Goal: Task Accomplishment & Management: Manage account settings

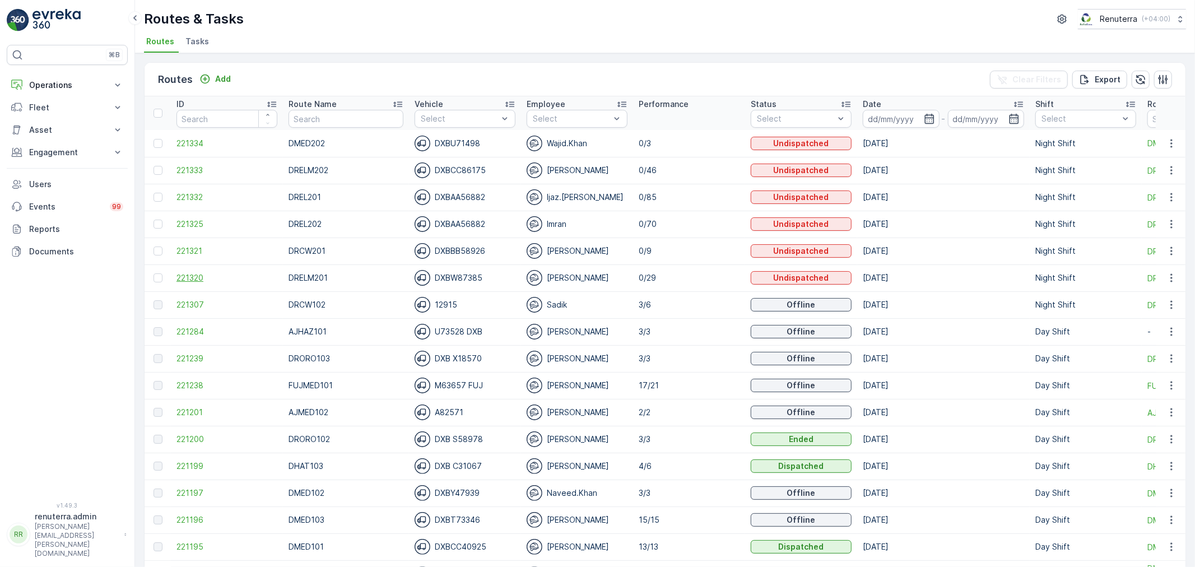
click at [189, 281] on span "221320" at bounding box center [226, 277] width 101 height 11
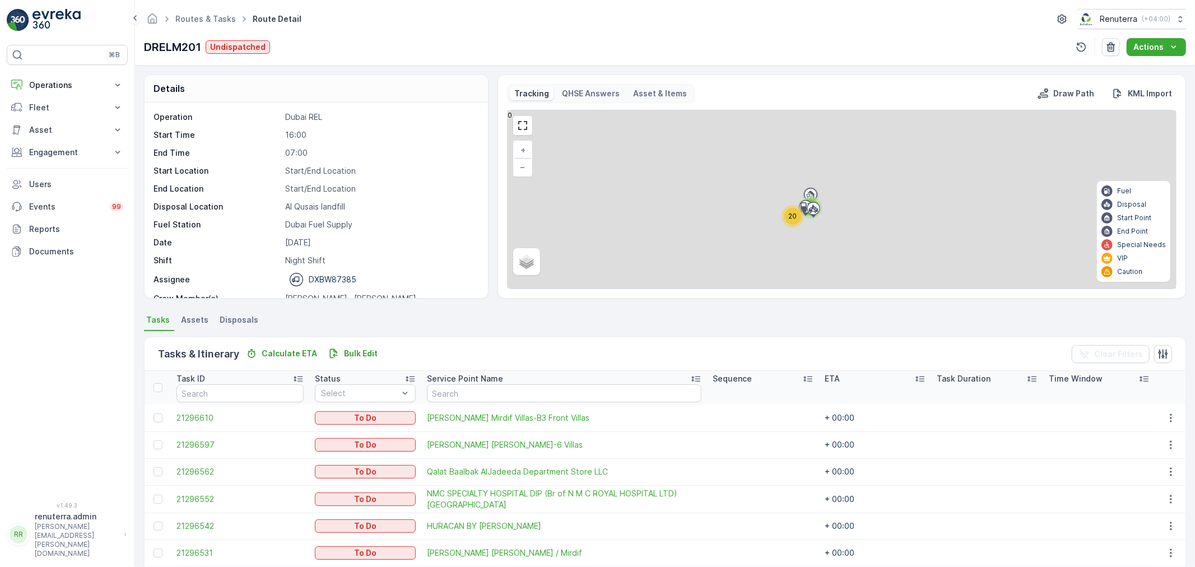
click at [794, 218] on span "20" at bounding box center [792, 216] width 8 height 8
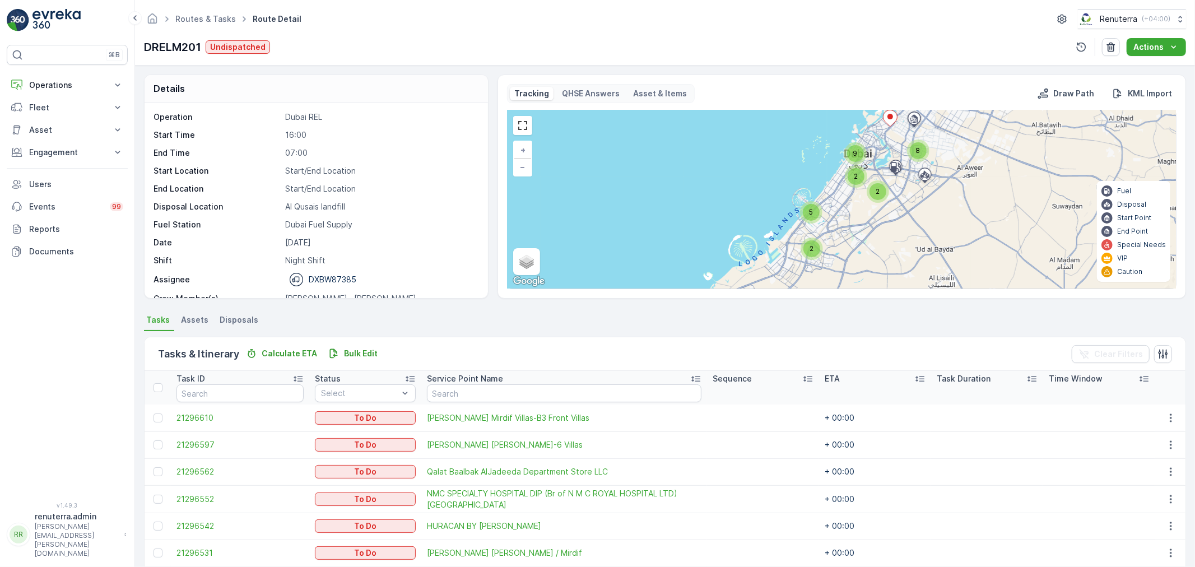
drag, startPoint x: 852, startPoint y: 175, endPoint x: 851, endPoint y: 188, distance: 12.9
click at [852, 174] on div "2" at bounding box center [855, 176] width 17 height 17
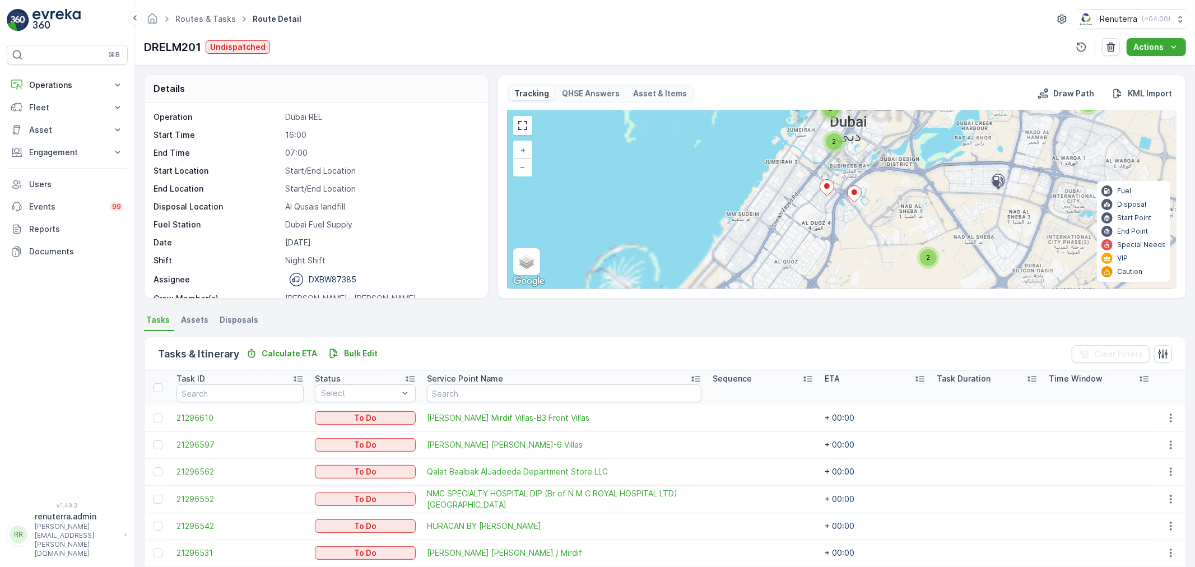
click at [832, 138] on span "2" at bounding box center [834, 141] width 4 height 8
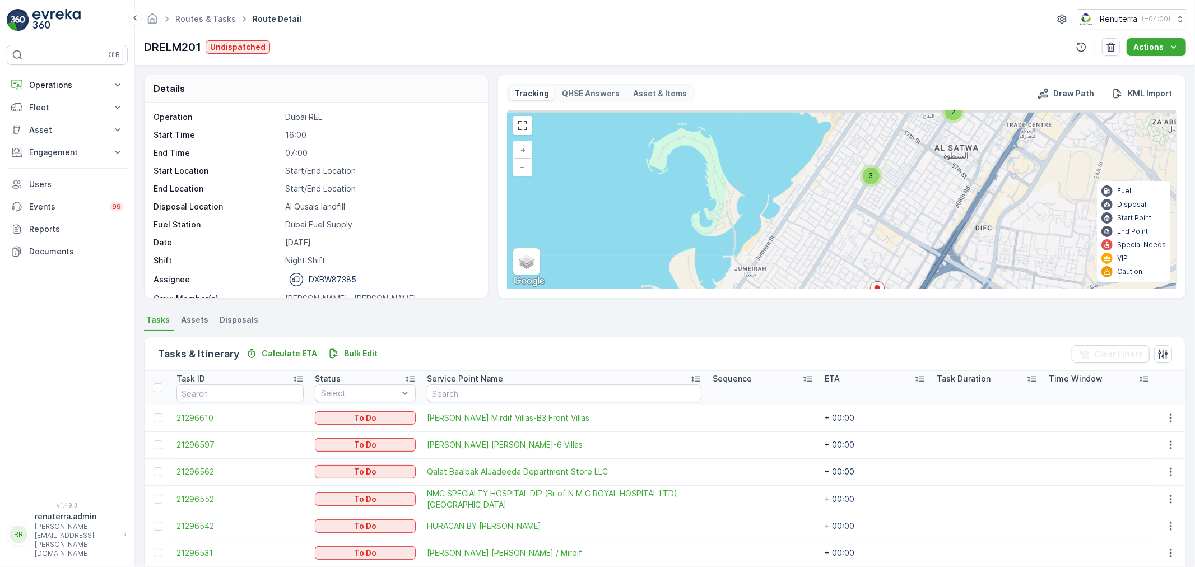
drag, startPoint x: 776, startPoint y: 165, endPoint x: 841, endPoint y: 259, distance: 114.7
click at [827, 281] on div "2 3 3 2 + − Satellite Roadmap Terrain Hybrid Leaflet Keyboard shortcuts Map Dat…" at bounding box center [841, 199] width 668 height 178
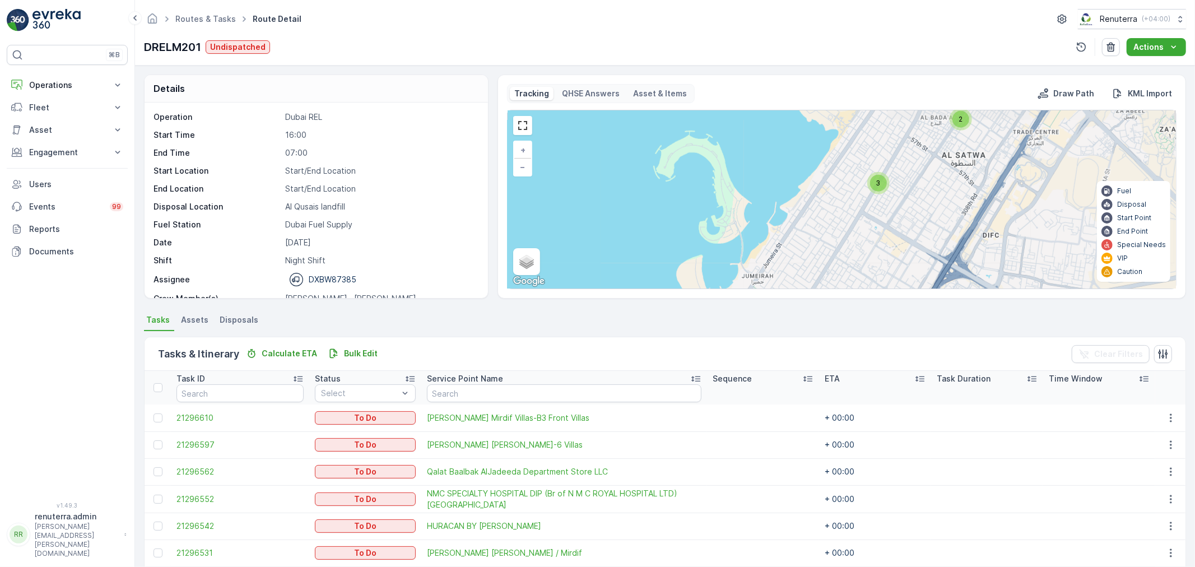
drag, startPoint x: 864, startPoint y: 181, endPoint x: 876, endPoint y: 186, distance: 12.8
click at [867, 185] on div "2 3 3 2 + − Satellite Roadmap Terrain Hybrid Leaflet Keyboard shortcuts Map Dat…" at bounding box center [841, 199] width 668 height 178
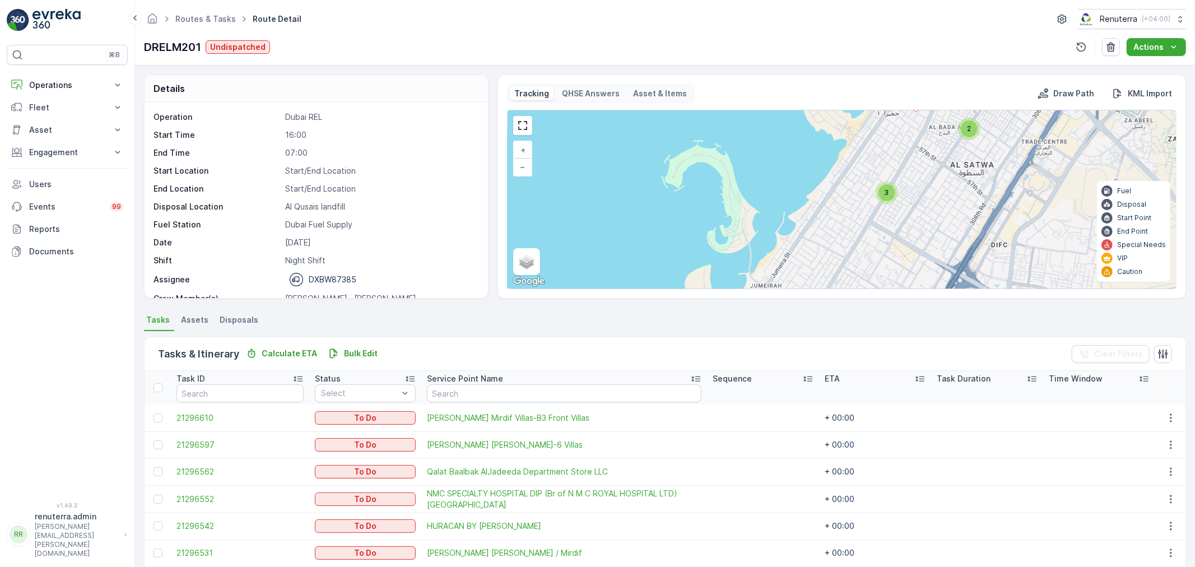
click at [876, 186] on div "3" at bounding box center [886, 192] width 22 height 22
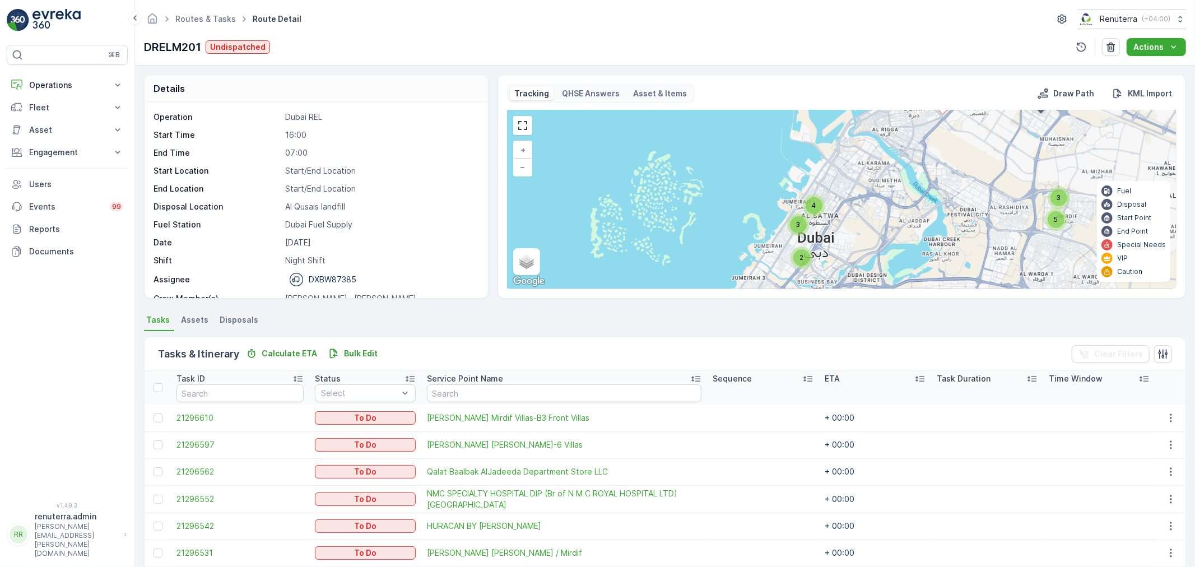
drag, startPoint x: 839, startPoint y: 242, endPoint x: 840, endPoint y: 153, distance: 88.5
click at [840, 154] on div "2 3 3 2 5 3 2 3 2 2 3 4 + − Satellite Roadmap Terrain Hybrid Leaflet Keyboard s…" at bounding box center [841, 199] width 668 height 178
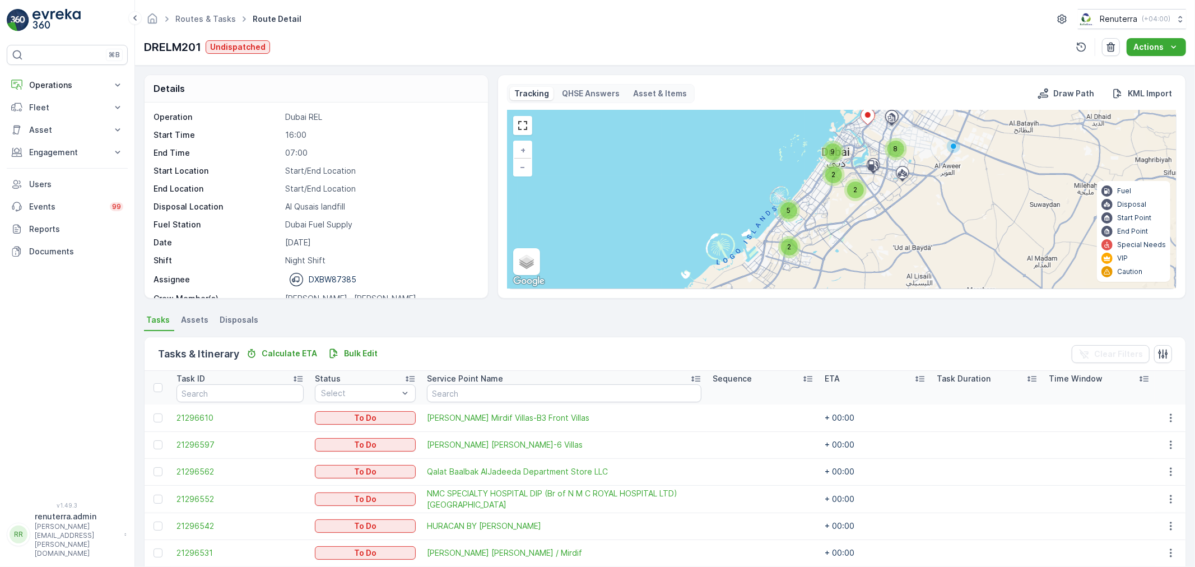
drag, startPoint x: 869, startPoint y: 214, endPoint x: 823, endPoint y: 272, distance: 73.7
click at [823, 272] on div "8 2 5 2 2 9 + − Satellite Roadmap Terrain Hybrid Leaflet Keyboard shortcuts Map…" at bounding box center [841, 199] width 668 height 178
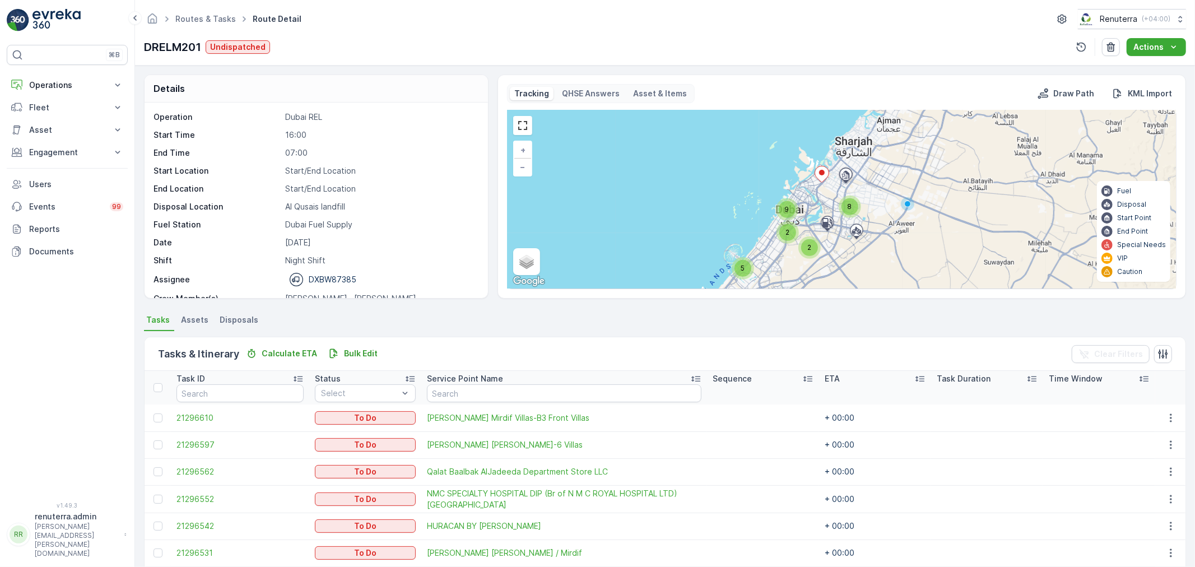
click at [853, 202] on div "8" at bounding box center [849, 206] width 17 height 17
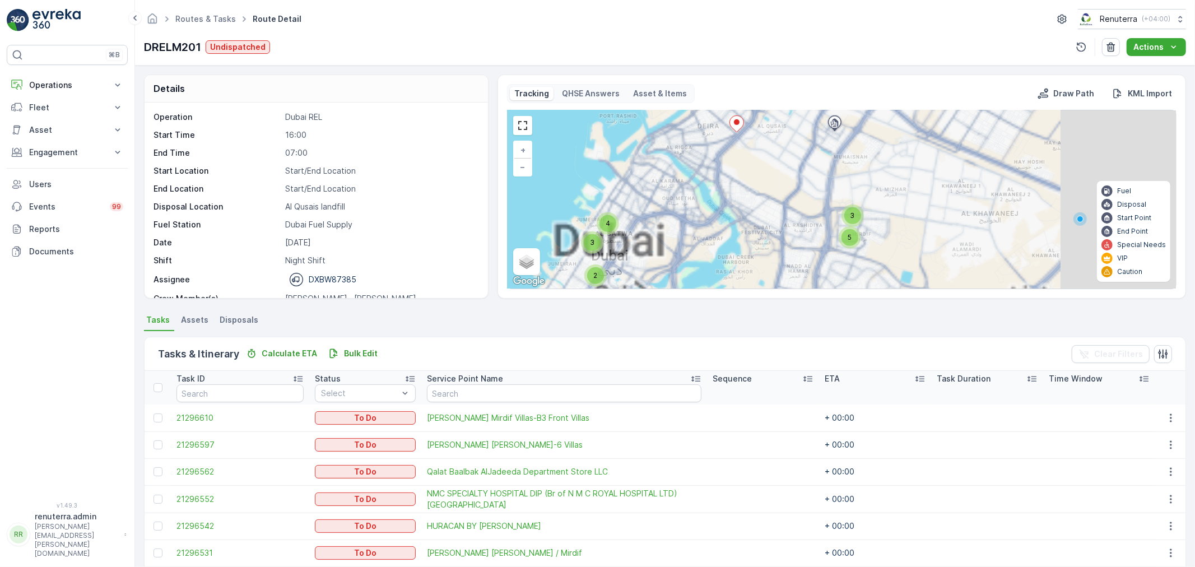
click at [943, 139] on div "2 3 3 2 5 3 2 3 2 2 3 4 + − Satellite Roadmap Terrain Hybrid Leaflet Keyboard s…" at bounding box center [841, 199] width 668 height 178
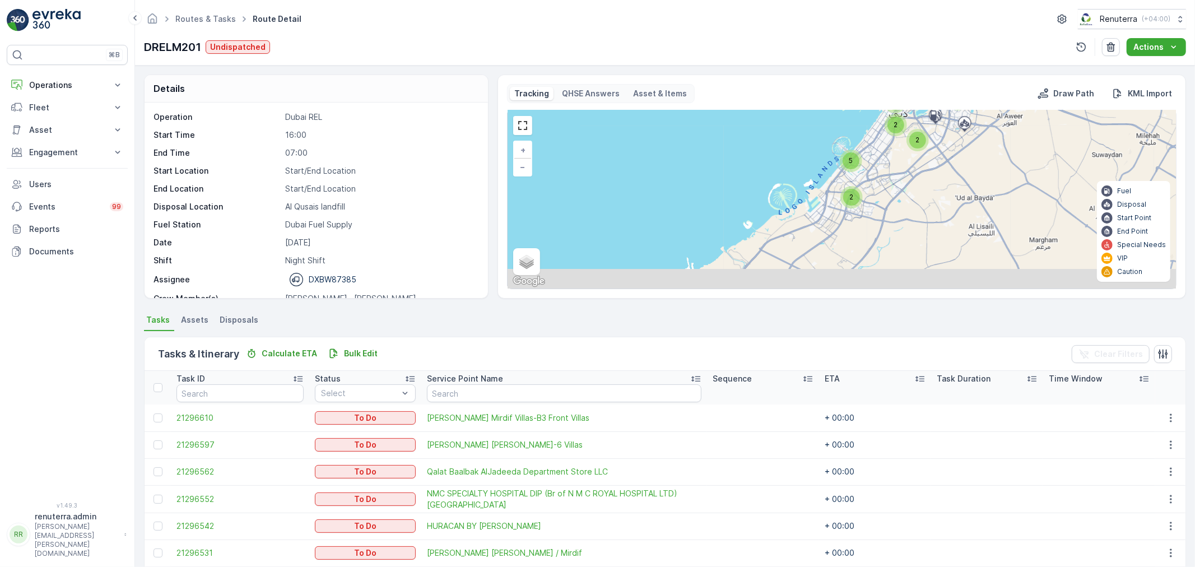
drag, startPoint x: 830, startPoint y: 255, endPoint x: 870, endPoint y: 198, distance: 69.5
click at [870, 198] on div "8 2 5 2 2 9 + − Satellite Roadmap Terrain Hybrid Leaflet Keyboard shortcuts Map…" at bounding box center [841, 199] width 668 height 178
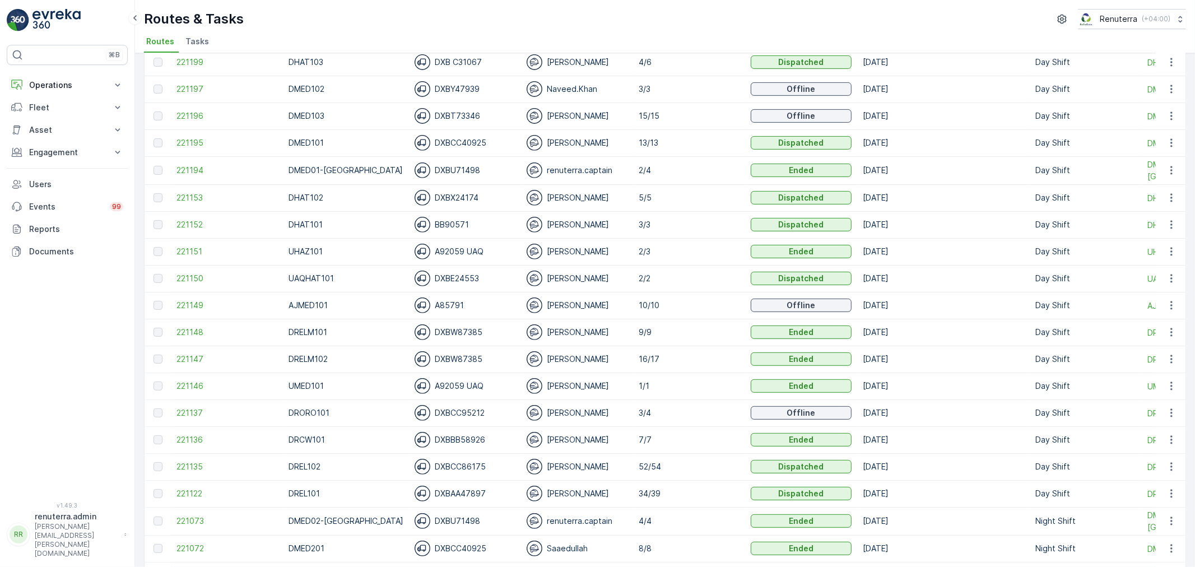
scroll to position [435, 0]
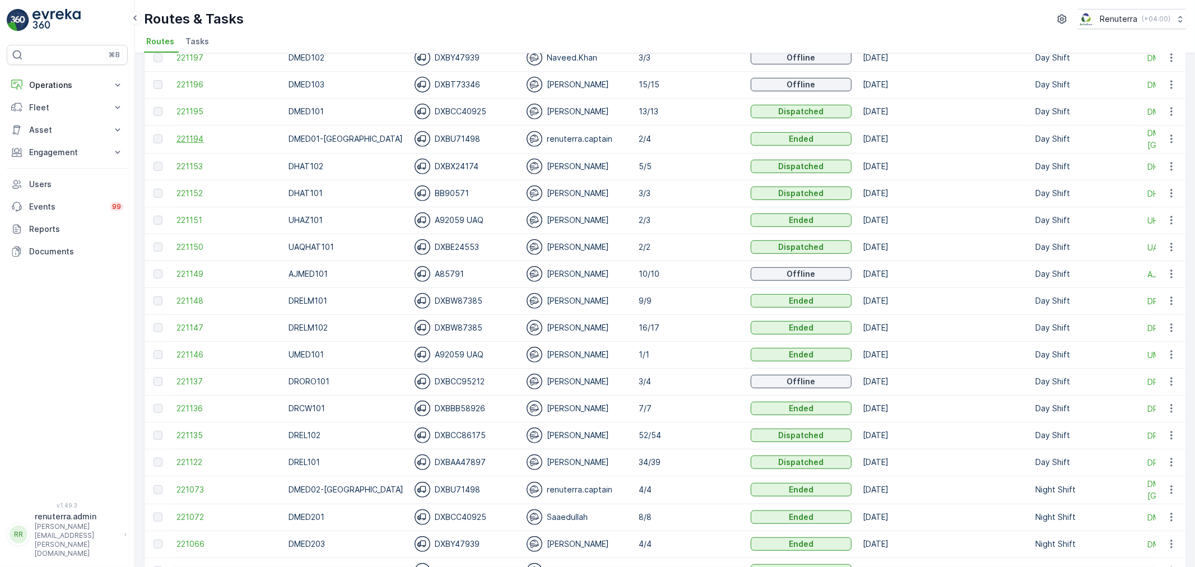
click at [193, 138] on span "221194" at bounding box center [226, 138] width 101 height 11
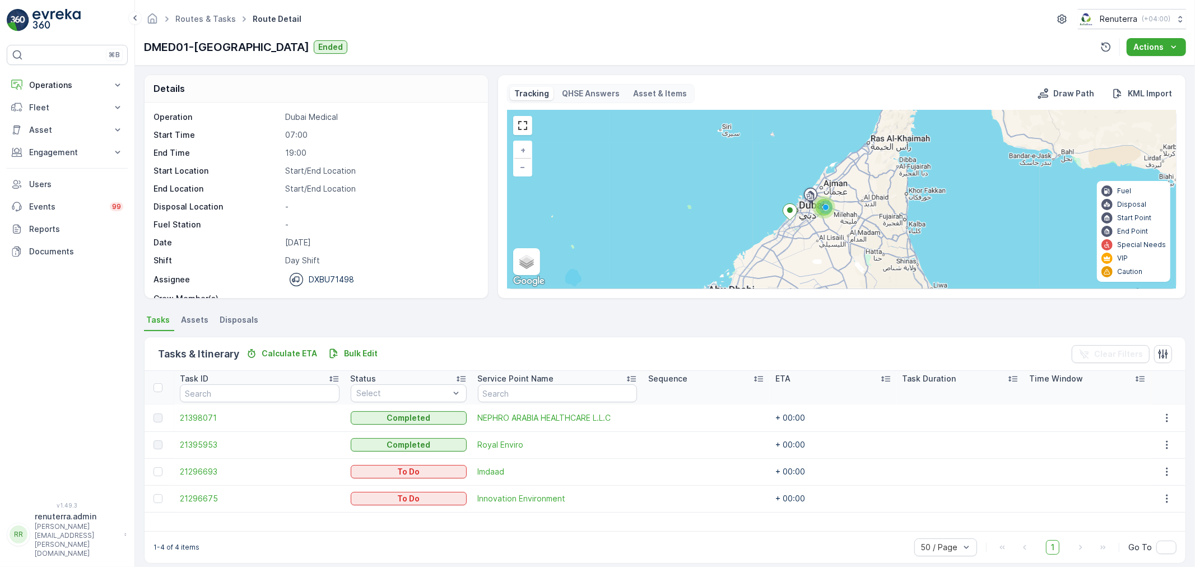
scroll to position [10, 0]
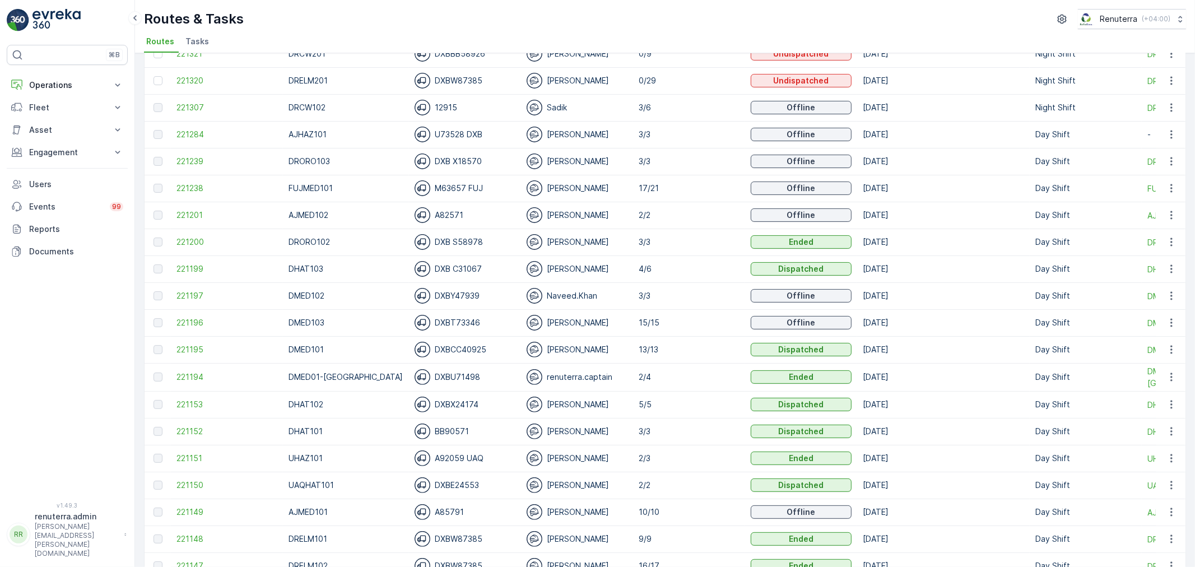
scroll to position [311, 0]
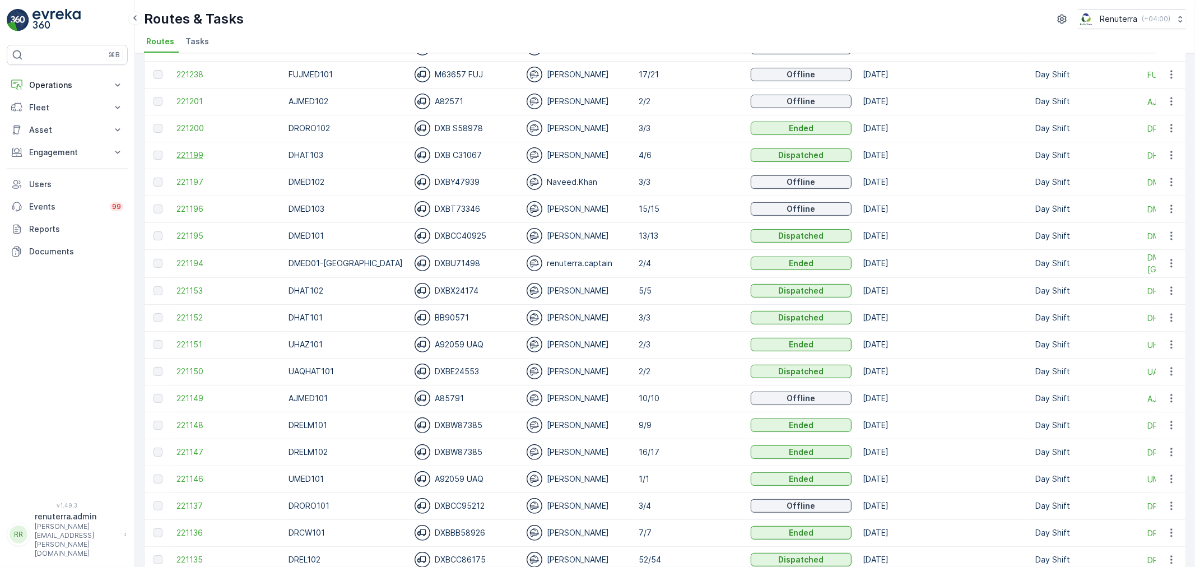
click at [183, 153] on span "221199" at bounding box center [226, 155] width 101 height 11
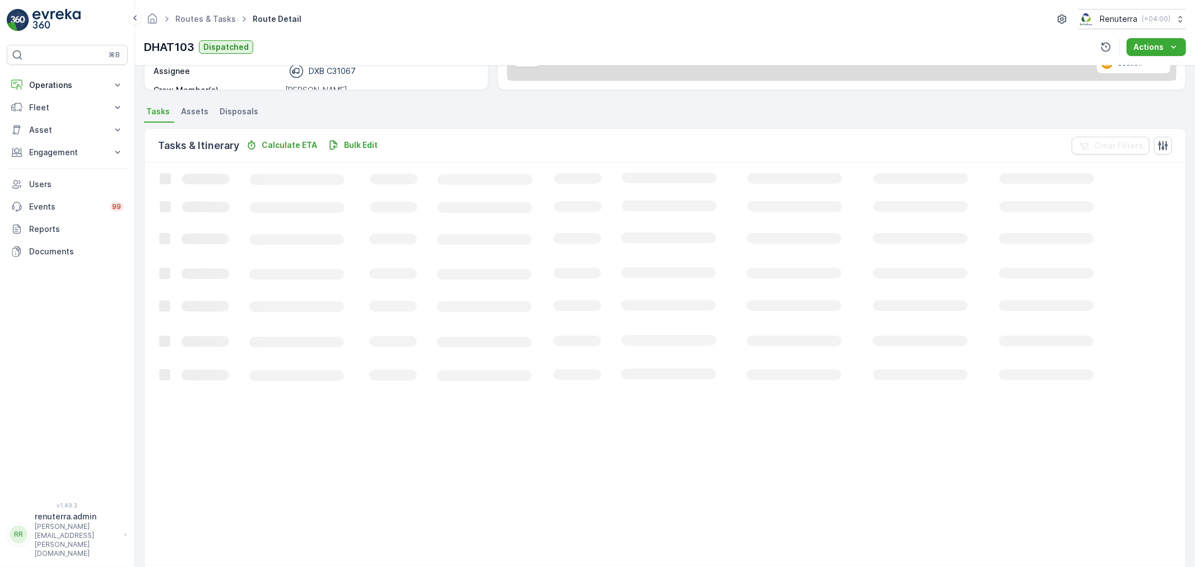
scroll to position [46, 0]
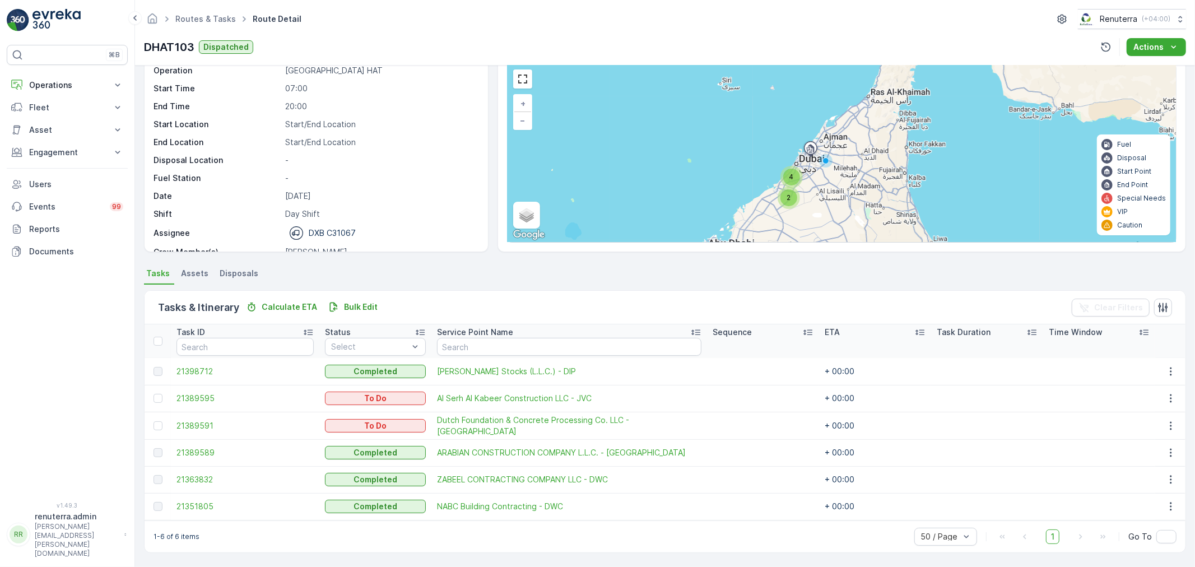
click at [163, 397] on div at bounding box center [159, 398] width 12 height 9
click at [153, 394] on input "checkbox" at bounding box center [153, 394] width 0 height 0
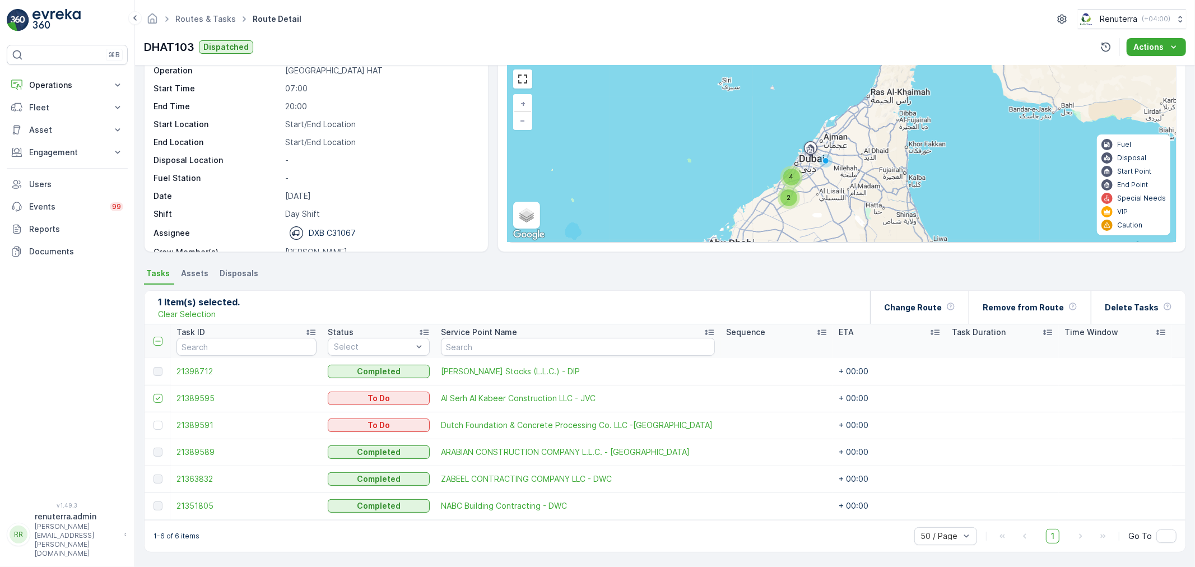
scroll to position [46, 0]
click at [161, 428] on div at bounding box center [159, 425] width 12 height 9
click at [153, 421] on input "checkbox" at bounding box center [153, 421] width 0 height 0
click at [949, 312] on div "Change Route" at bounding box center [919, 307] width 71 height 33
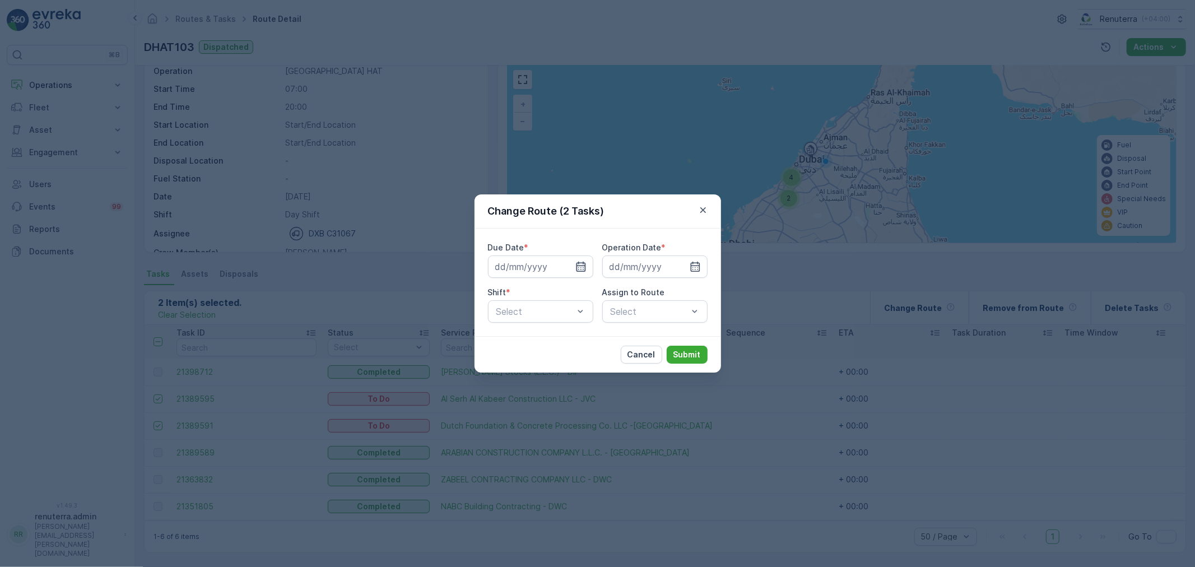
click at [575, 267] on icon "button" at bounding box center [580, 266] width 11 height 11
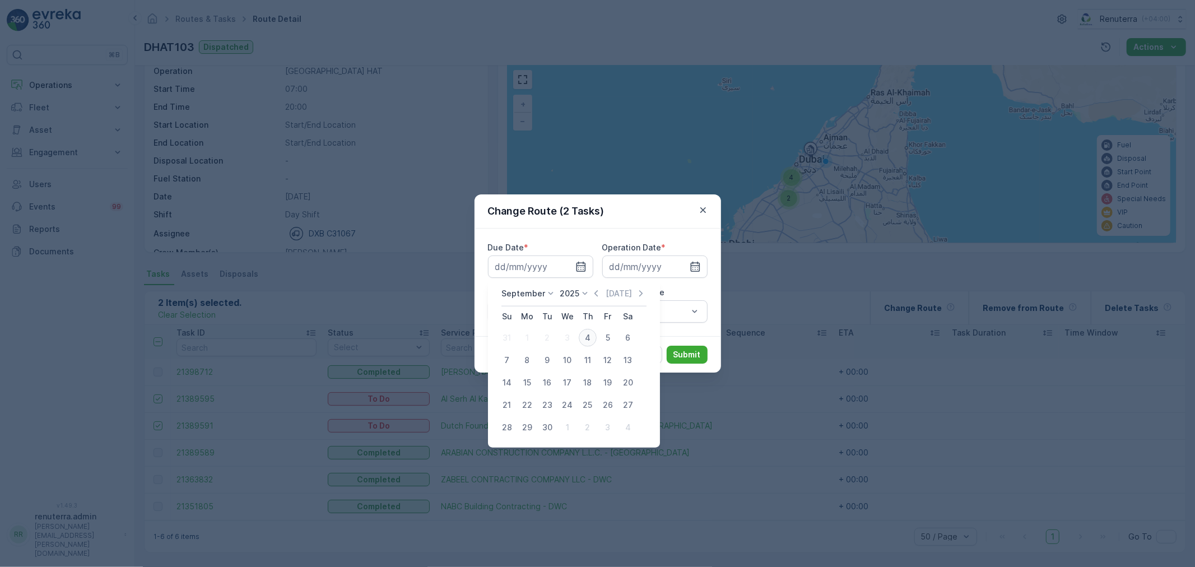
click at [587, 343] on div "4" at bounding box center [588, 338] width 18 height 18
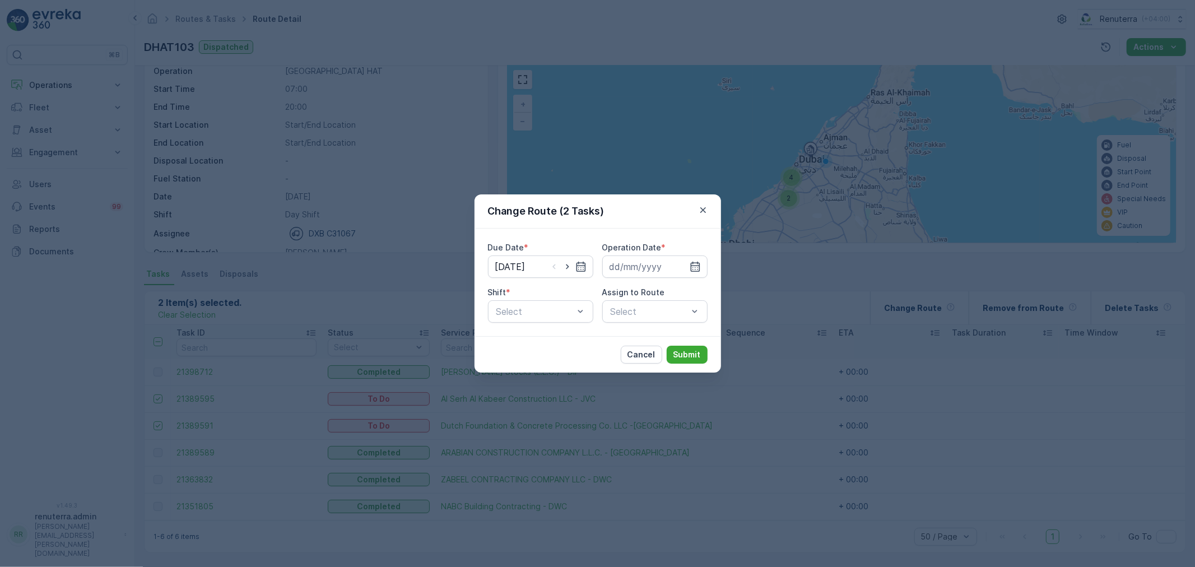
click at [637, 278] on div "Due Date * 04.09.2025 Operation Date * Shift * Select Assign to Route Select" at bounding box center [598, 282] width 220 height 81
click at [567, 265] on icon "button" at bounding box center [567, 266] width 3 height 5
type input "[DATE]"
click at [640, 254] on div "Operation Date *" at bounding box center [654, 260] width 105 height 36
click at [641, 261] on input at bounding box center [654, 266] width 105 height 22
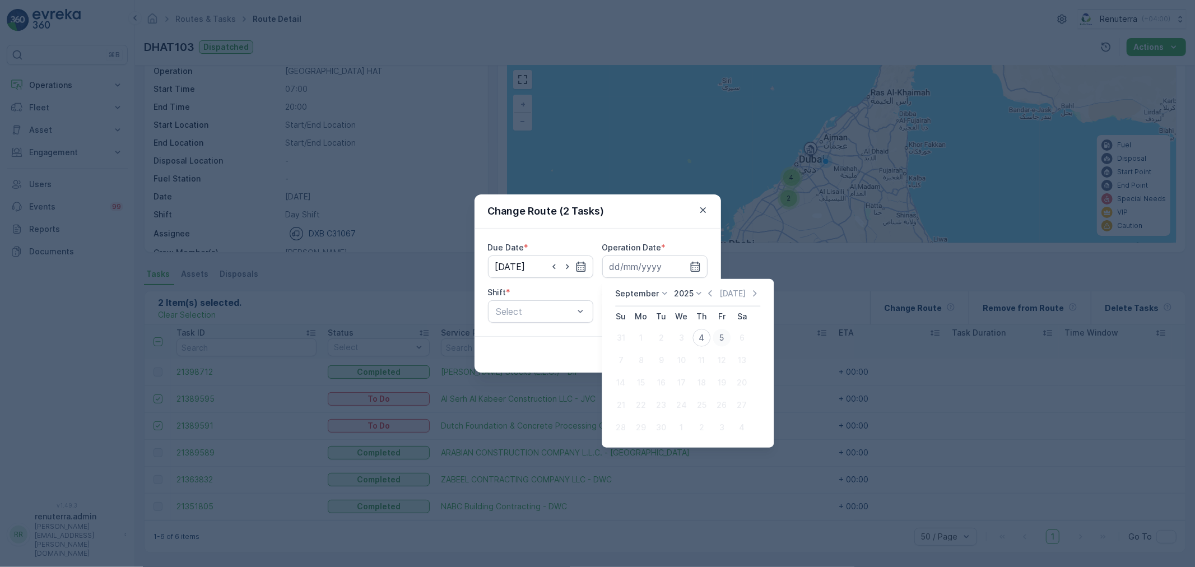
click at [716, 334] on div "5" at bounding box center [721, 338] width 18 height 18
type input "[DATE]"
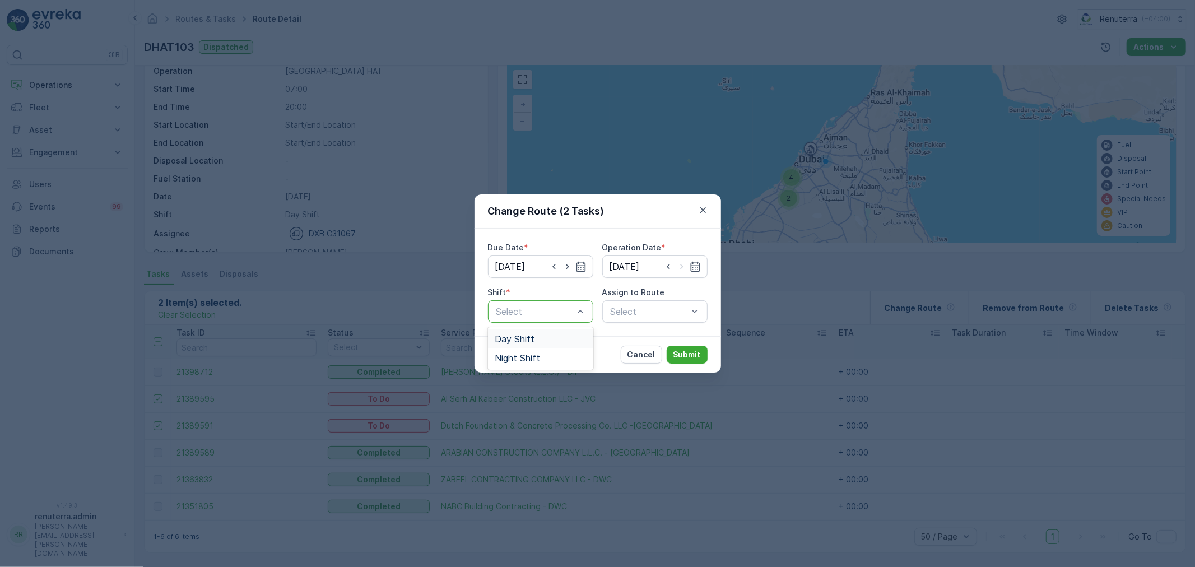
click at [538, 337] on div "Day Shift" at bounding box center [541, 339] width 92 height 10
click at [664, 312] on div "Select" at bounding box center [654, 311] width 105 height 22
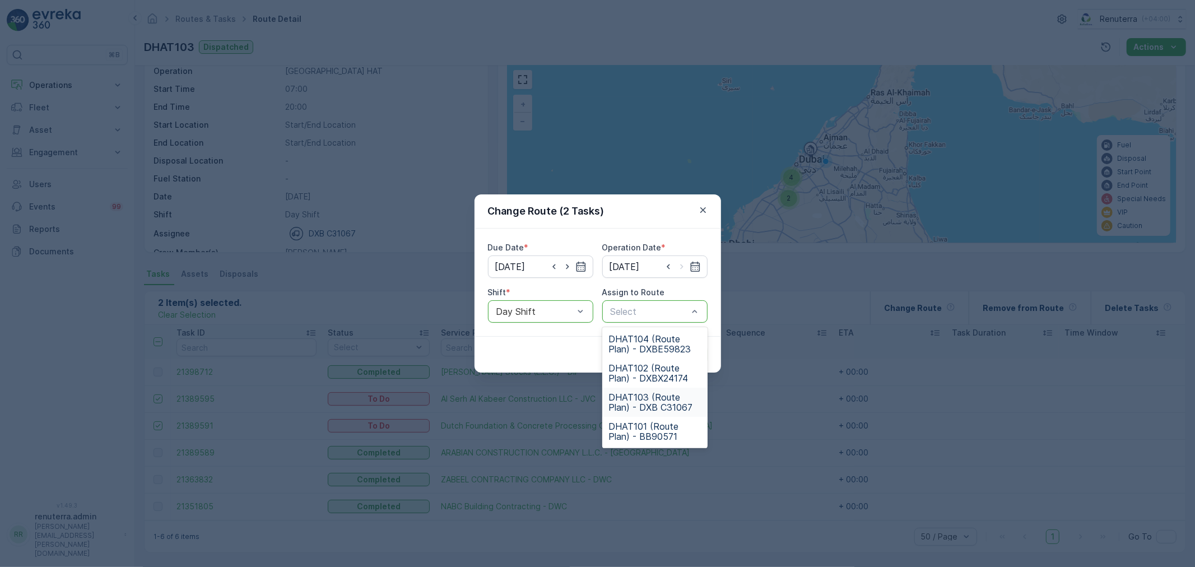
click at [656, 394] on span "DHAT103 (Route Plan) - DXB C31067" at bounding box center [655, 402] width 92 height 20
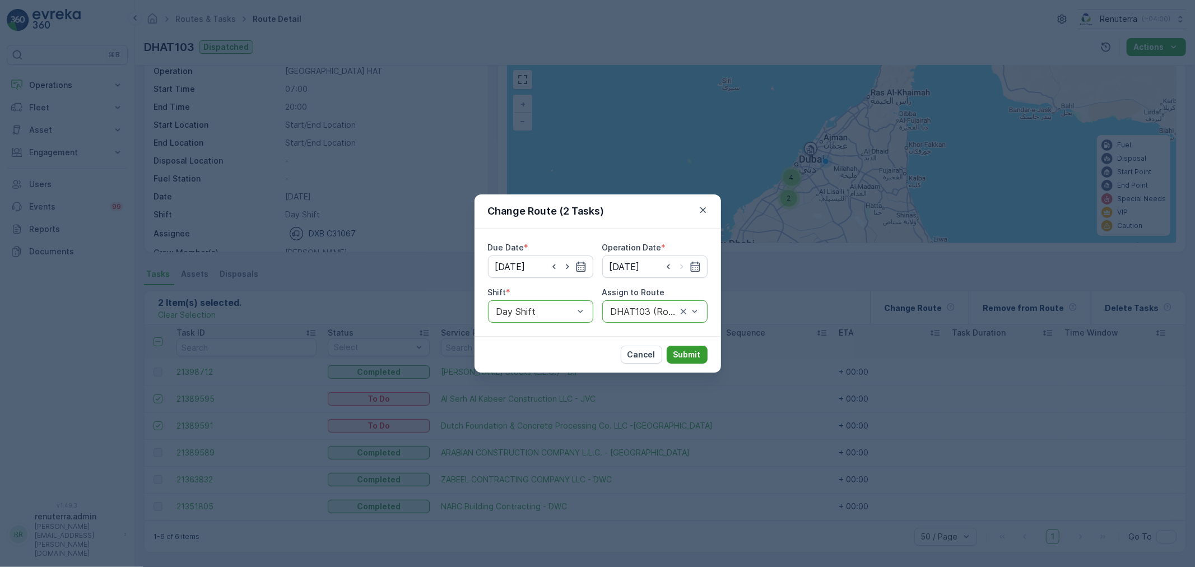
click at [683, 360] on p "Submit" at bounding box center [686, 354] width 27 height 11
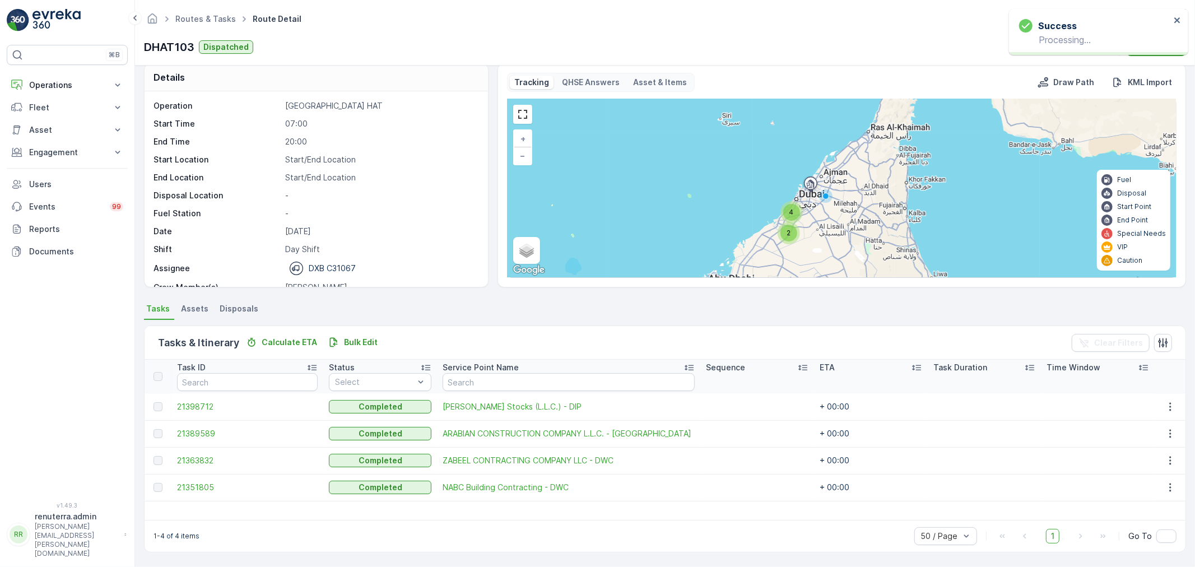
scroll to position [11, 0]
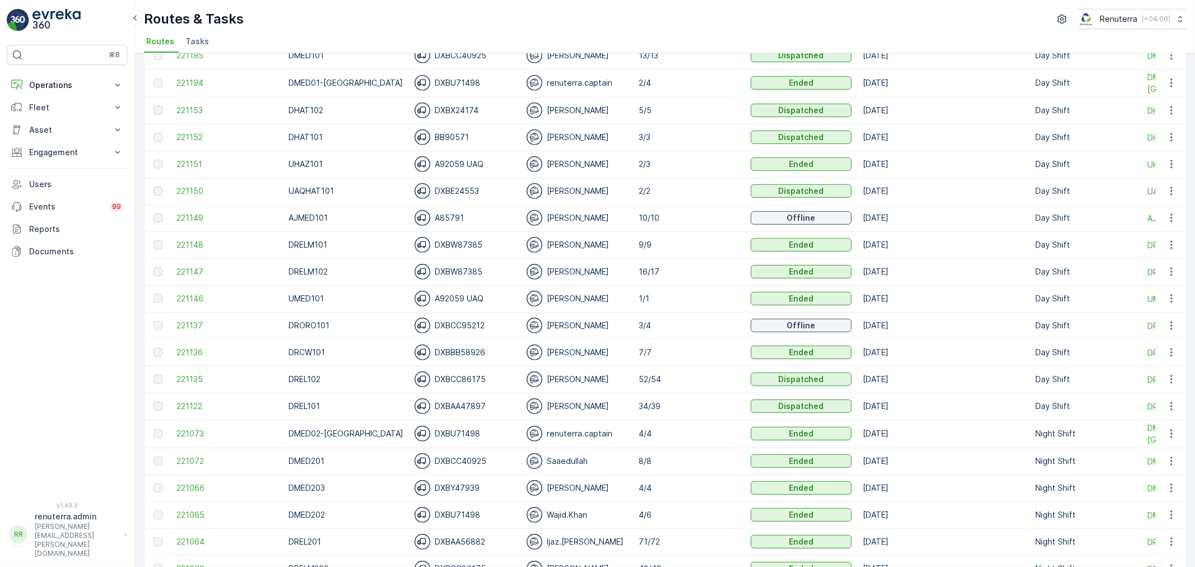
scroll to position [497, 0]
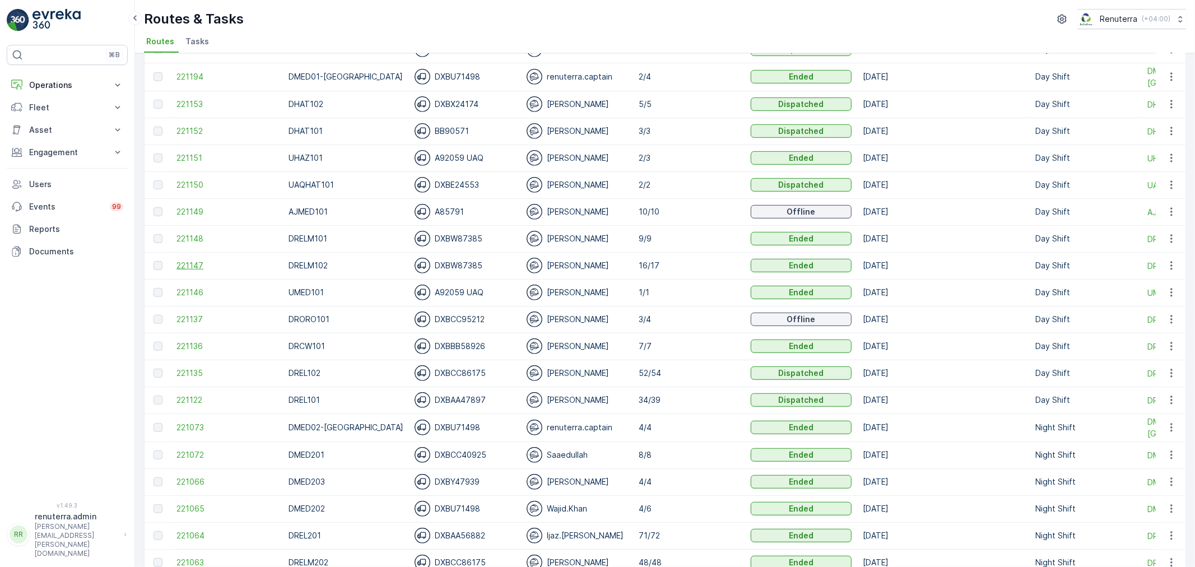
click at [182, 267] on span "221147" at bounding box center [226, 265] width 101 height 11
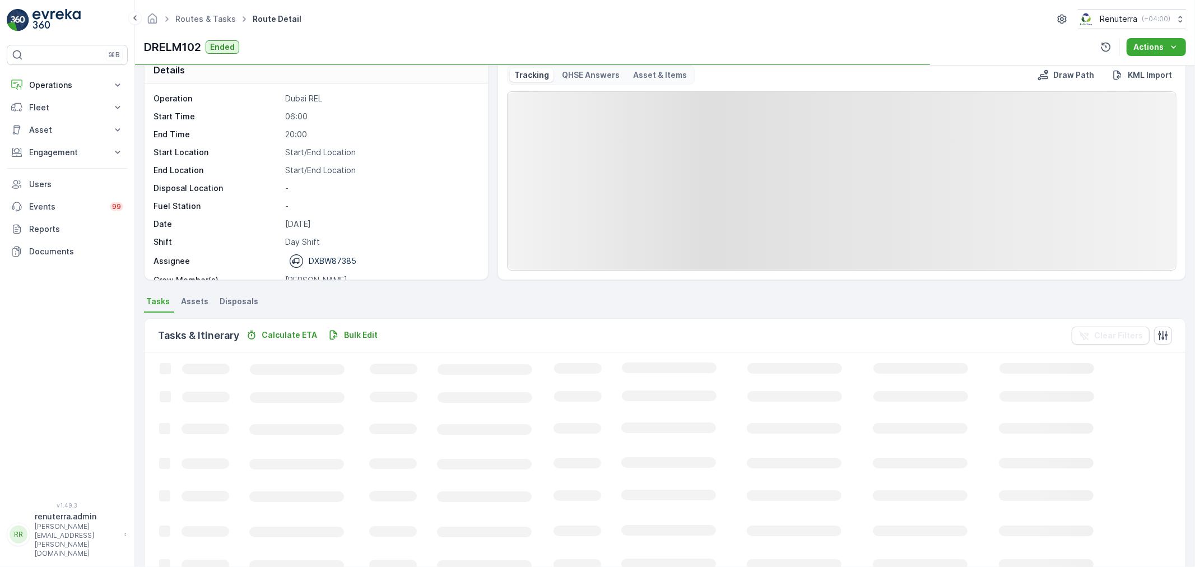
scroll to position [186, 0]
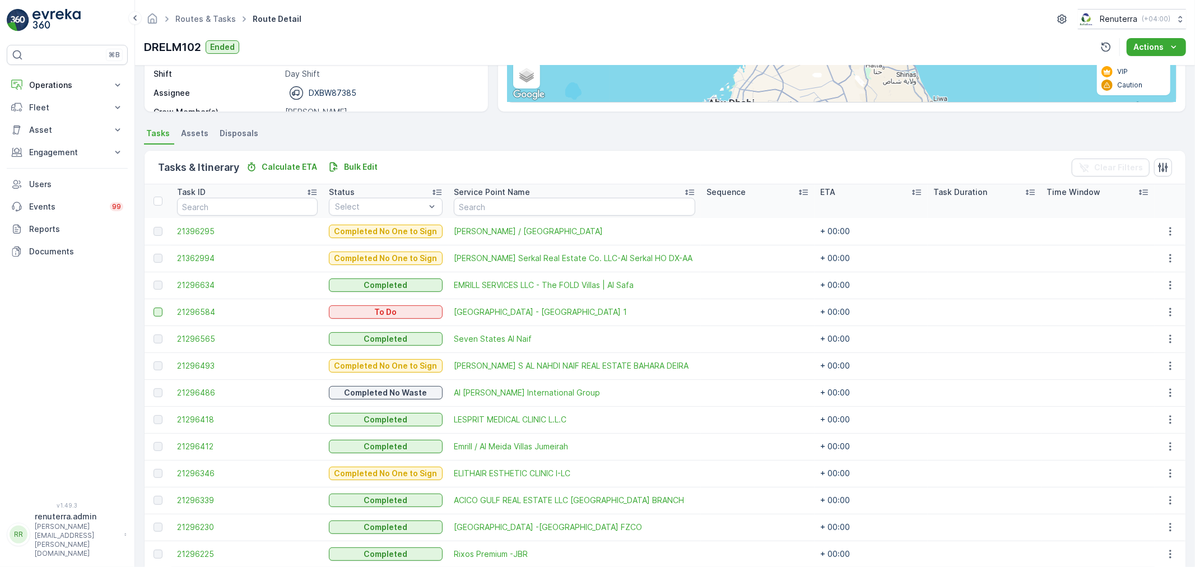
click at [160, 311] on div at bounding box center [157, 311] width 9 height 9
click at [153, 307] on input "checkbox" at bounding box center [153, 307] width 0 height 0
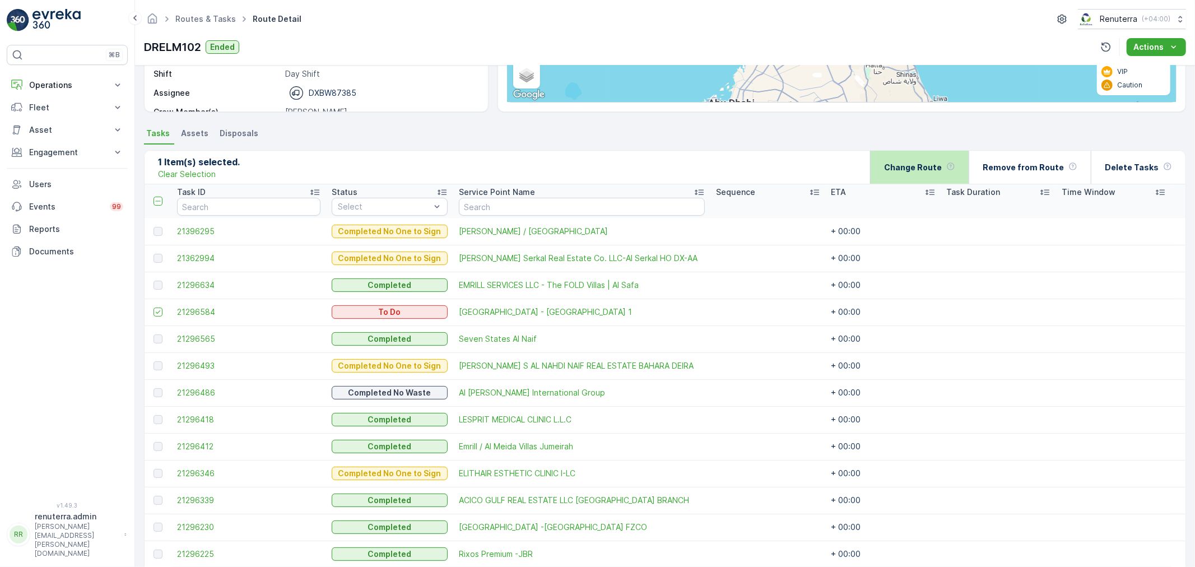
click at [926, 162] on p "Change Route" at bounding box center [913, 167] width 58 height 11
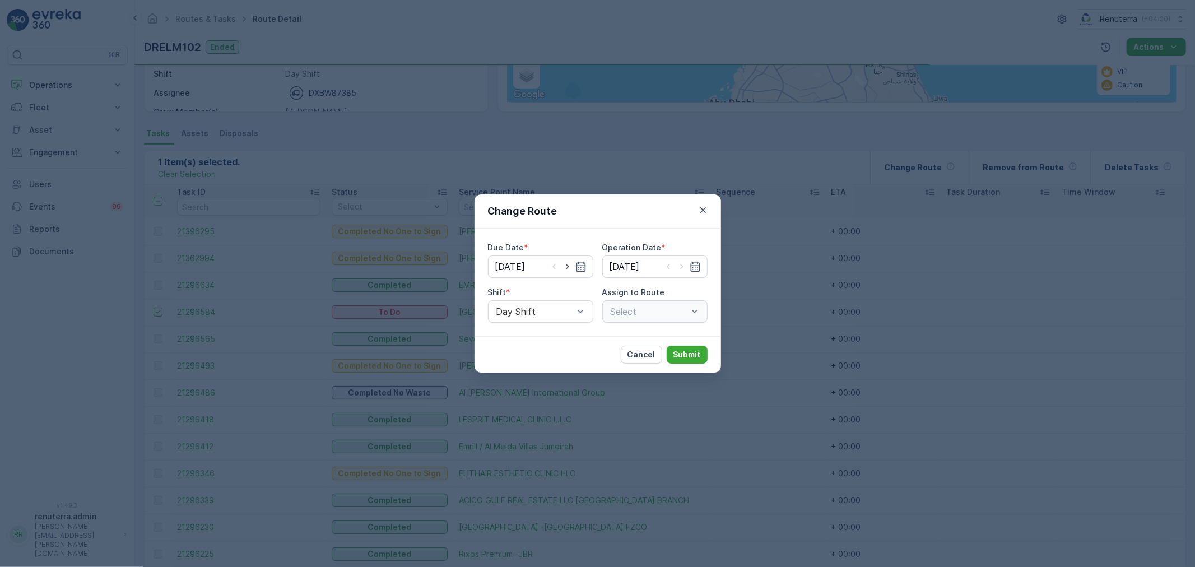
type input "[DATE]"
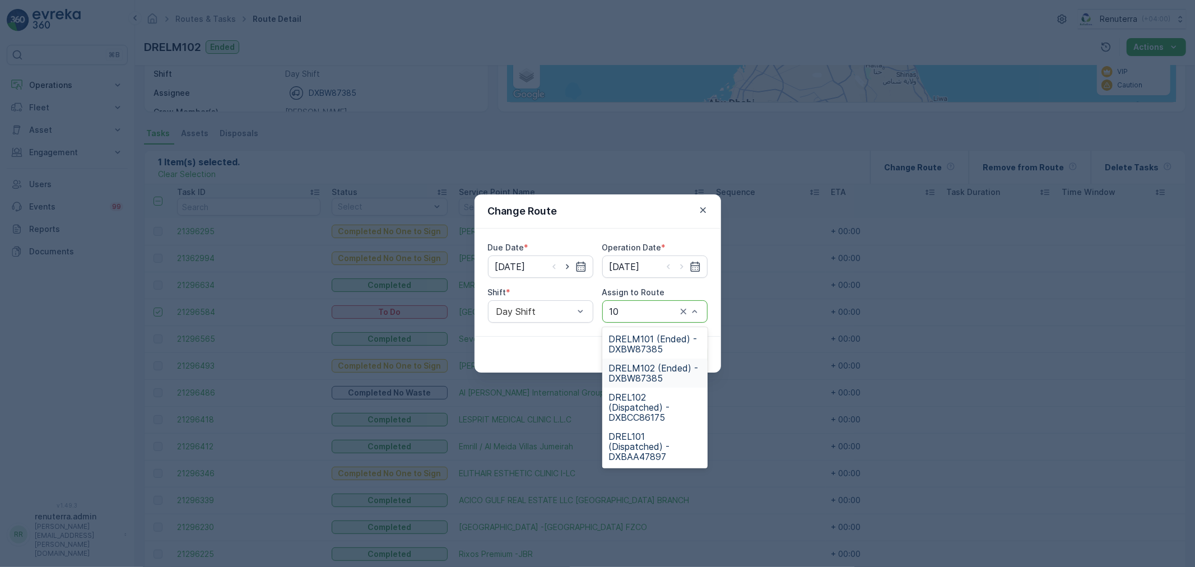
type input "1"
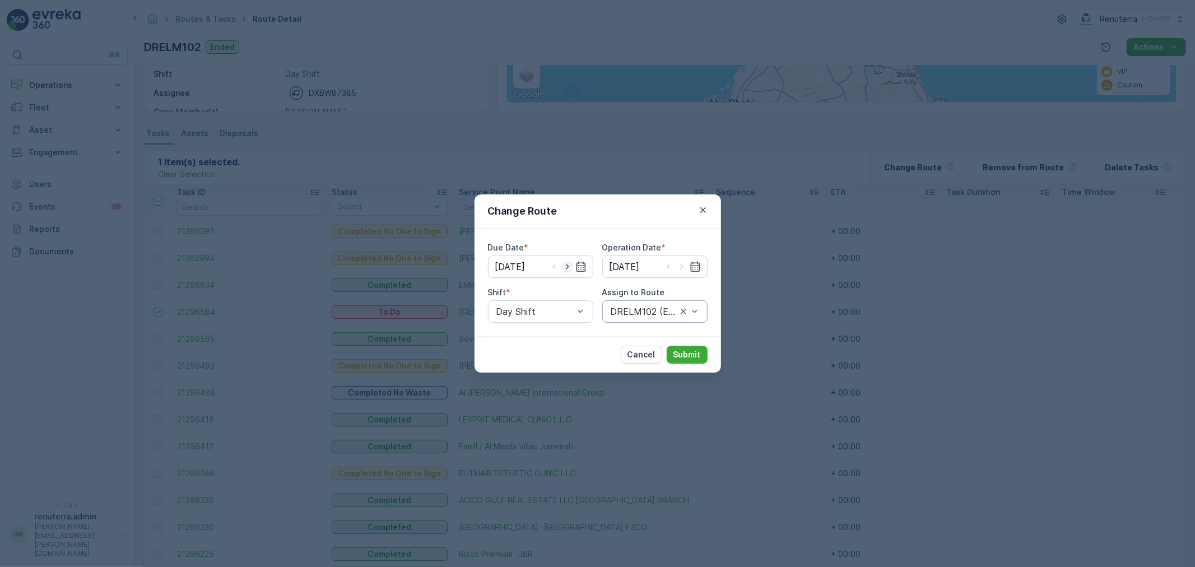
click at [567, 262] on icon "button" at bounding box center [567, 266] width 11 height 11
type input "[DATE]"
click at [681, 269] on icon "button" at bounding box center [681, 266] width 11 height 11
type input "[DATE]"
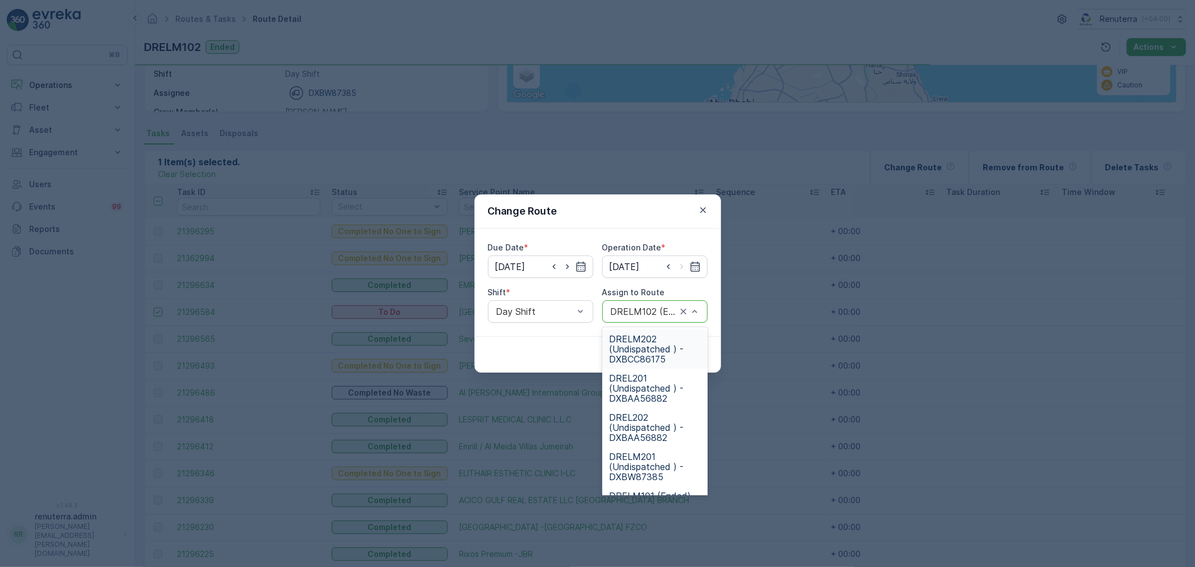
drag, startPoint x: 656, startPoint y: 315, endPoint x: 645, endPoint y: 308, distance: 13.5
click at [644, 308] on div at bounding box center [649, 311] width 80 height 10
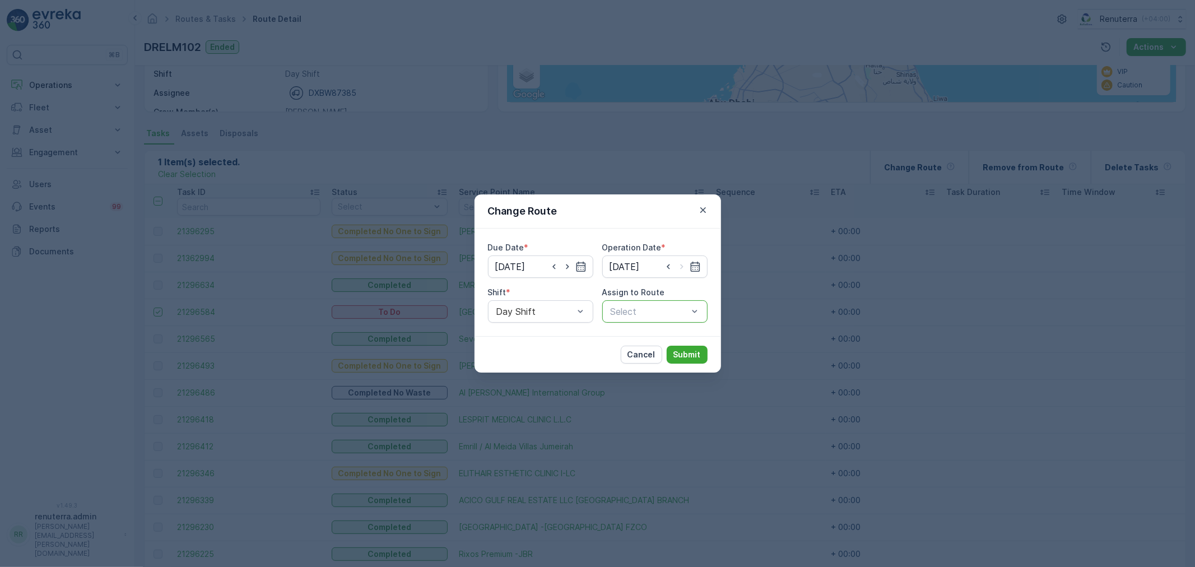
click at [644, 308] on div at bounding box center [649, 311] width 80 height 10
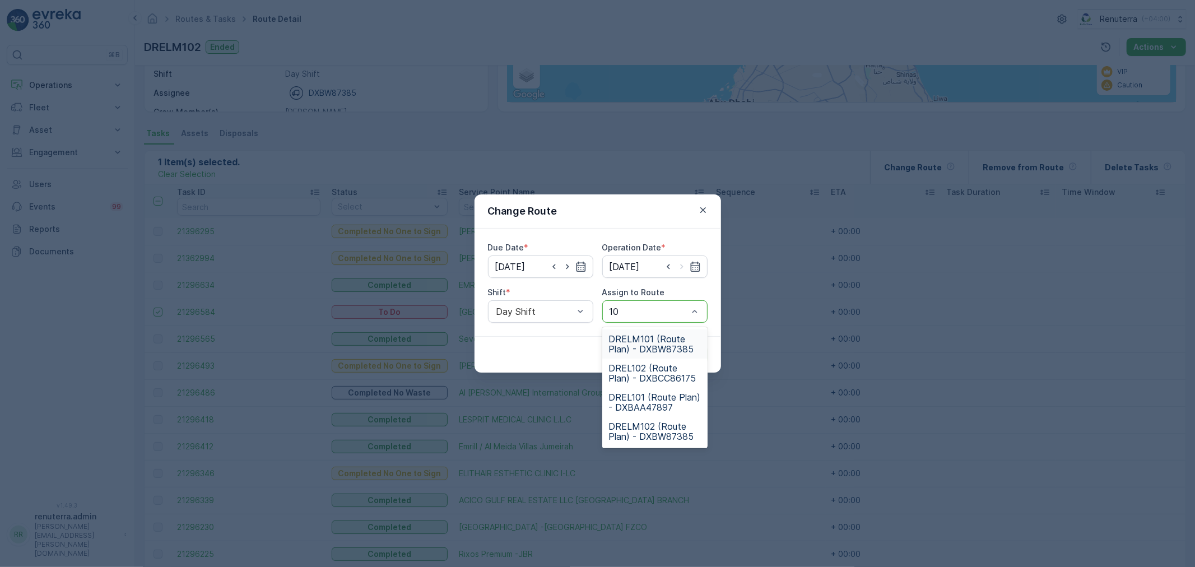
type input "102"
drag, startPoint x: 649, startPoint y: 381, endPoint x: 677, endPoint y: 358, distance: 35.9
click at [649, 380] on span "DRELM102 (Route Plan) - DXBW87385" at bounding box center [655, 373] width 92 height 20
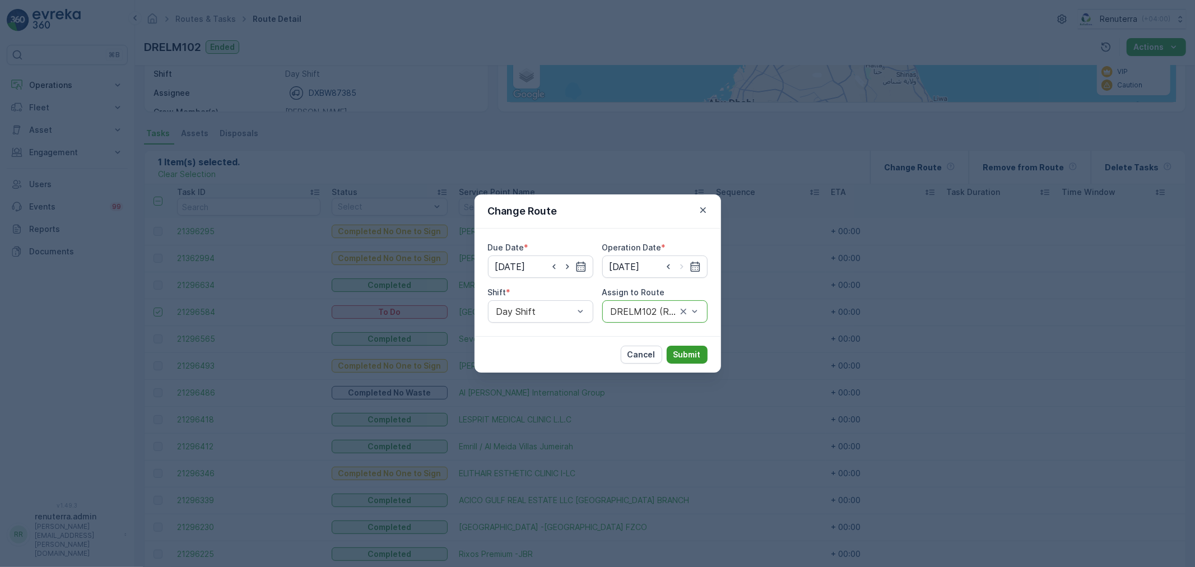
click at [685, 346] on button "Submit" at bounding box center [686, 355] width 41 height 18
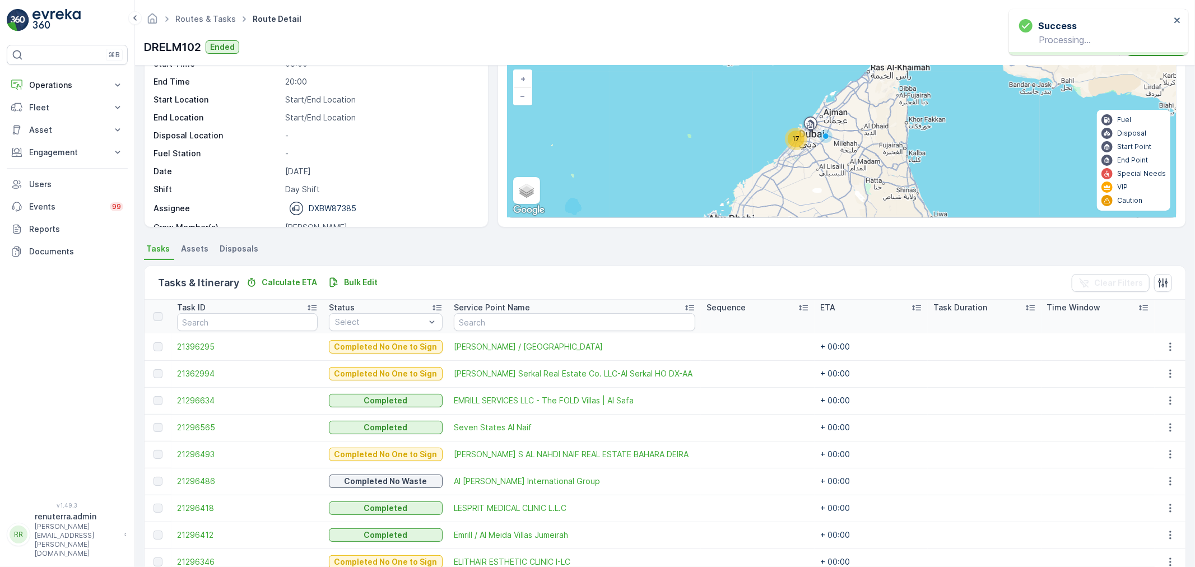
scroll to position [66, 0]
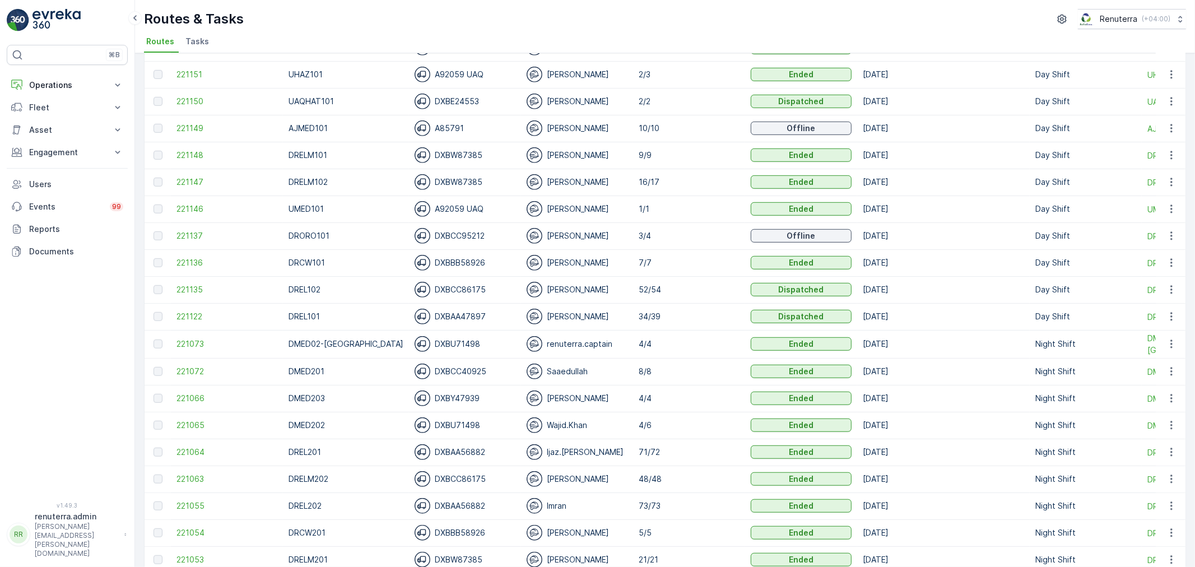
scroll to position [622, 0]
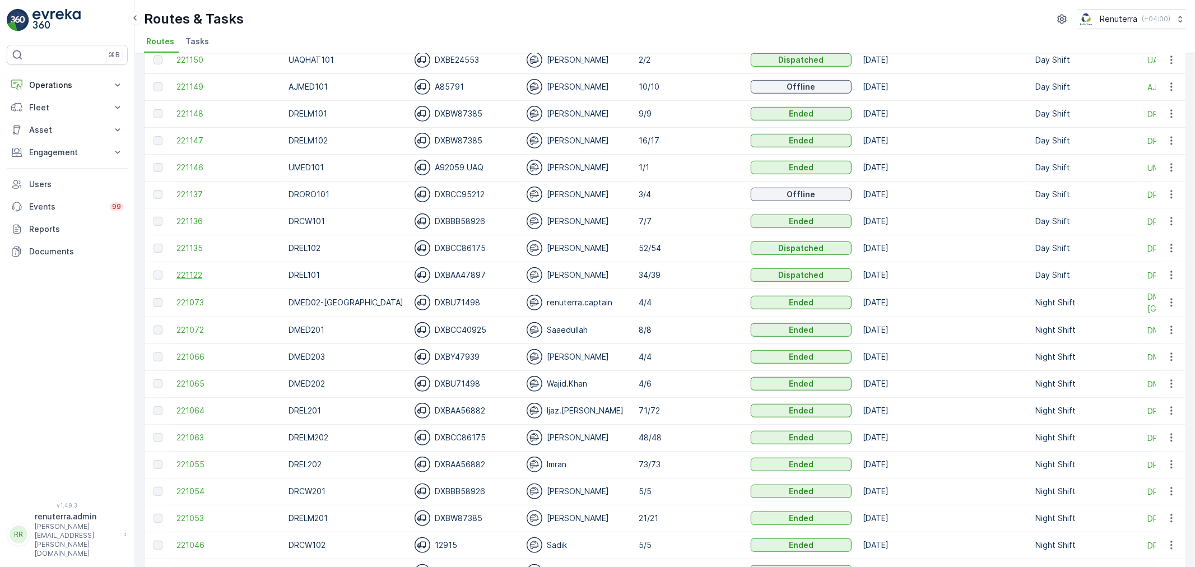
click at [193, 273] on span "221122" at bounding box center [226, 274] width 101 height 11
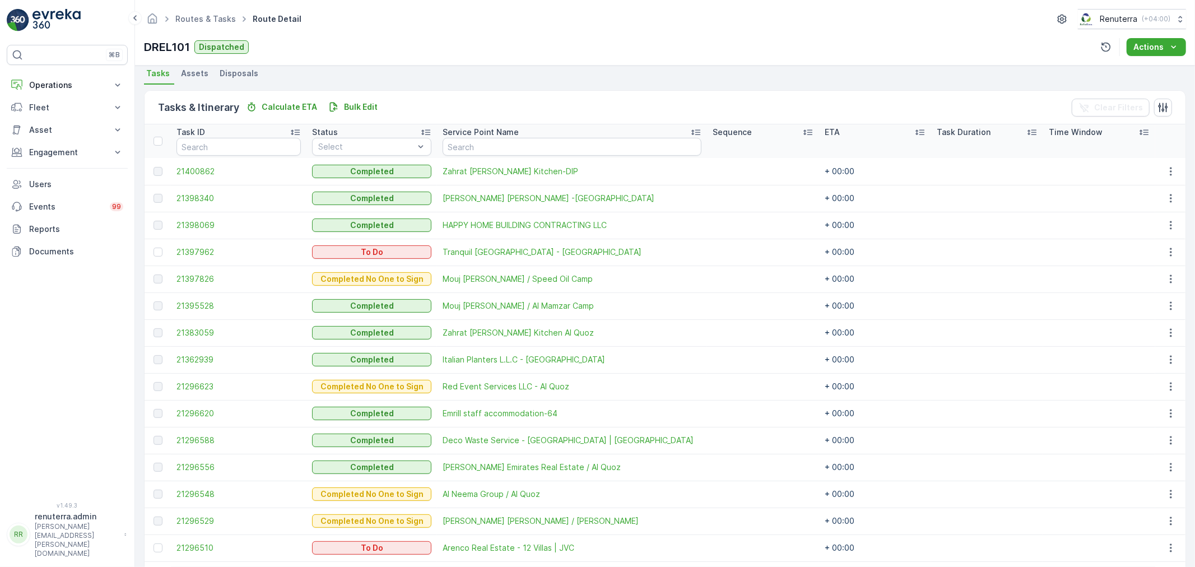
scroll to position [249, 0]
drag, startPoint x: 157, startPoint y: 247, endPoint x: 166, endPoint y: 249, distance: 8.6
click at [157, 247] on div at bounding box center [157, 249] width 9 height 9
click at [153, 245] on input "checkbox" at bounding box center [153, 245] width 0 height 0
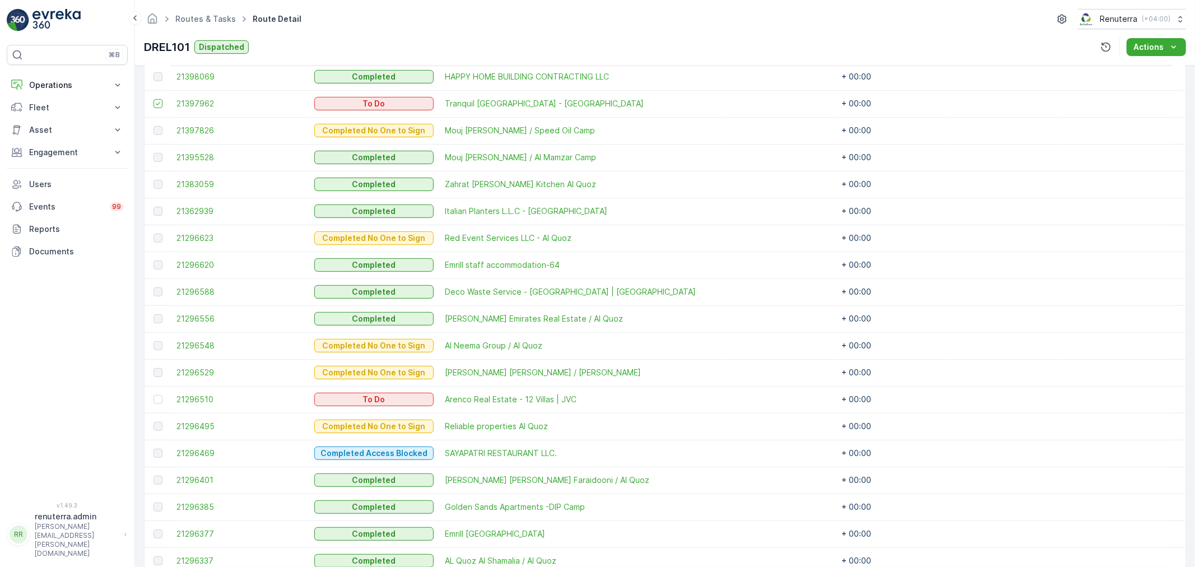
scroll to position [435, 0]
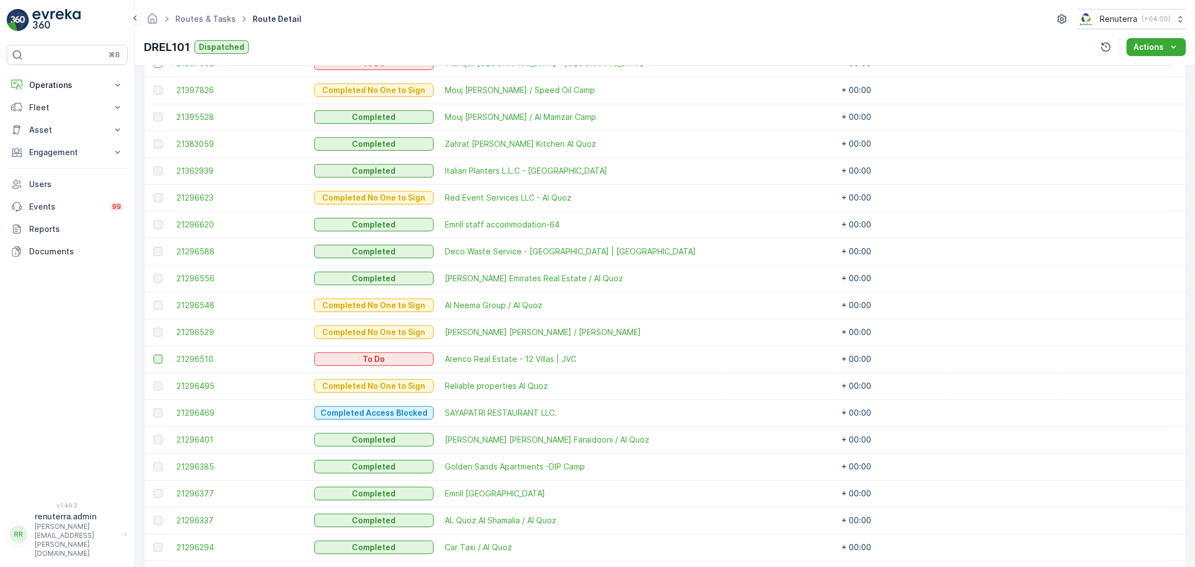
click at [159, 356] on div at bounding box center [157, 359] width 9 height 9
click at [153, 355] on input "checkbox" at bounding box center [153, 355] width 0 height 0
click at [158, 357] on icon at bounding box center [158, 359] width 8 height 8
click at [153, 355] on input "checkbox" at bounding box center [153, 355] width 0 height 0
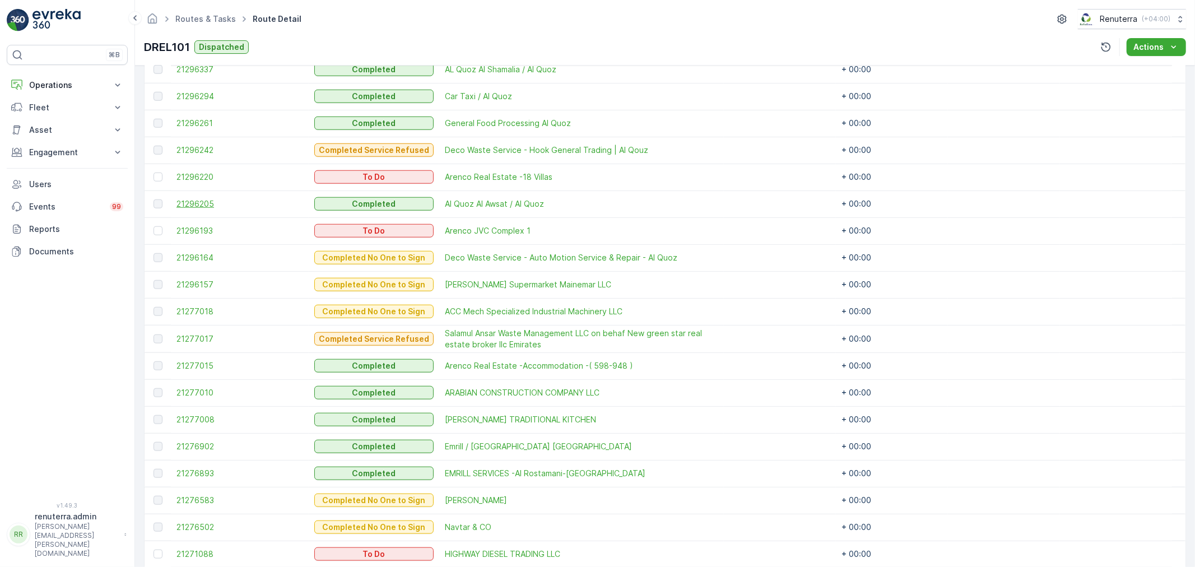
scroll to position [933, 0]
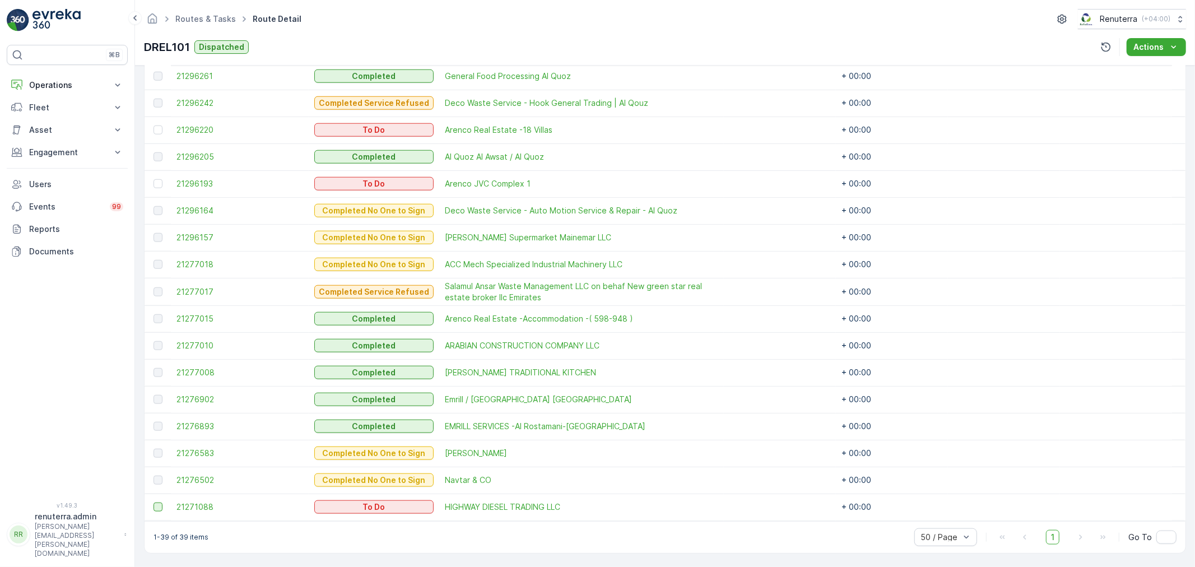
click at [158, 510] on div at bounding box center [157, 506] width 9 height 9
click at [153, 502] on input "checkbox" at bounding box center [153, 502] width 0 height 0
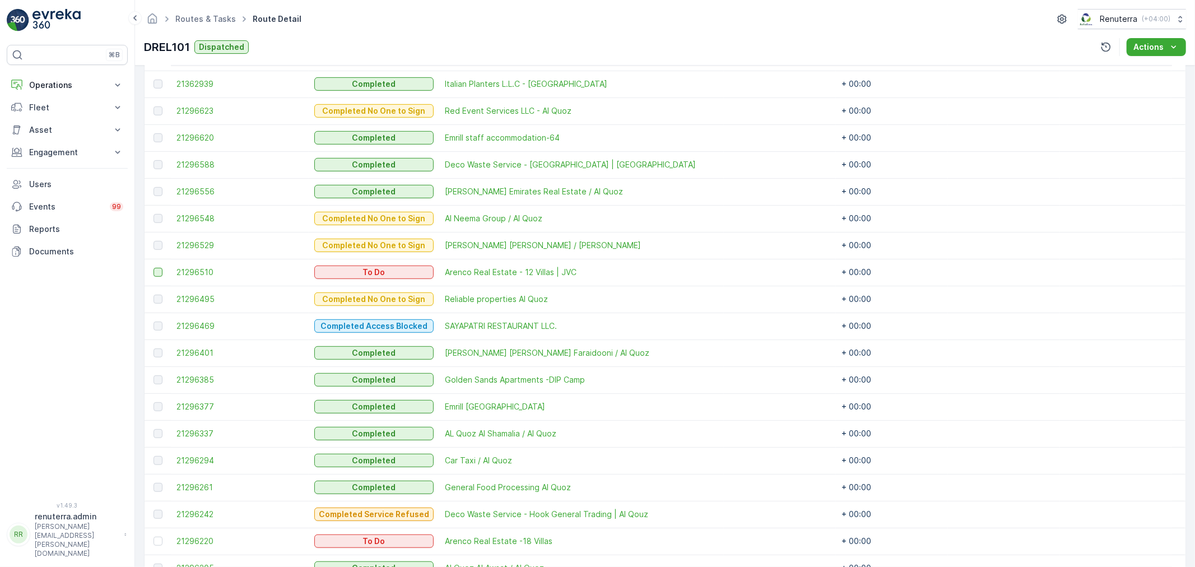
scroll to position [560, 0]
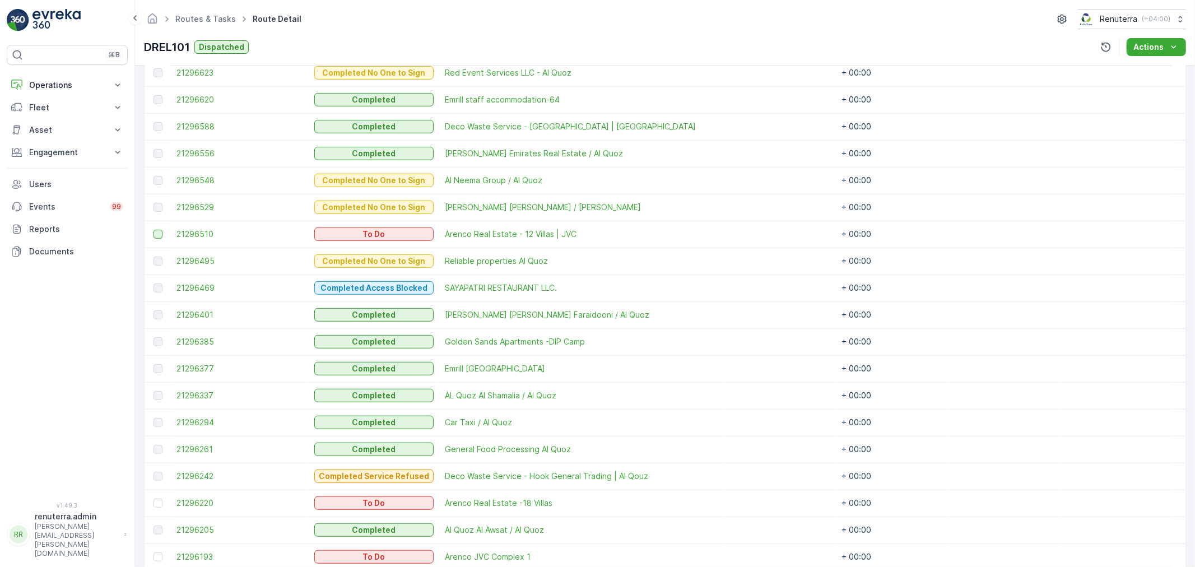
click at [148, 234] on td at bounding box center [157, 234] width 26 height 27
click at [160, 231] on div at bounding box center [157, 234] width 9 height 9
click at [153, 230] on input "checkbox" at bounding box center [153, 230] width 0 height 0
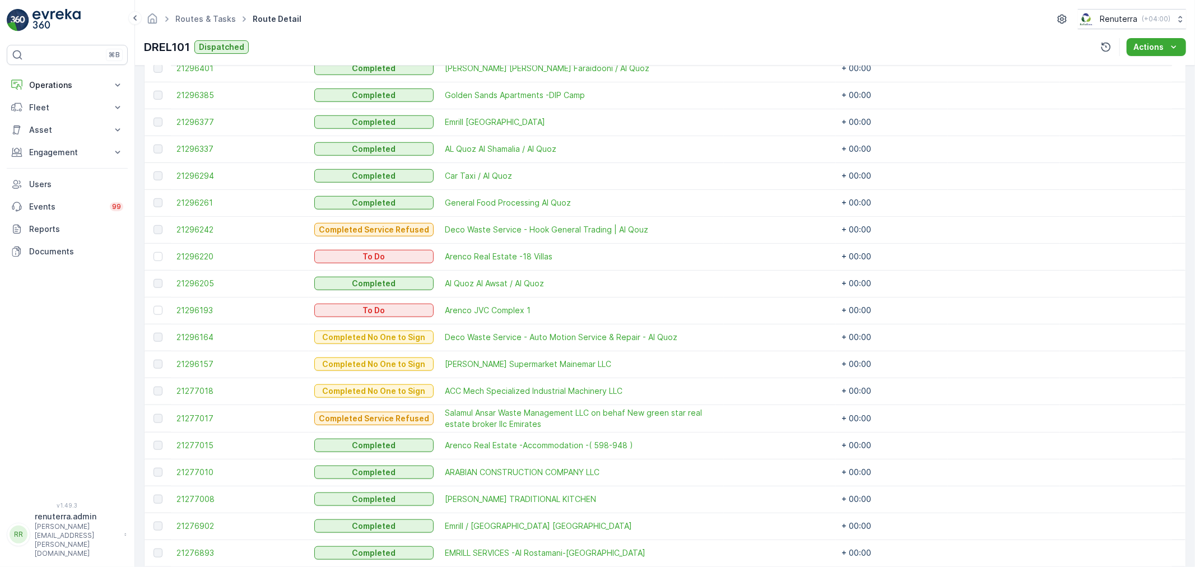
scroll to position [809, 0]
click at [161, 255] on div at bounding box center [157, 254] width 9 height 9
click at [153, 250] on input "checkbox" at bounding box center [153, 250] width 0 height 0
click at [154, 312] on td at bounding box center [157, 308] width 26 height 27
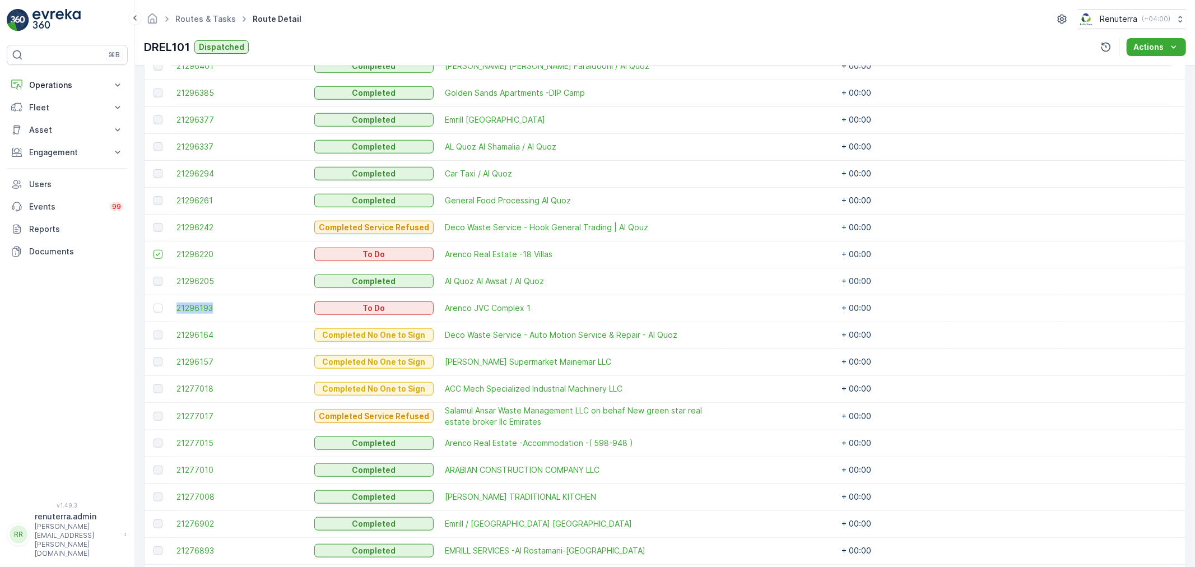
click at [154, 312] on td at bounding box center [157, 308] width 26 height 27
click at [165, 305] on td at bounding box center [157, 308] width 26 height 27
click at [161, 305] on div at bounding box center [157, 308] width 9 height 9
click at [153, 304] on input "checkbox" at bounding box center [153, 304] width 0 height 0
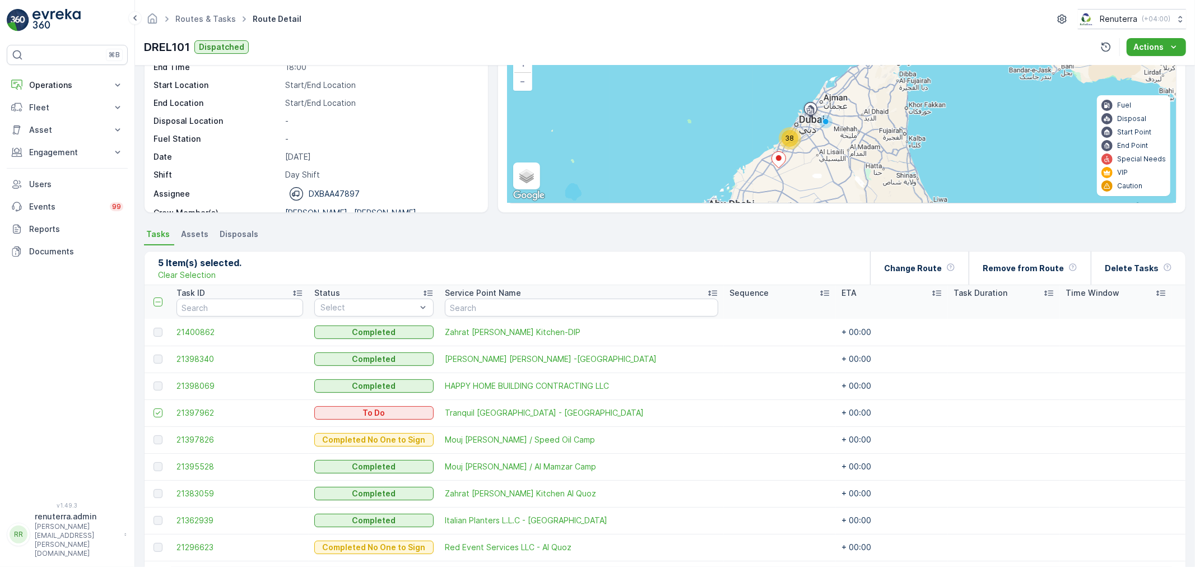
scroll to position [62, 0]
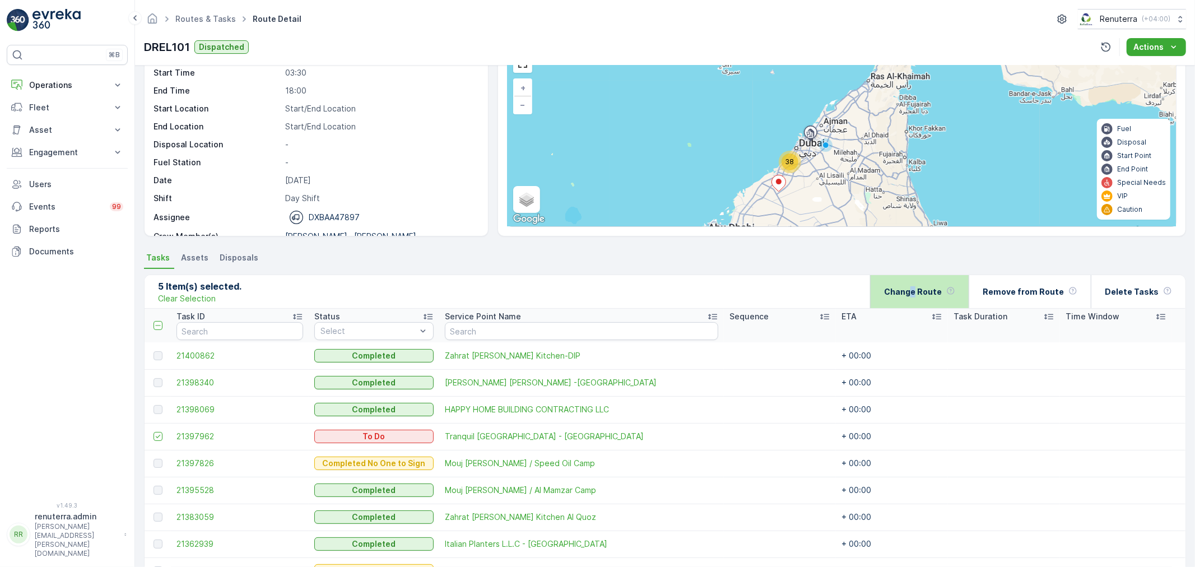
click at [923, 281] on div "Change Route" at bounding box center [919, 291] width 71 height 33
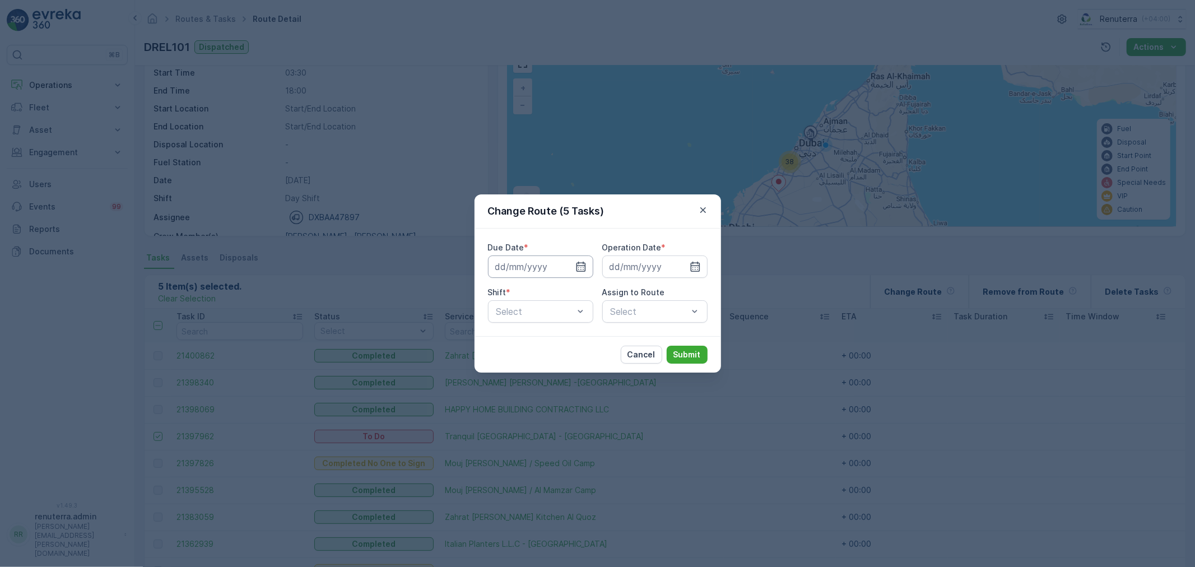
click at [575, 273] on input at bounding box center [540, 266] width 105 height 22
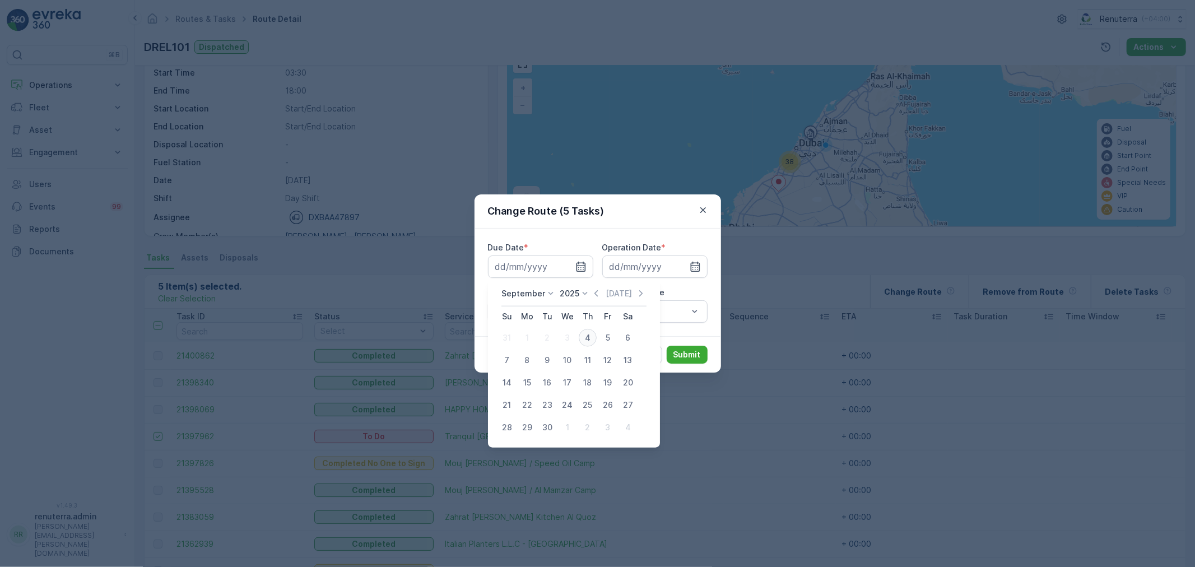
click at [594, 337] on div "4" at bounding box center [588, 338] width 18 height 18
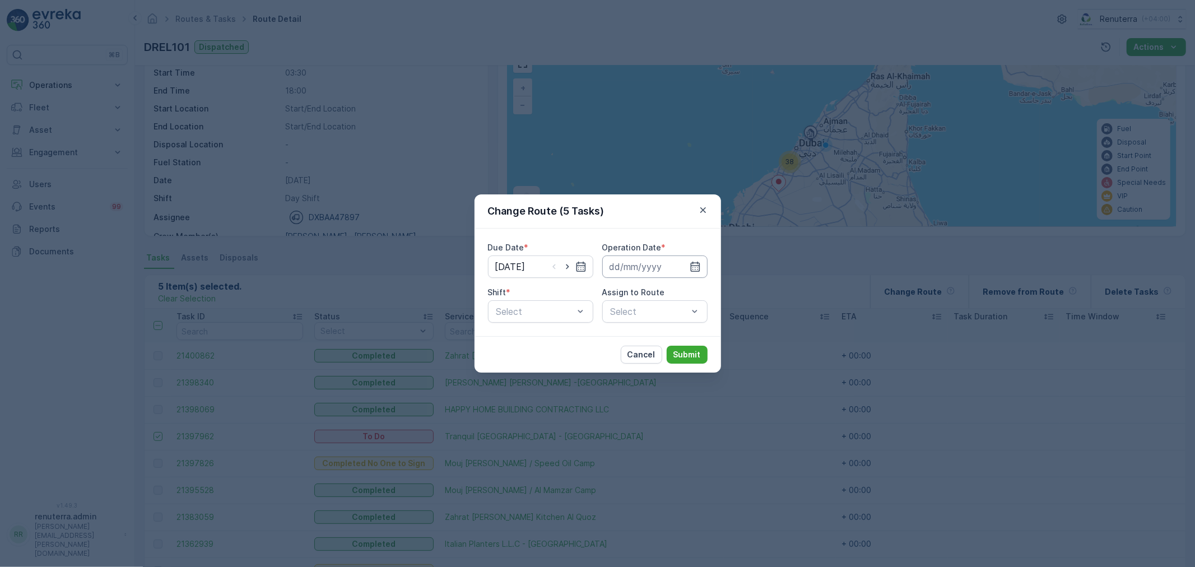
click at [638, 269] on input at bounding box center [654, 266] width 105 height 22
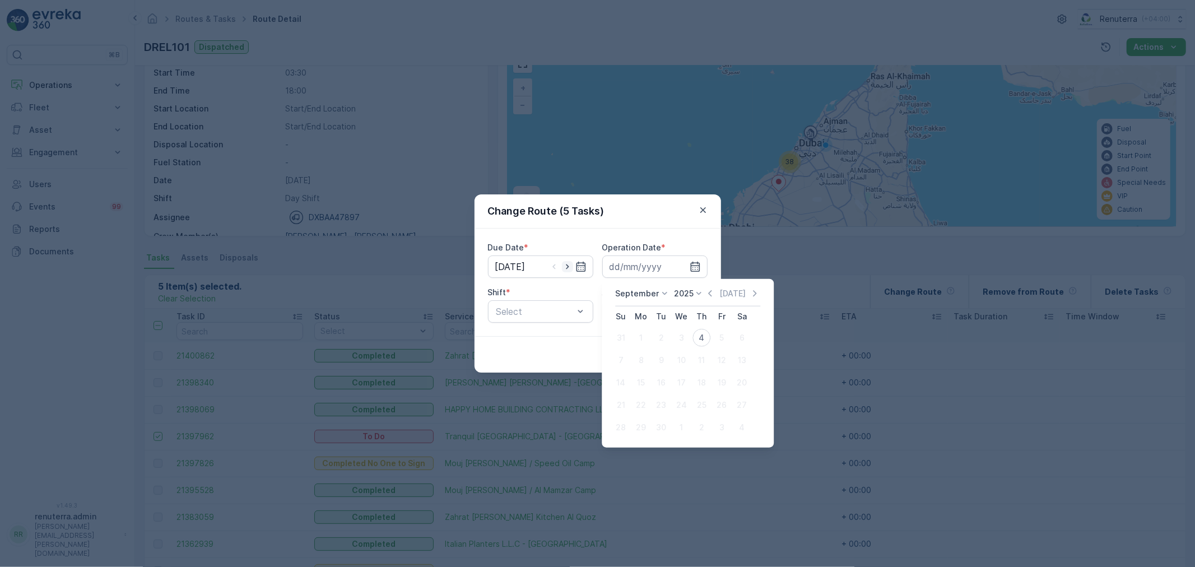
click at [569, 270] on icon "button" at bounding box center [567, 266] width 11 height 11
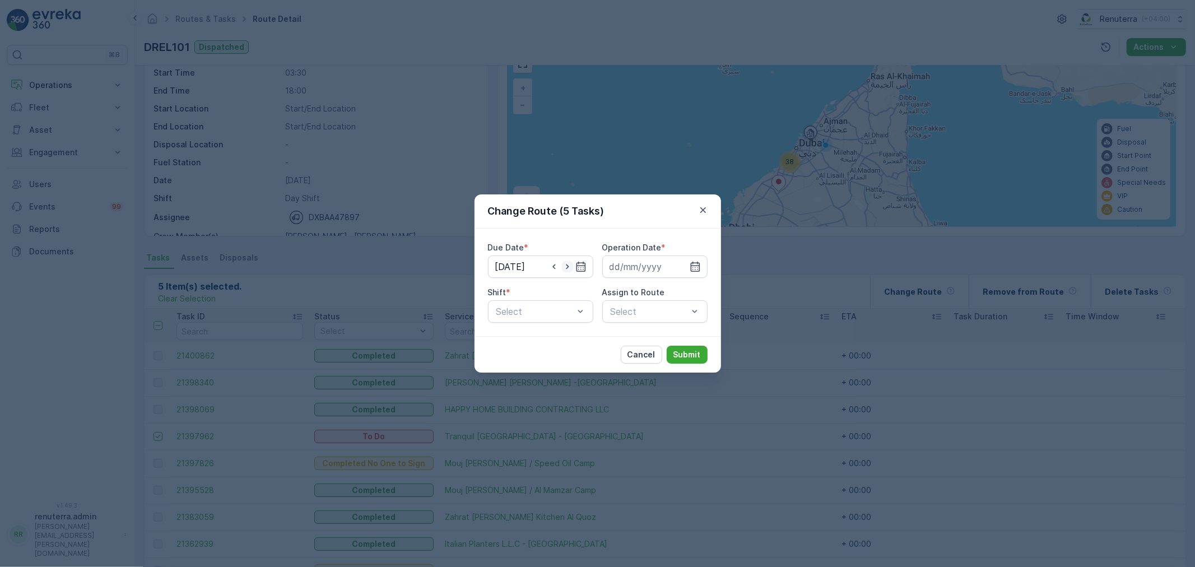
type input "[DATE]"
click at [647, 348] on button "Cancel" at bounding box center [641, 355] width 41 height 18
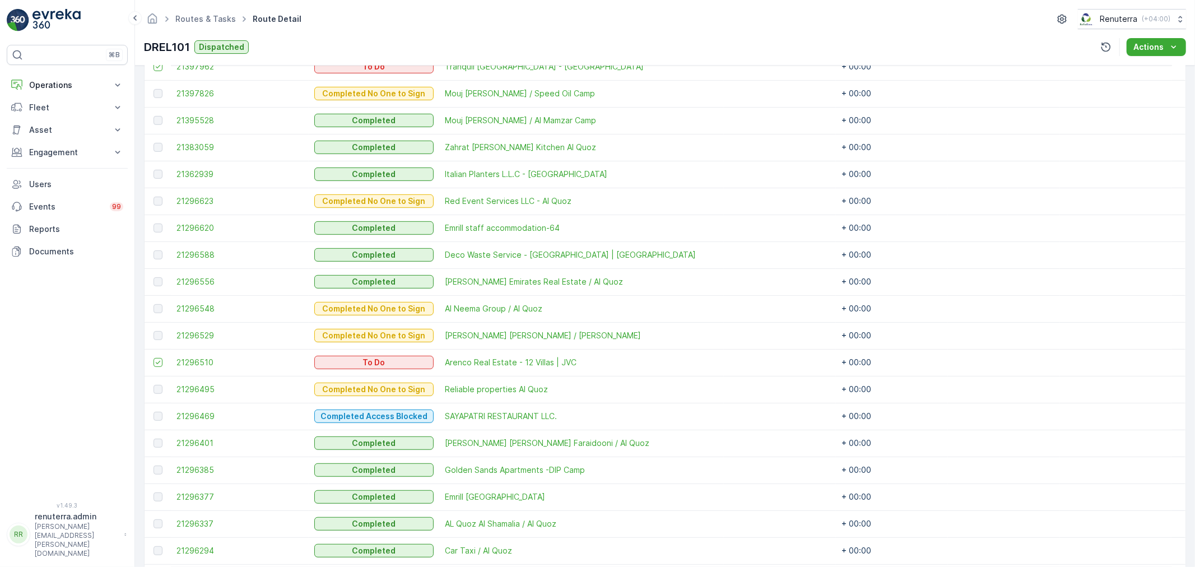
scroll to position [435, 0]
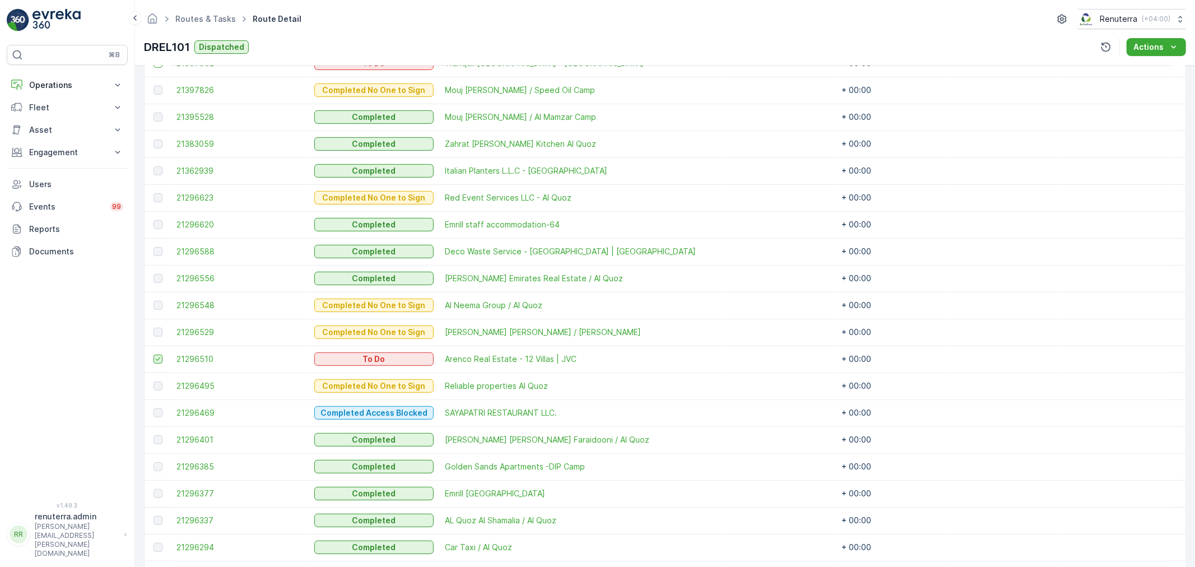
click at [155, 357] on icon at bounding box center [158, 359] width 8 height 8
click at [153, 355] on input "checkbox" at bounding box center [153, 355] width 0 height 0
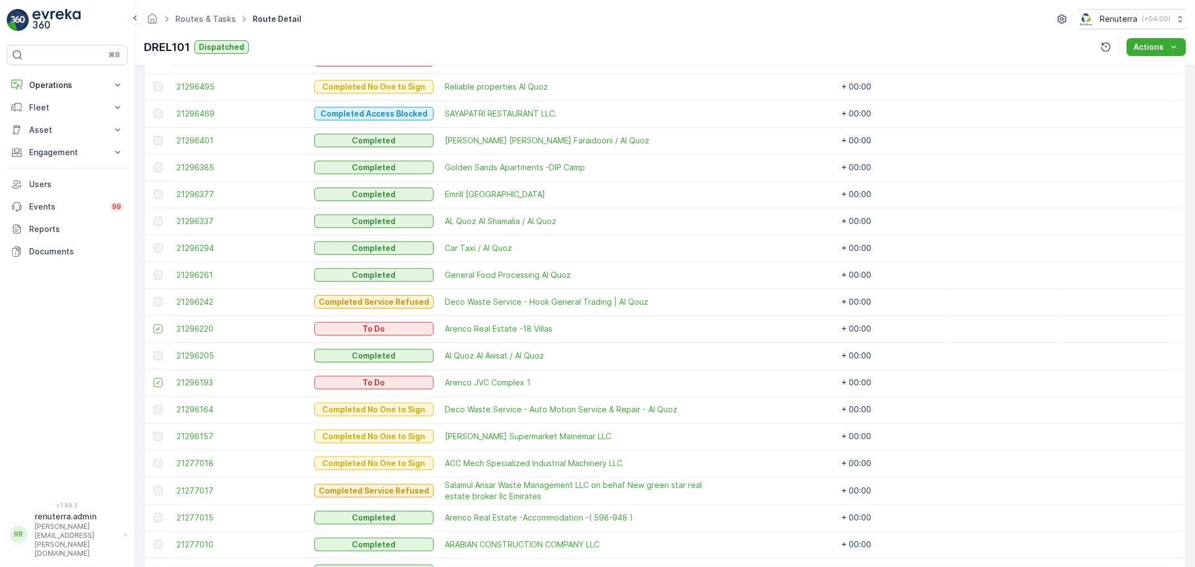
scroll to position [747, 0]
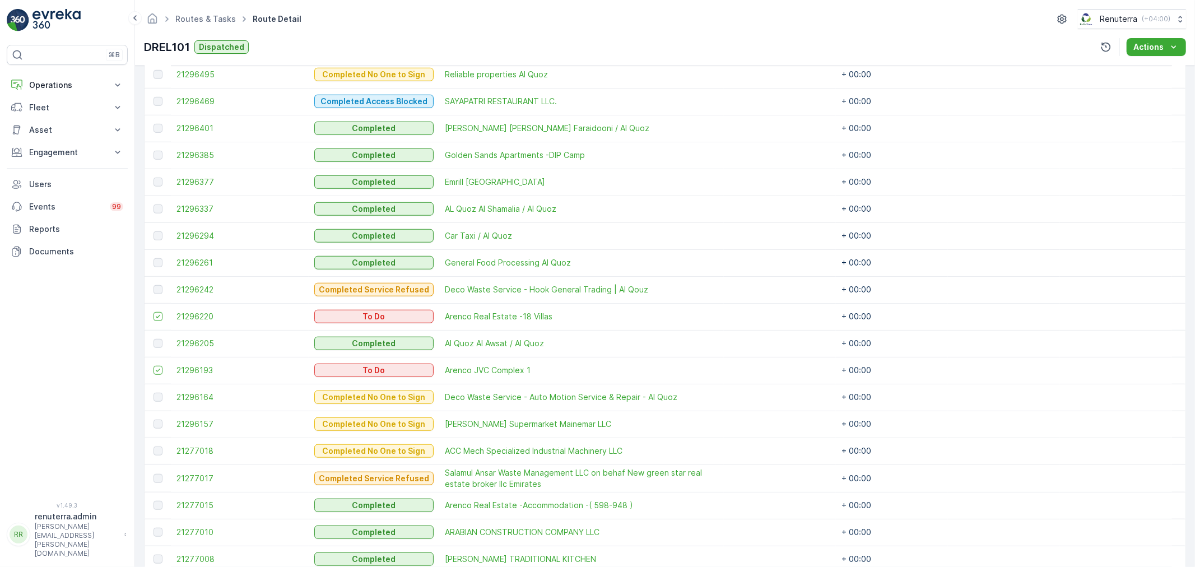
click at [165, 316] on td at bounding box center [157, 316] width 26 height 27
click at [161, 367] on icon at bounding box center [158, 370] width 8 height 8
click at [153, 366] on input "checkbox" at bounding box center [153, 366] width 0 height 0
click at [155, 328] on td at bounding box center [157, 316] width 26 height 27
click at [156, 315] on icon at bounding box center [158, 316] width 8 height 8
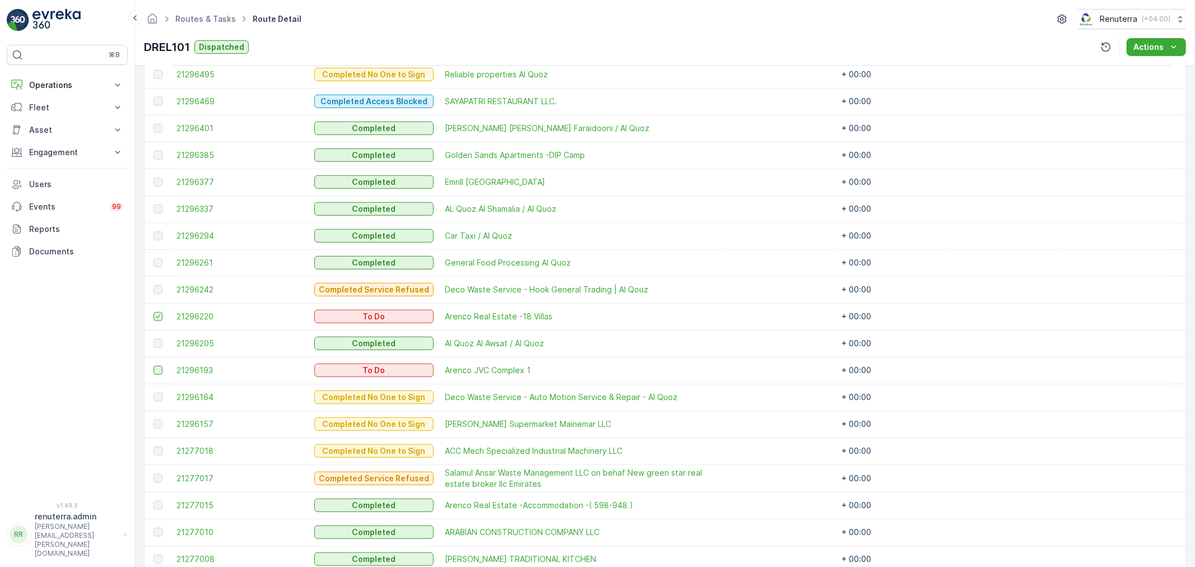
click at [153, 312] on input "checkbox" at bounding box center [153, 312] width 0 height 0
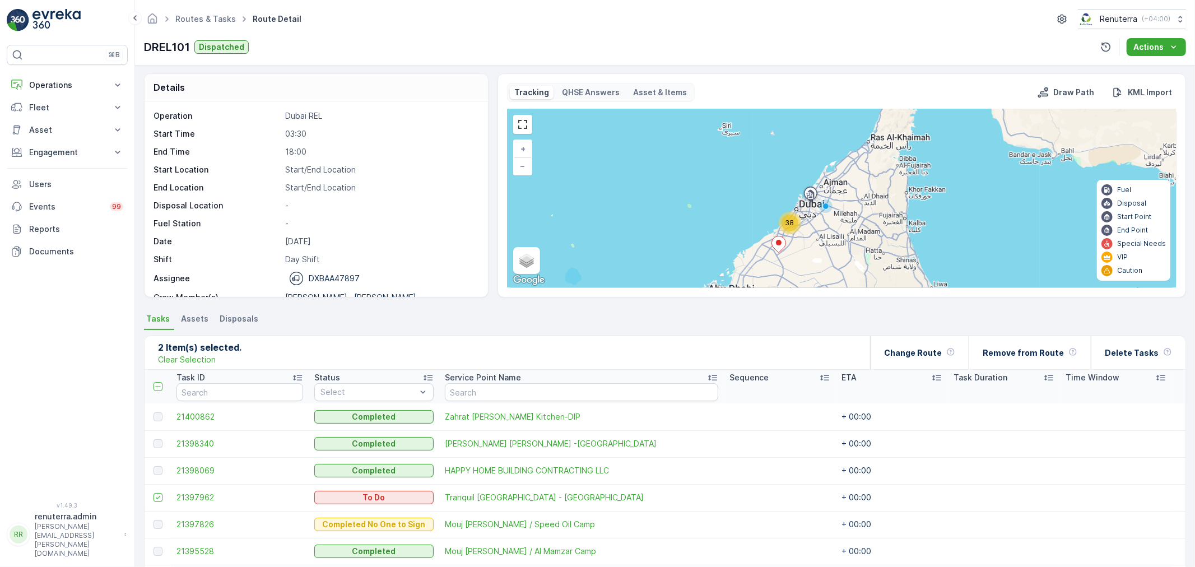
scroll to position [0, 0]
click at [927, 345] on div "Change Route" at bounding box center [919, 353] width 71 height 33
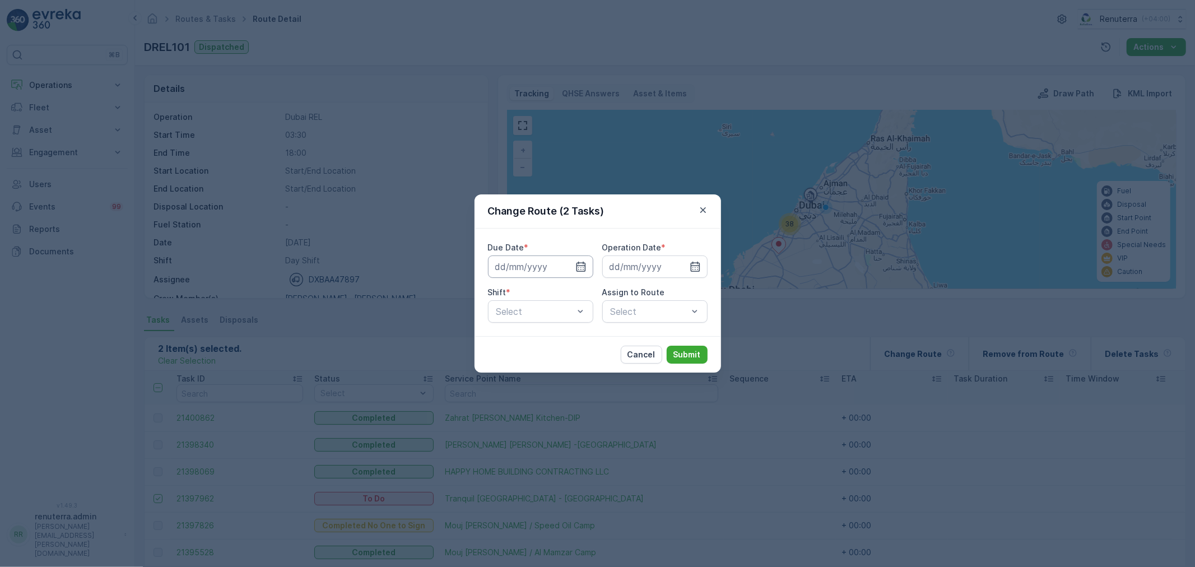
click at [573, 263] on input at bounding box center [540, 266] width 105 height 22
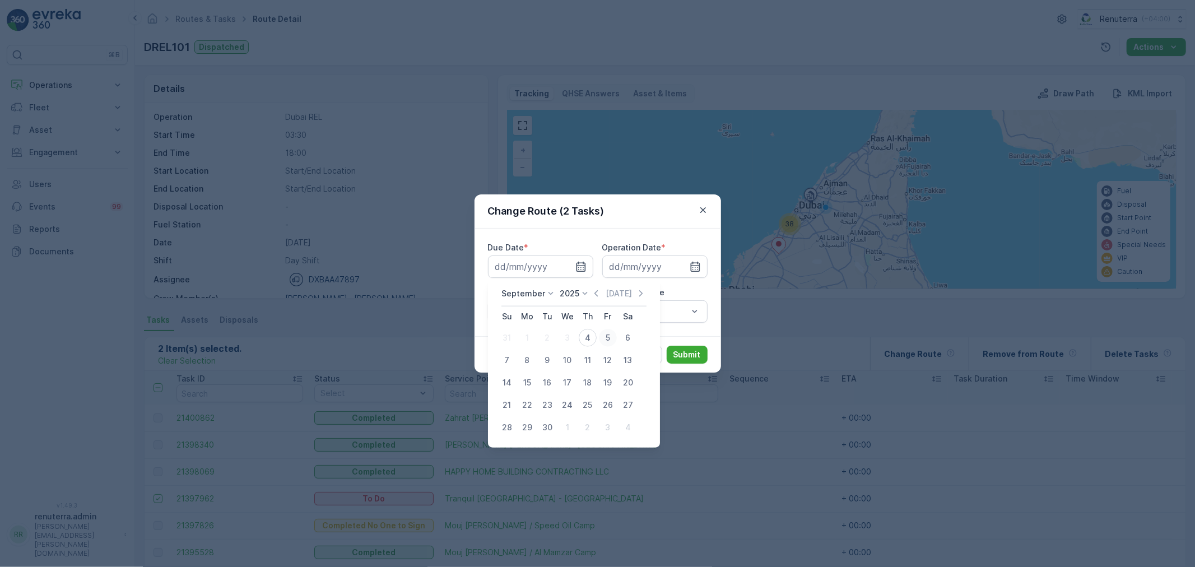
click at [607, 335] on div "5" at bounding box center [608, 338] width 18 height 18
type input "[DATE]"
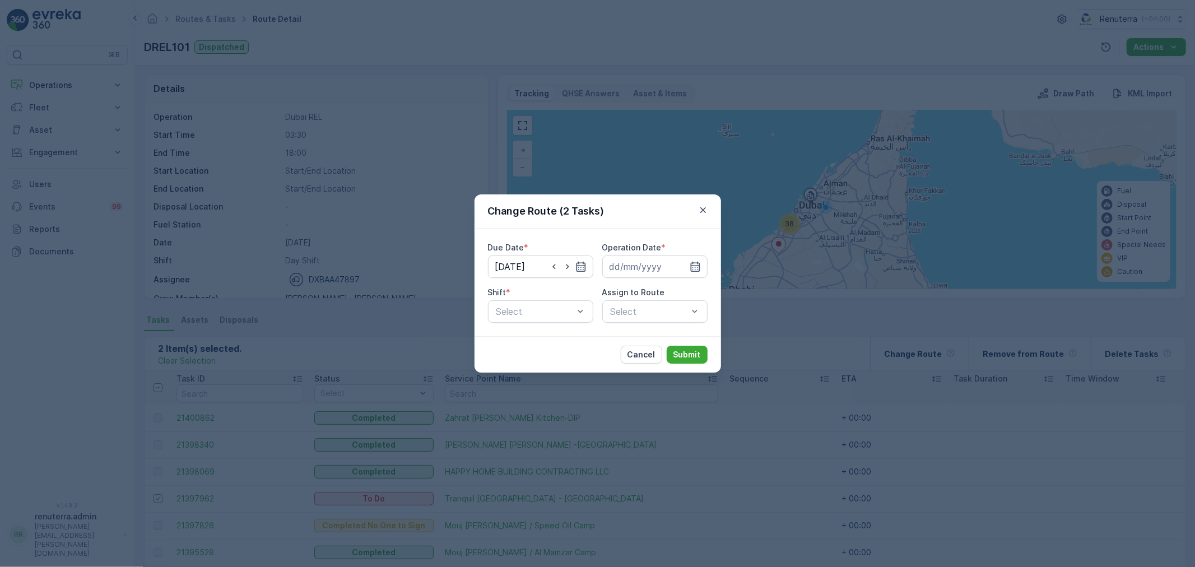
click at [674, 253] on div "Operation Date *" at bounding box center [654, 247] width 105 height 11
click at [671, 264] on input at bounding box center [654, 266] width 105 height 22
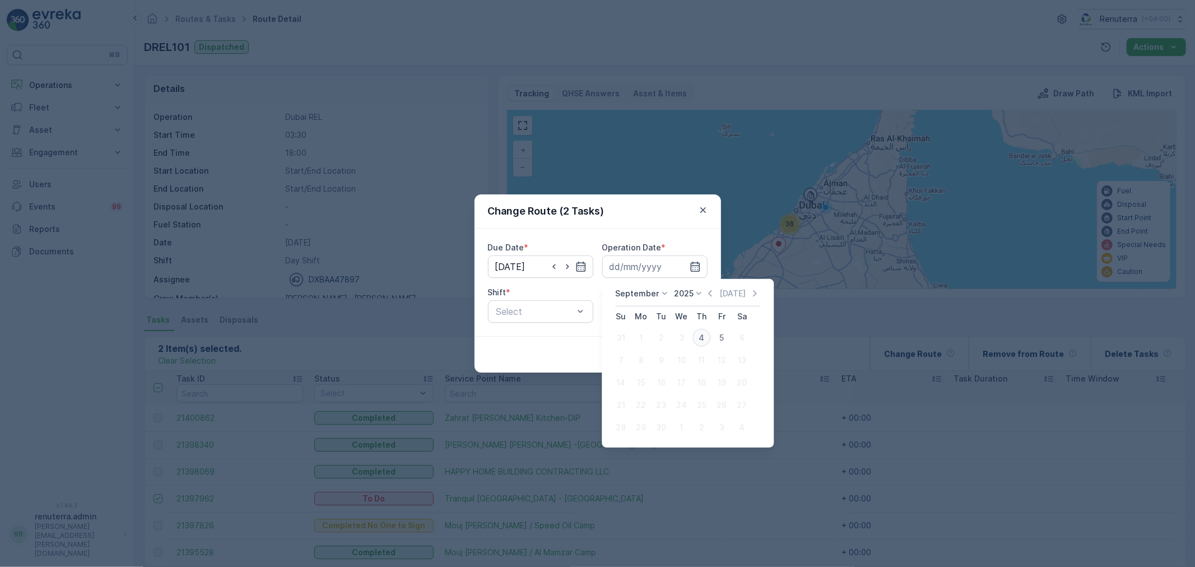
click at [701, 340] on div "4" at bounding box center [701, 338] width 18 height 18
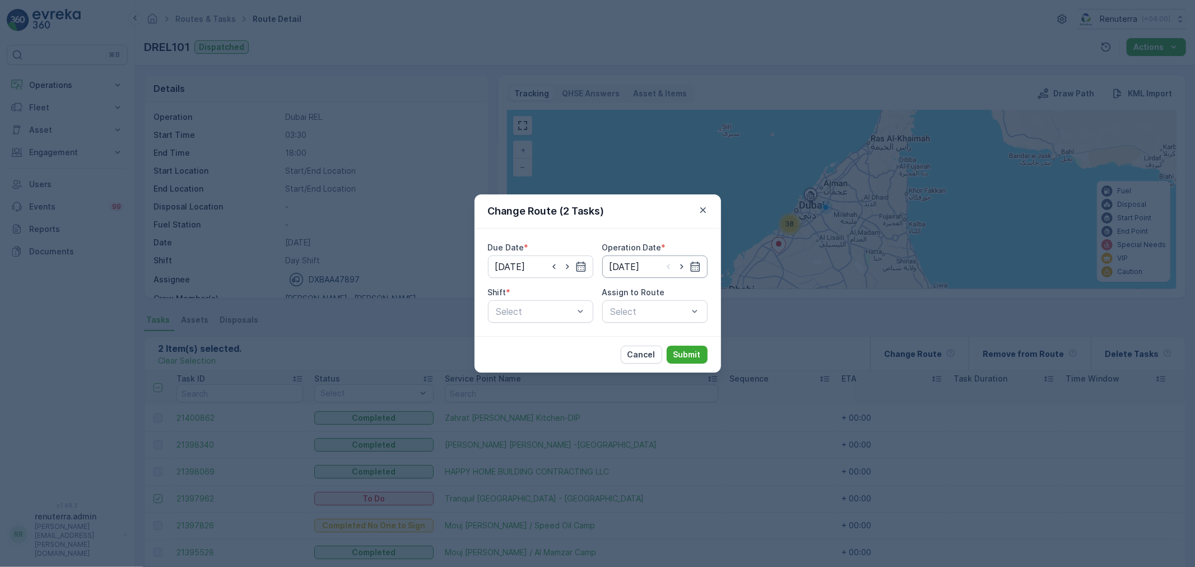
drag, startPoint x: 682, startPoint y: 270, endPoint x: 678, endPoint y: 275, distance: 6.3
click at [682, 270] on icon "button" at bounding box center [681, 266] width 11 height 11
type input "[DATE]"
click at [551, 320] on div "Select" at bounding box center [540, 311] width 105 height 22
click at [530, 343] on span "Day Shift" at bounding box center [515, 339] width 40 height 10
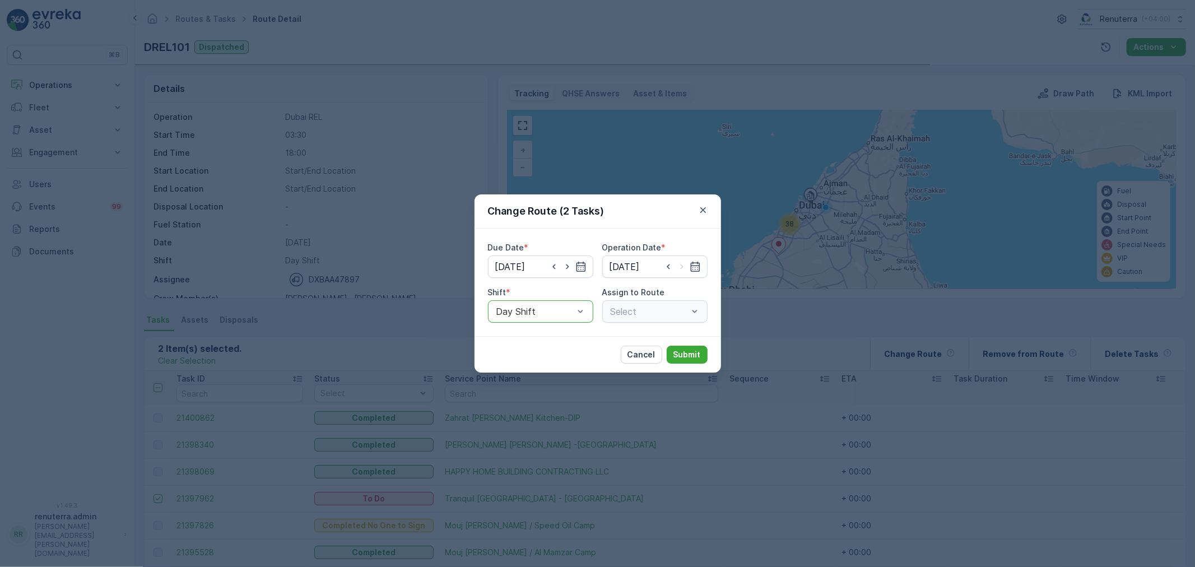
click at [599, 321] on div "Due Date * 05.09.2025 Operation Date * 05.09.2025 Shift * option Day Shift, sel…" at bounding box center [598, 282] width 220 height 81
click at [619, 314] on div "Select" at bounding box center [654, 311] width 105 height 22
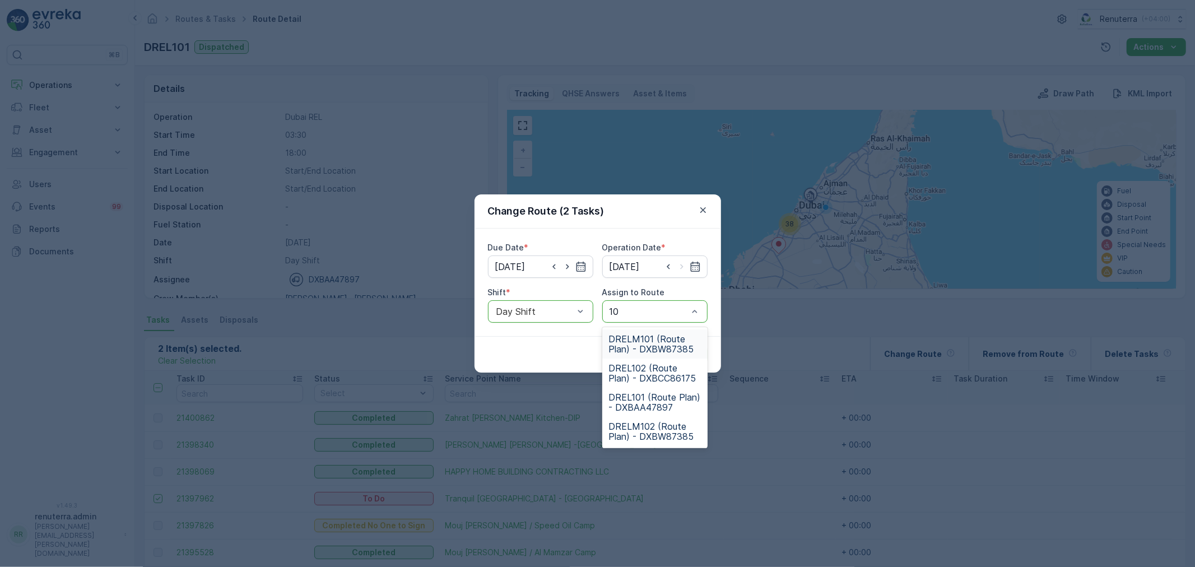
type input "101"
click at [628, 338] on span "DRELM101 (Route Plan) - DXBW87385" at bounding box center [655, 344] width 92 height 20
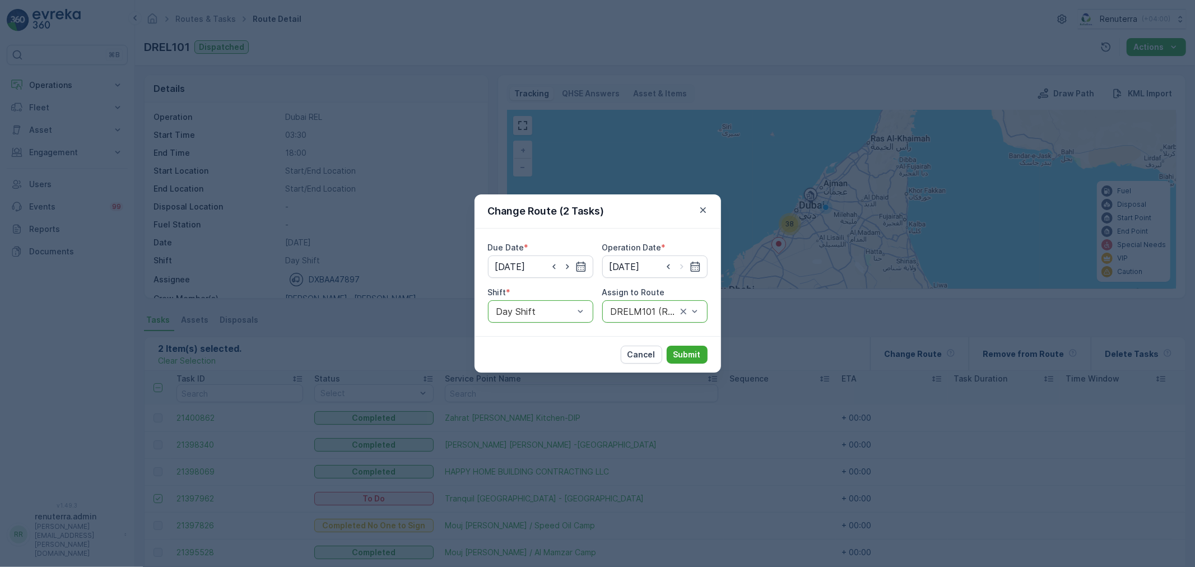
click at [650, 309] on div at bounding box center [643, 311] width 68 height 10
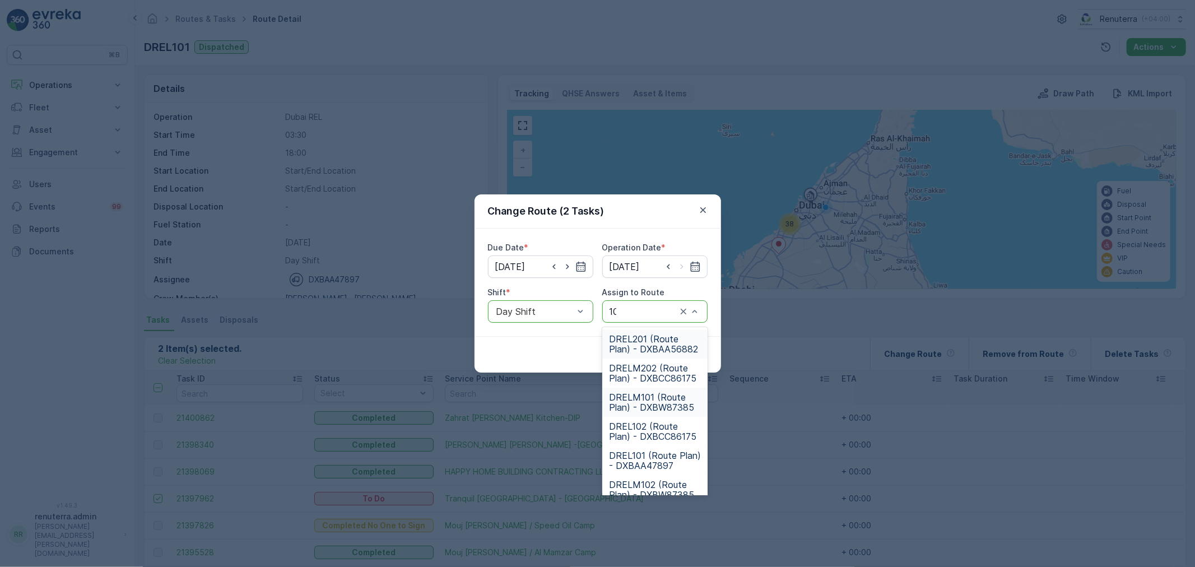
type input "101"
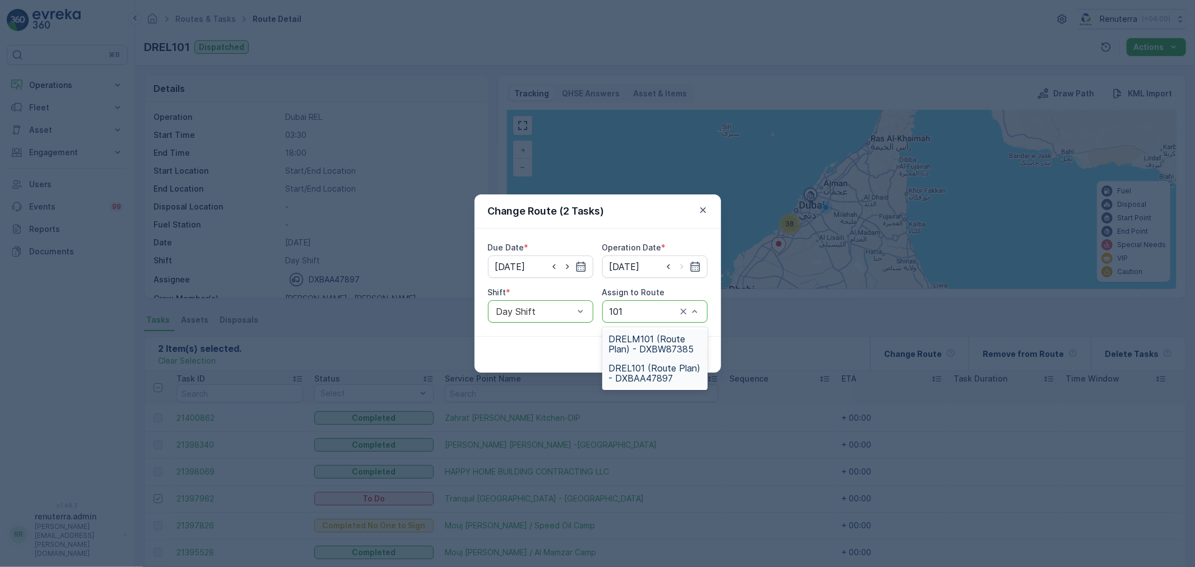
click at [659, 376] on span "DREL101 (Route Plan) - DXBAA47897" at bounding box center [655, 373] width 92 height 20
click at [677, 364] on div "Cancel Submit" at bounding box center [597, 354] width 246 height 36
click at [679, 350] on p "Submit" at bounding box center [686, 354] width 27 height 11
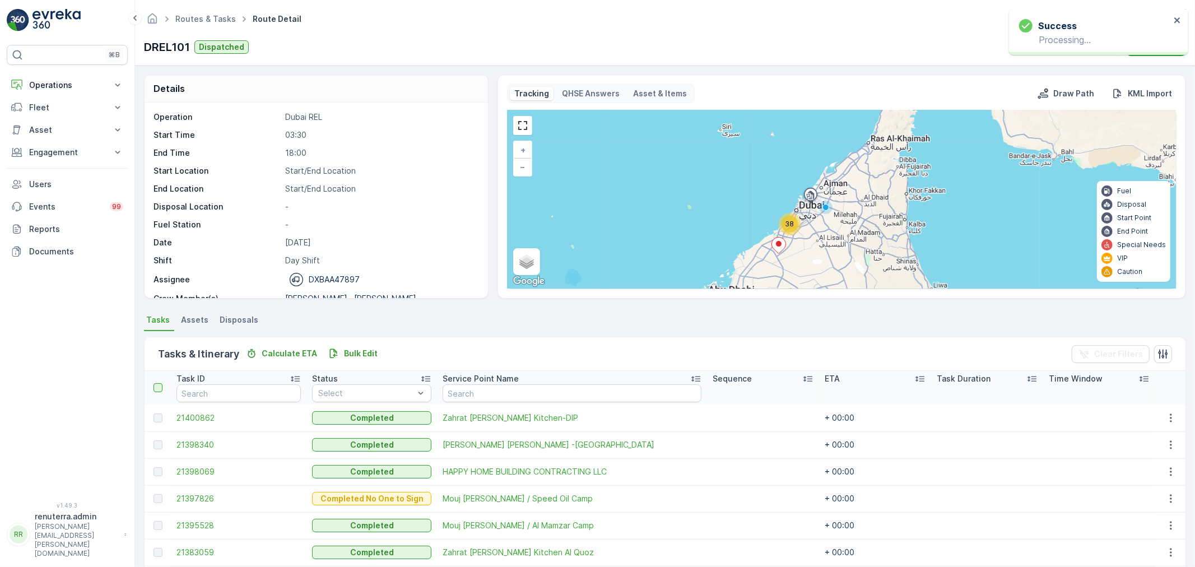
click at [156, 386] on div at bounding box center [157, 387] width 9 height 9
click at [160, 383] on input "checkbox" at bounding box center [160, 383] width 0 height 0
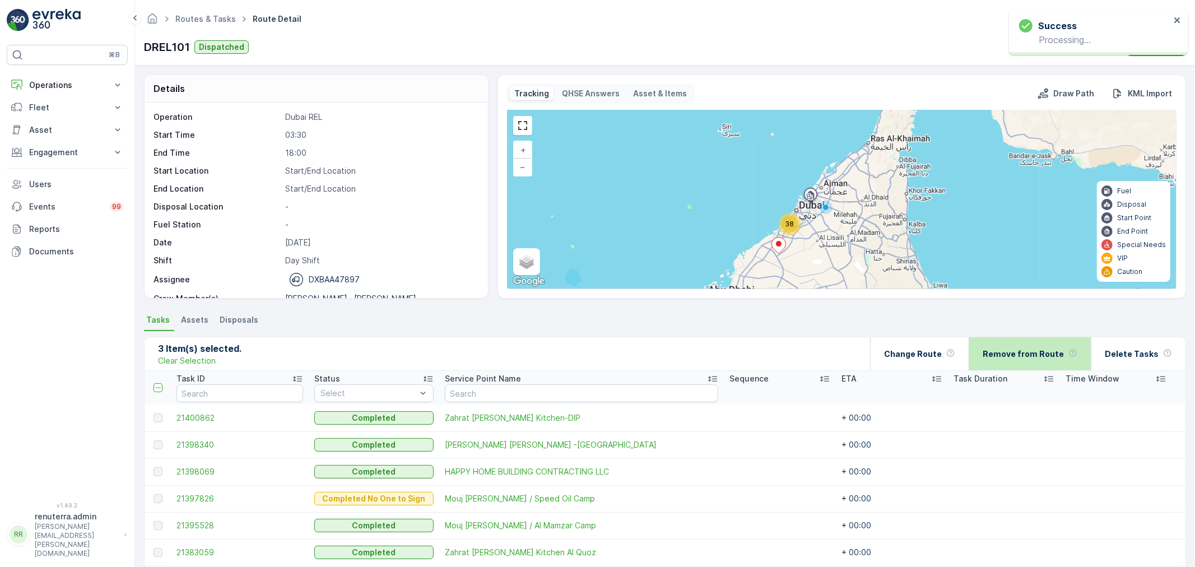
click at [1010, 341] on div "Remove from Route" at bounding box center [1029, 353] width 95 height 33
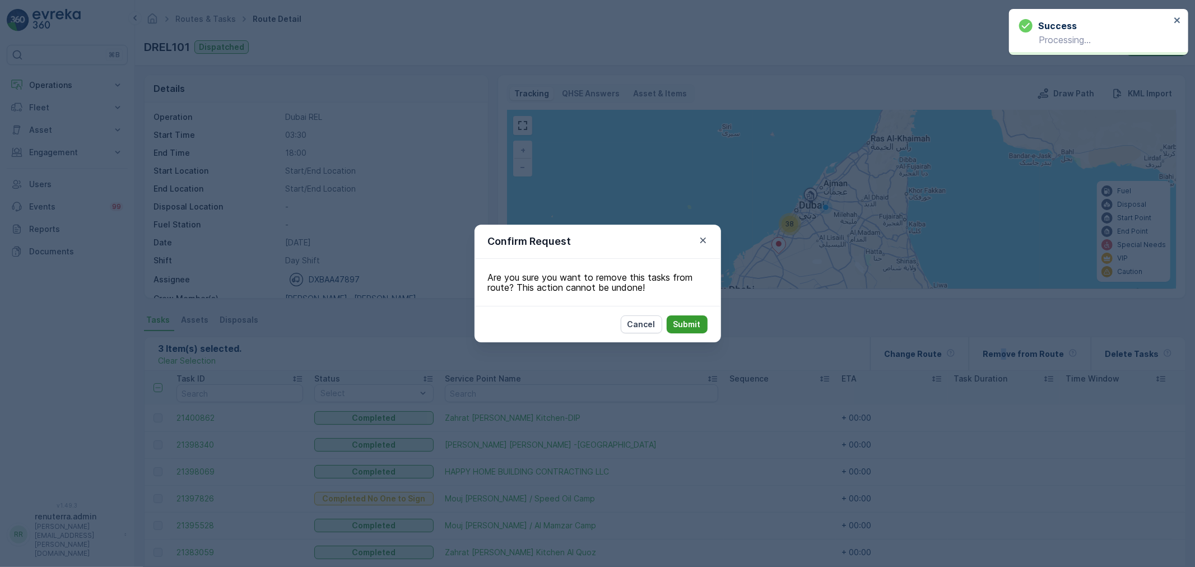
click at [700, 330] on button "Submit" at bounding box center [686, 324] width 41 height 18
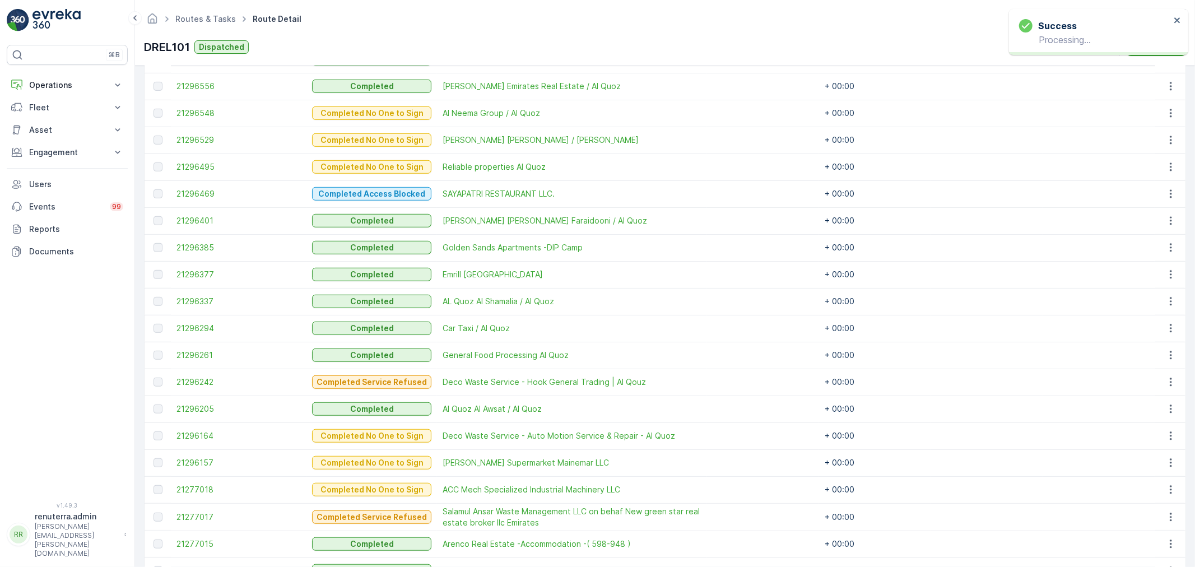
scroll to position [799, 0]
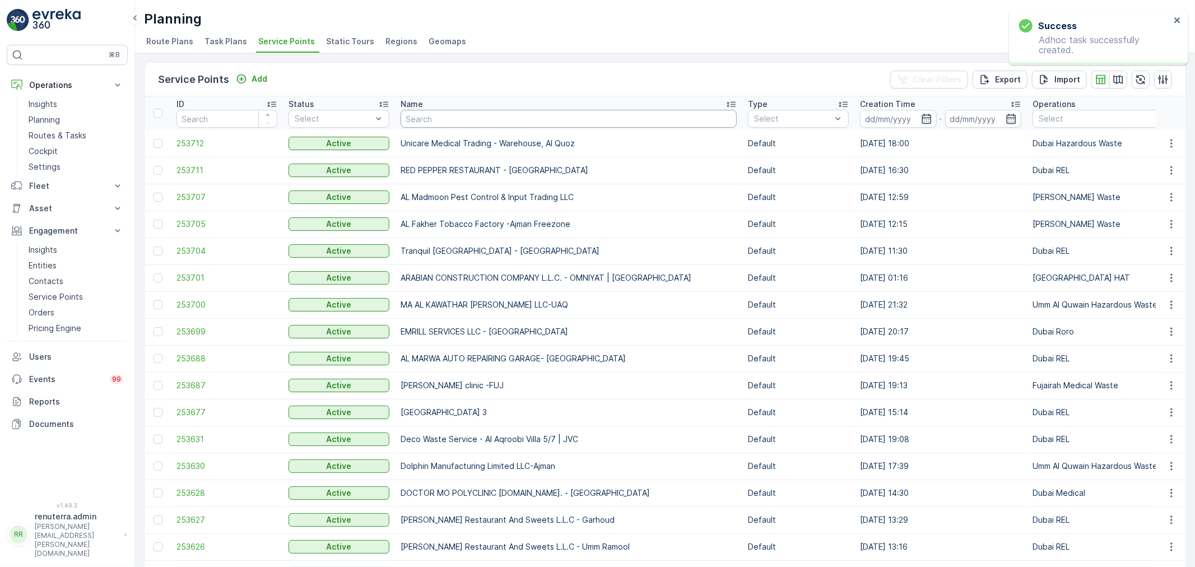
click at [513, 116] on input "text" at bounding box center [568, 119] width 336 height 18
type input "delta"
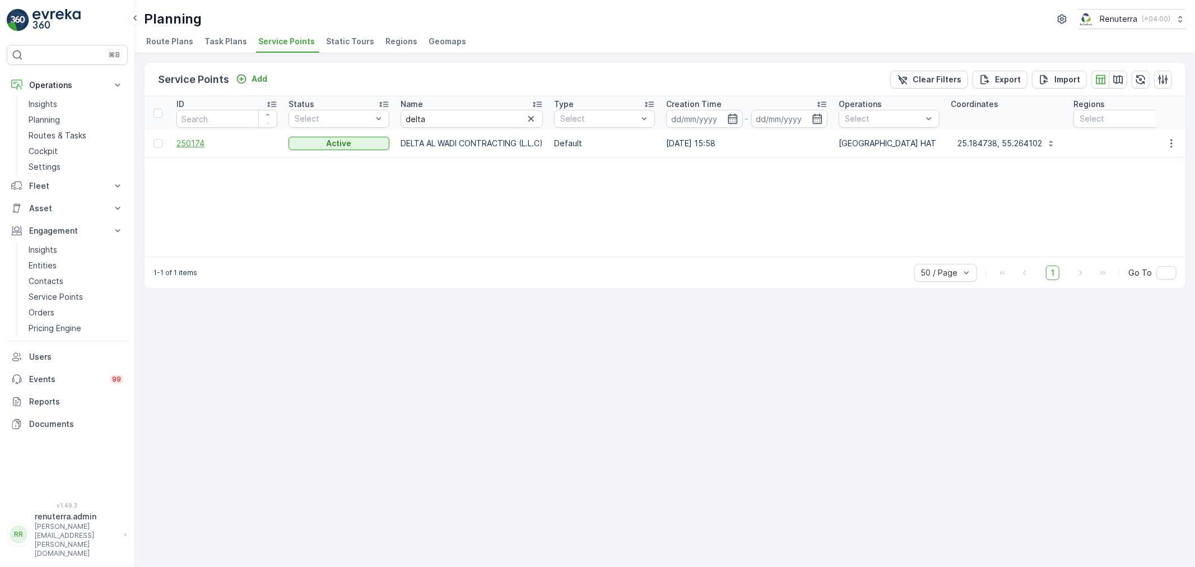
click at [183, 147] on span "250174" at bounding box center [226, 143] width 101 height 11
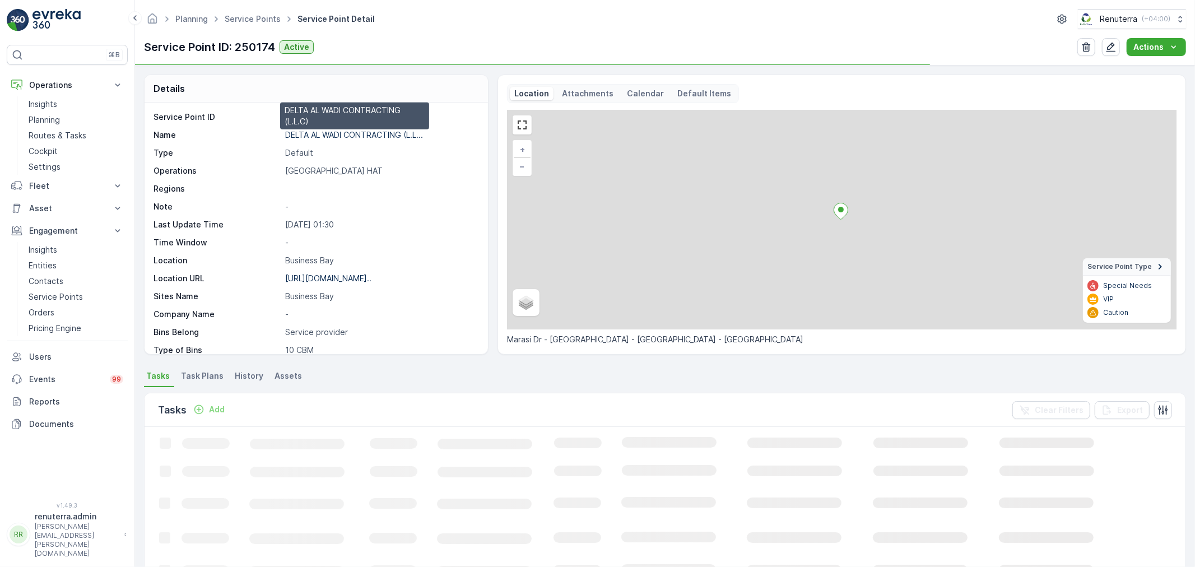
click at [347, 136] on p "DELTA AL WADI CONTRACTING (L.L..." at bounding box center [354, 135] width 138 height 10
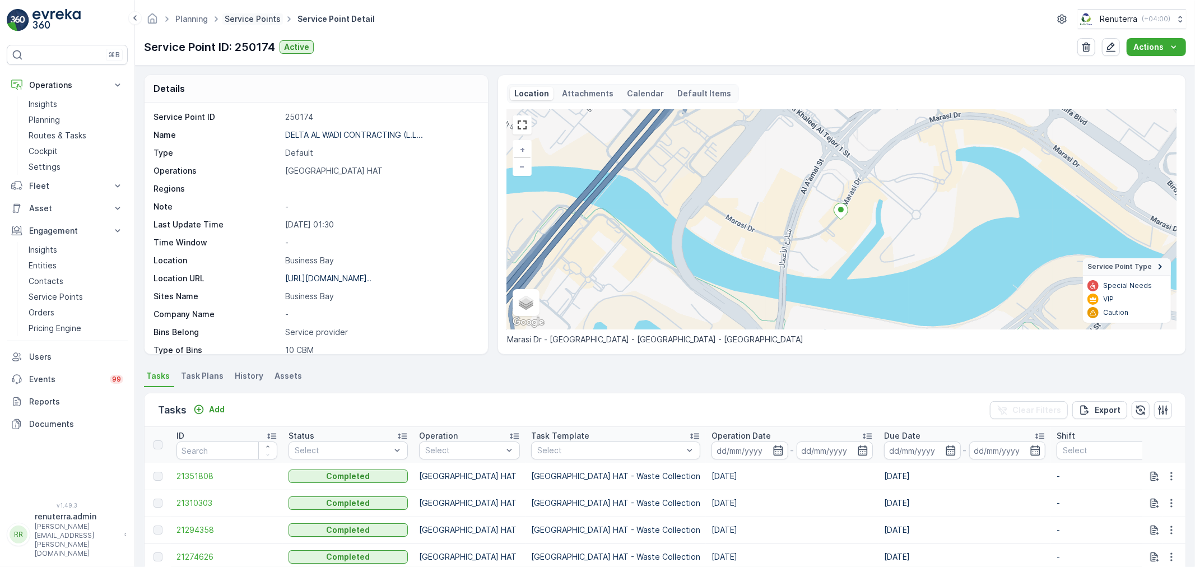
click at [234, 19] on link "Service Points" at bounding box center [253, 19] width 56 height 10
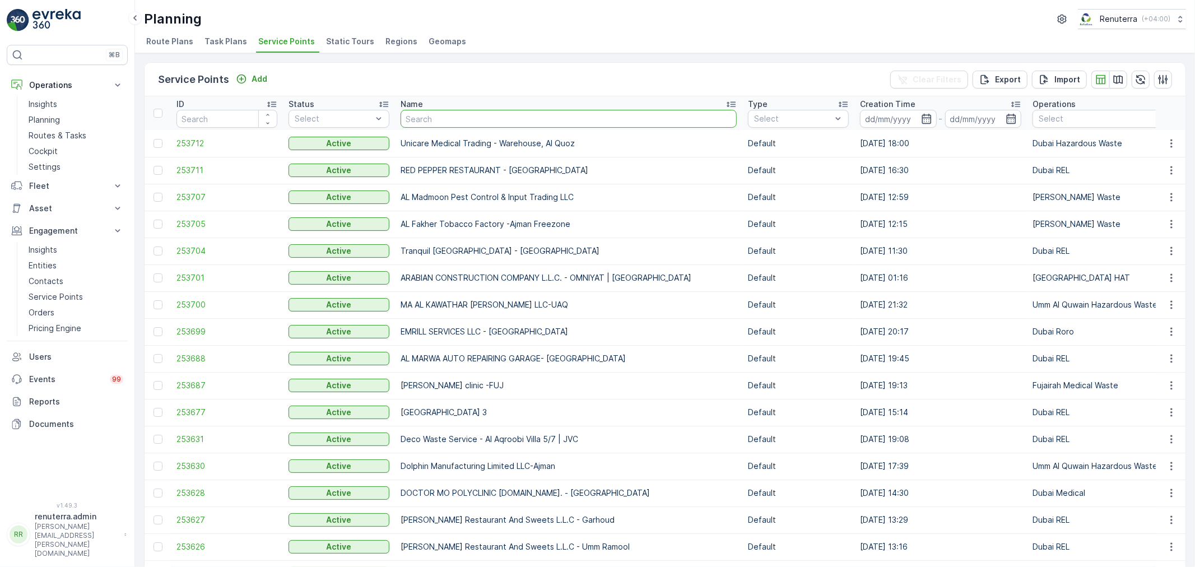
click at [429, 118] on input "text" at bounding box center [568, 119] width 336 height 18
type input "wade"
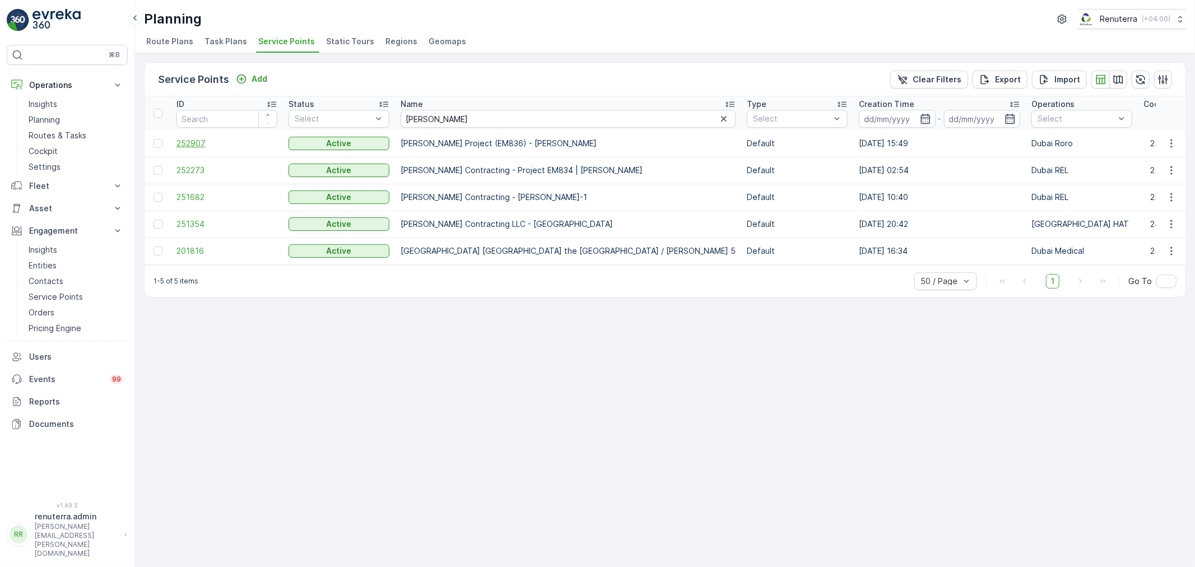
click at [189, 139] on span "252907" at bounding box center [226, 143] width 101 height 11
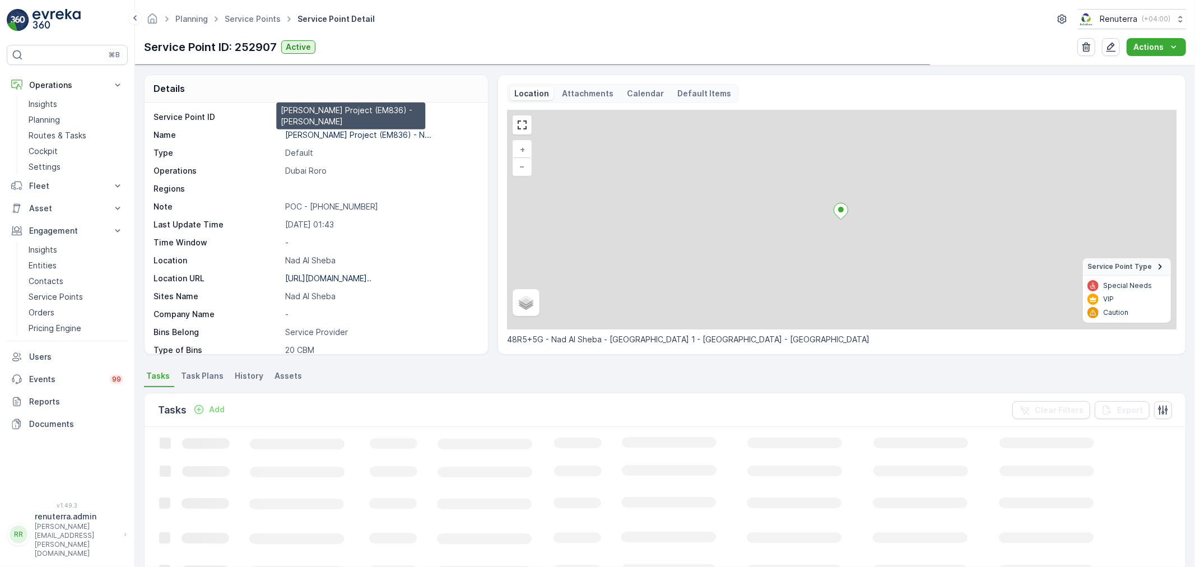
click at [308, 135] on p "Wade Adams Project (EM836) - N..." at bounding box center [358, 135] width 146 height 10
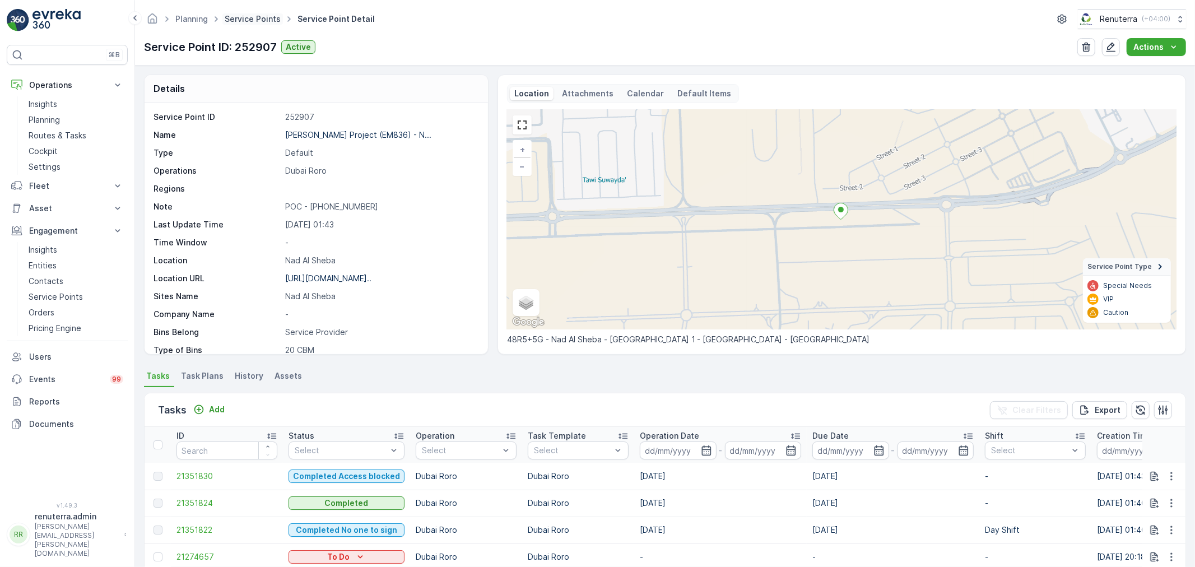
click at [240, 18] on link "Service Points" at bounding box center [253, 19] width 56 height 10
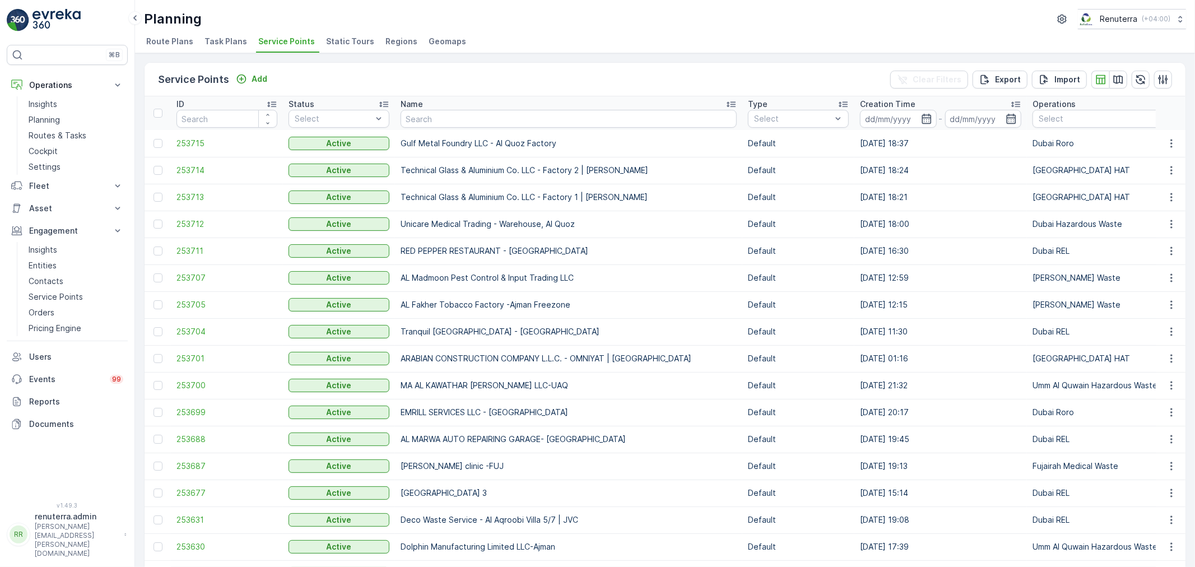
click at [509, 119] on input "text" at bounding box center [568, 119] width 336 height 18
type input "saudi"
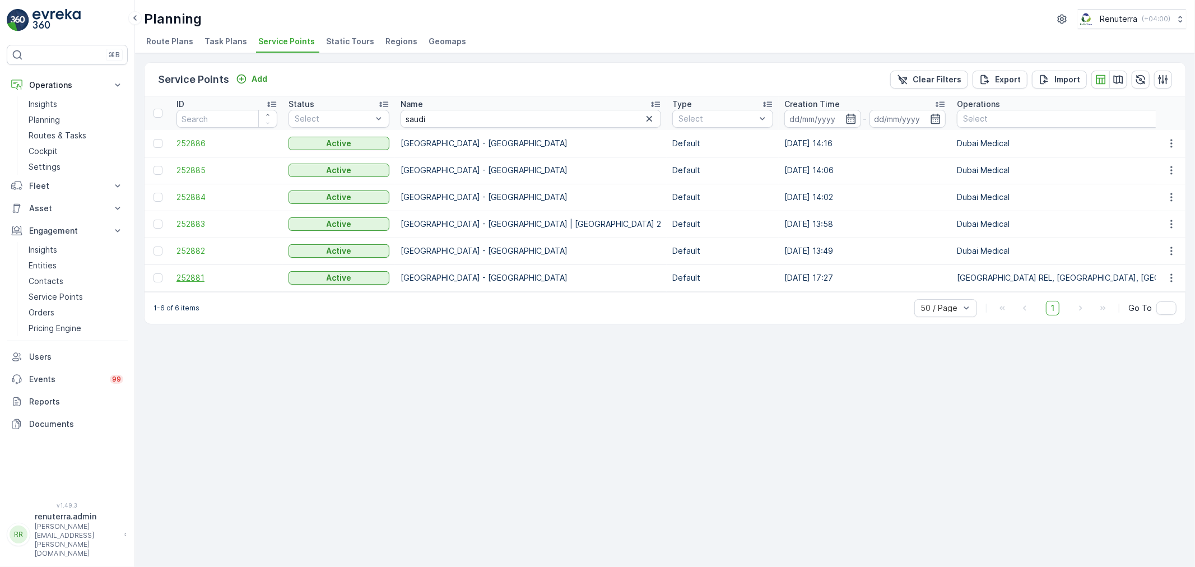
click at [180, 278] on span "252881" at bounding box center [226, 277] width 101 height 11
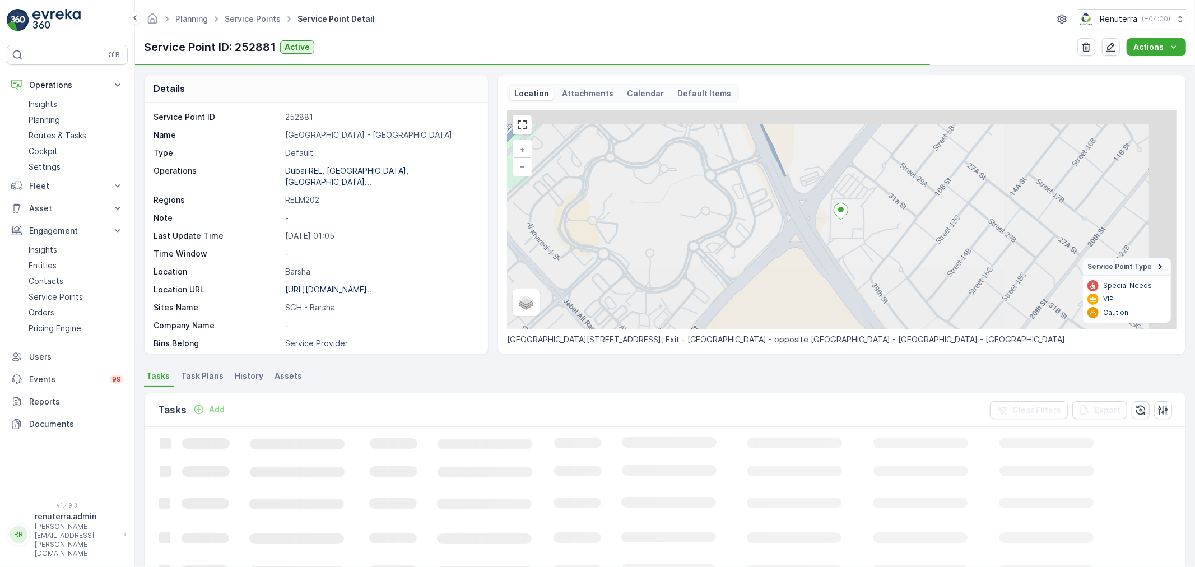
click at [316, 131] on p "Saudi German Hospital - Barsha" at bounding box center [380, 134] width 191 height 11
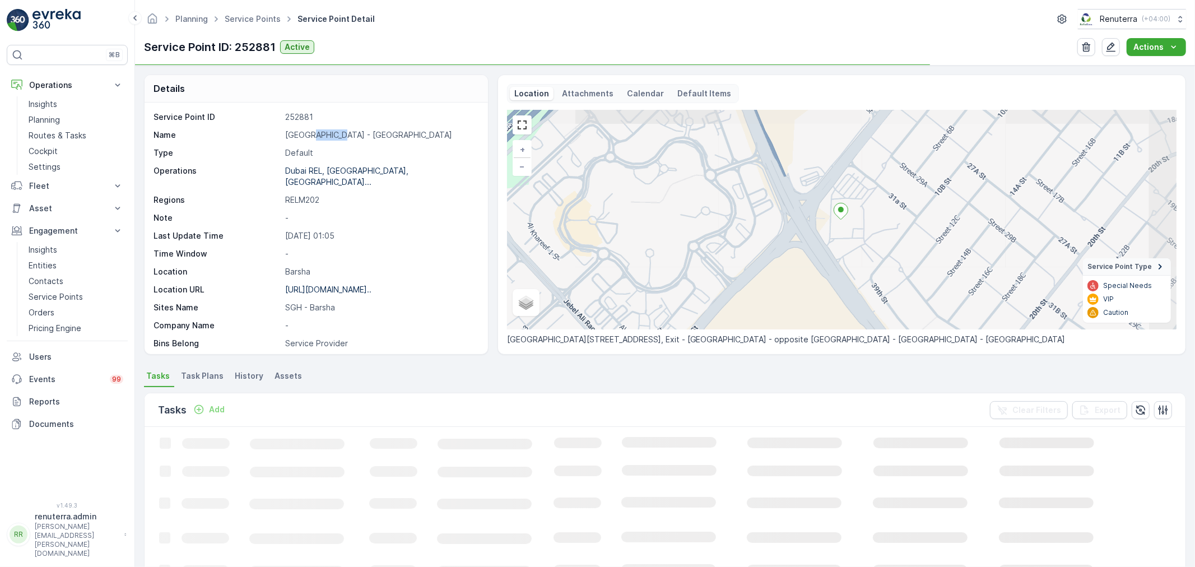
click at [316, 131] on p "Saudi German Hospital - Barsha" at bounding box center [380, 134] width 191 height 11
copy p "Saudi German Hospital - Barsha"
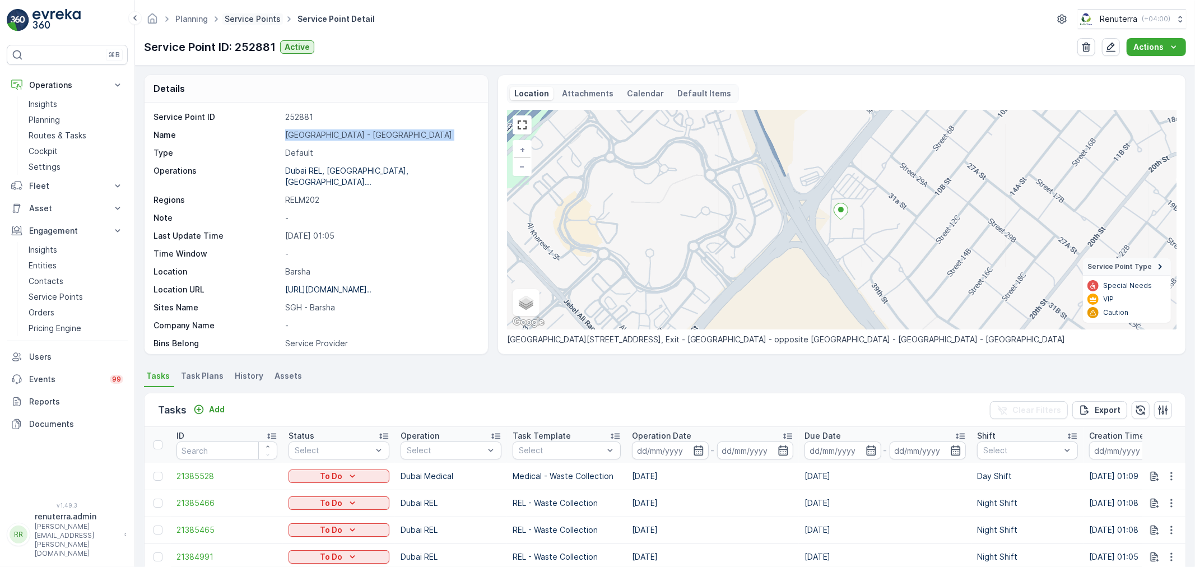
click at [234, 19] on link "Service Points" at bounding box center [253, 19] width 56 height 10
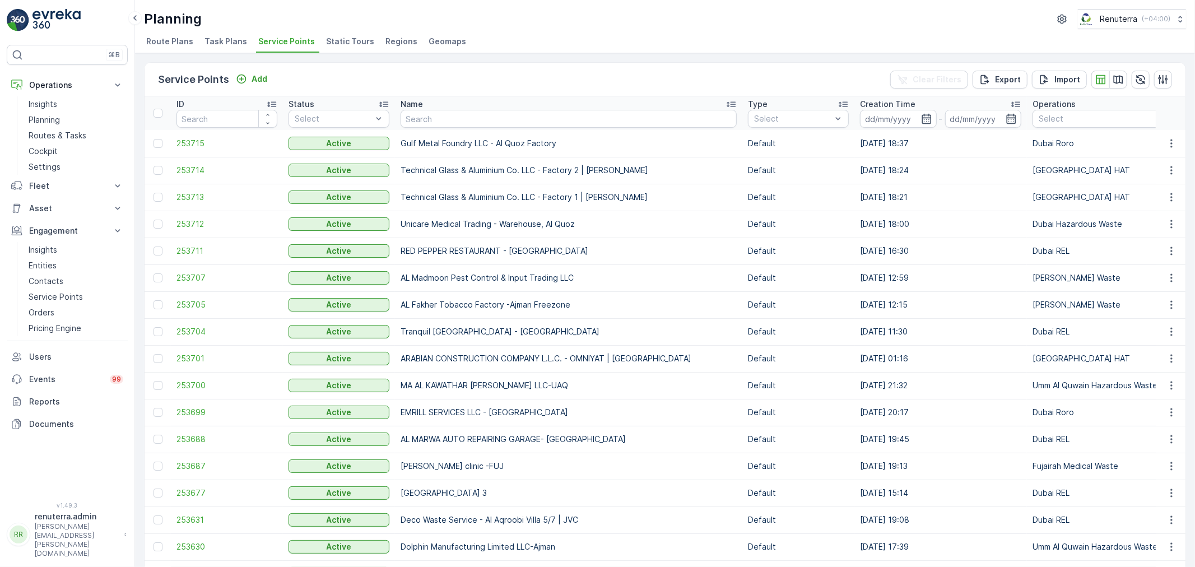
click at [415, 120] on input "text" at bounding box center [568, 119] width 336 height 18
type input "highway"
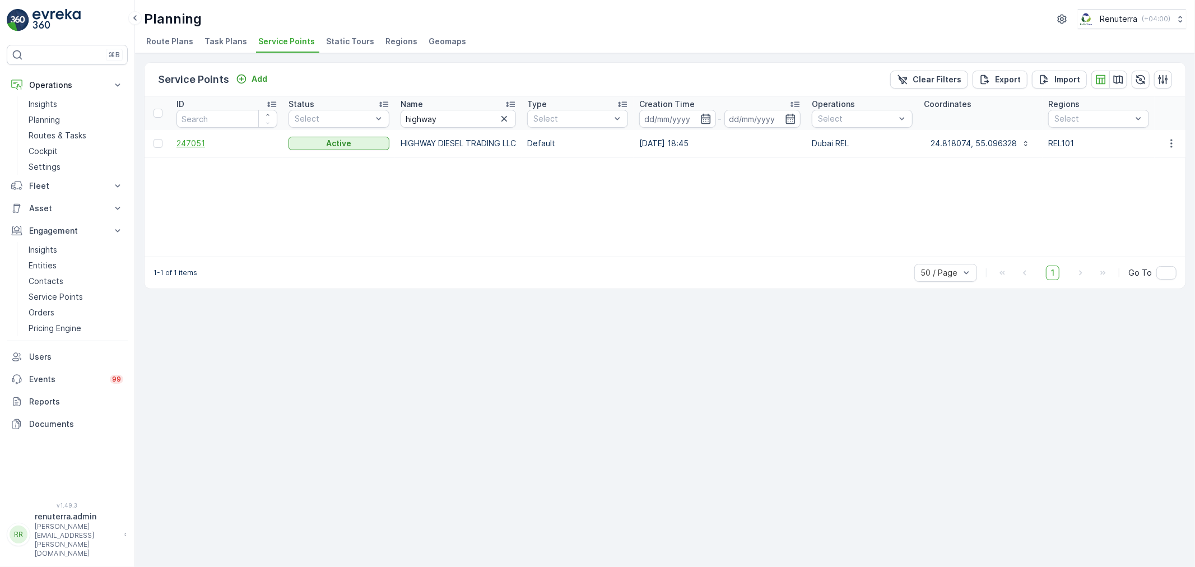
click at [189, 144] on span "247051" at bounding box center [226, 143] width 101 height 11
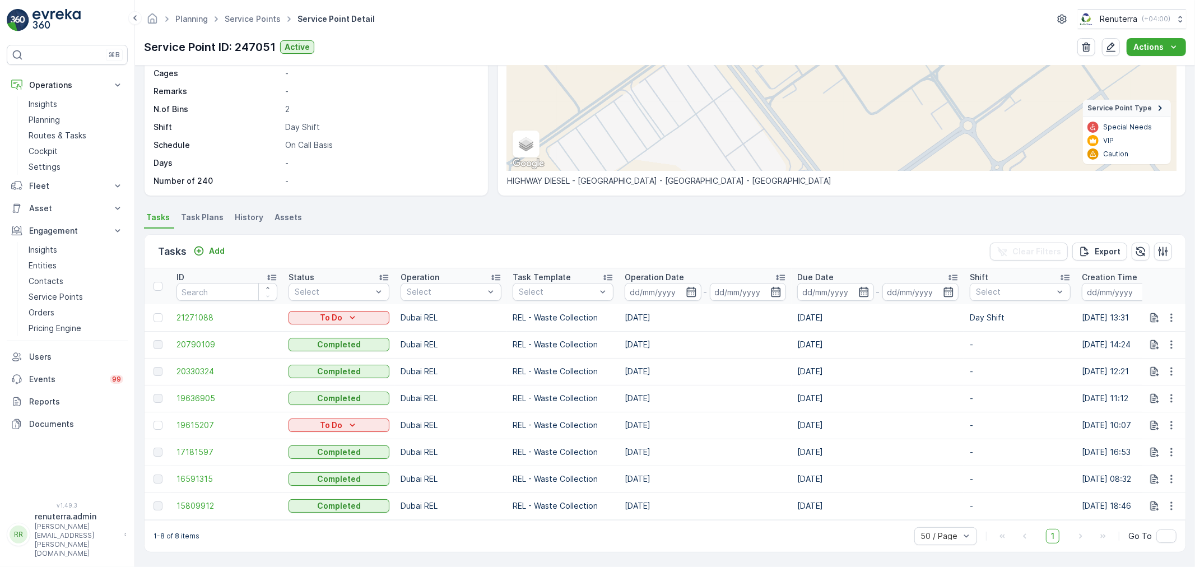
scroll to position [164, 0]
click at [235, 14] on link "Service Points" at bounding box center [253, 19] width 56 height 10
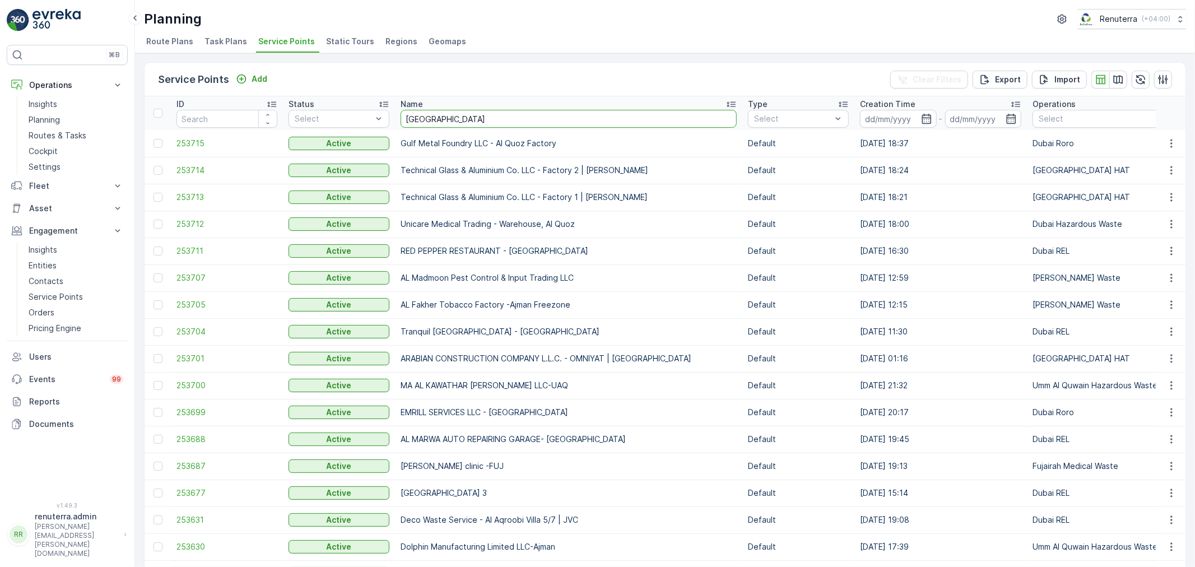
type input "arabian"
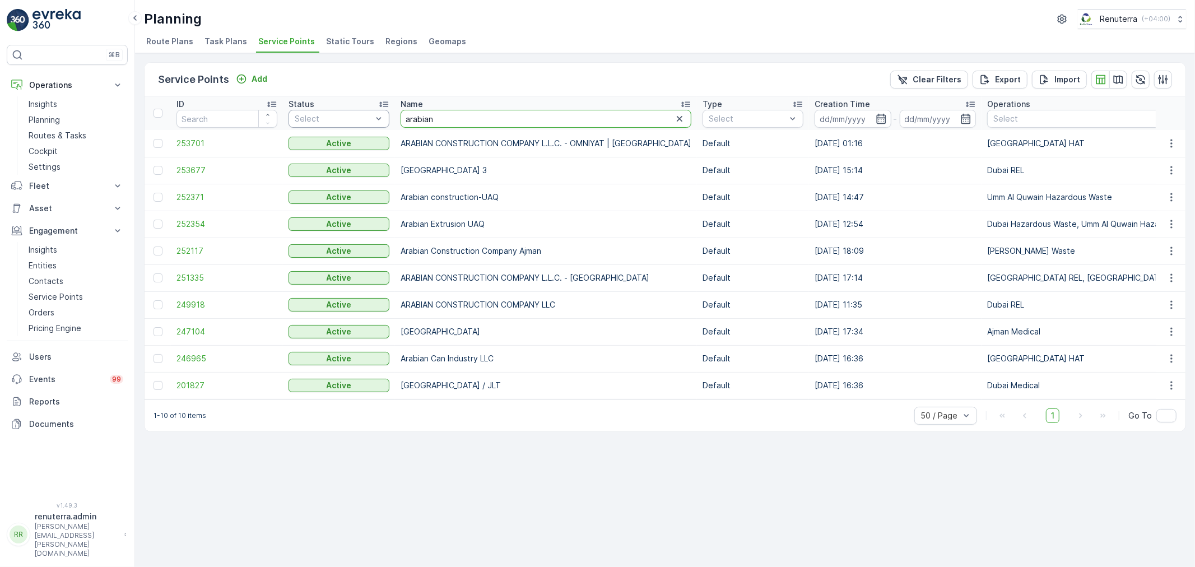
drag, startPoint x: 448, startPoint y: 115, endPoint x: 382, endPoint y: 116, distance: 66.1
type input "acci"
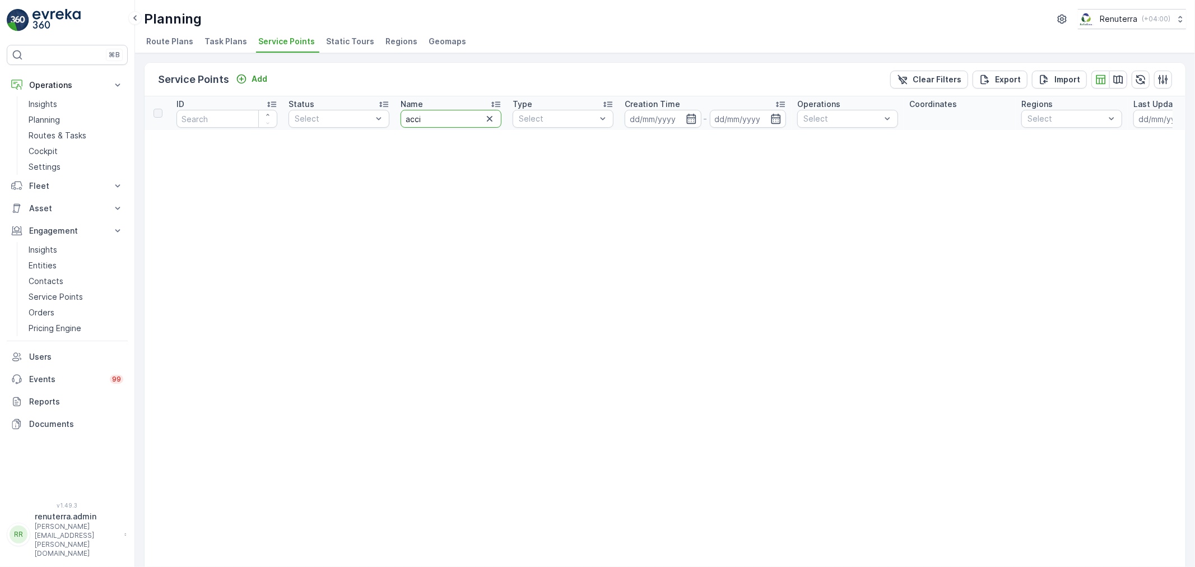
click at [440, 113] on input "acci" at bounding box center [450, 119] width 101 height 18
type input "acc"
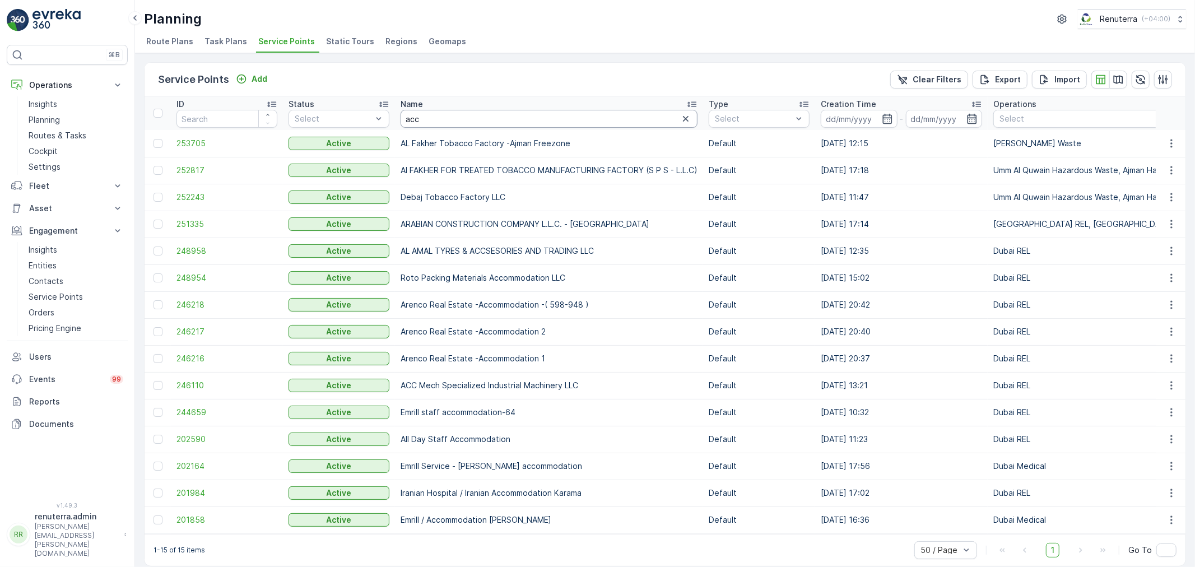
click at [439, 116] on input "acc" at bounding box center [548, 119] width 297 height 18
type input "acci"
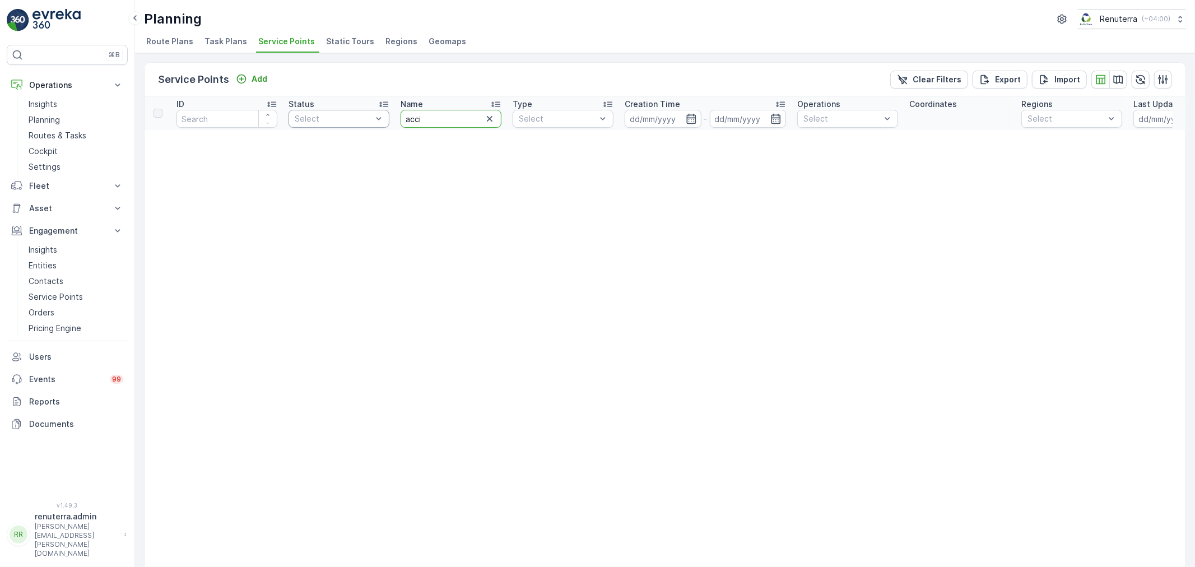
drag, startPoint x: 439, startPoint y: 116, endPoint x: 339, endPoint y: 118, distance: 100.3
type input "anci"
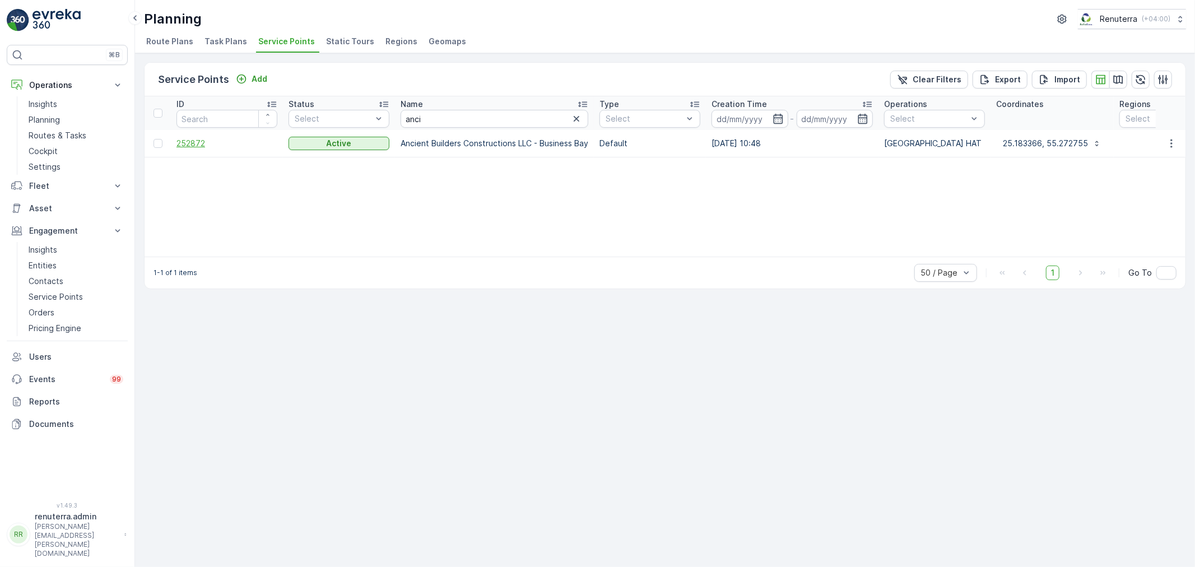
click at [196, 146] on span "252872" at bounding box center [226, 143] width 101 height 11
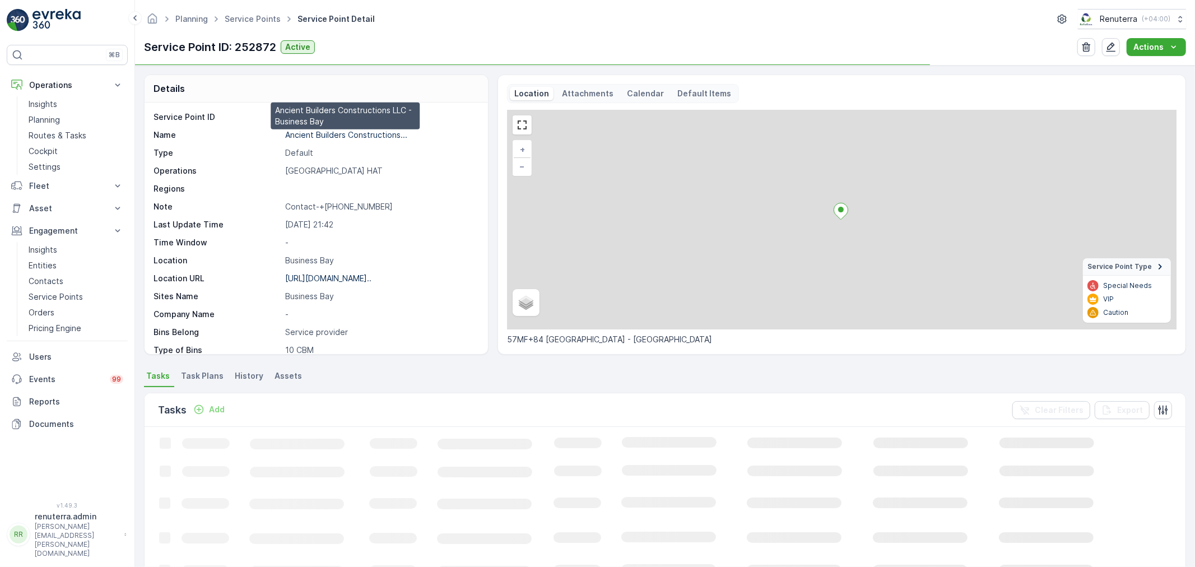
click at [326, 132] on p "Ancient Builders Constructions..." at bounding box center [346, 135] width 122 height 10
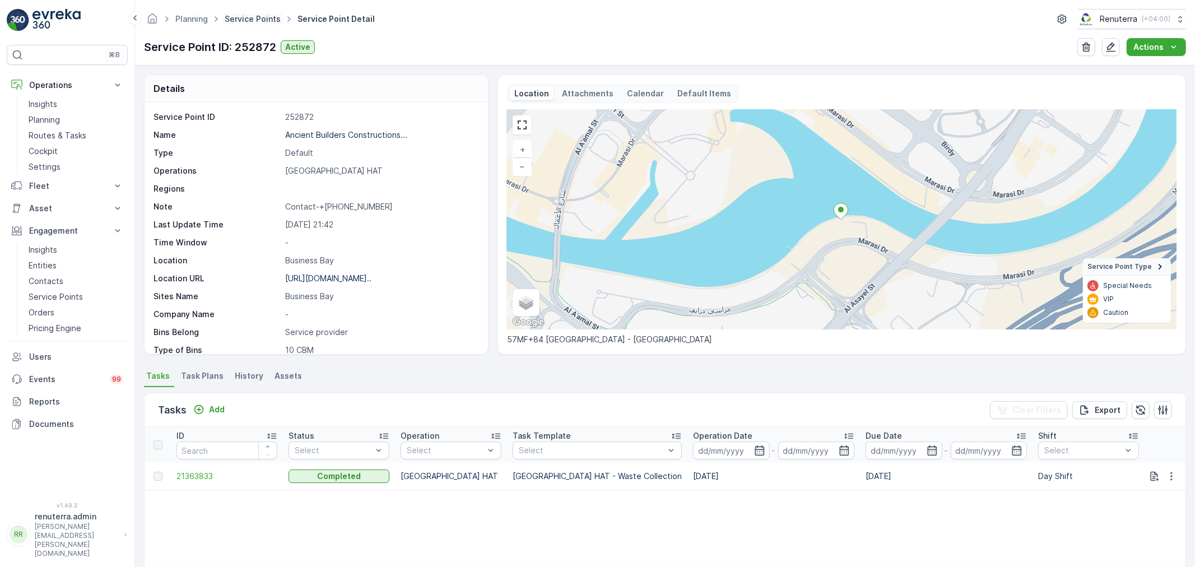
click at [248, 16] on link "Service Points" at bounding box center [253, 19] width 56 height 10
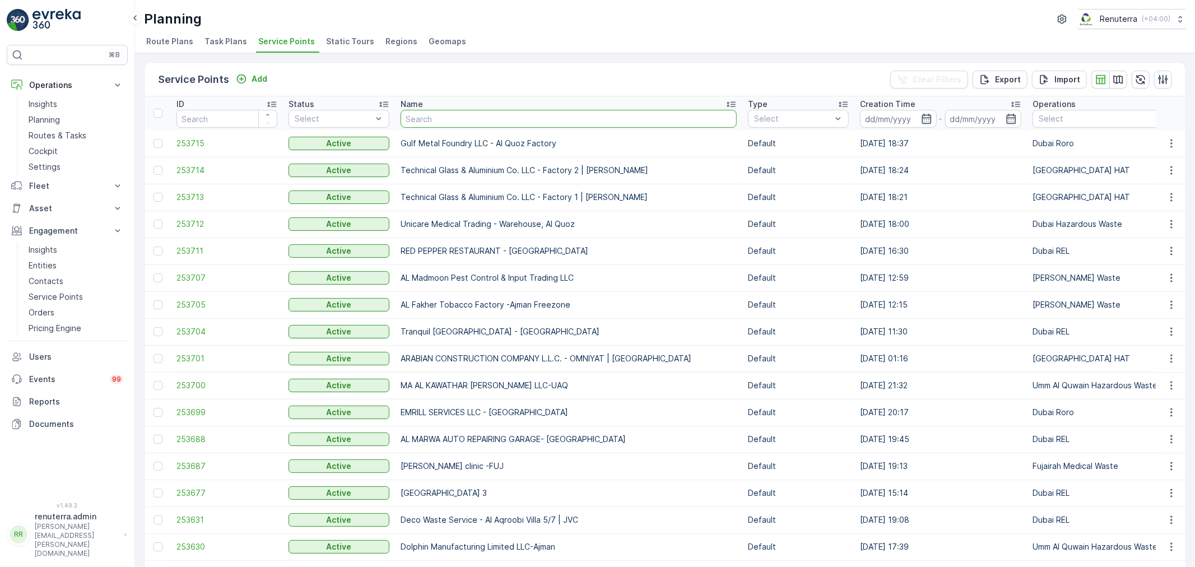
click at [449, 124] on input "text" at bounding box center [568, 119] width 336 height 18
type input "emirate"
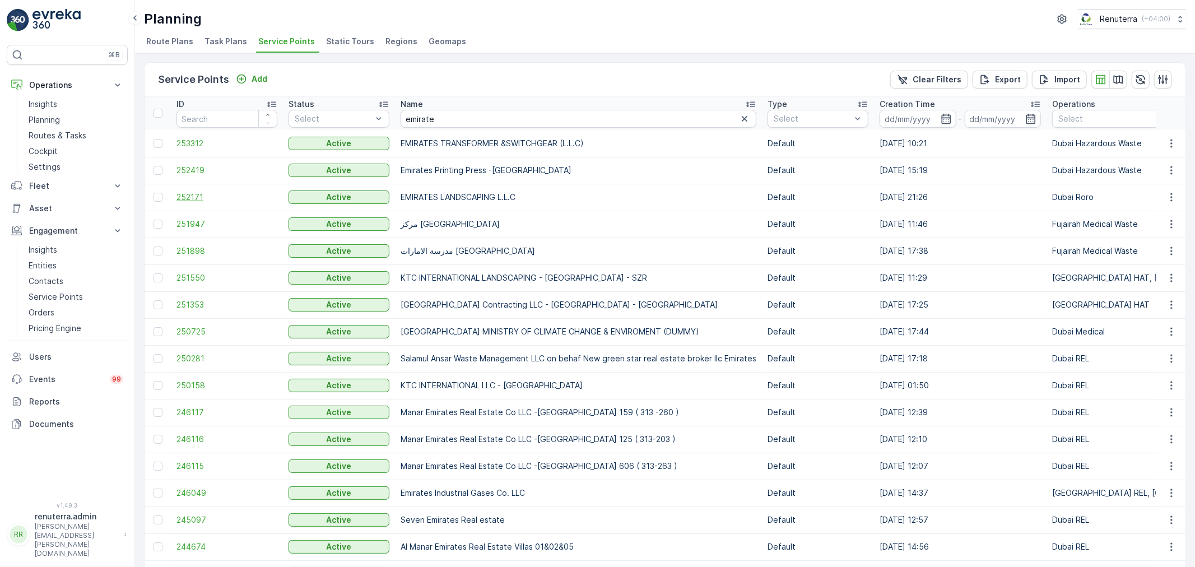
click at [189, 196] on span "252171" at bounding box center [226, 197] width 101 height 11
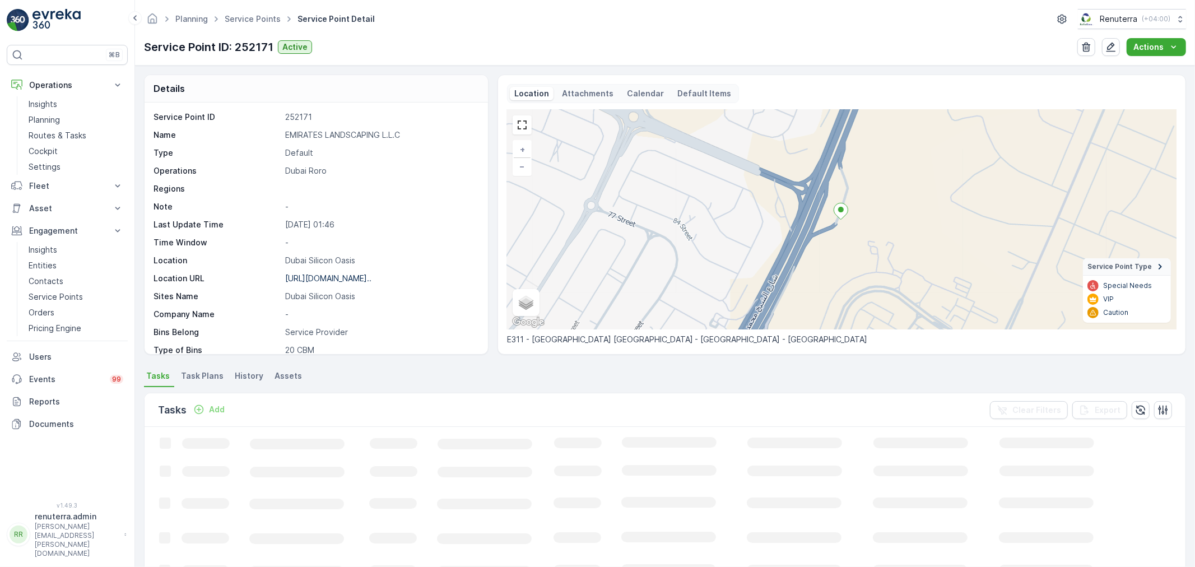
click at [349, 137] on p "EMIRATES LANDSCAPING L.L.C" at bounding box center [380, 134] width 191 height 11
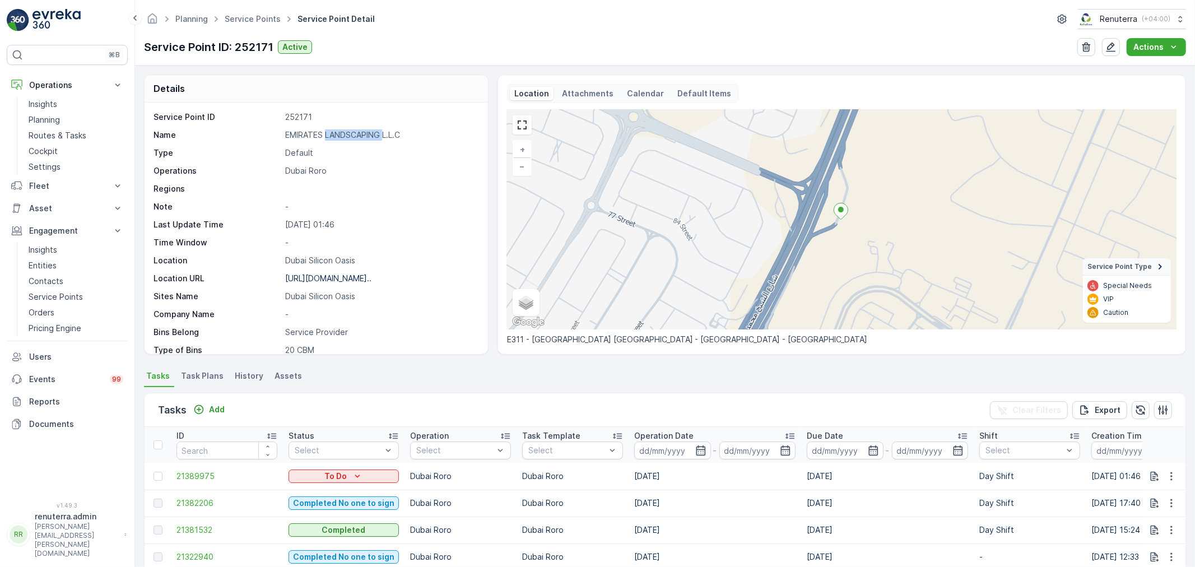
copy p "LANDSCAPING"
click at [251, 20] on link "Service Points" at bounding box center [253, 19] width 56 height 10
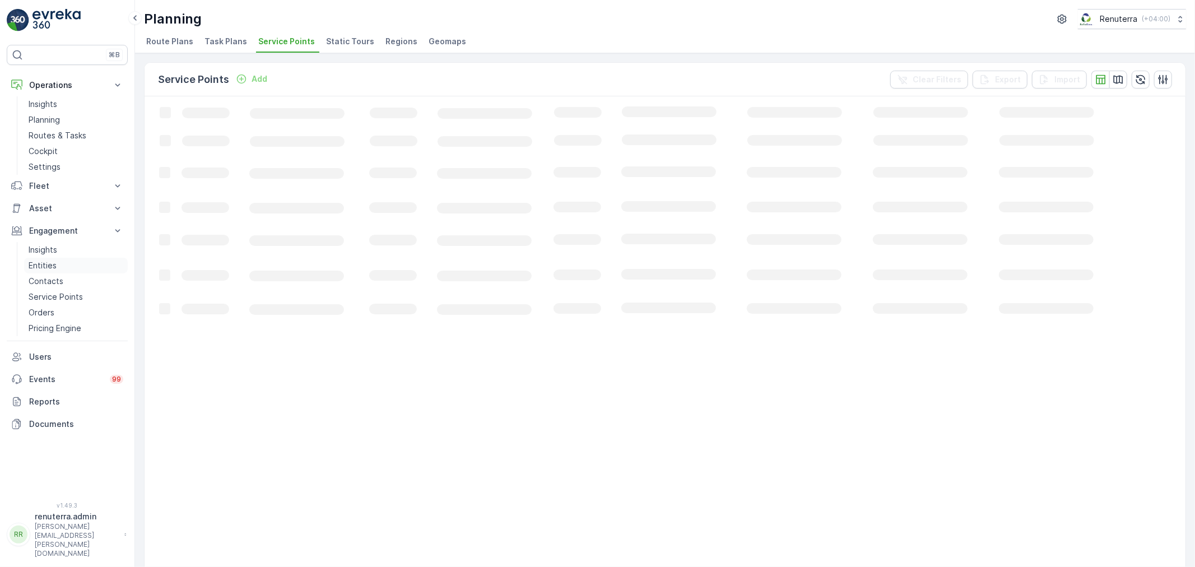
click at [71, 269] on link "Entities" at bounding box center [76, 266] width 104 height 16
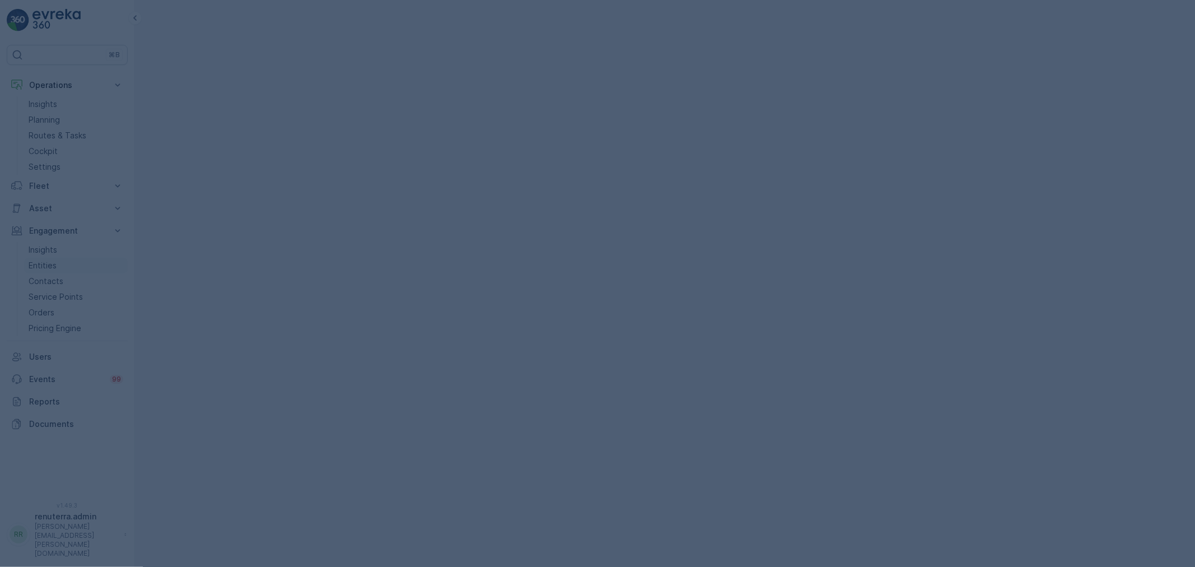
click at [73, 280] on div at bounding box center [597, 283] width 1195 height 567
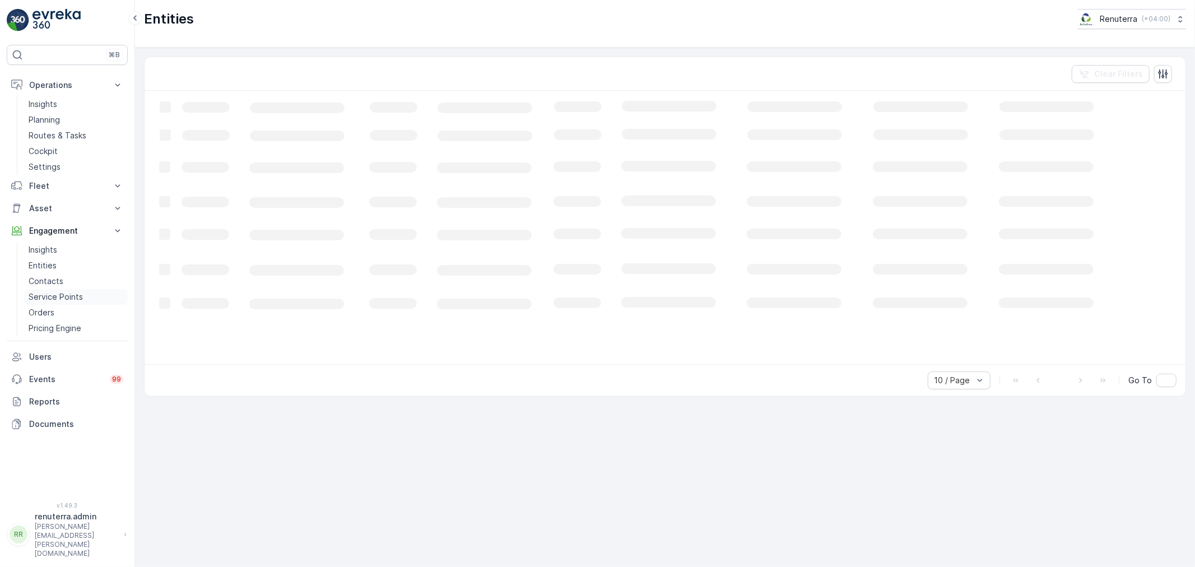
click at [79, 291] on p "Service Points" at bounding box center [56, 296] width 54 height 11
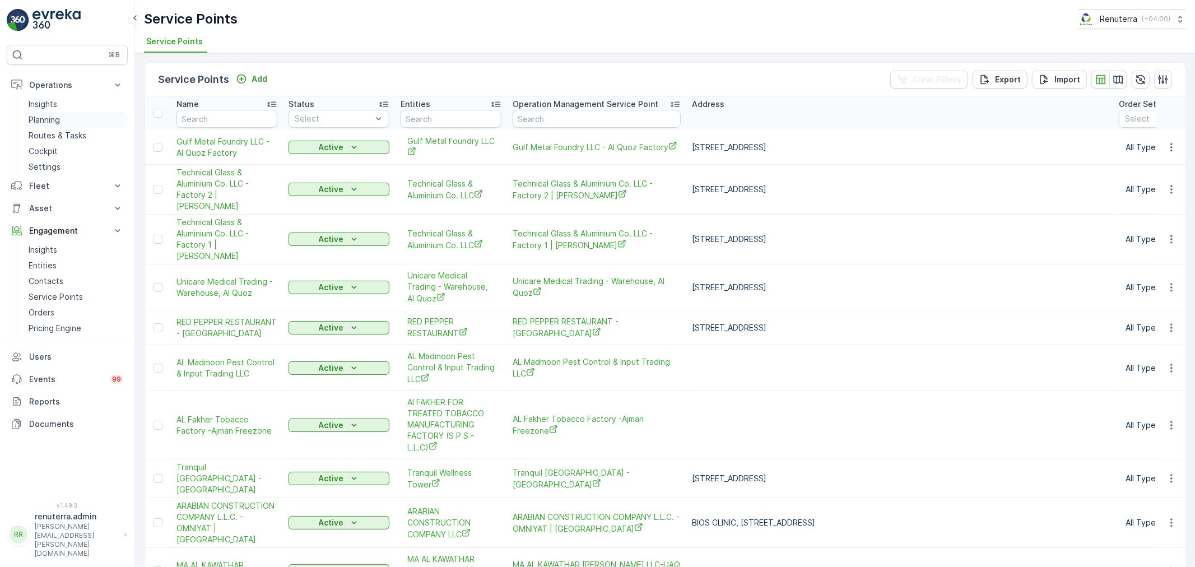
click at [60, 115] on link "Planning" at bounding box center [76, 120] width 104 height 16
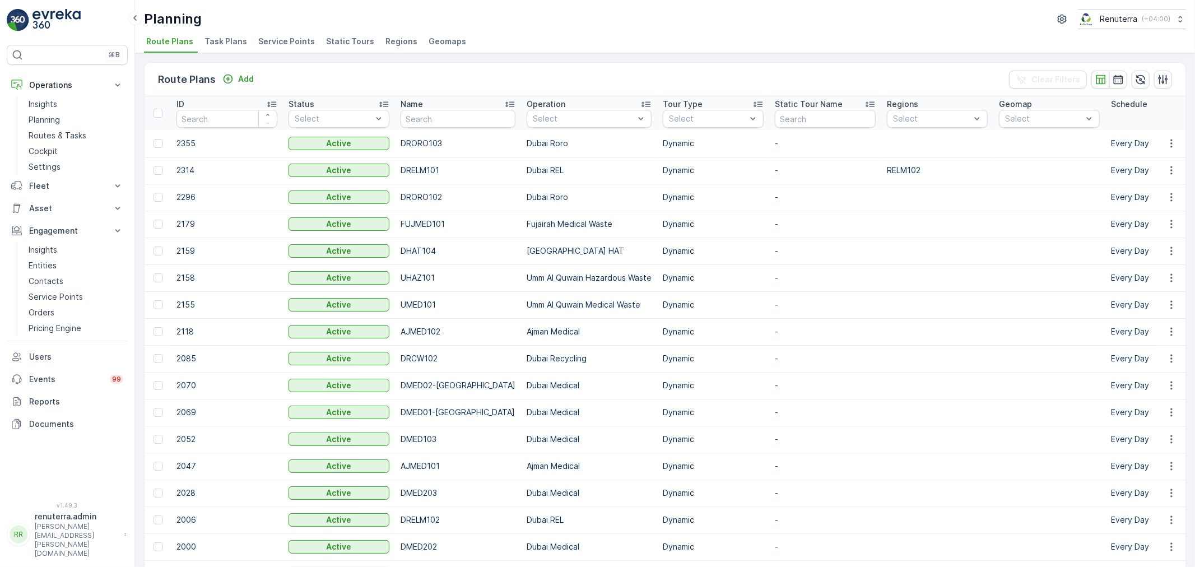
click at [272, 43] on span "Service Points" at bounding box center [286, 41] width 57 height 11
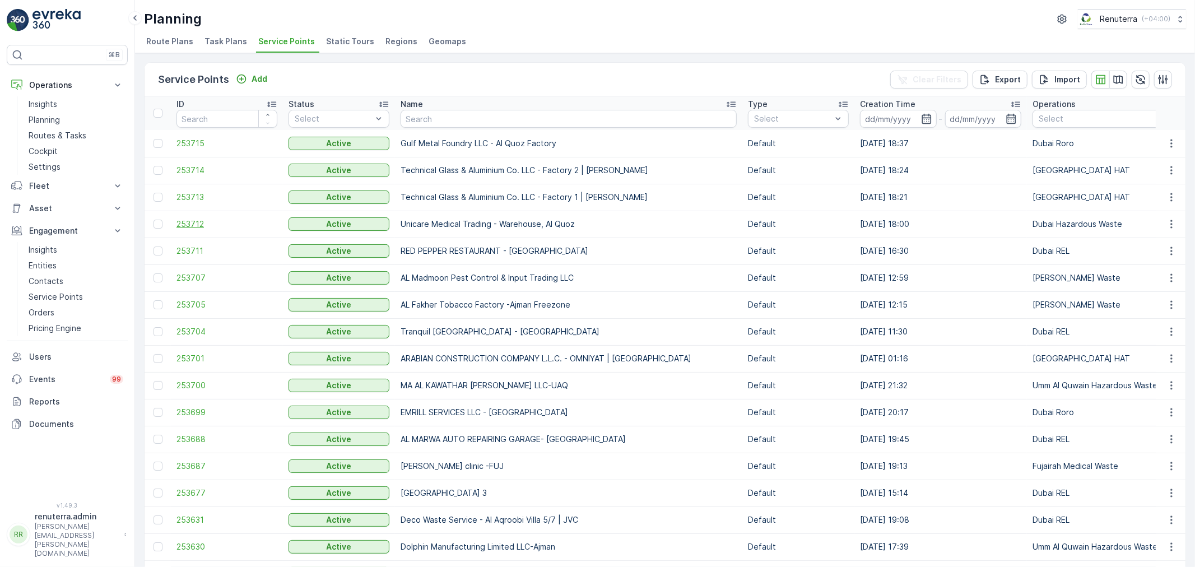
drag, startPoint x: 185, startPoint y: 221, endPoint x: 188, endPoint y: 228, distance: 7.6
click at [188, 228] on td "253712" at bounding box center [227, 224] width 112 height 27
click at [188, 226] on span "253712" at bounding box center [226, 223] width 101 height 11
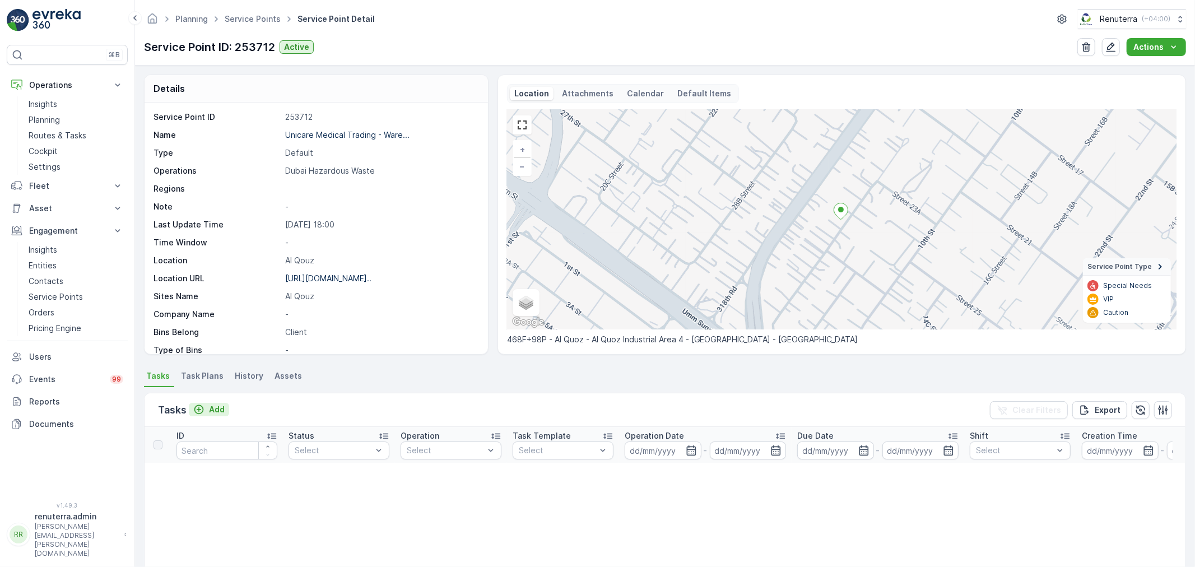
click at [222, 407] on p "Add" at bounding box center [217, 409] width 16 height 11
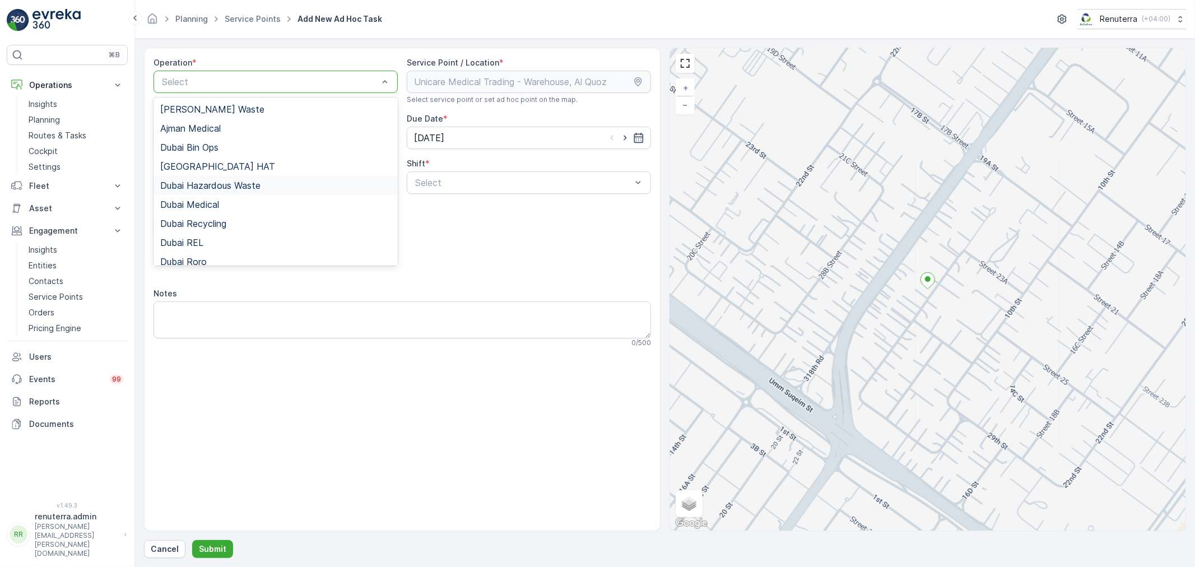
click at [245, 181] on span "Dubai Hazardous Waste" at bounding box center [210, 185] width 100 height 10
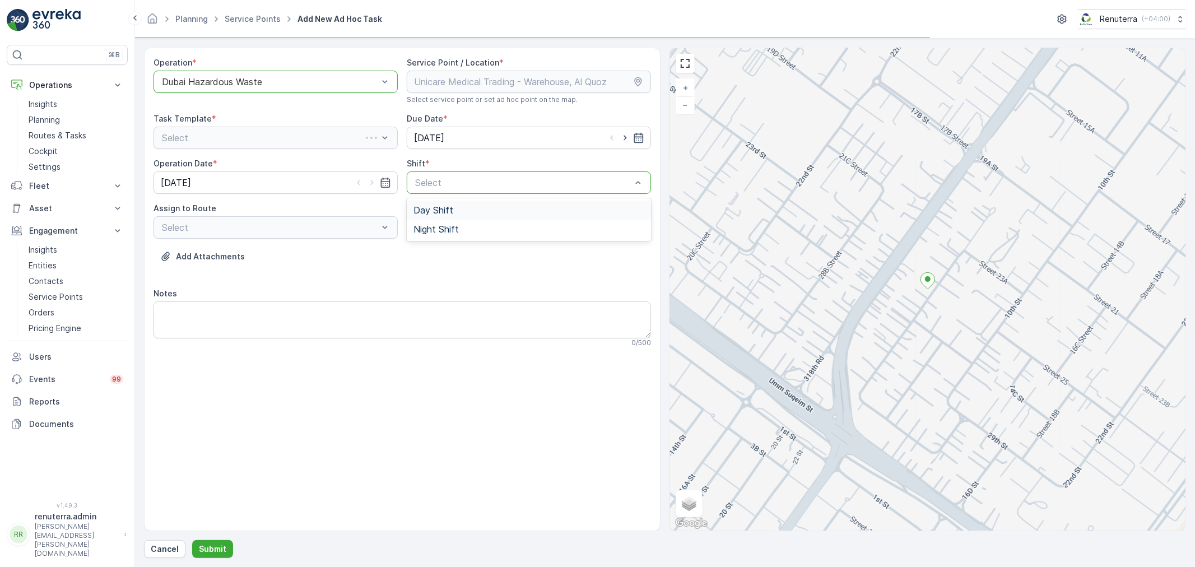
click at [446, 206] on span "Day Shift" at bounding box center [433, 210] width 40 height 10
drag, startPoint x: 346, startPoint y: 213, endPoint x: 349, endPoint y: 218, distance: 6.5
click at [345, 211] on div "Assign to Route" at bounding box center [275, 208] width 244 height 11
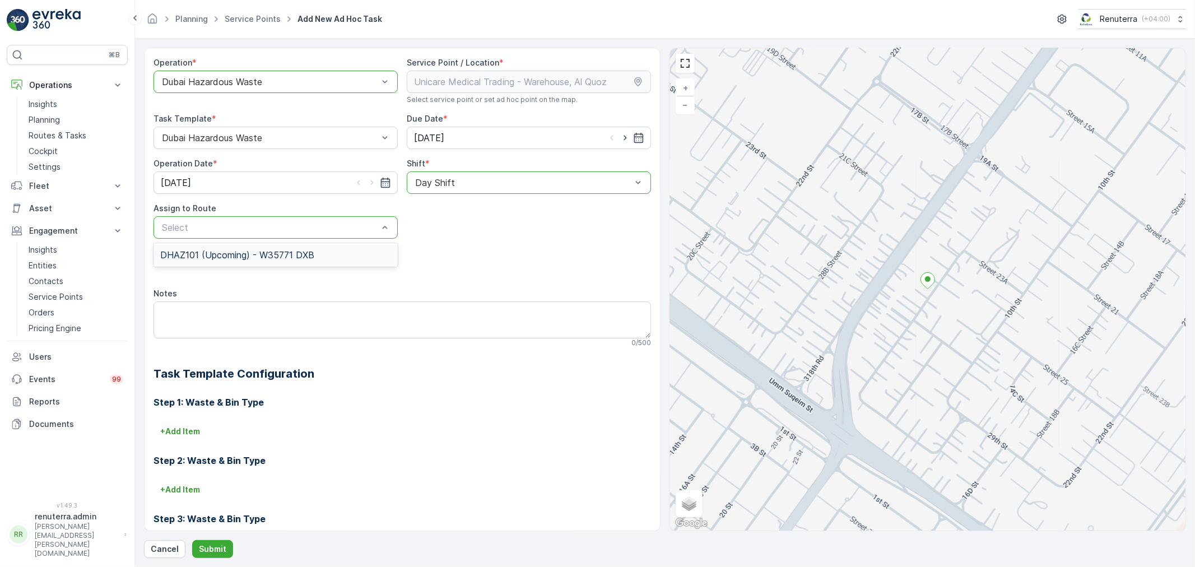
click at [271, 258] on span "DHAZ101 (Upcoming) - W35771 DXB" at bounding box center [237, 255] width 154 height 10
click at [210, 547] on p "Submit" at bounding box center [212, 548] width 27 height 11
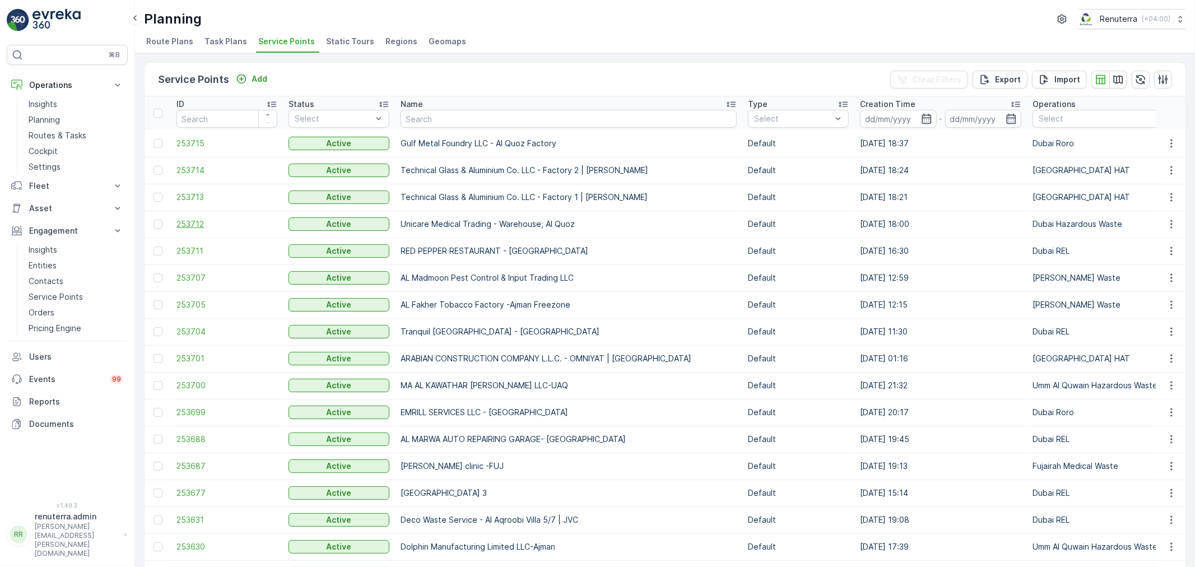
click at [216, 222] on span "253712" at bounding box center [226, 223] width 101 height 11
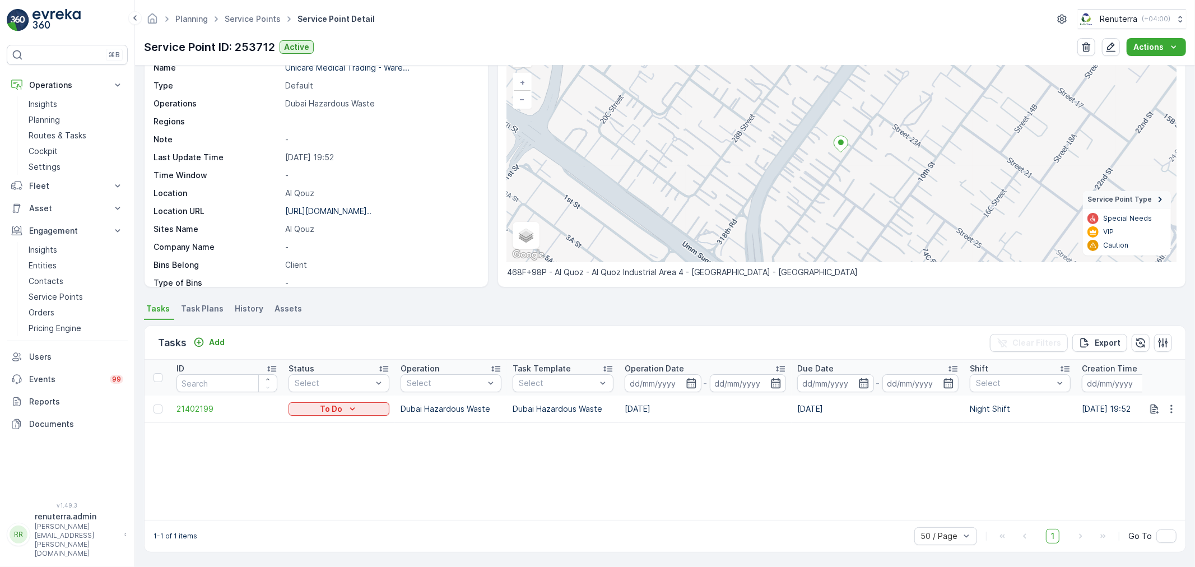
scroll to position [67, 0]
click at [218, 338] on p "Add" at bounding box center [217, 342] width 16 height 11
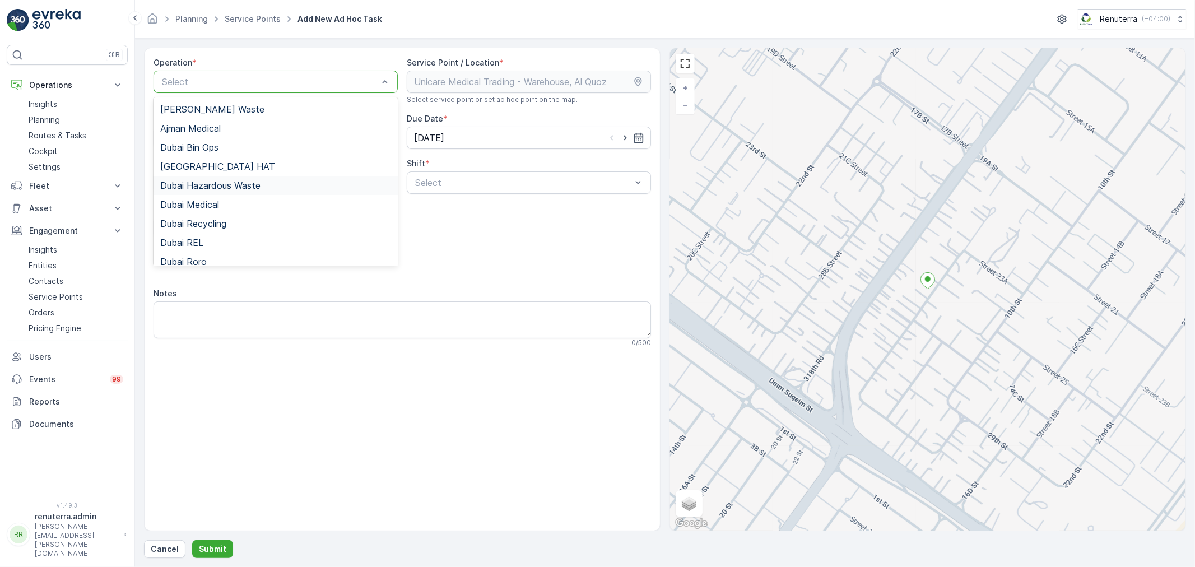
click at [222, 189] on span "Dubai Hazardous Waste" at bounding box center [210, 185] width 100 height 10
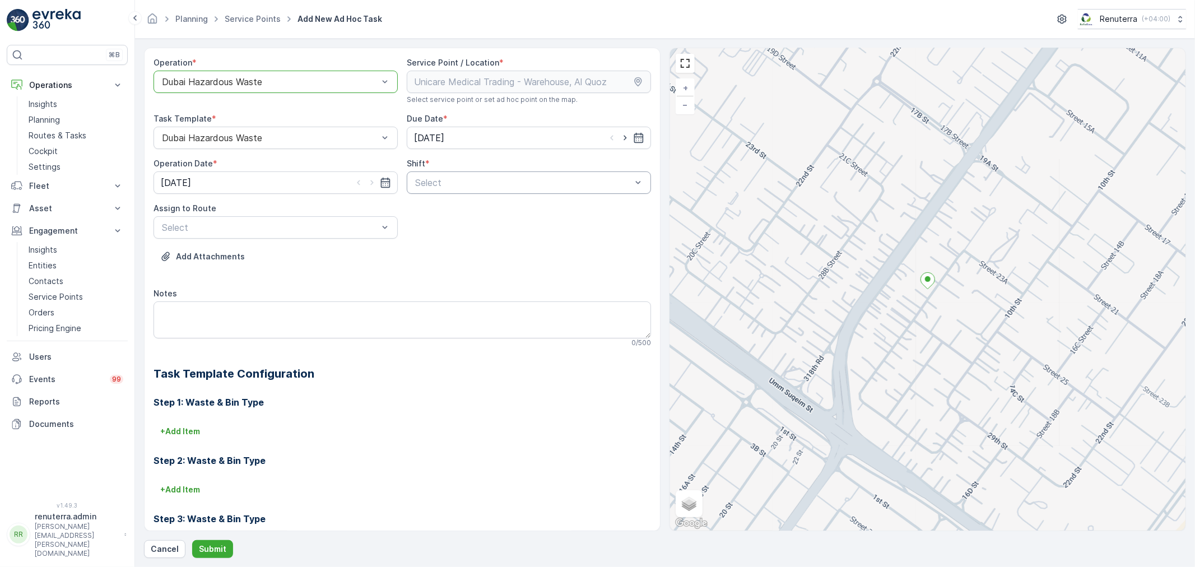
click at [459, 192] on div "Select" at bounding box center [529, 182] width 244 height 22
click at [430, 208] on span "Day Shift" at bounding box center [433, 210] width 40 height 10
drag, startPoint x: 330, startPoint y: 255, endPoint x: 303, endPoint y: 312, distance: 63.4
click at [329, 255] on div "DHAZ101 (Upcoming) - W35771 DXB" at bounding box center [275, 255] width 231 height 10
click at [456, 171] on div "Day Shift" at bounding box center [529, 182] width 244 height 22
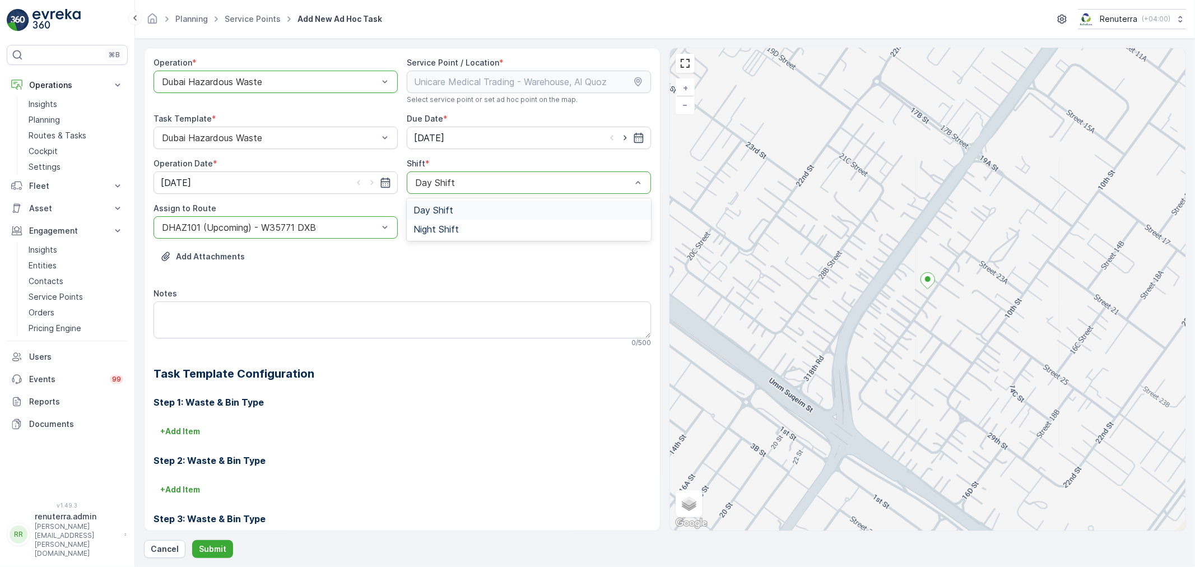
click at [450, 217] on div "Day Shift" at bounding box center [529, 209] width 244 height 19
click at [449, 183] on div at bounding box center [523, 183] width 218 height 10
click at [446, 237] on div "Night Shift" at bounding box center [529, 229] width 244 height 19
drag, startPoint x: 231, startPoint y: 540, endPoint x: 222, endPoint y: 549, distance: 12.7
click at [230, 540] on div "Cancel Submit" at bounding box center [665, 549] width 1042 height 18
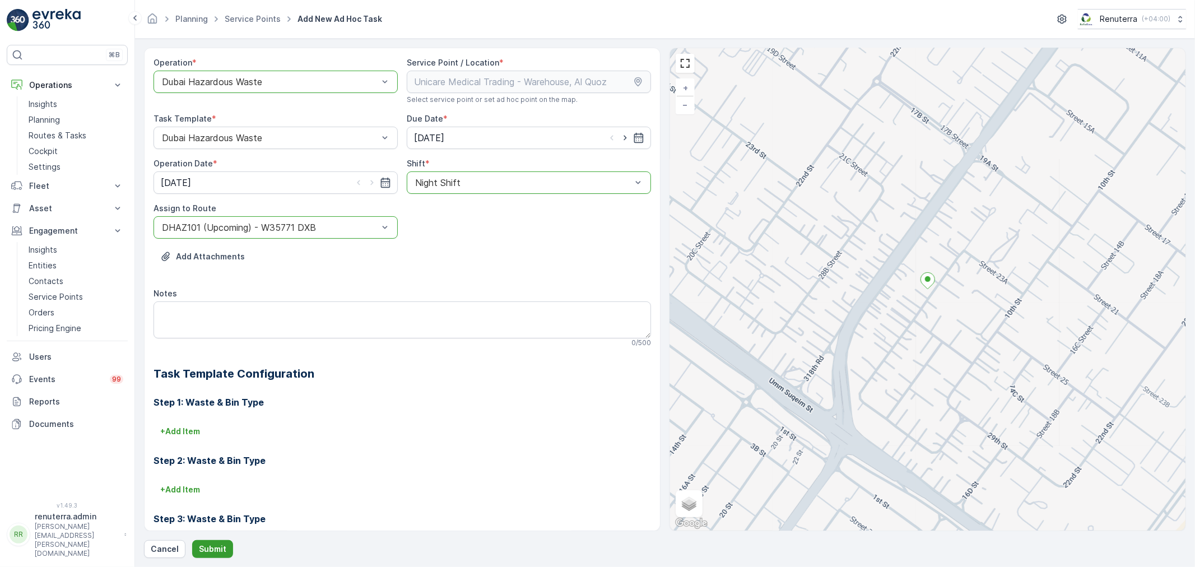
click at [222, 550] on p "Submit" at bounding box center [212, 548] width 27 height 11
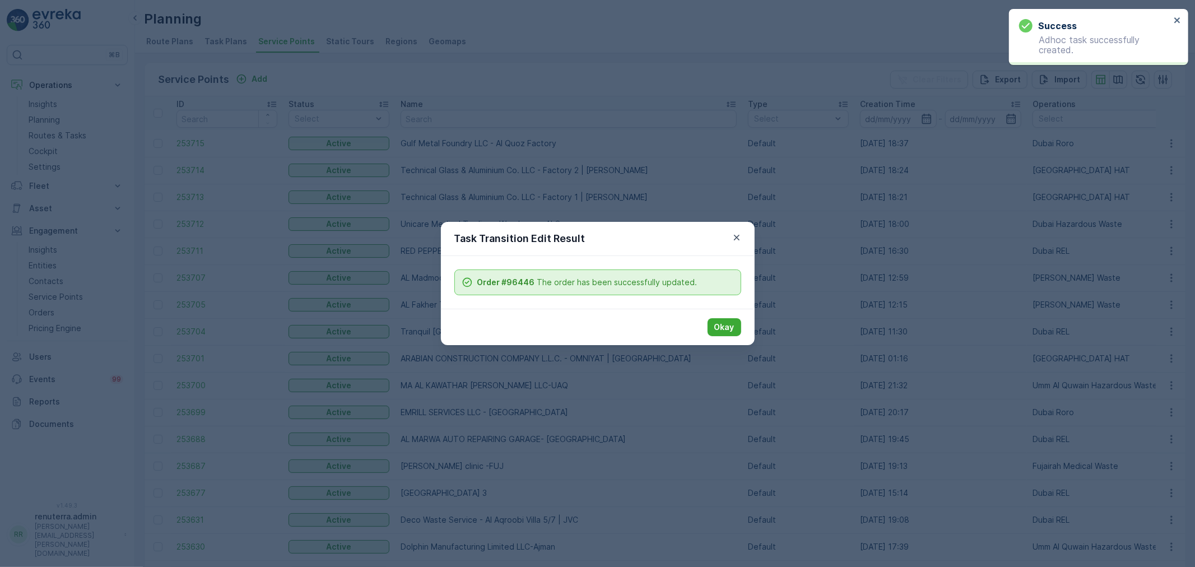
click at [294, 114] on div "Task Transition Edit Result Order #96446 The order has been successfully update…" at bounding box center [597, 283] width 1195 height 567
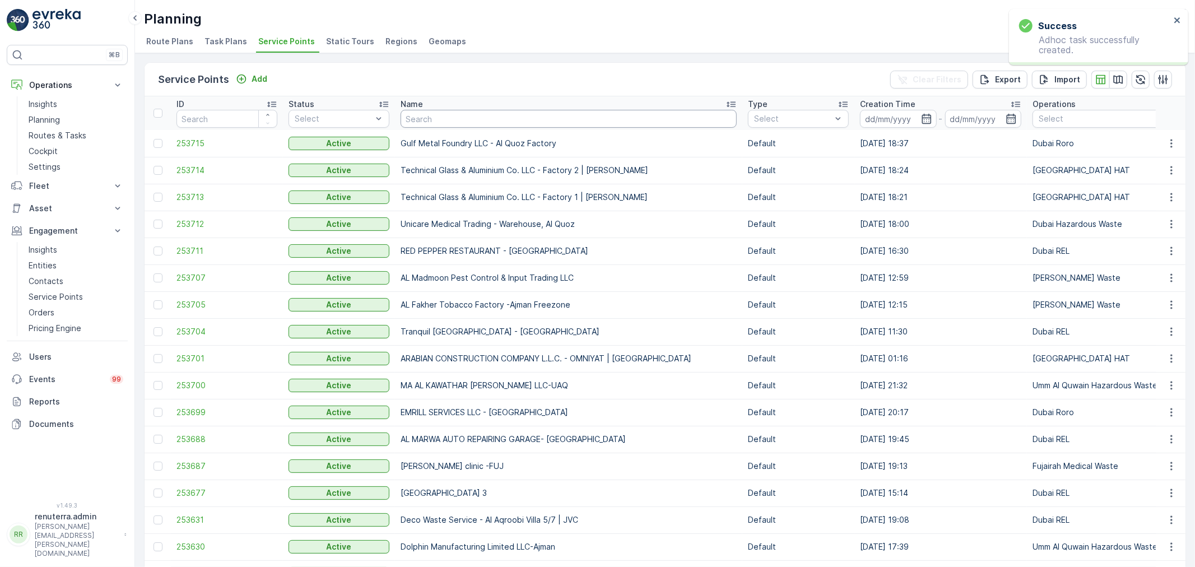
click at [431, 114] on input "text" at bounding box center [568, 119] width 336 height 18
type input "inter"
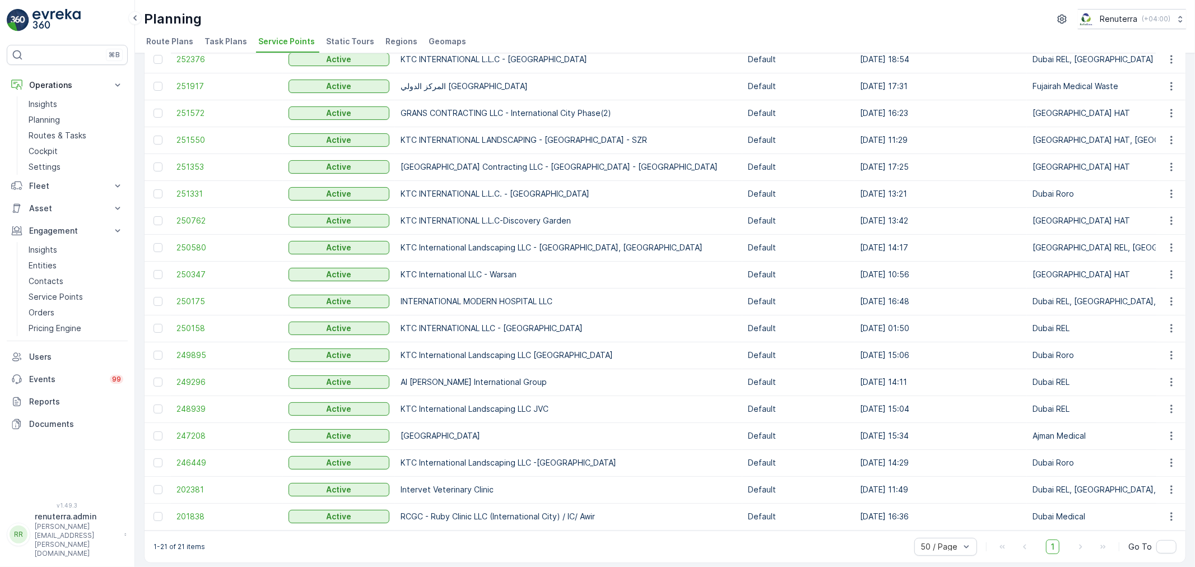
scroll to position [175, 0]
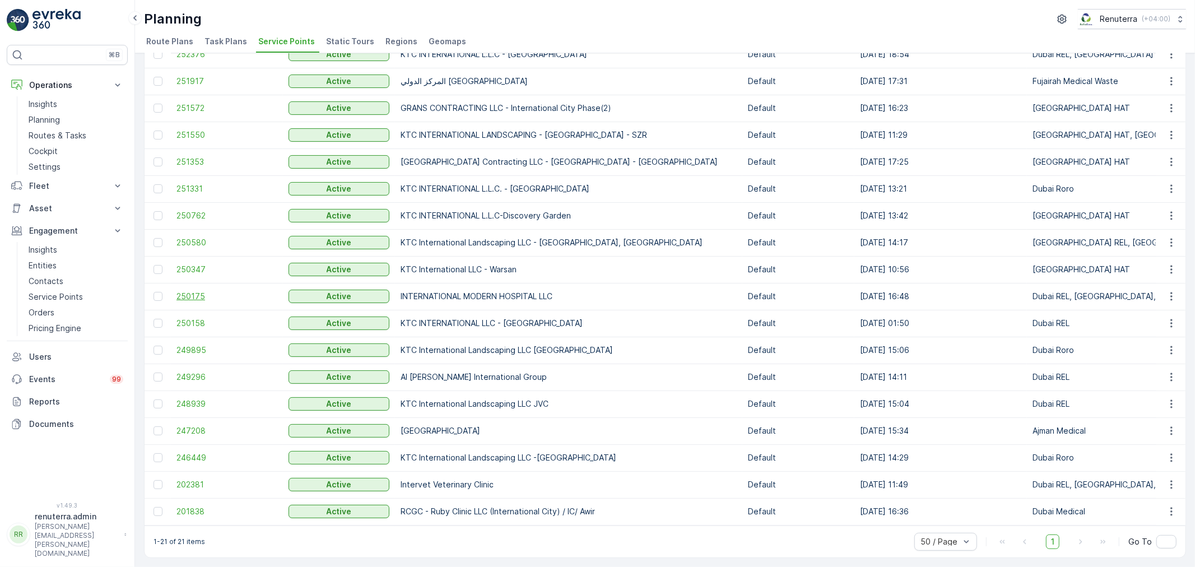
click at [204, 291] on span "250175" at bounding box center [226, 296] width 101 height 11
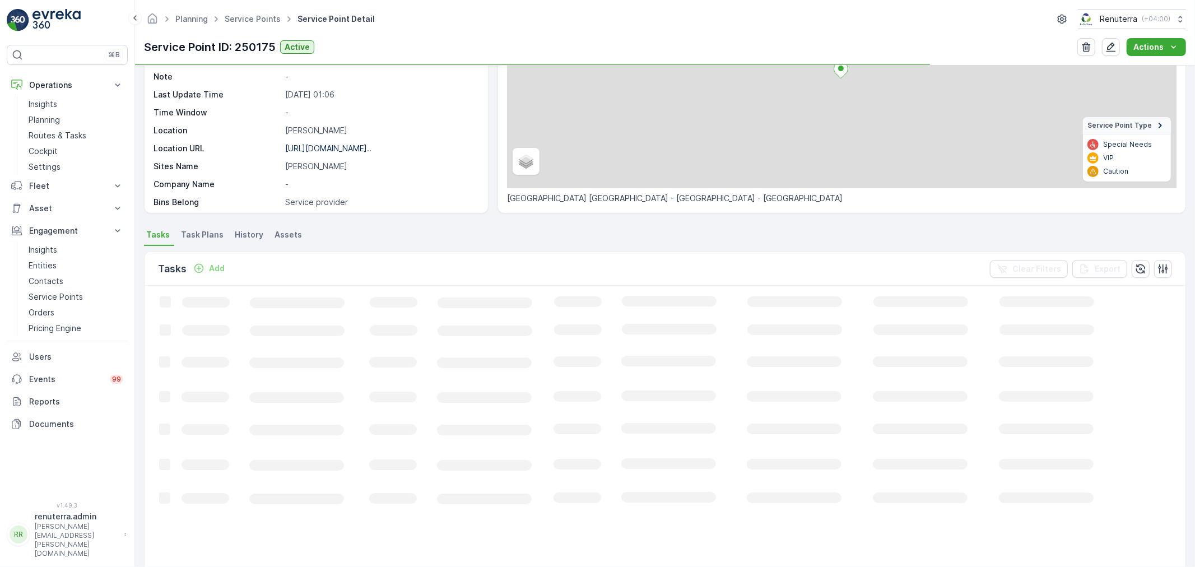
scroll to position [186, 0]
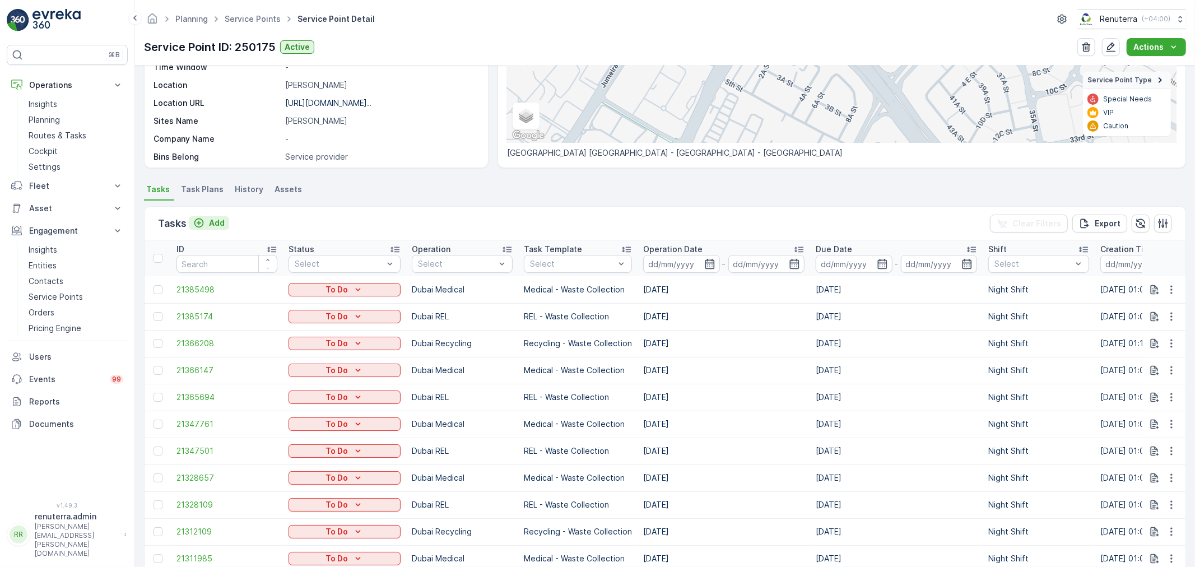
click at [216, 225] on p "Add" at bounding box center [217, 222] width 16 height 11
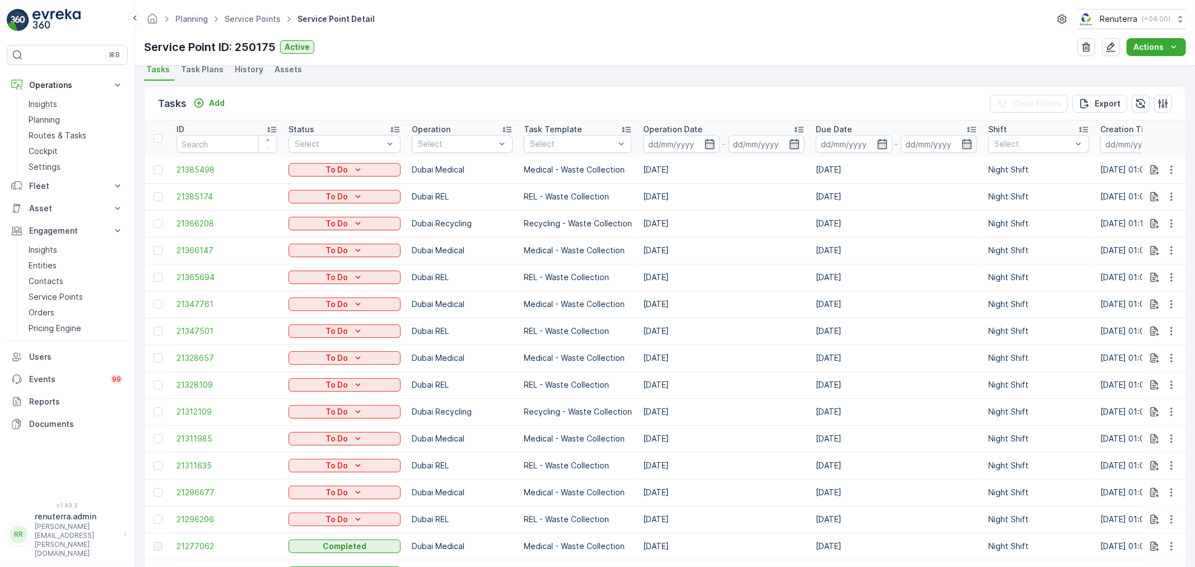
scroll to position [311, 0]
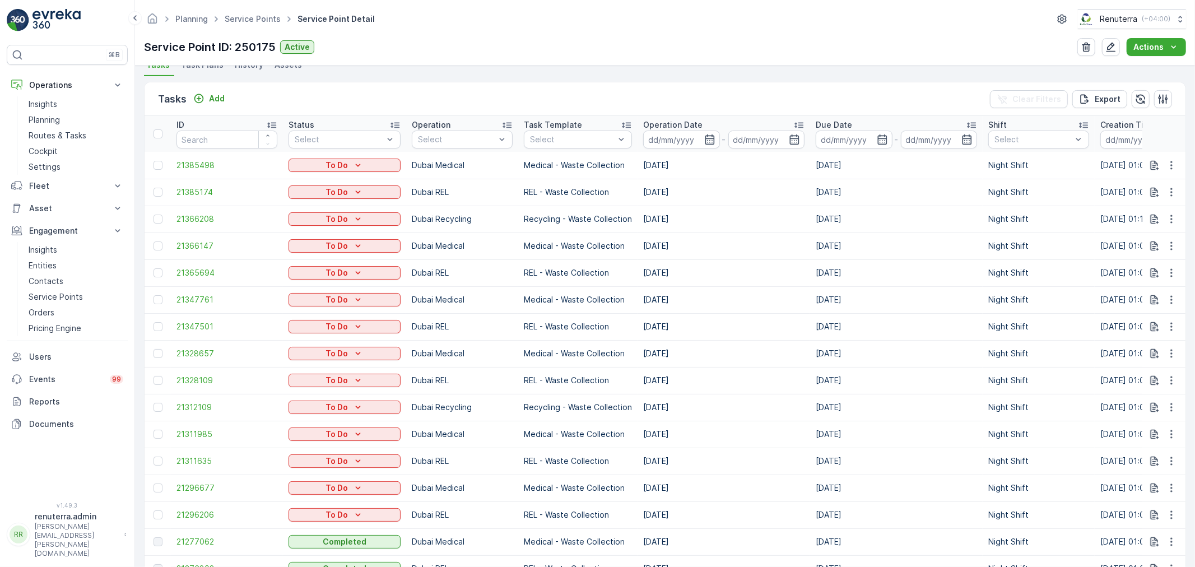
drag, startPoint x: 160, startPoint y: 405, endPoint x: 685, endPoint y: 312, distance: 533.6
click at [160, 405] on div at bounding box center [157, 407] width 9 height 9
click at [153, 403] on input "checkbox" at bounding box center [153, 403] width 0 height 0
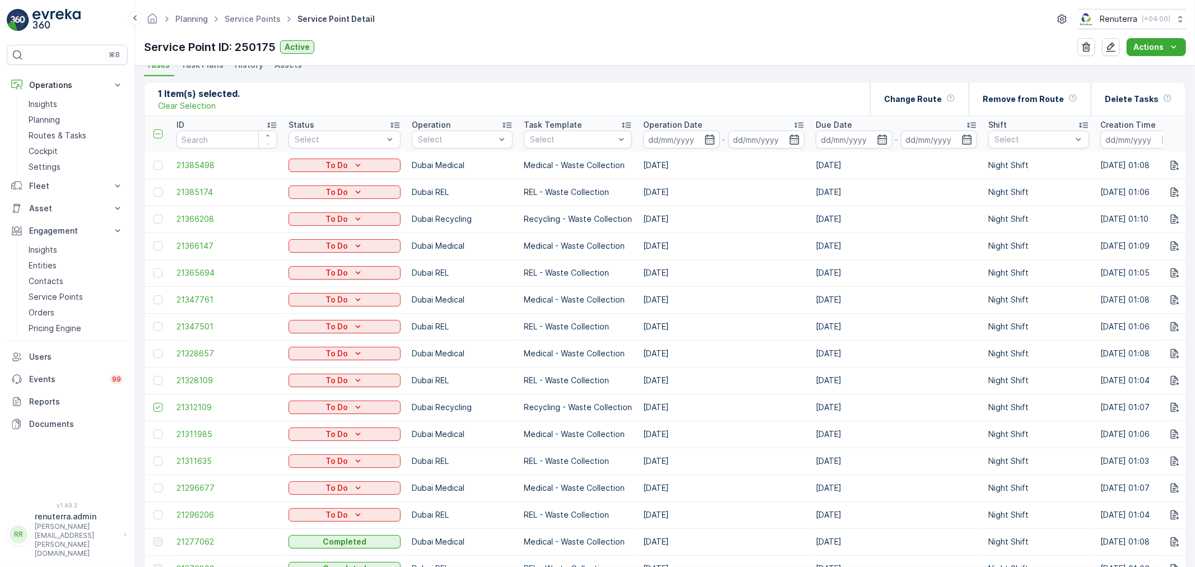
click at [917, 116] on th "Due Date -" at bounding box center [896, 134] width 172 height 36
click at [917, 106] on div "Change Route" at bounding box center [919, 98] width 71 height 33
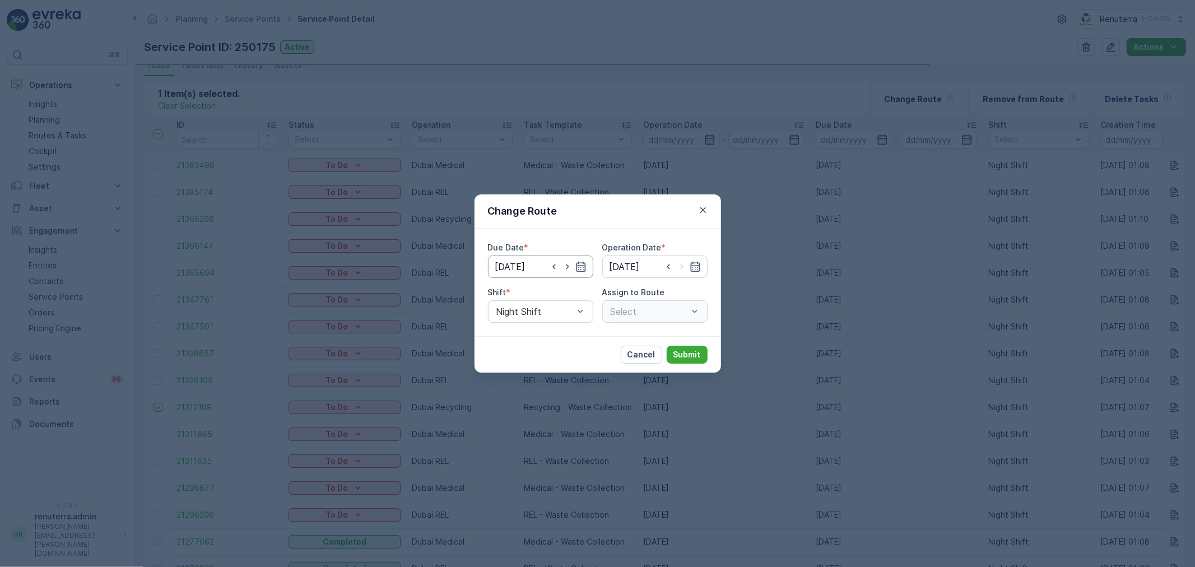
type input "[DATE]"
click at [527, 262] on input "[DATE]" at bounding box center [540, 266] width 105 height 22
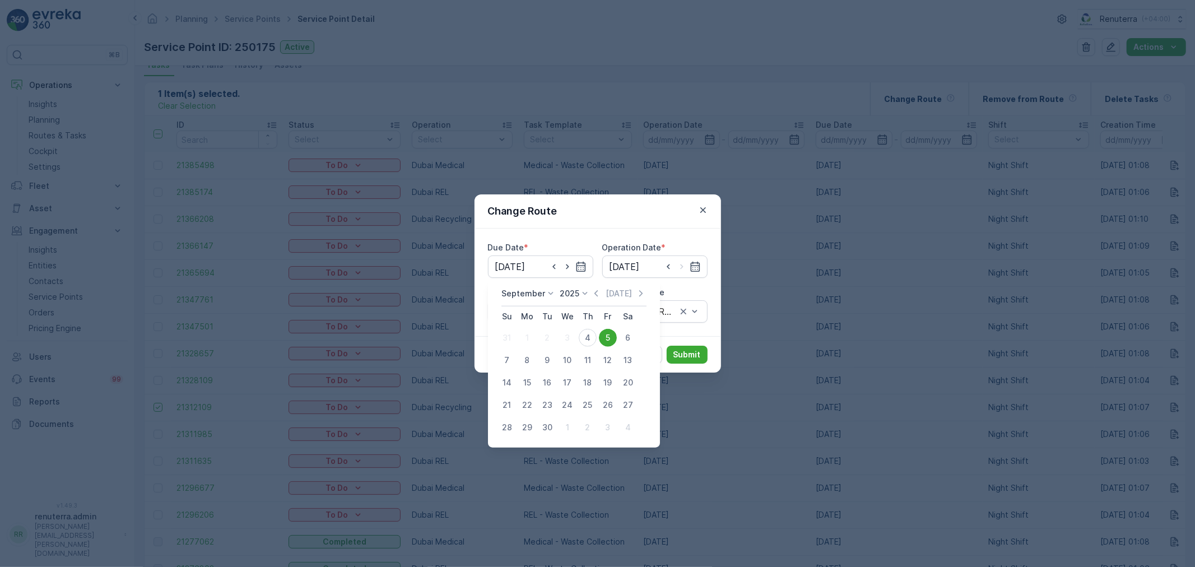
click at [577, 333] on td "4" at bounding box center [587, 338] width 20 height 22
click at [587, 331] on div "4" at bounding box center [588, 338] width 18 height 18
type input "[DATE]"
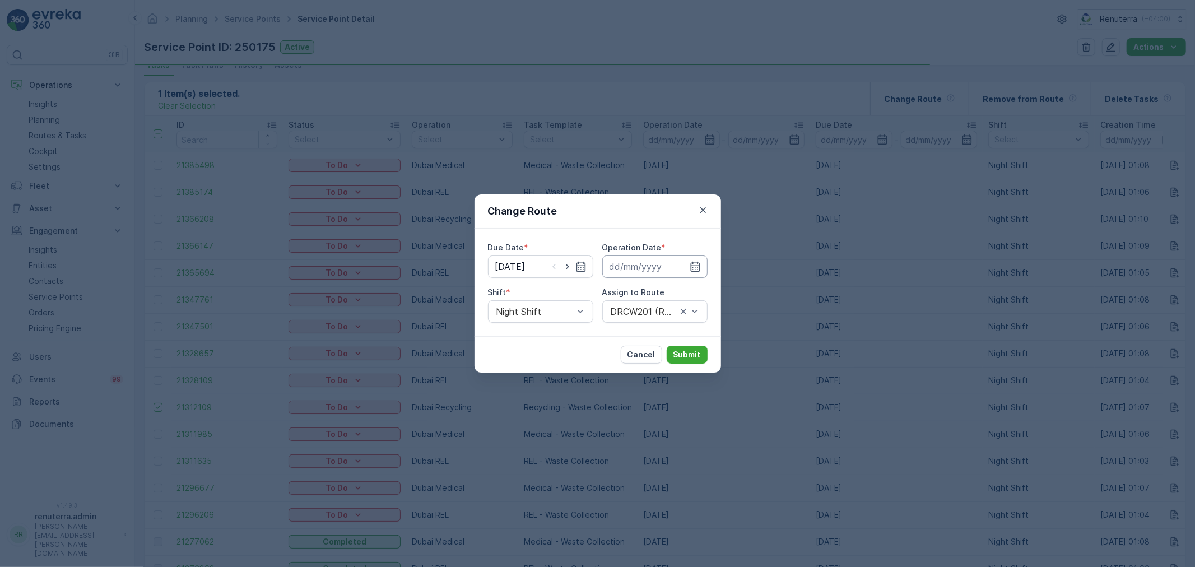
click at [633, 264] on input at bounding box center [654, 266] width 105 height 22
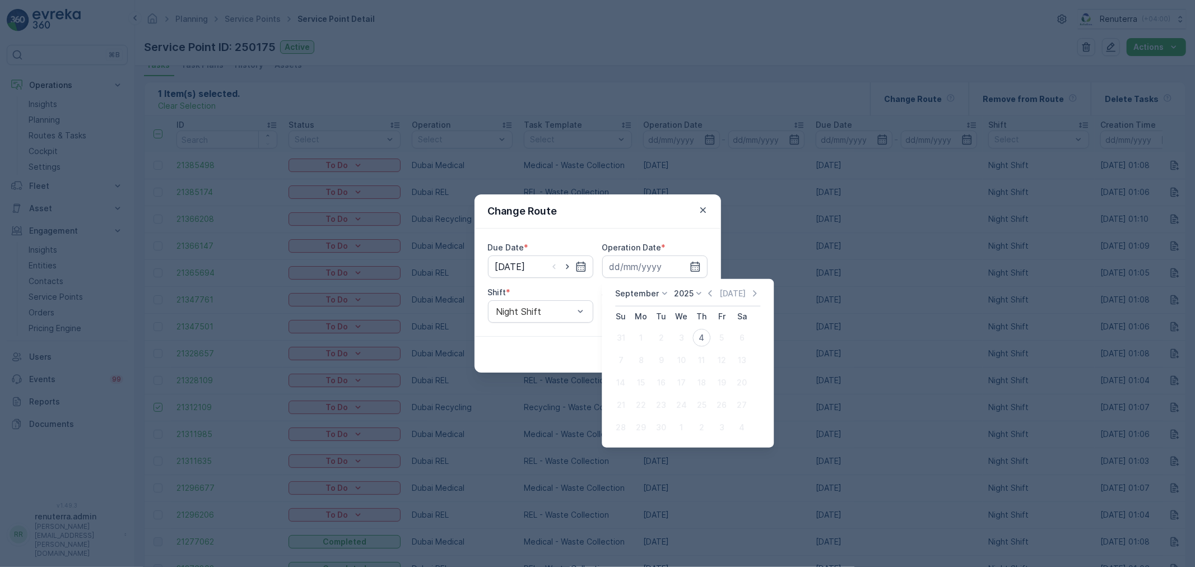
drag, startPoint x: 698, startPoint y: 337, endPoint x: 678, endPoint y: 327, distance: 22.3
click at [698, 338] on div "4" at bounding box center [701, 338] width 18 height 18
type input "[DATE]"
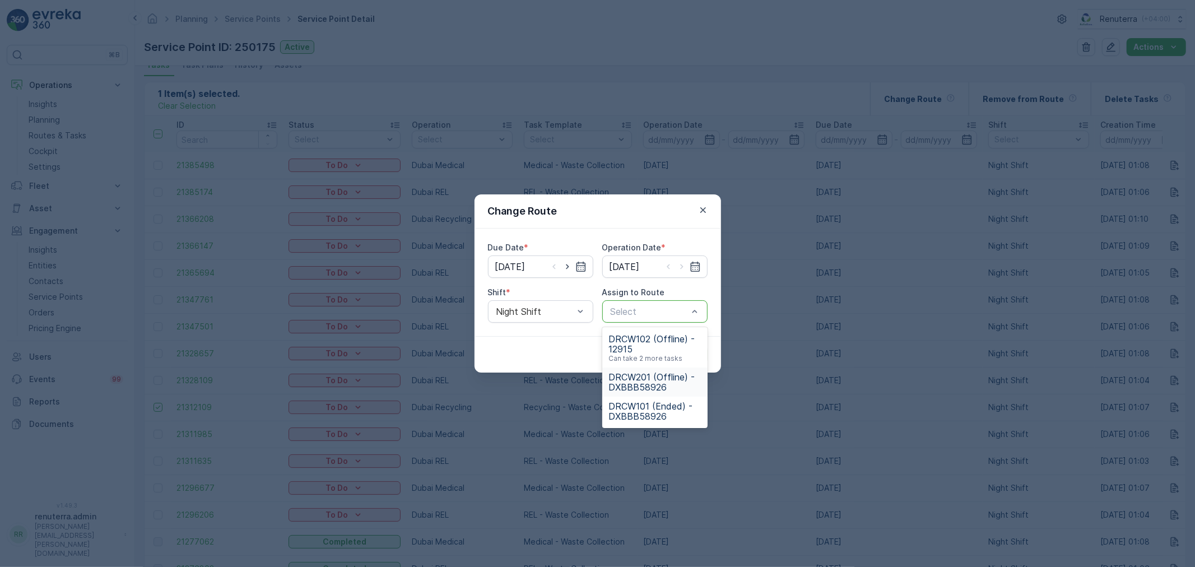
click at [660, 372] on span "DRCW201 (Offline) - DXBBB58926" at bounding box center [655, 382] width 92 height 20
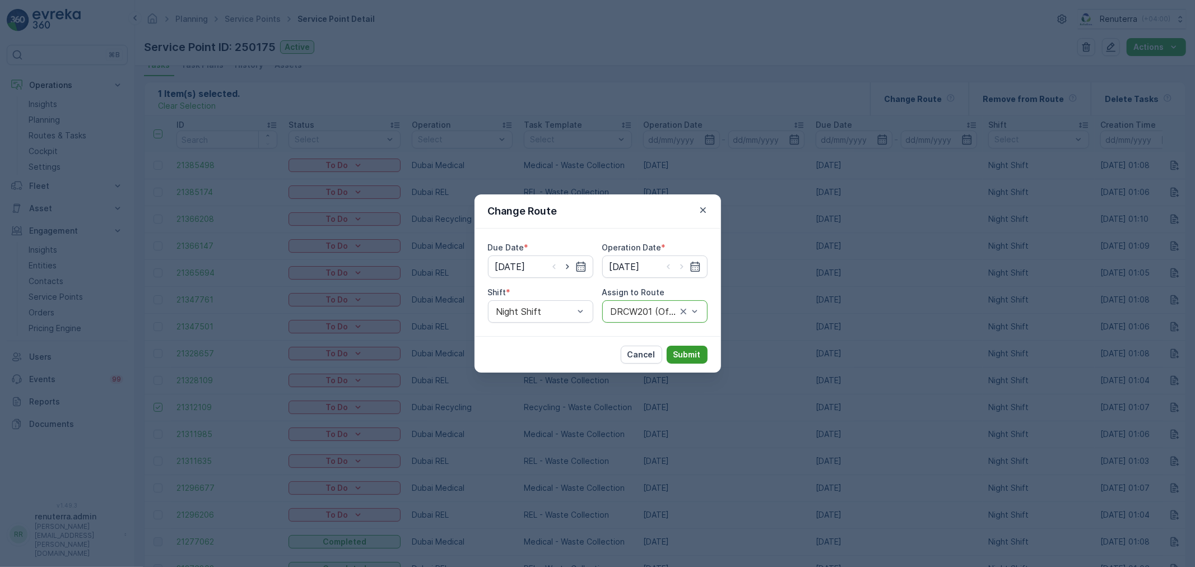
click at [675, 347] on button "Submit" at bounding box center [686, 355] width 41 height 18
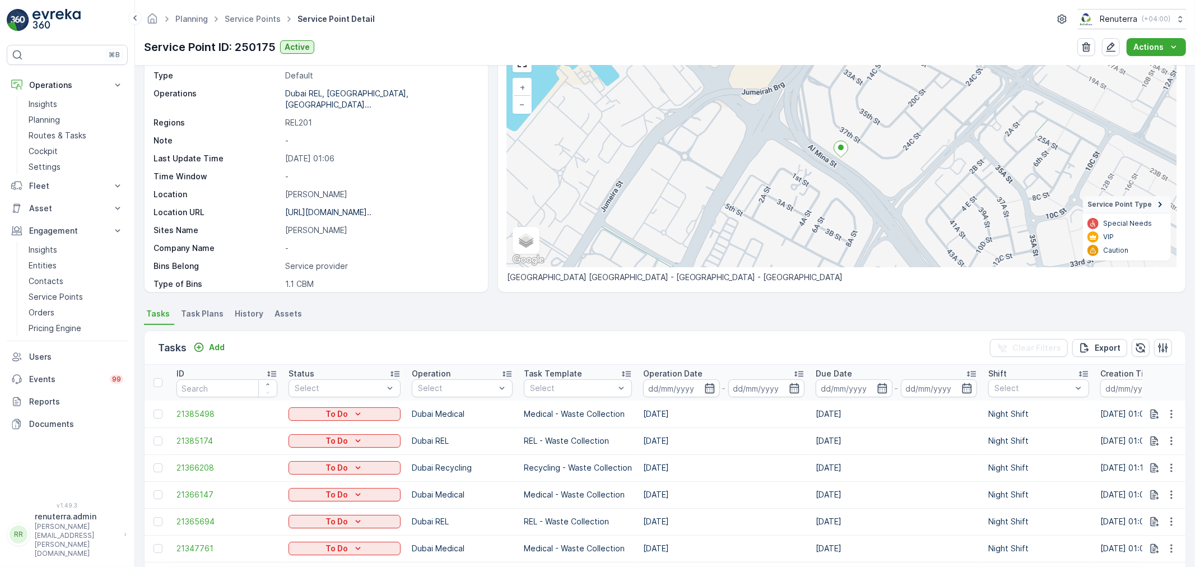
scroll to position [0, 0]
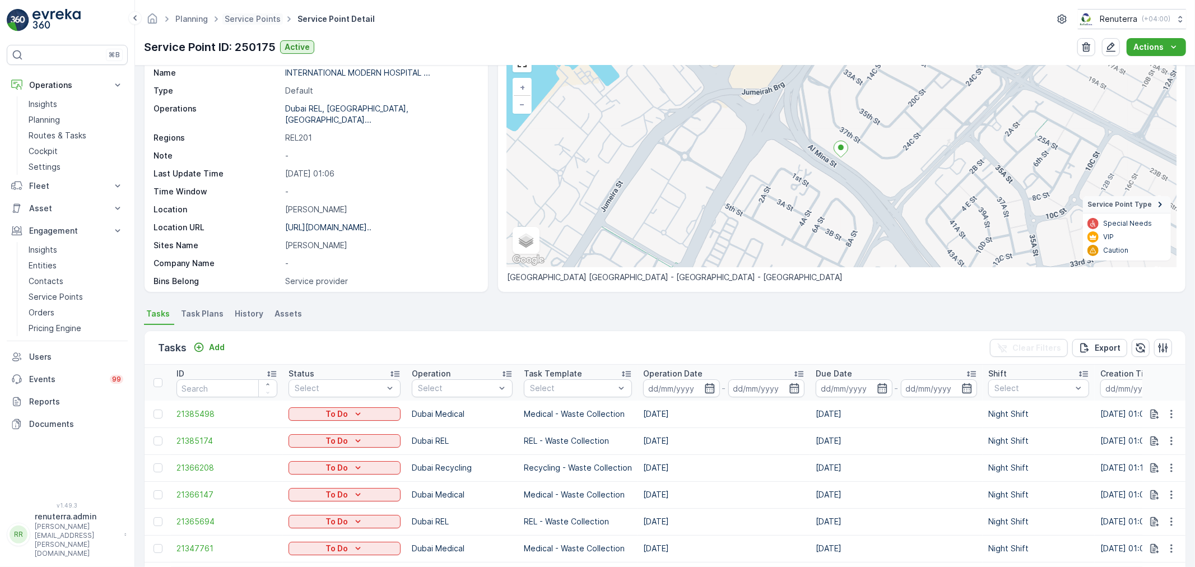
click at [260, 24] on span "Service Points" at bounding box center [252, 18] width 60 height 11
click at [259, 22] on link "Service Points" at bounding box center [253, 19] width 56 height 10
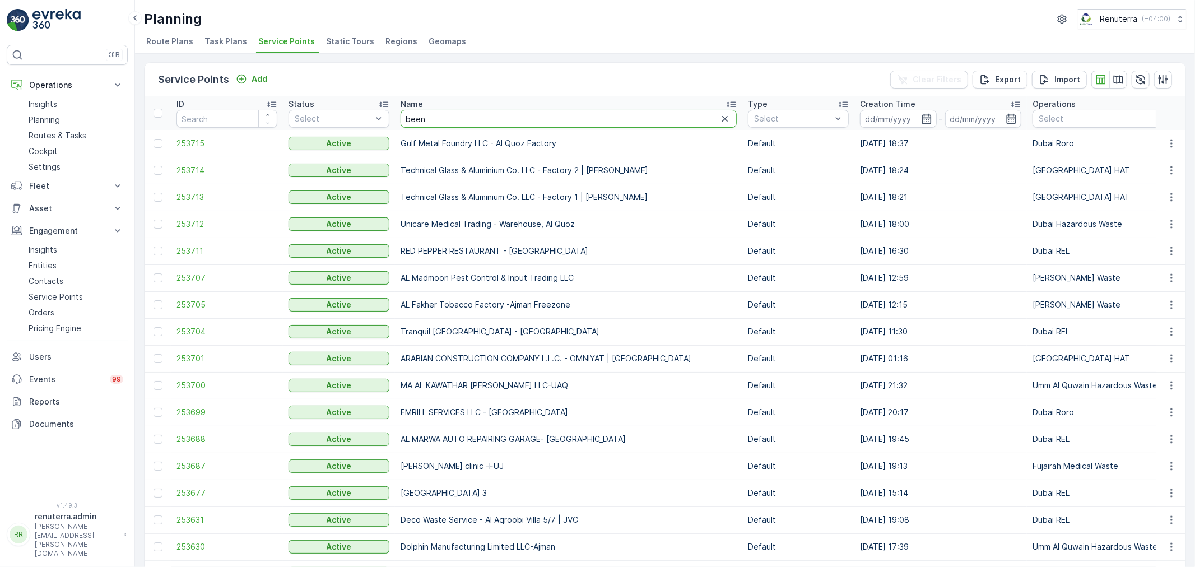
type input "beena"
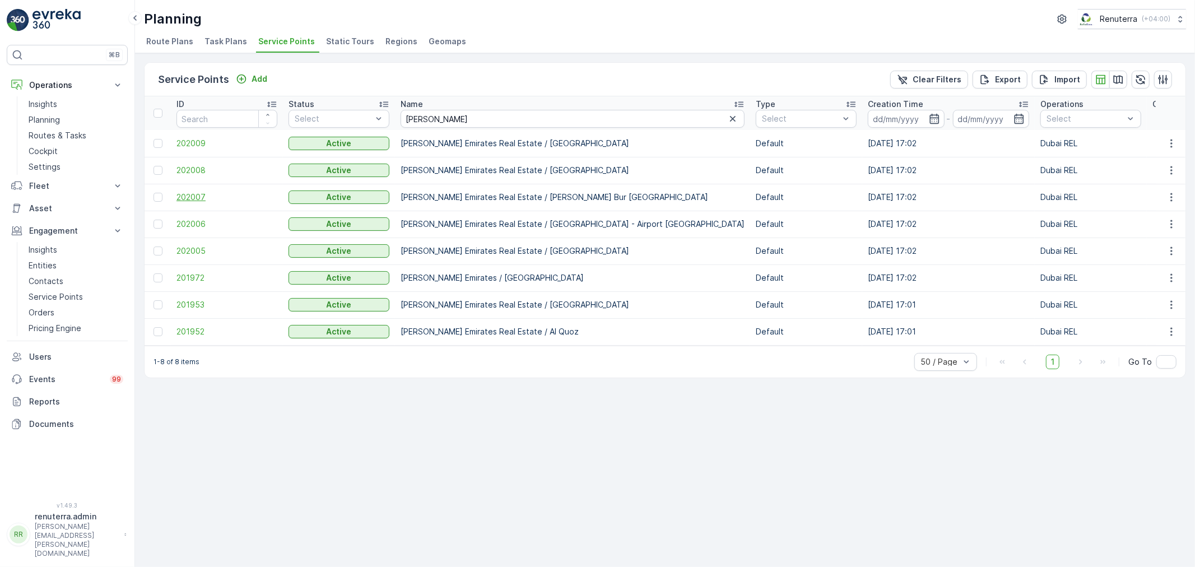
click at [206, 194] on span "202007" at bounding box center [226, 197] width 101 height 11
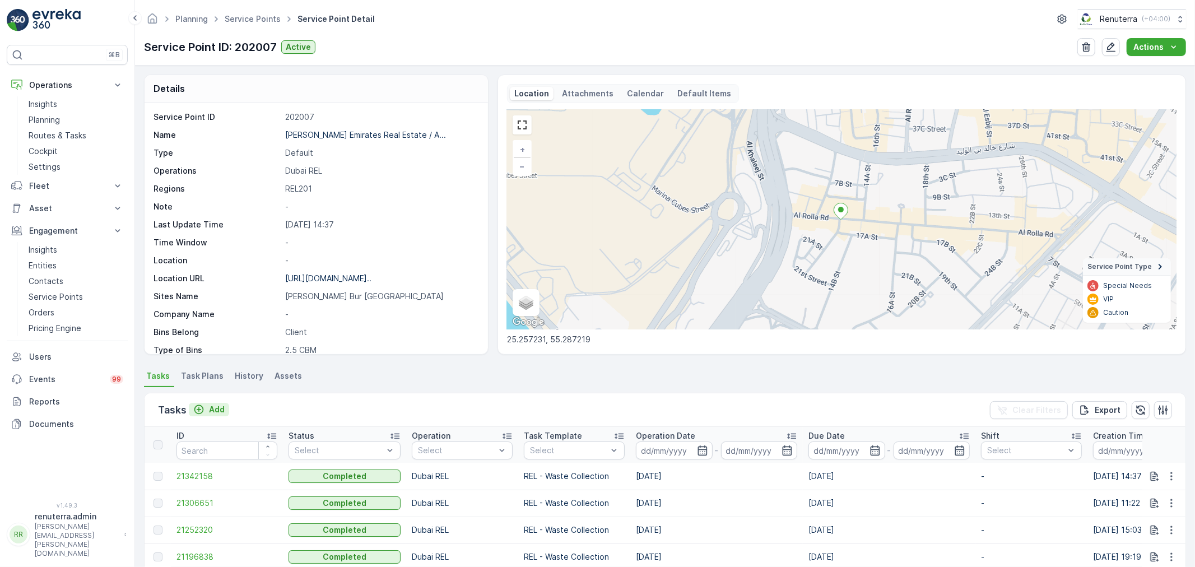
click at [216, 411] on p "Add" at bounding box center [217, 409] width 16 height 11
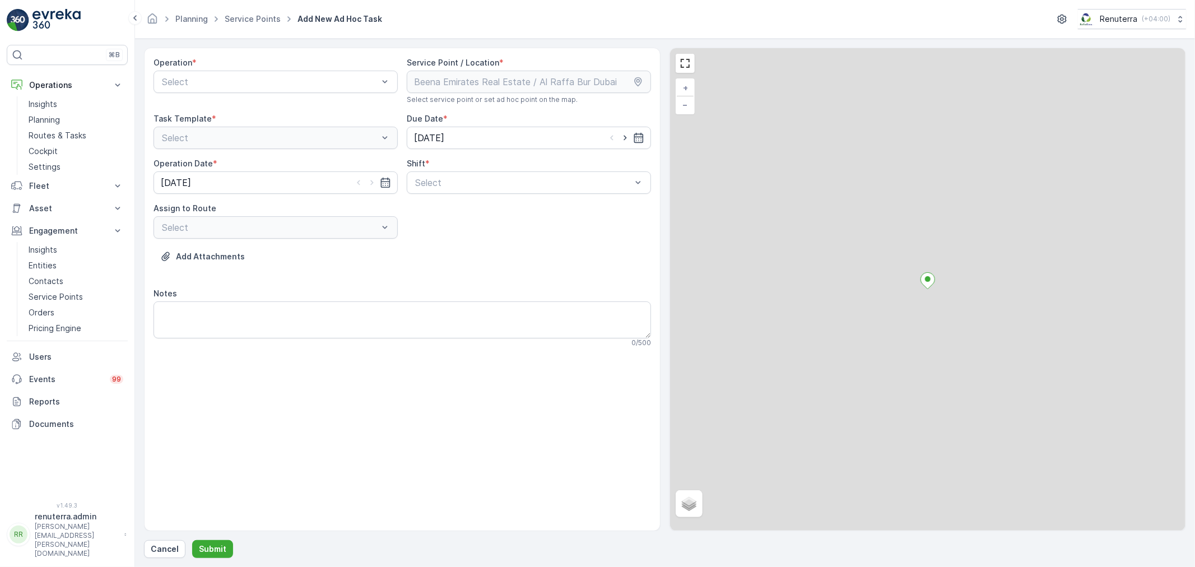
click at [231, 94] on div "Operation * Select" at bounding box center [275, 80] width 244 height 47
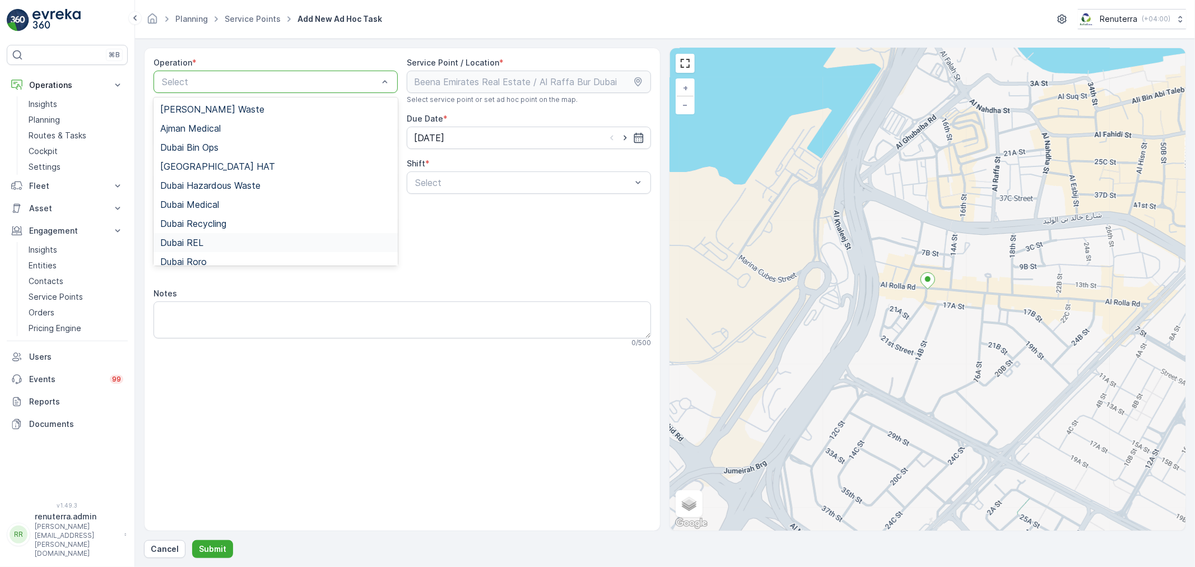
drag, startPoint x: 217, startPoint y: 243, endPoint x: 445, endPoint y: 217, distance: 230.0
click at [216, 242] on div "Dubai REL" at bounding box center [275, 242] width 231 height 10
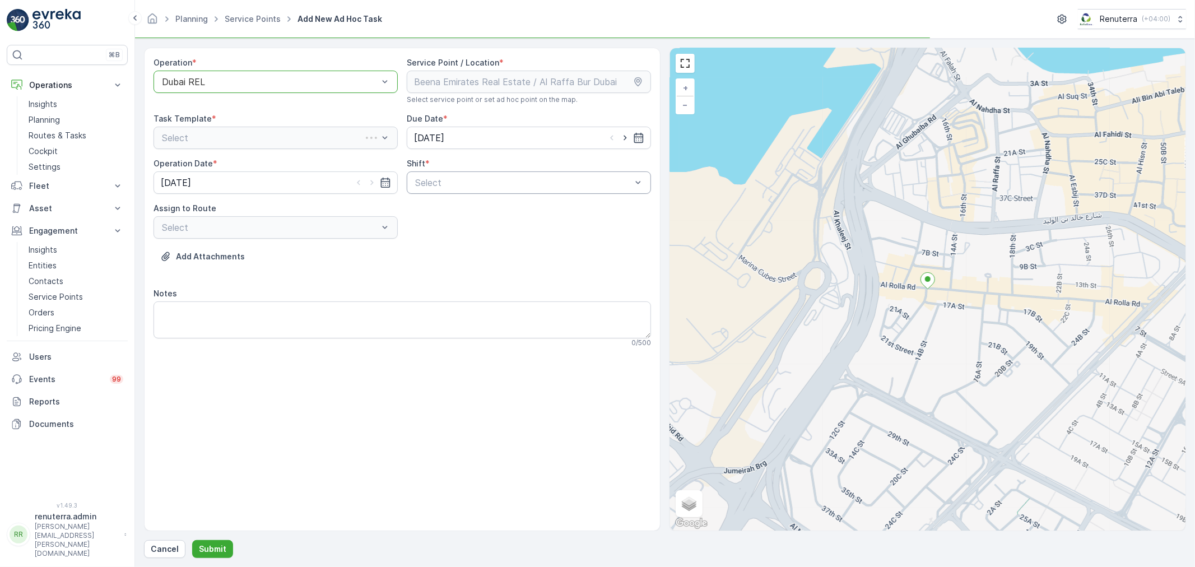
click at [446, 192] on div "Select" at bounding box center [529, 182] width 244 height 22
click at [452, 198] on div "Day Shift Night Shift" at bounding box center [529, 219] width 244 height 43
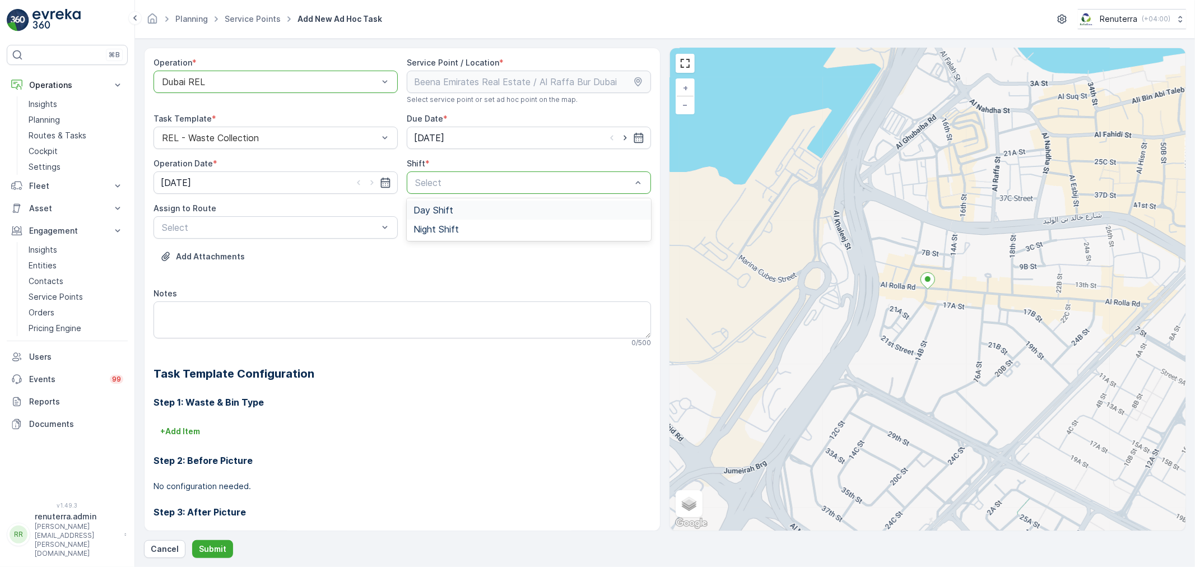
click at [407, 217] on div "Day Shift" at bounding box center [529, 209] width 244 height 19
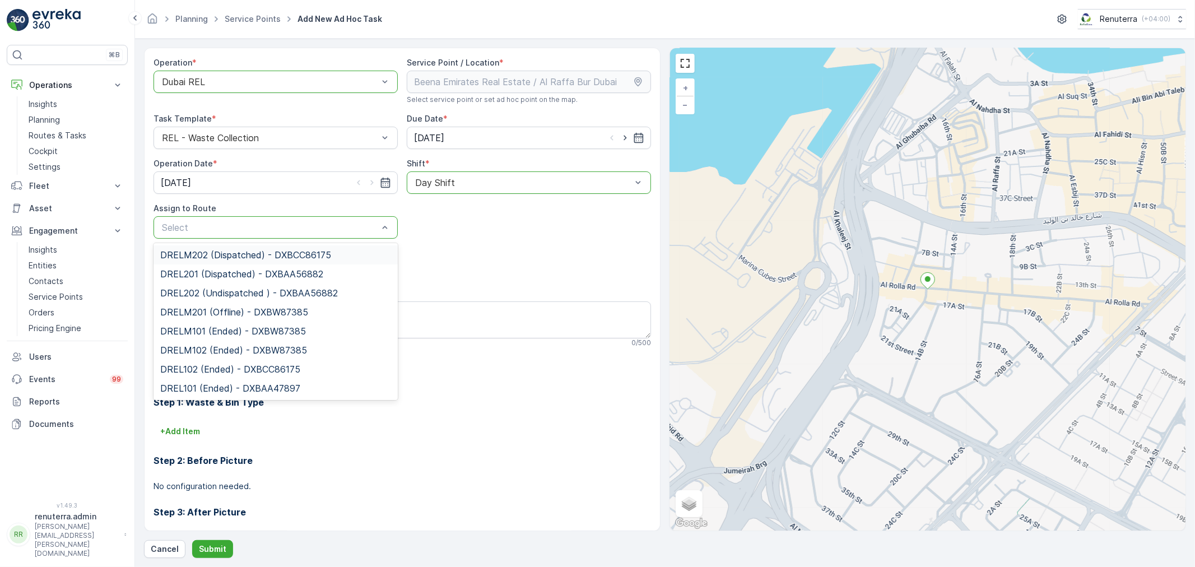
click at [370, 236] on div "Select" at bounding box center [275, 227] width 244 height 22
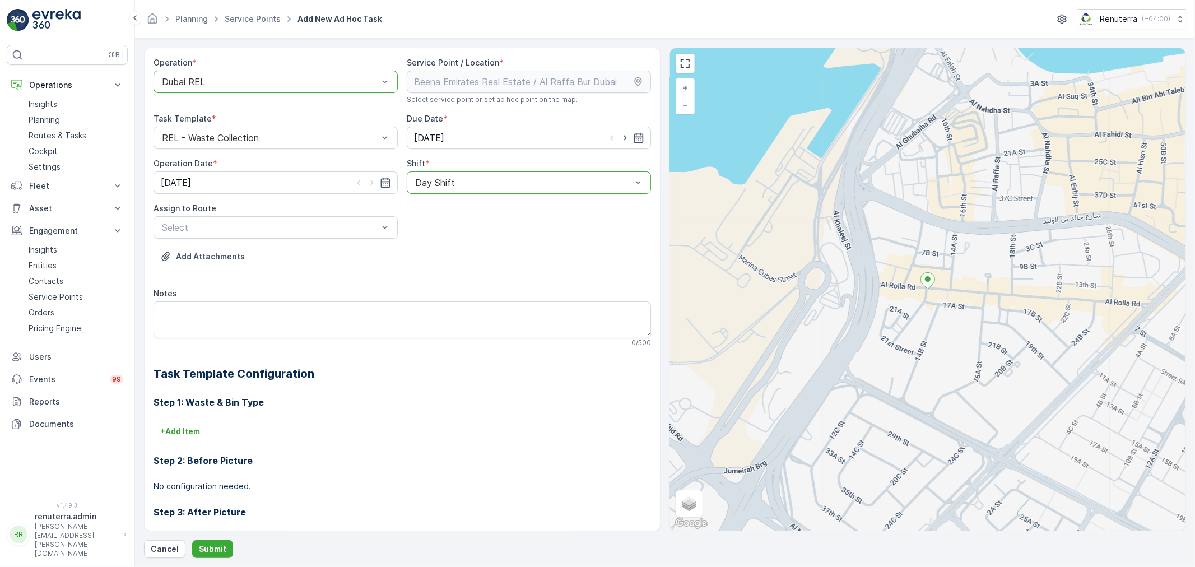
drag, startPoint x: 422, startPoint y: 181, endPoint x: 426, endPoint y: 186, distance: 6.4
click at [426, 186] on div at bounding box center [523, 183] width 218 height 10
click at [435, 232] on span "Night Shift" at bounding box center [435, 229] width 45 height 10
click at [357, 234] on div "Select" at bounding box center [275, 227] width 244 height 22
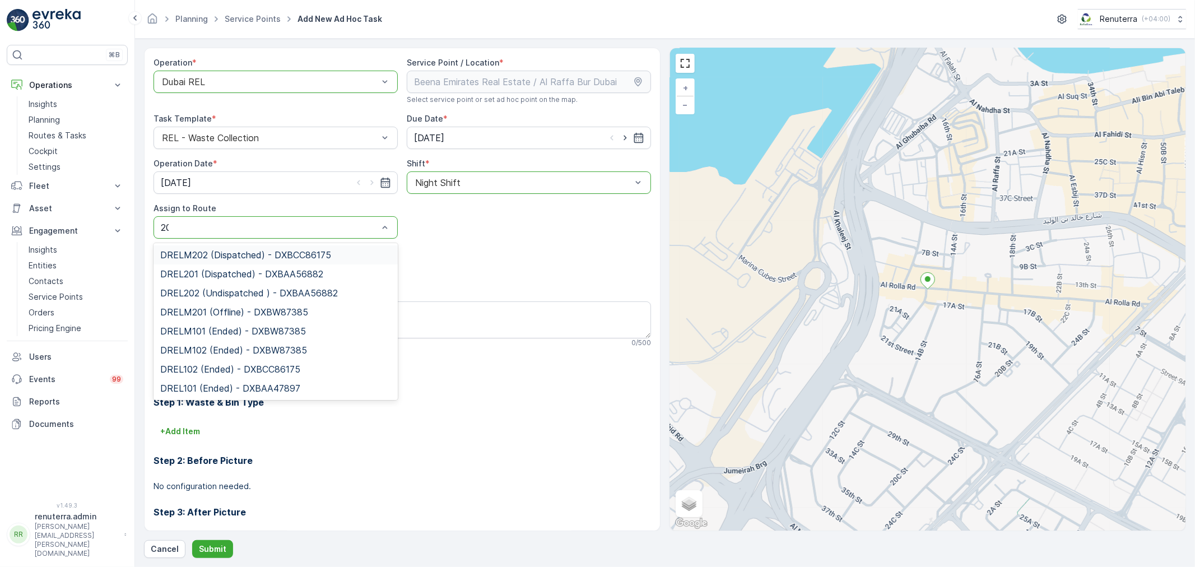
type input "201"
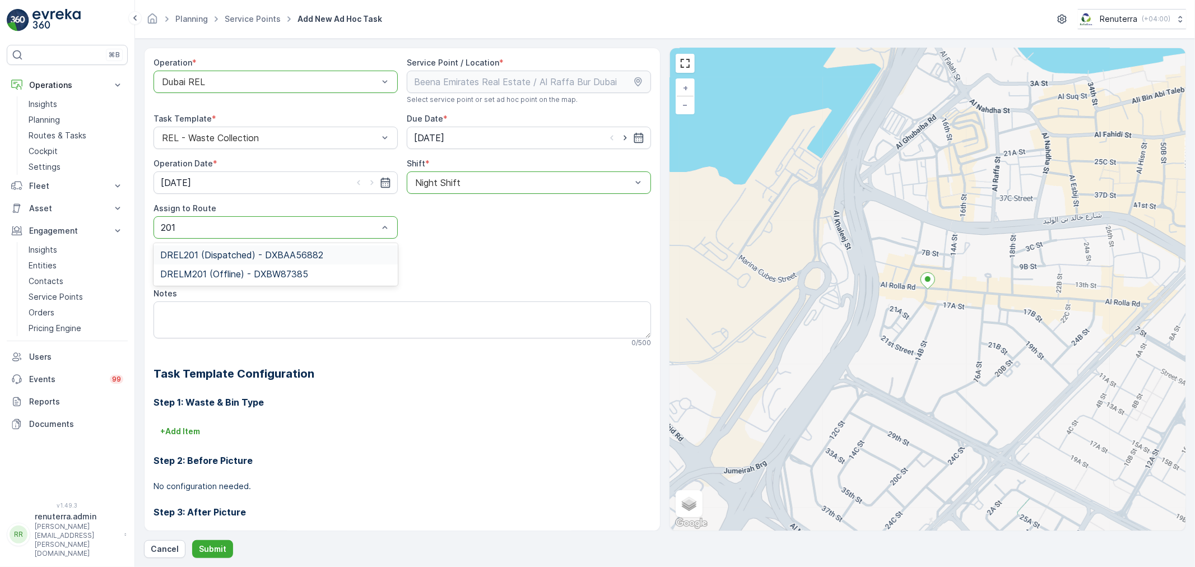
click at [290, 250] on span "DREL201 (Dispatched) - DXBAA56882" at bounding box center [241, 255] width 163 height 10
click at [213, 556] on button "Submit" at bounding box center [212, 549] width 41 height 18
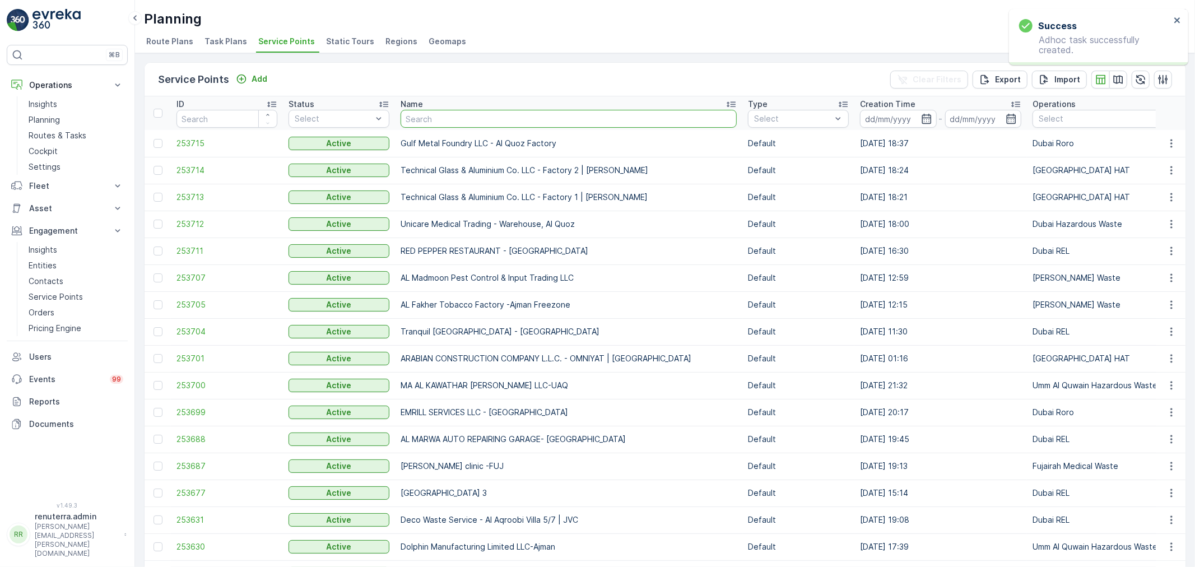
click at [428, 127] on input "text" at bounding box center [568, 119] width 336 height 18
type input "yams"
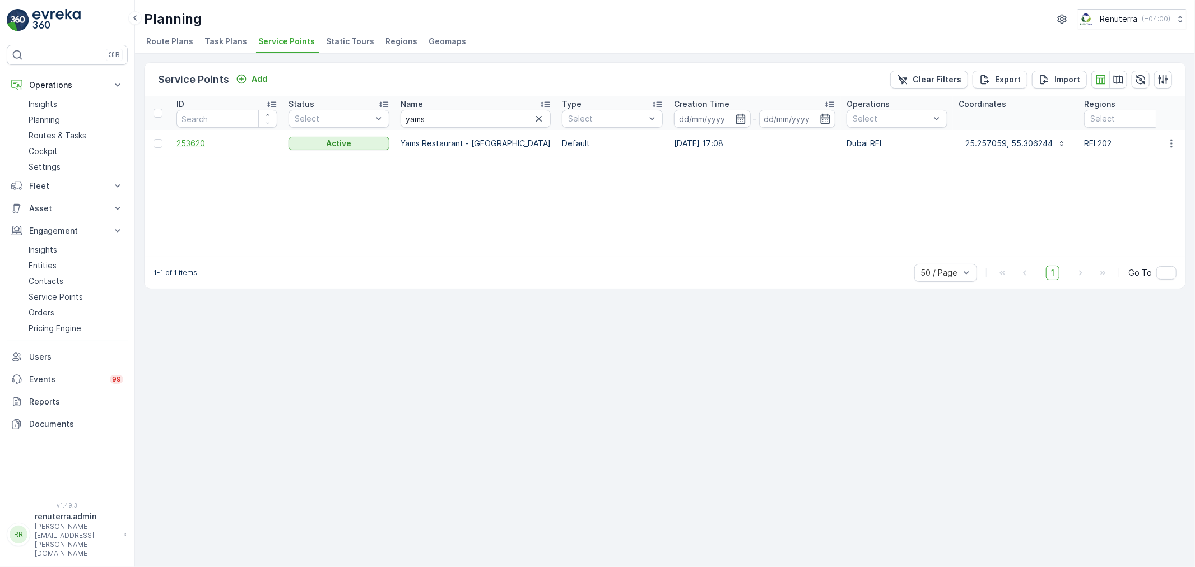
click at [231, 150] on td "253620" at bounding box center [227, 143] width 112 height 27
click at [228, 147] on span "253620" at bounding box center [226, 143] width 101 height 11
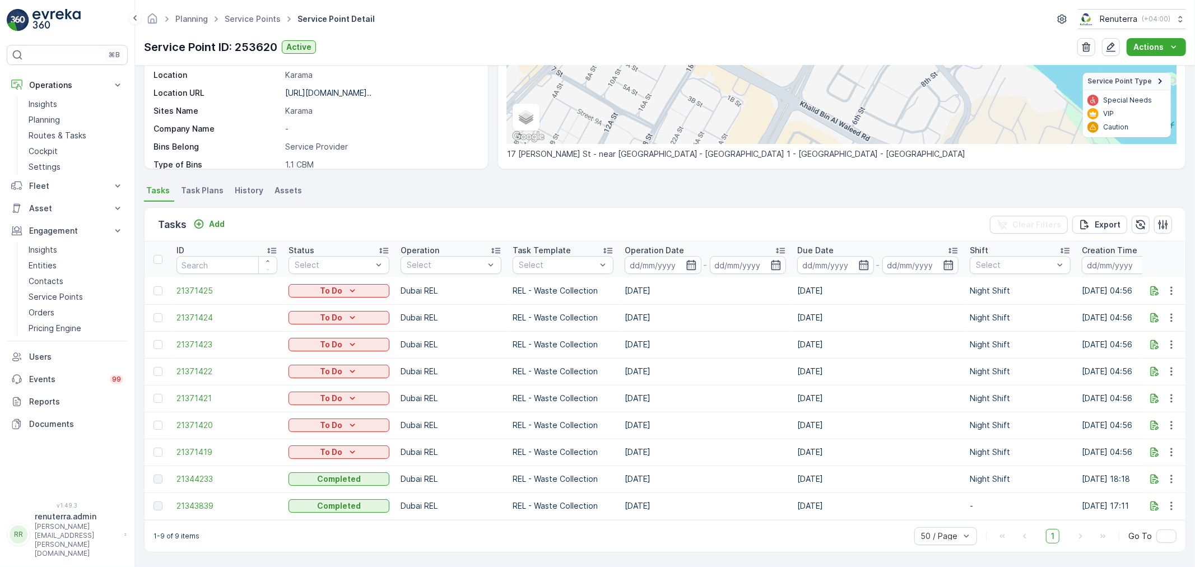
scroll to position [190, 0]
click at [199, 189] on span "Task Plans" at bounding box center [202, 190] width 43 height 11
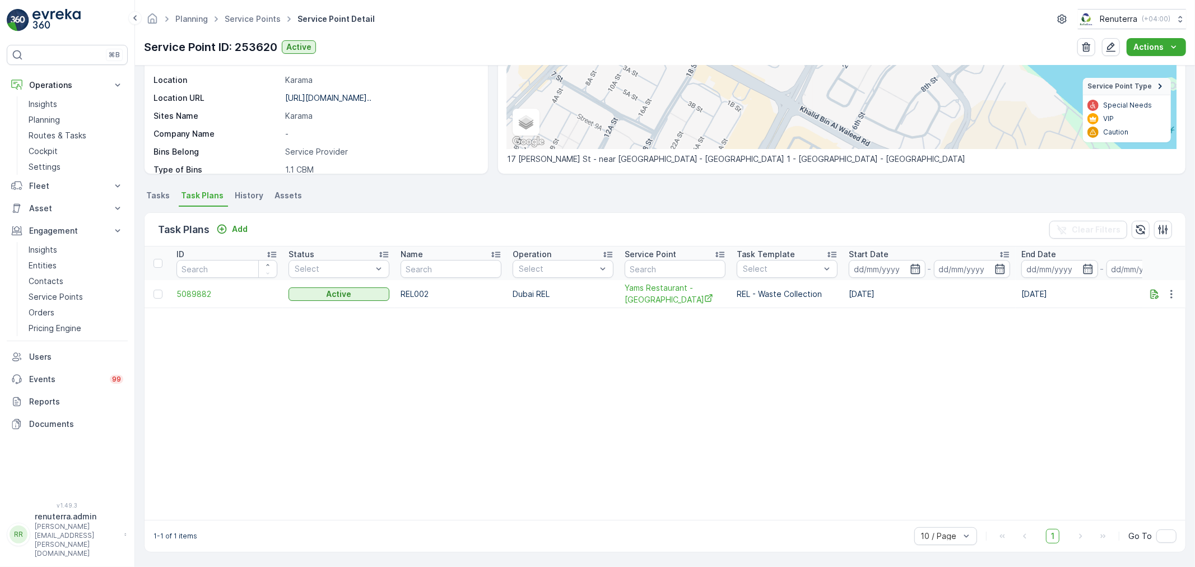
scroll to position [180, 0]
click at [240, 25] on ul "Service Points" at bounding box center [258, 19] width 73 height 16
click at [241, 24] on span "Service Points" at bounding box center [252, 18] width 60 height 11
click at [269, 17] on link "Service Points" at bounding box center [253, 19] width 56 height 10
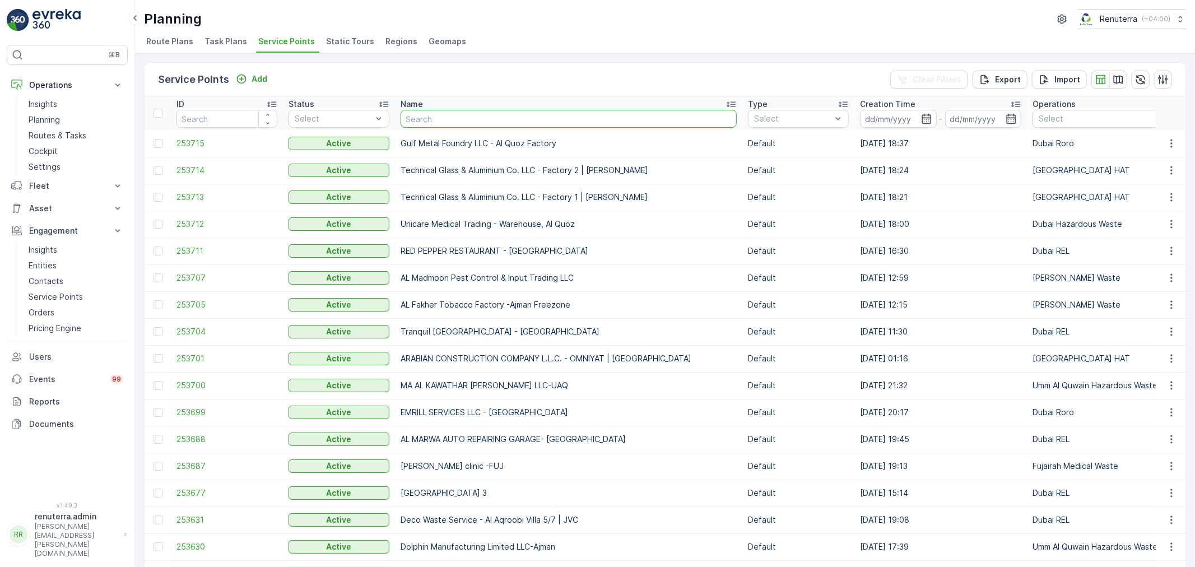
click at [444, 115] on input "text" at bounding box center [568, 119] width 336 height 18
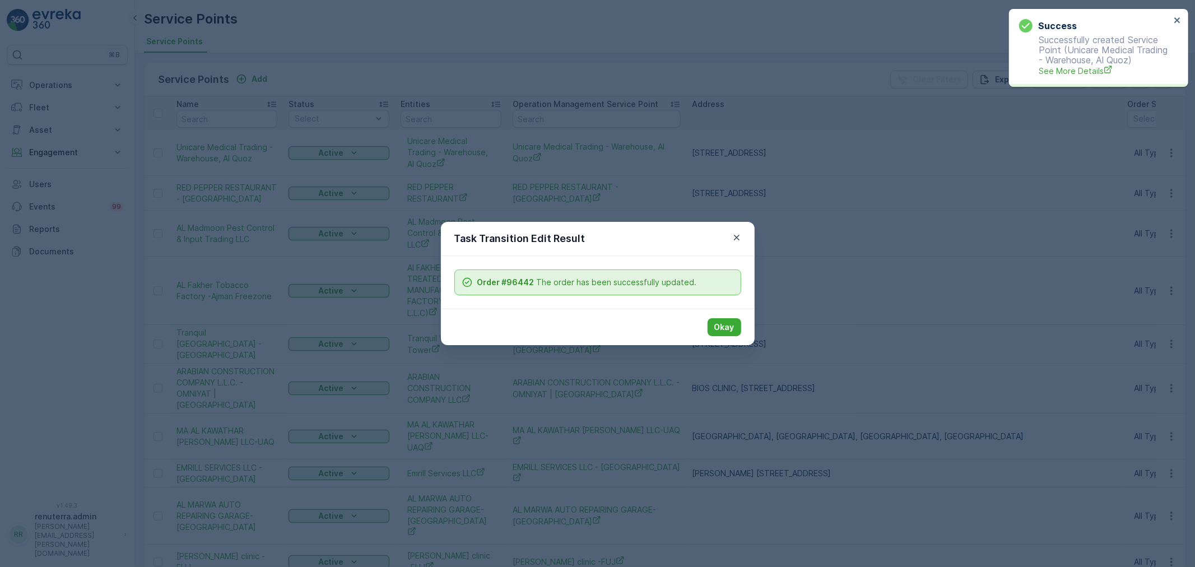
click at [734, 323] on button "Okay" at bounding box center [724, 327] width 34 height 18
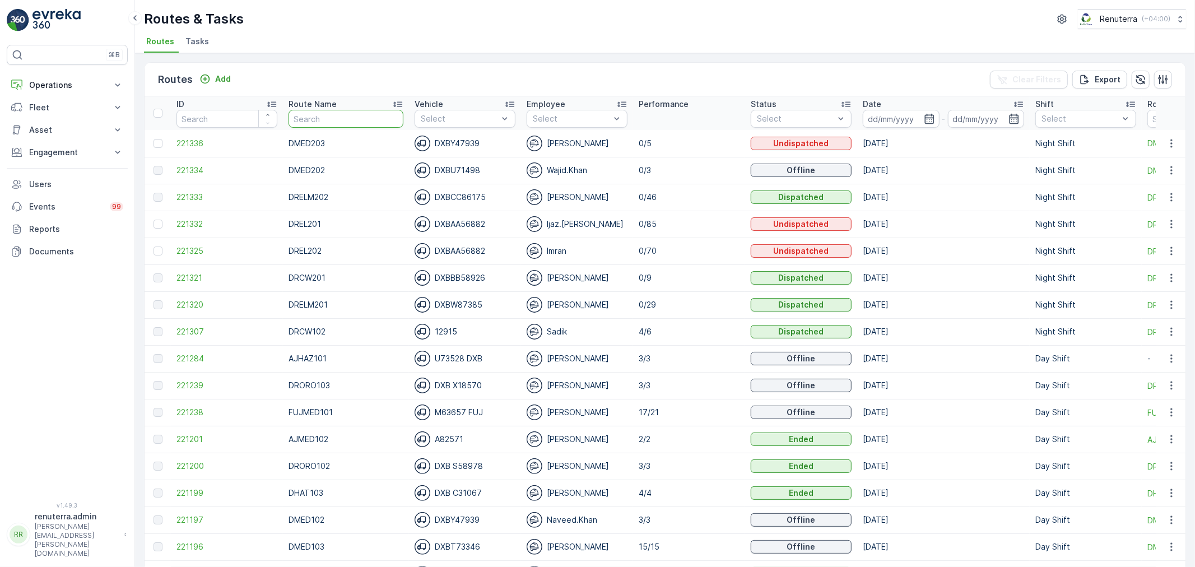
click at [338, 118] on input "text" at bounding box center [345, 119] width 115 height 18
type input "D"
type input "HAZ"
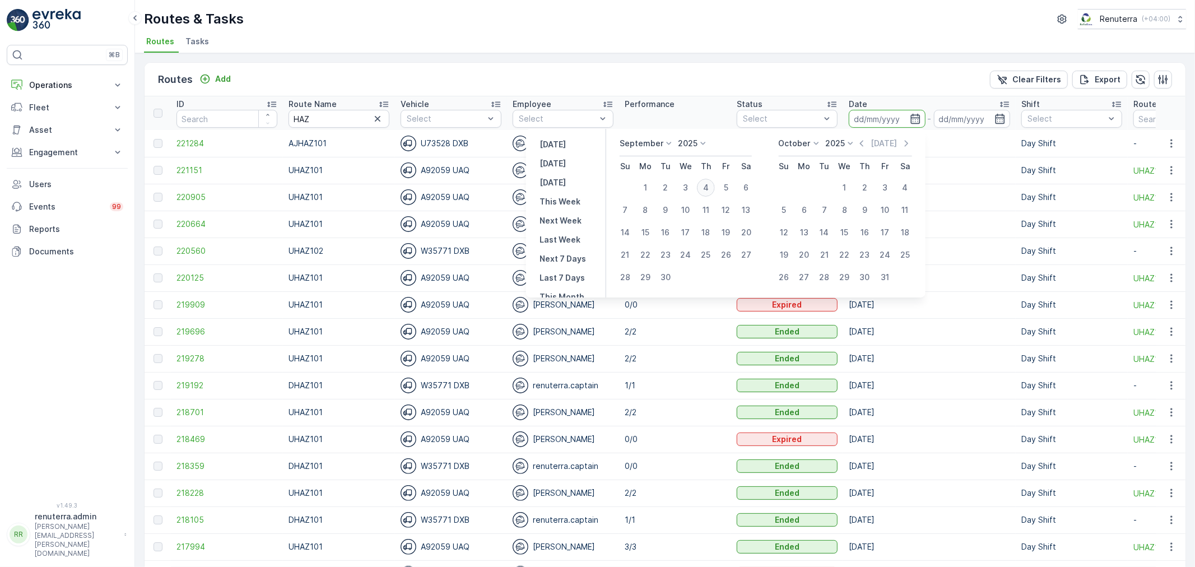
click at [713, 186] on div "4" at bounding box center [706, 188] width 18 height 18
type input "[DATE]"
click at [713, 186] on div "4" at bounding box center [706, 188] width 18 height 18
type input "[DATE]"
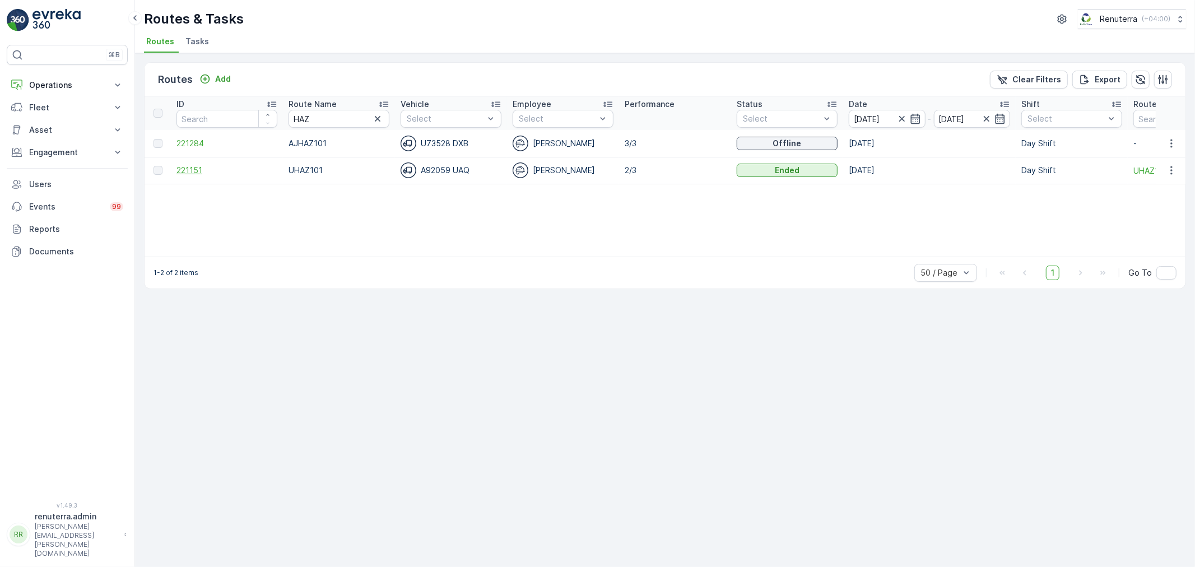
click at [181, 171] on span "221151" at bounding box center [226, 170] width 101 height 11
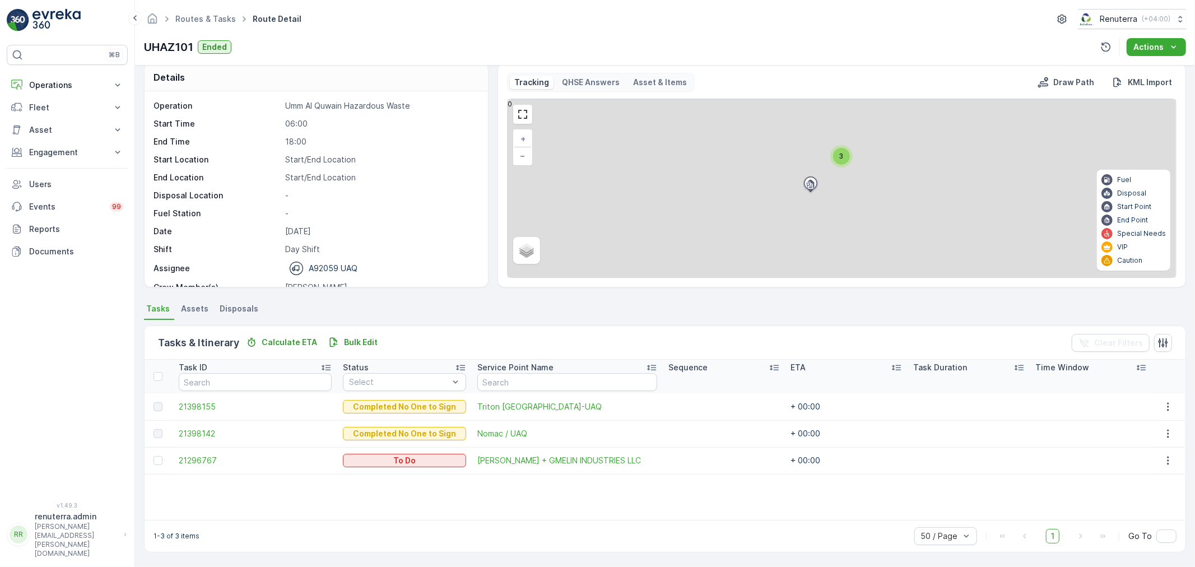
scroll to position [11, 0]
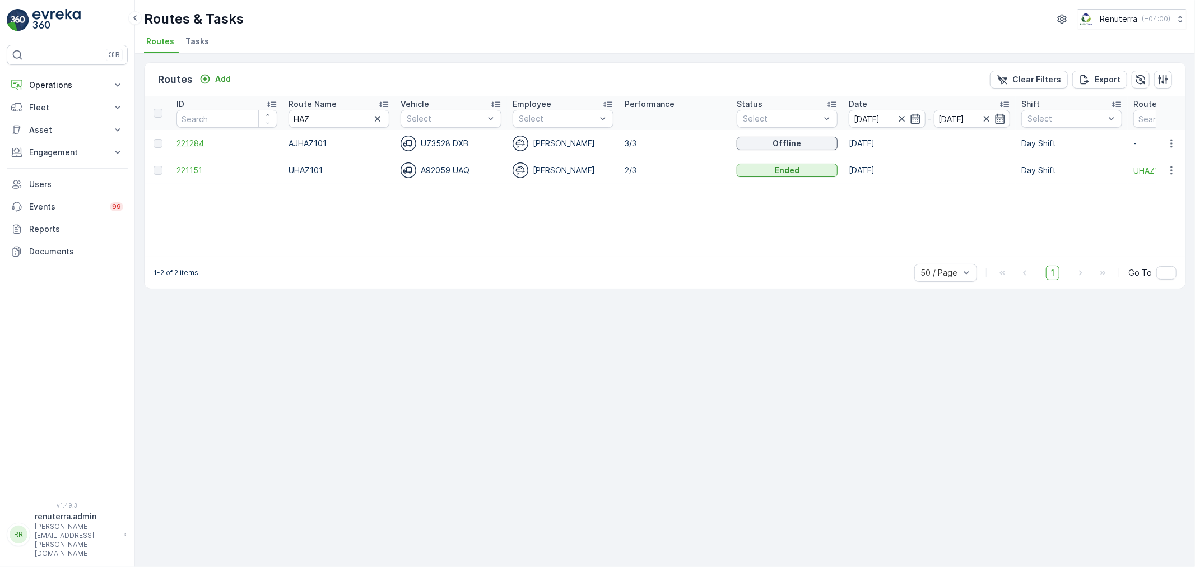
click at [211, 146] on span "221284" at bounding box center [226, 143] width 101 height 11
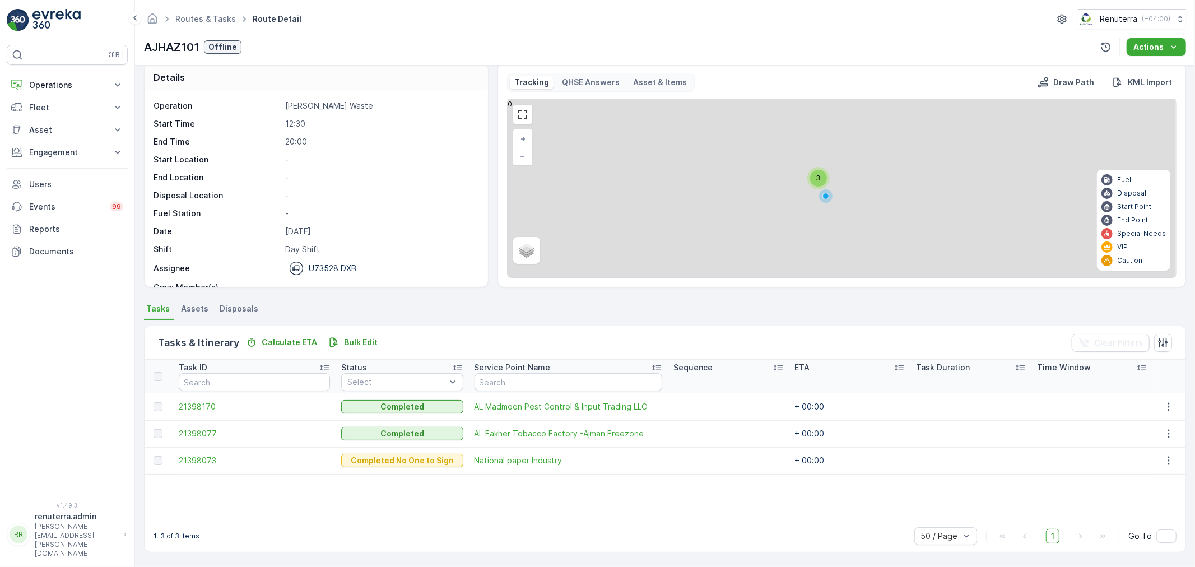
scroll to position [11, 0]
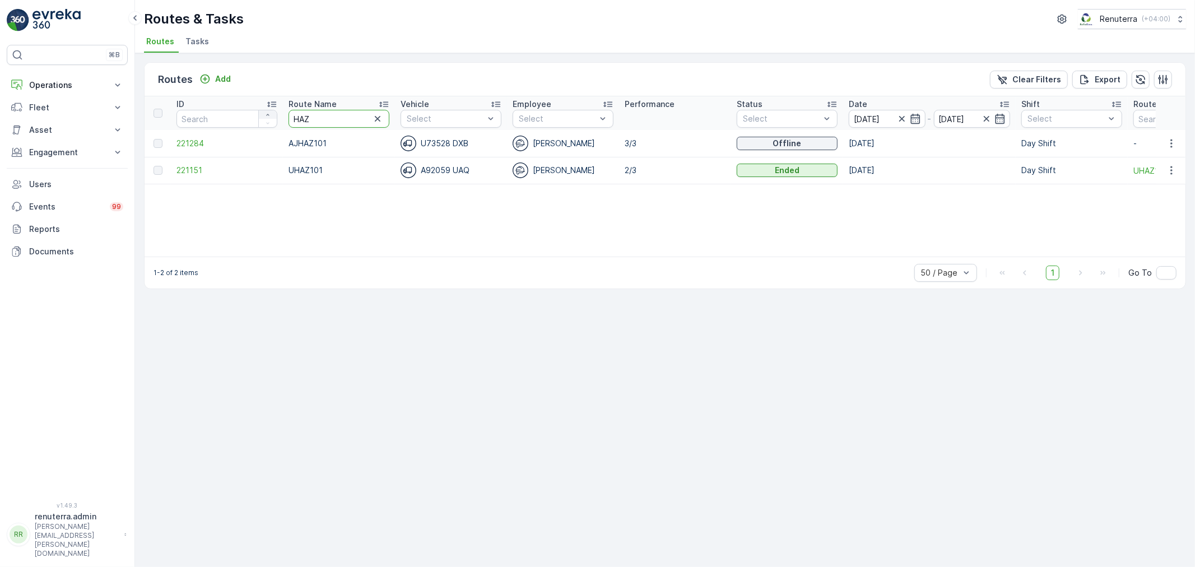
drag, startPoint x: 318, startPoint y: 115, endPoint x: 263, endPoint y: 112, distance: 55.0
click at [263, 112] on tr "ID Route Name HAZ Vehicle Select Employee Select Performance Status Select Date…" at bounding box center [706, 113] width 1125 height 34
click at [230, 60] on div "Routes Add Clear Filters Export ID Route Name HAZ Vehicle Select Employee Selec…" at bounding box center [665, 310] width 1060 height 514
click at [222, 80] on p "Add" at bounding box center [223, 78] width 16 height 11
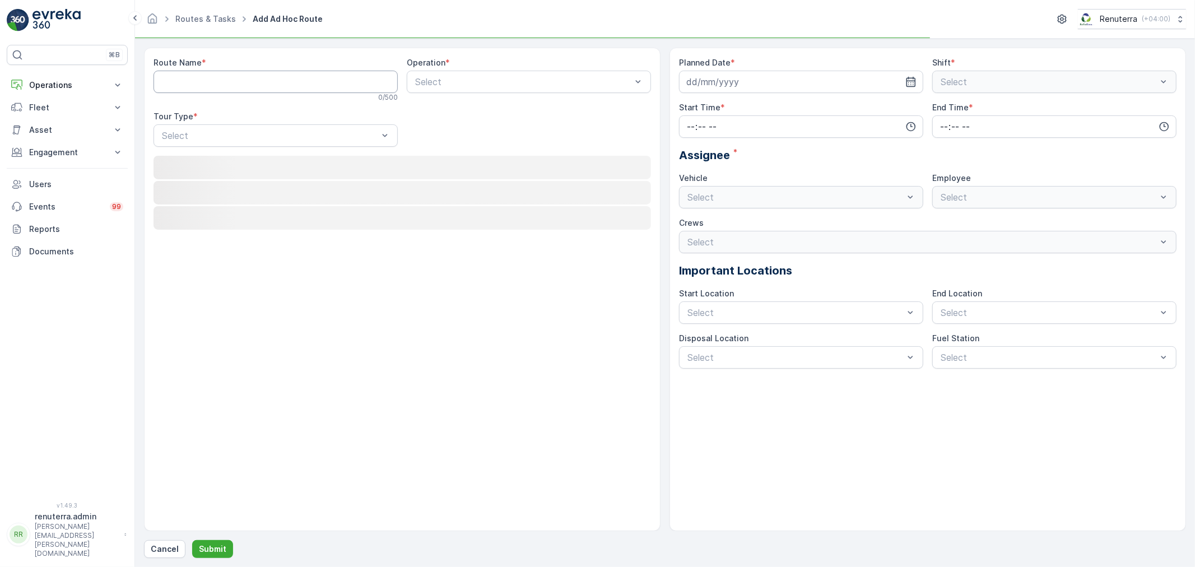
click at [222, 77] on Name "Route Name" at bounding box center [275, 82] width 244 height 22
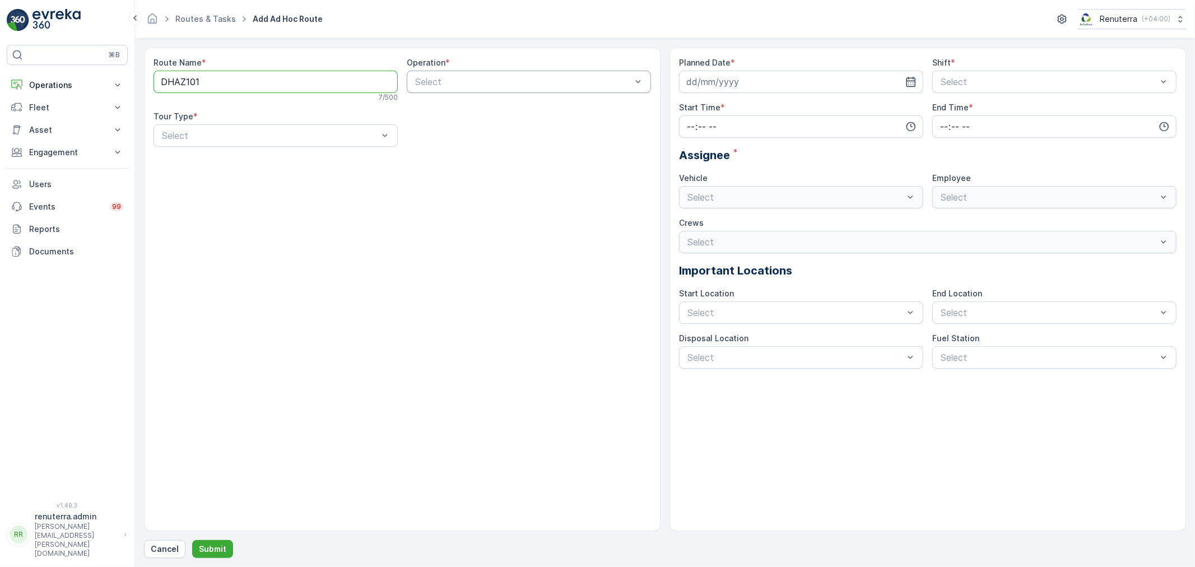
type Name "DHAZ101"
click at [166, 76] on Name "DHAZ101" at bounding box center [275, 82] width 244 height 22
click at [486, 69] on div "Operation * Select" at bounding box center [529, 79] width 244 height 45
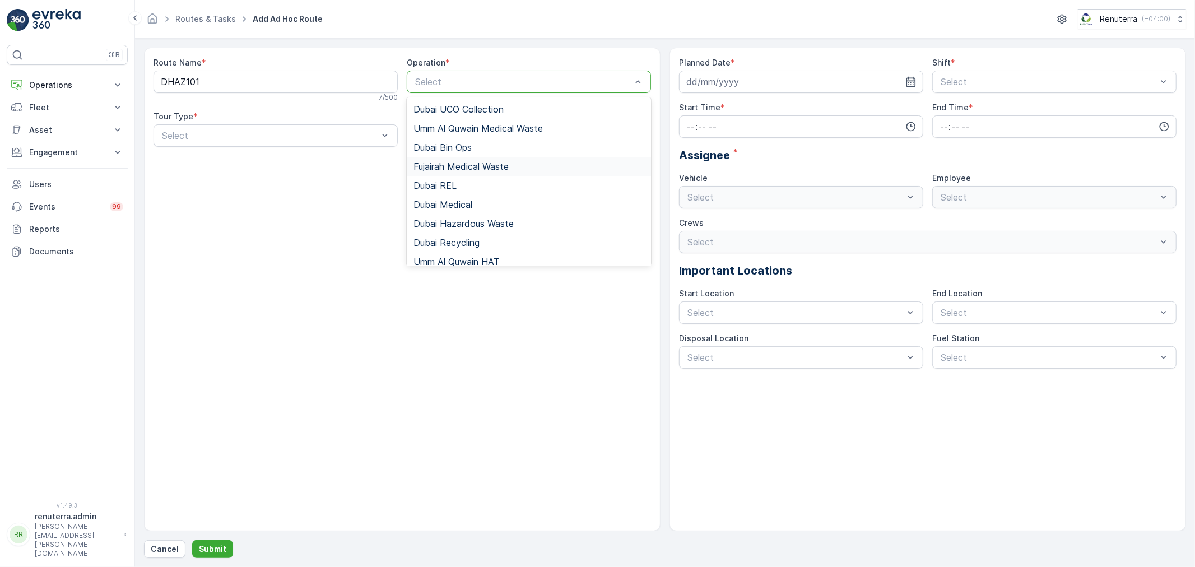
click at [495, 159] on div "Fujairah Medical Waste" at bounding box center [529, 166] width 244 height 19
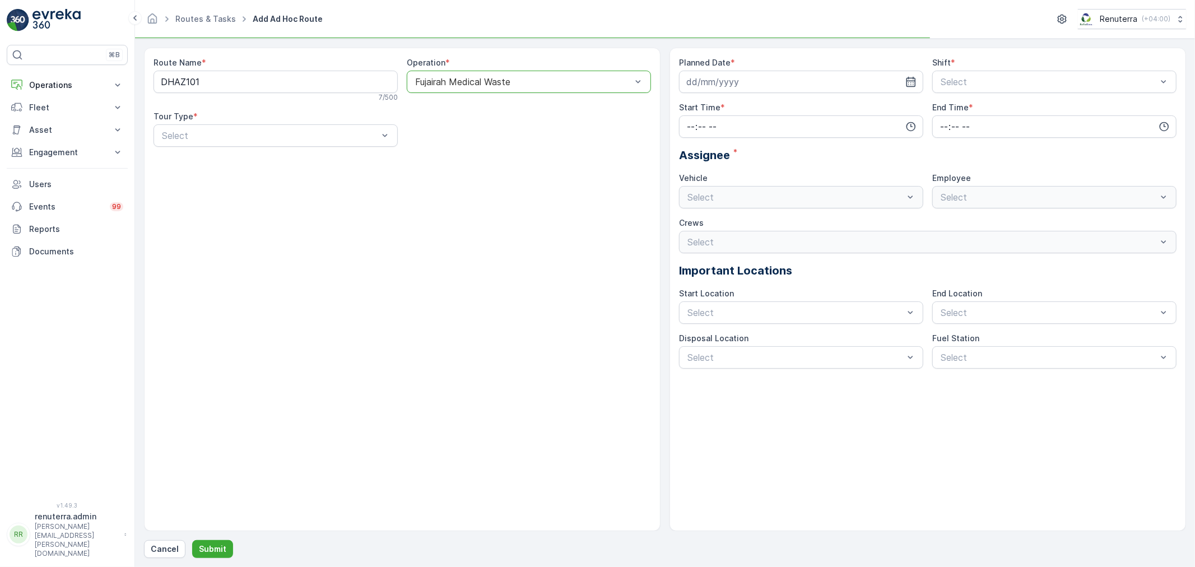
click at [472, 90] on div "Fujairah Medical Waste" at bounding box center [529, 82] width 244 height 22
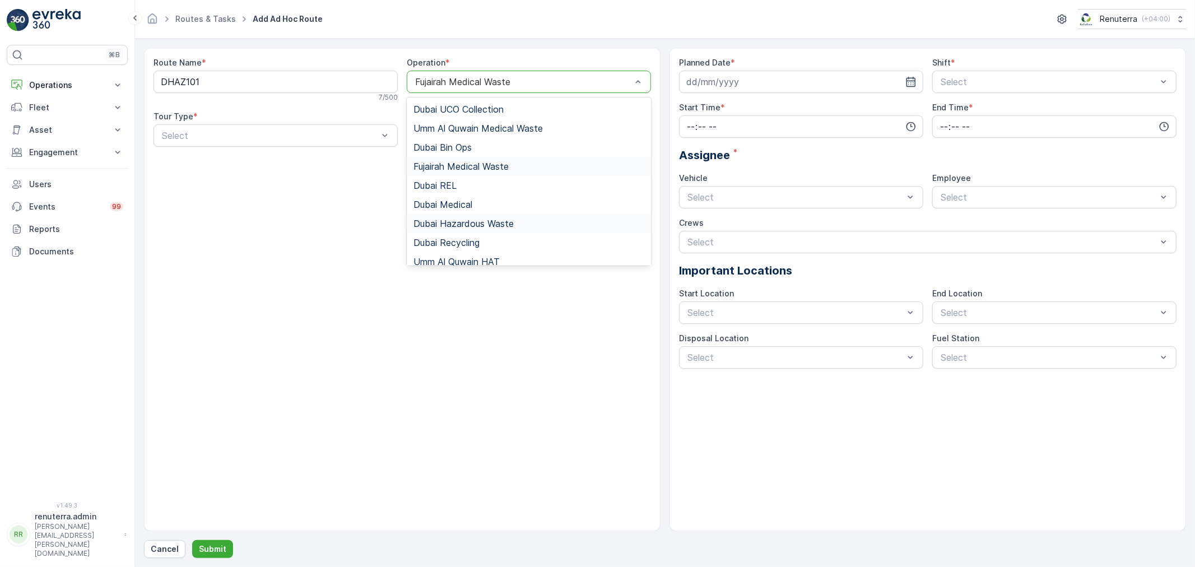
click at [464, 227] on span "Dubai Hazardous Waste" at bounding box center [463, 223] width 100 height 10
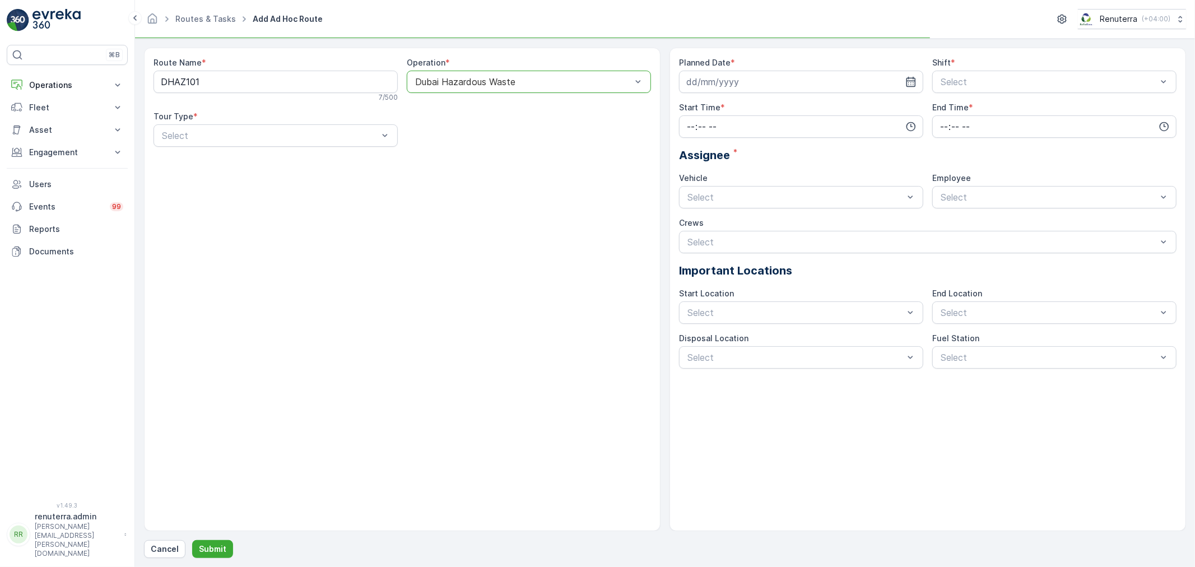
click at [331, 148] on div "Route Name * DHAZ101 7 / 500 Operation * option Dubai Hazardous Waste, selected…" at bounding box center [401, 106] width 497 height 99
click at [281, 183] on div "Dynamic" at bounding box center [275, 182] width 231 height 10
drag, startPoint x: 815, startPoint y: 81, endPoint x: 819, endPoint y: 92, distance: 12.1
click at [815, 80] on input at bounding box center [801, 82] width 244 height 22
click at [777, 152] on div "4" at bounding box center [778, 153] width 18 height 18
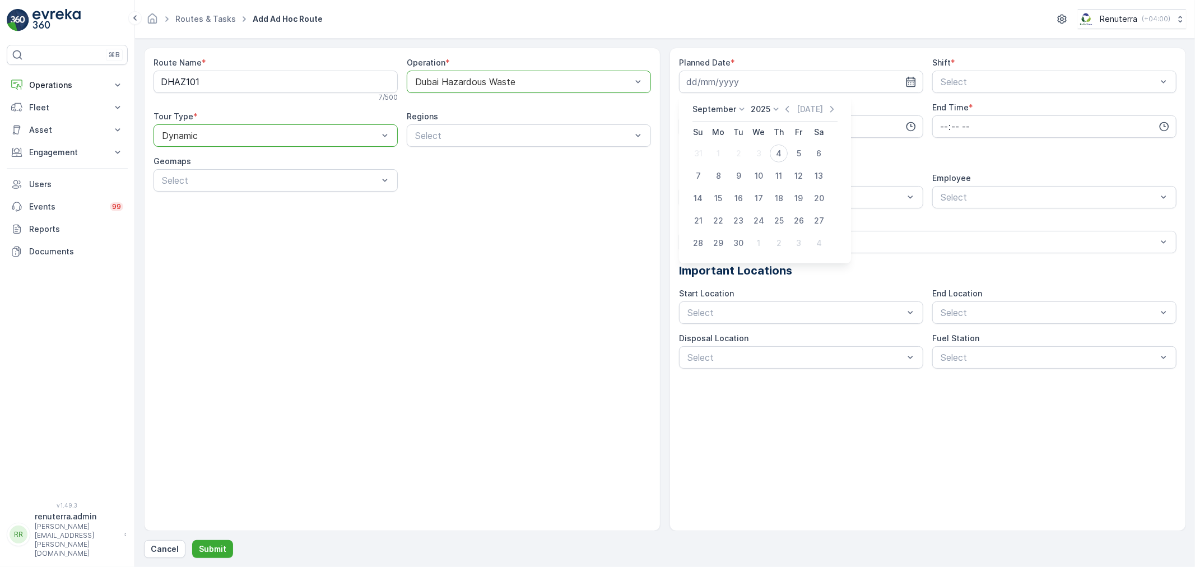
type input "[DATE]"
click at [983, 88] on div "Select" at bounding box center [1054, 82] width 244 height 22
click at [967, 110] on span "Day Shift" at bounding box center [959, 109] width 40 height 10
click at [964, 87] on div "Day Shift" at bounding box center [1054, 82] width 244 height 22
drag, startPoint x: 966, startPoint y: 125, endPoint x: 941, endPoint y: 134, distance: 26.2
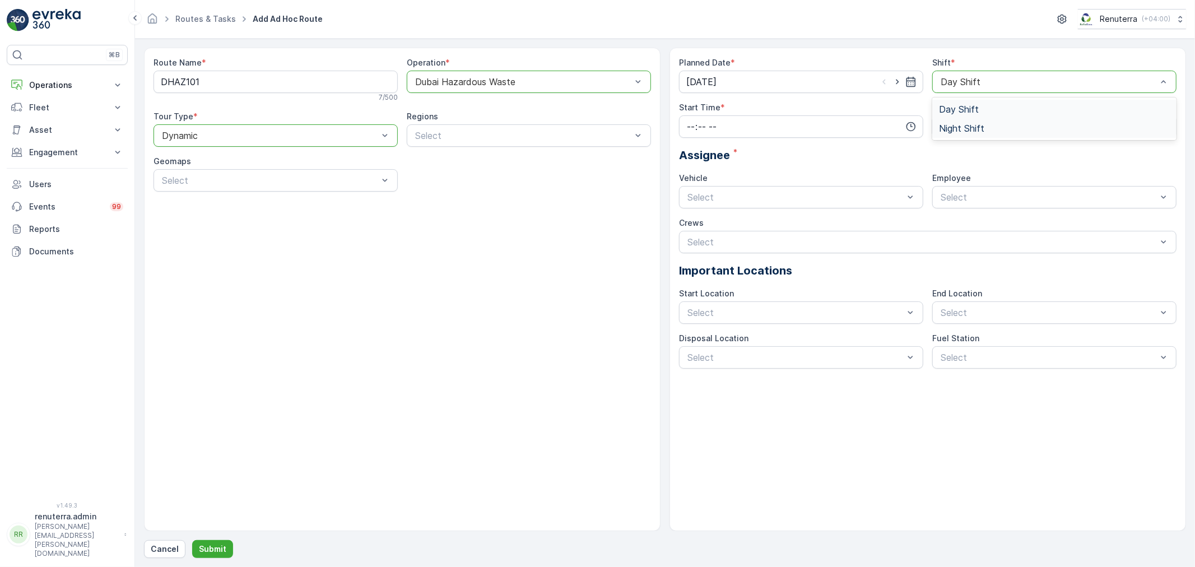
click at [966, 126] on span "Night Shift" at bounding box center [961, 128] width 45 height 10
drag, startPoint x: 756, startPoint y: 133, endPoint x: 738, endPoint y: 141, distance: 20.1
click at [755, 133] on input "time" at bounding box center [801, 126] width 244 height 22
click at [698, 187] on div "20" at bounding box center [690, 193] width 19 height 16
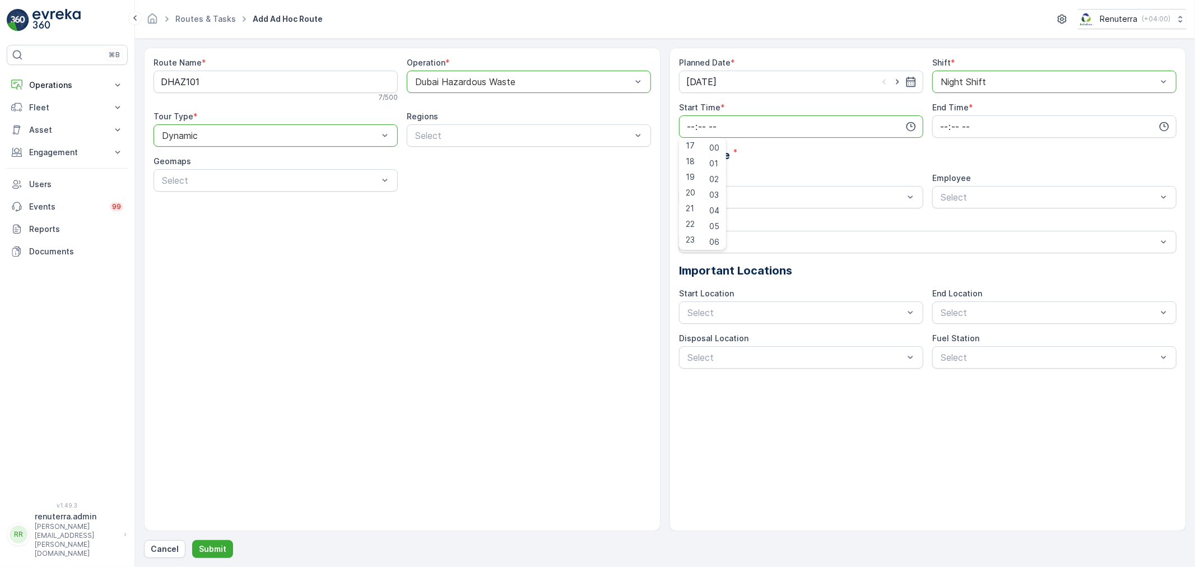
type input "20:00"
click at [988, 125] on input "time" at bounding box center [1054, 126] width 244 height 22
click at [944, 225] on span "22" at bounding box center [943, 223] width 9 height 11
type input "22:00"
click at [735, 236] on div "W35771 DXB" at bounding box center [801, 243] width 244 height 19
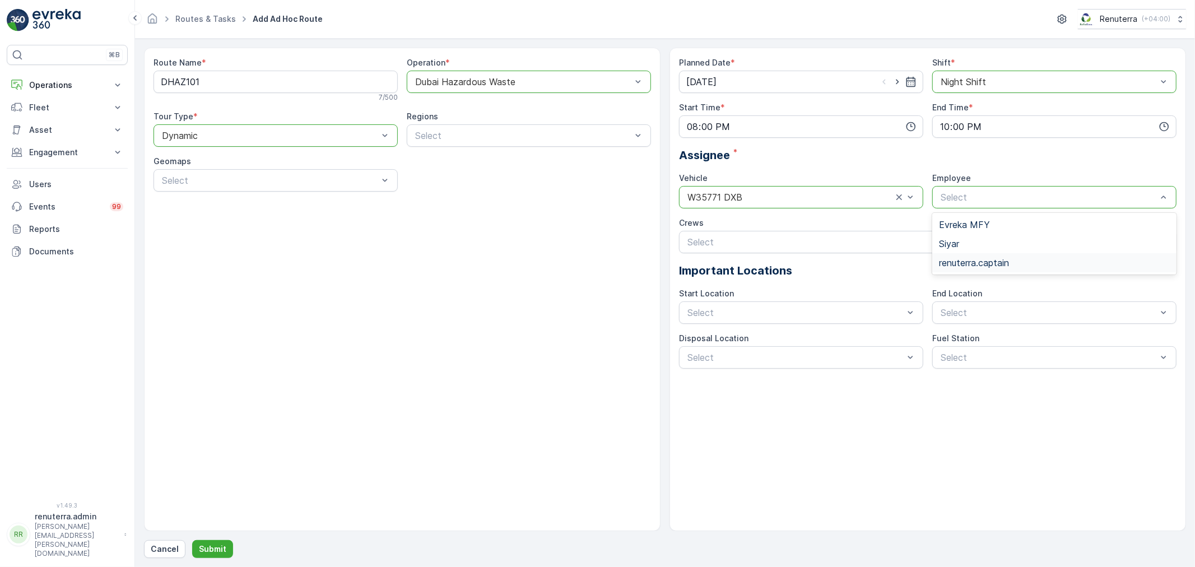
click at [976, 260] on span "renuterra.captain" at bounding box center [974, 263] width 70 height 10
click at [217, 555] on button "Submit" at bounding box center [212, 549] width 41 height 18
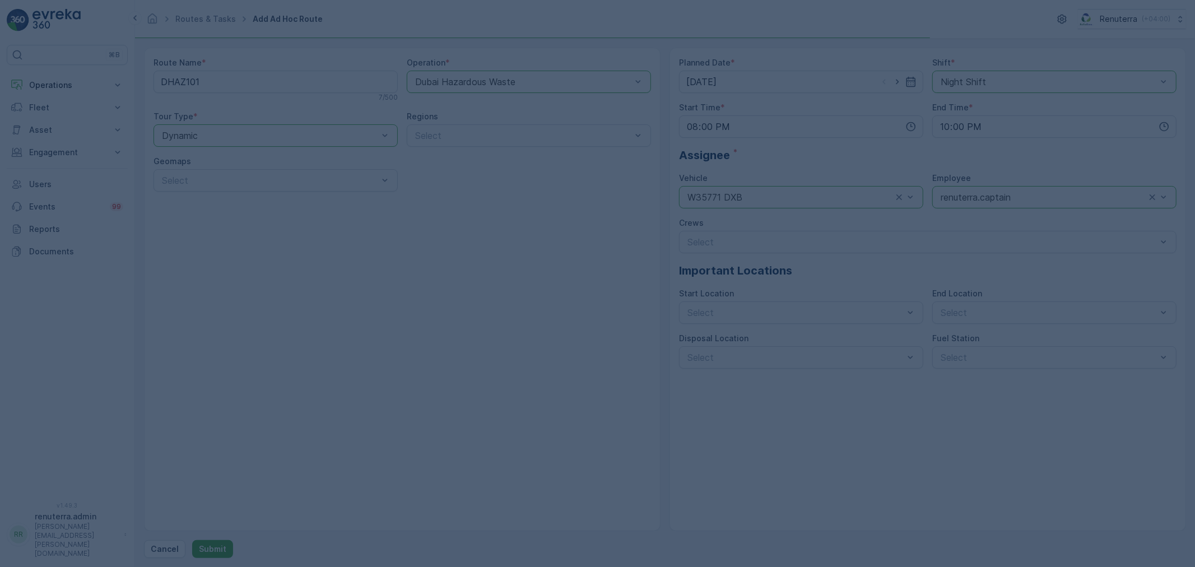
click at [216, 550] on div at bounding box center [597, 283] width 1195 height 567
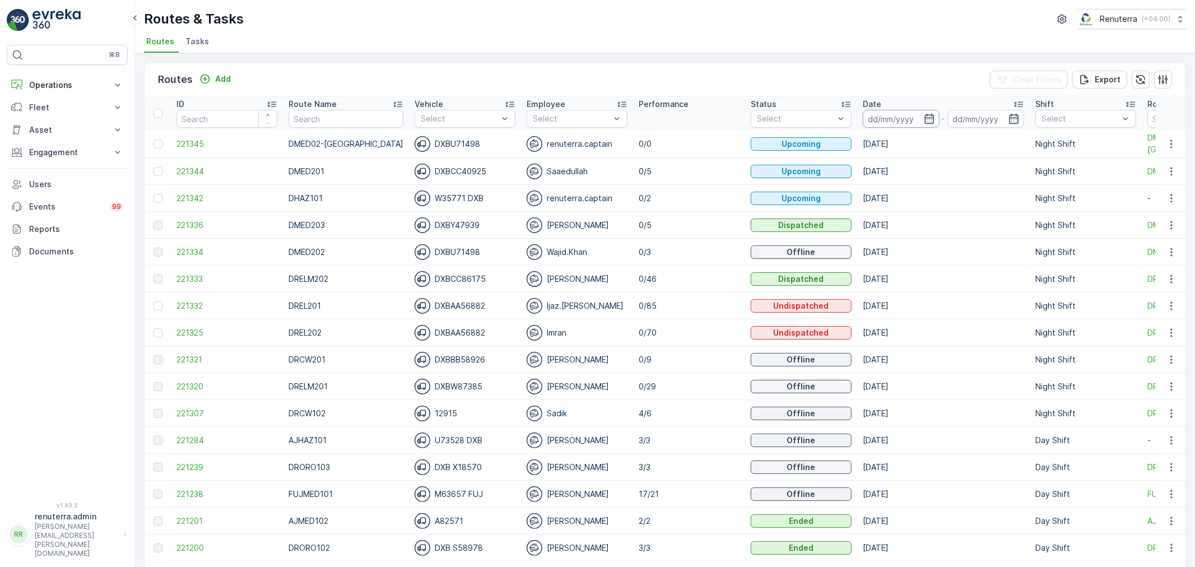
click at [896, 125] on input at bounding box center [900, 119] width 77 height 18
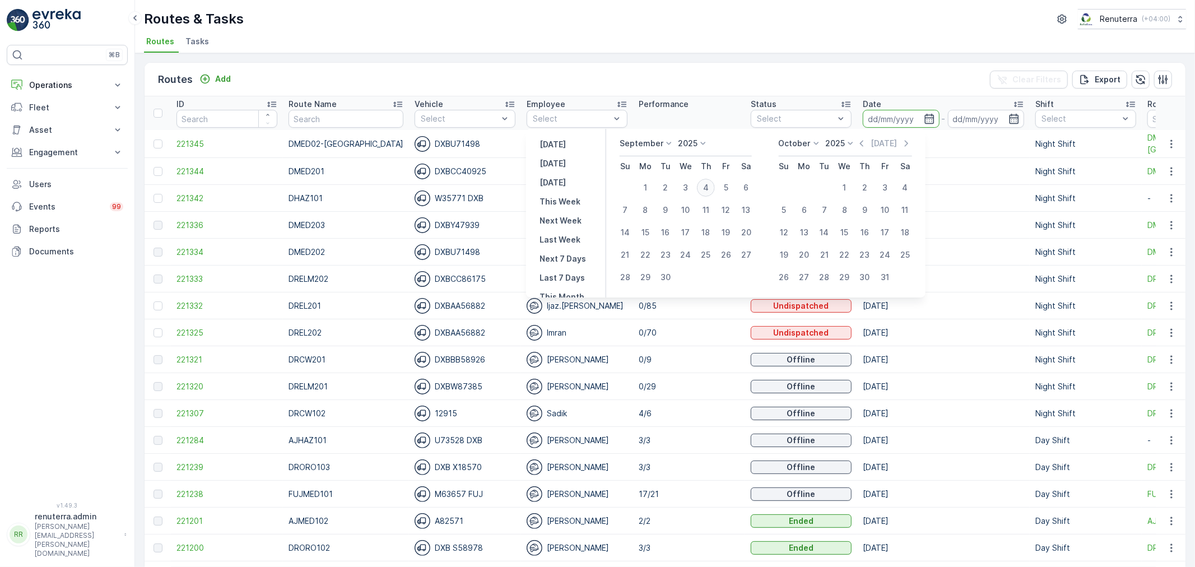
click at [709, 186] on div "4" at bounding box center [706, 188] width 18 height 18
type input "[DATE]"
click at [709, 186] on div "4" at bounding box center [706, 188] width 18 height 18
type input "[DATE]"
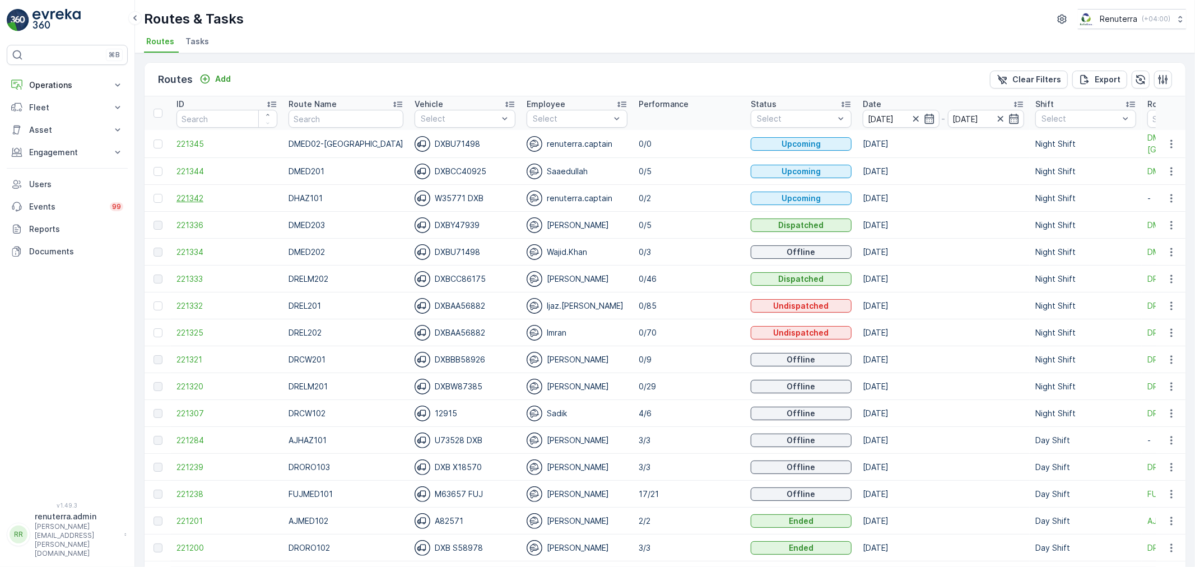
click at [221, 200] on span "221342" at bounding box center [226, 198] width 101 height 11
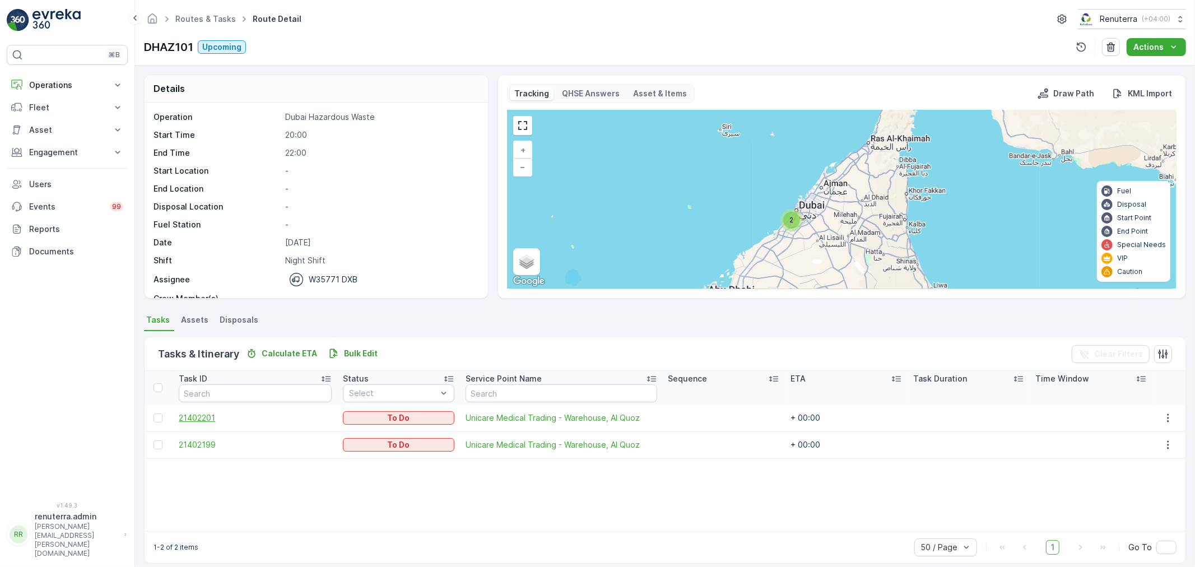
click at [191, 418] on span "21402201" at bounding box center [255, 417] width 153 height 11
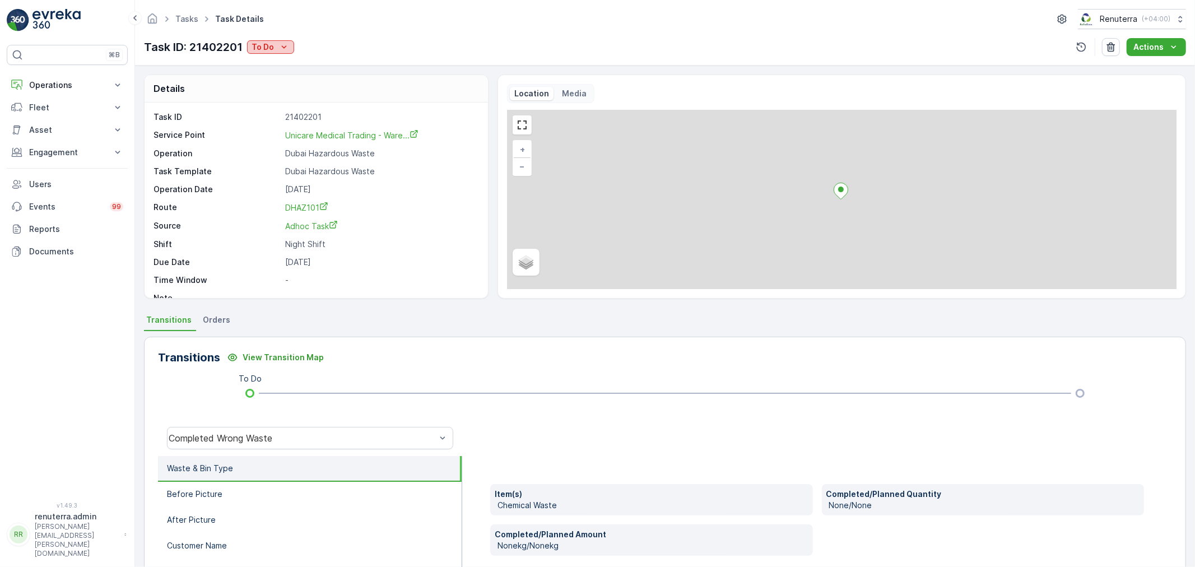
click at [276, 51] on div "To Do" at bounding box center [270, 46] width 38 height 11
click at [320, 94] on span "Completed No one to sign" at bounding box center [305, 95] width 100 height 11
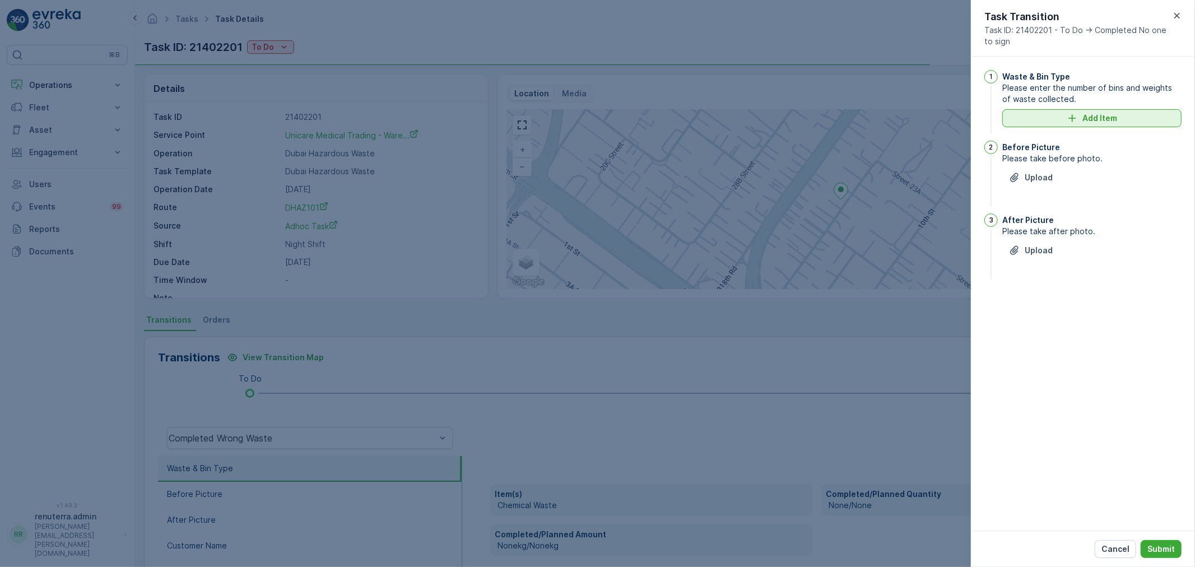
click at [1112, 115] on p "Add Item" at bounding box center [1099, 118] width 35 height 11
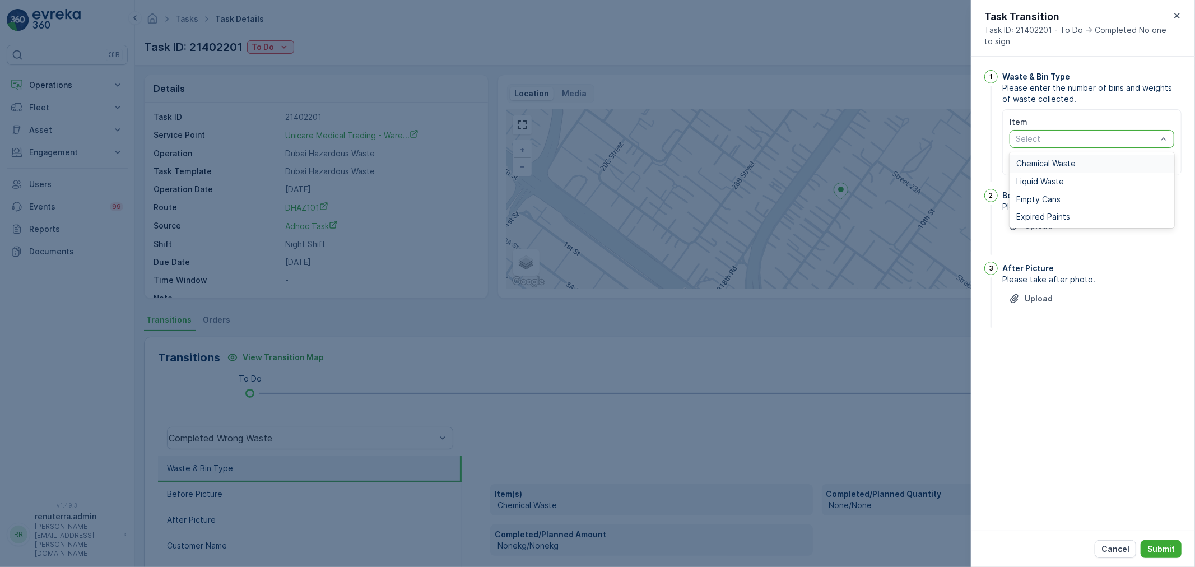
click at [1042, 131] on div "Select" at bounding box center [1091, 139] width 165 height 18
click at [1046, 161] on span "Chemical Waste" at bounding box center [1045, 163] width 59 height 9
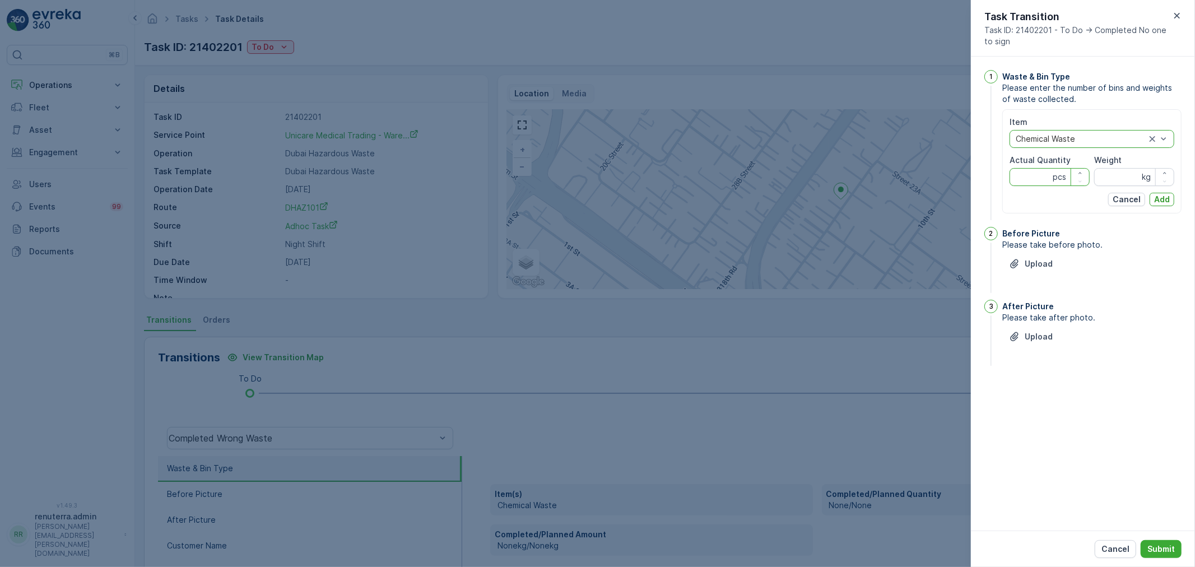
click at [1033, 178] on Quantity "Actual Quantity" at bounding box center [1049, 177] width 80 height 18
type Quantity "1"
click at [1129, 182] on input "Weight" at bounding box center [1134, 177] width 80 height 18
type input "13780"
click at [1167, 190] on div "Item option Chemical Waste, selected. Chemical Waste Actual Quantity 1 pcs Weig…" at bounding box center [1091, 161] width 165 height 90
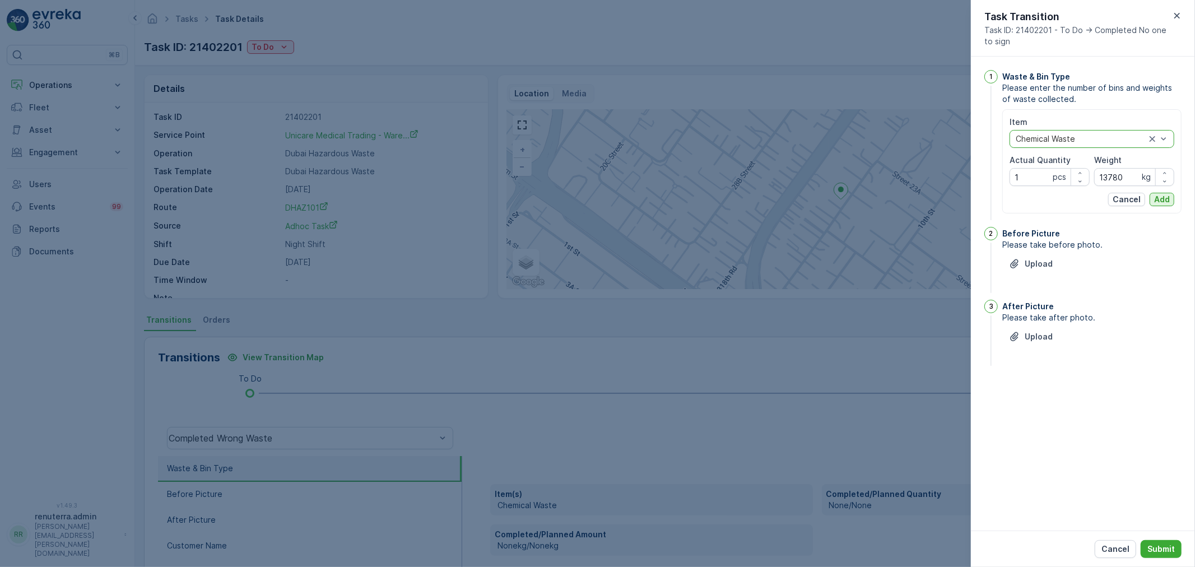
click at [1166, 197] on p "Add" at bounding box center [1162, 199] width 16 height 11
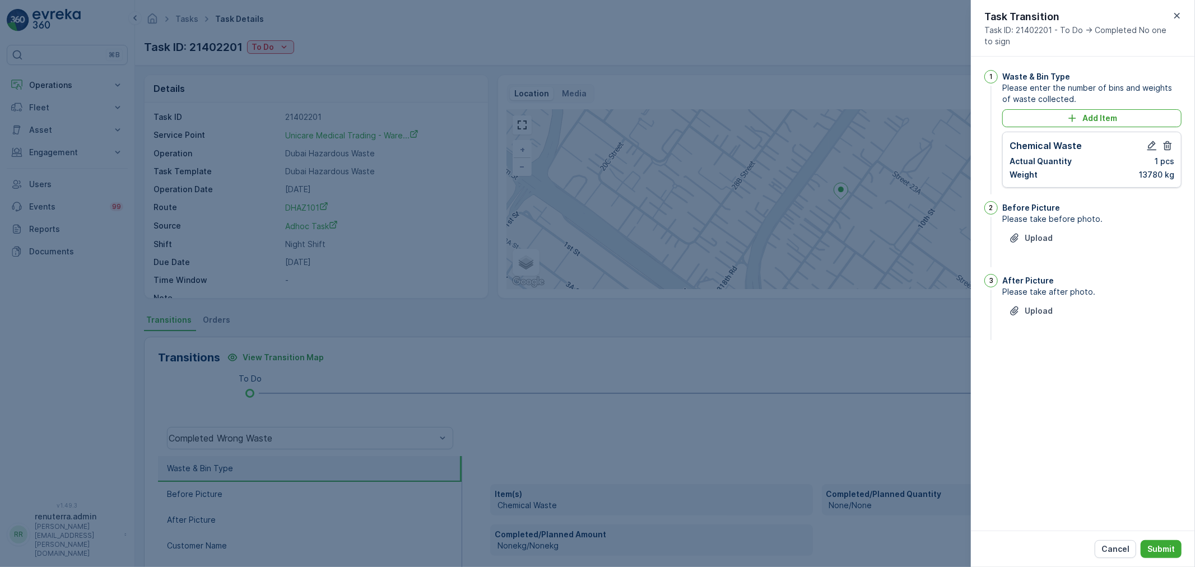
click at [1046, 227] on div "Before Picture Please take before photo. Upload" at bounding box center [1091, 235] width 179 height 68
click at [1045, 234] on p "Upload" at bounding box center [1038, 237] width 28 height 11
click at [1032, 371] on p "Upload" at bounding box center [1038, 366] width 28 height 11
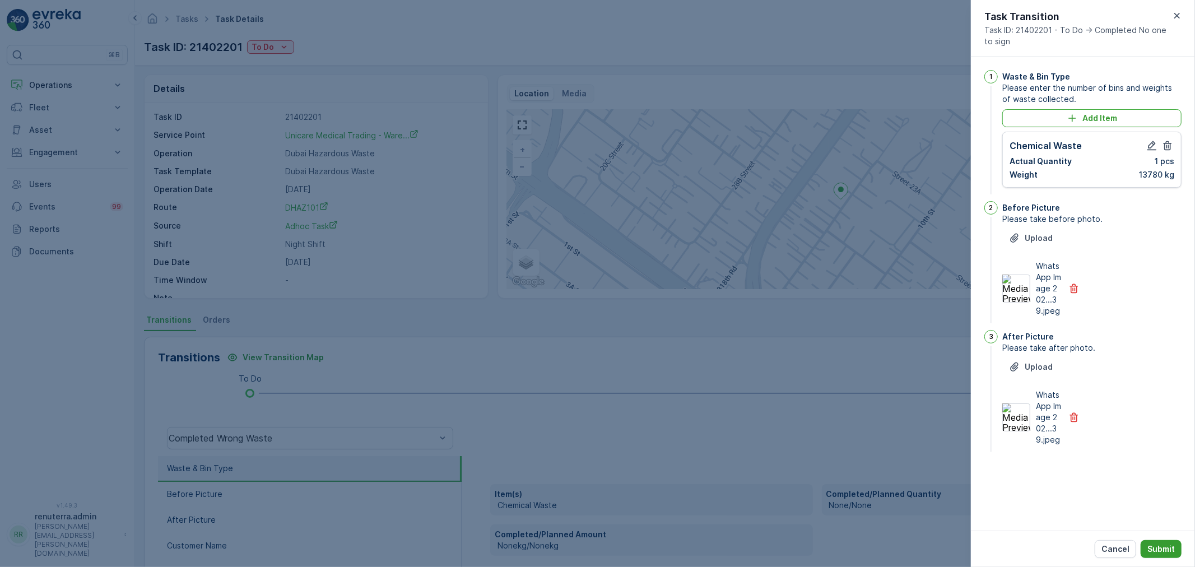
click at [1162, 549] on p "Submit" at bounding box center [1160, 548] width 27 height 11
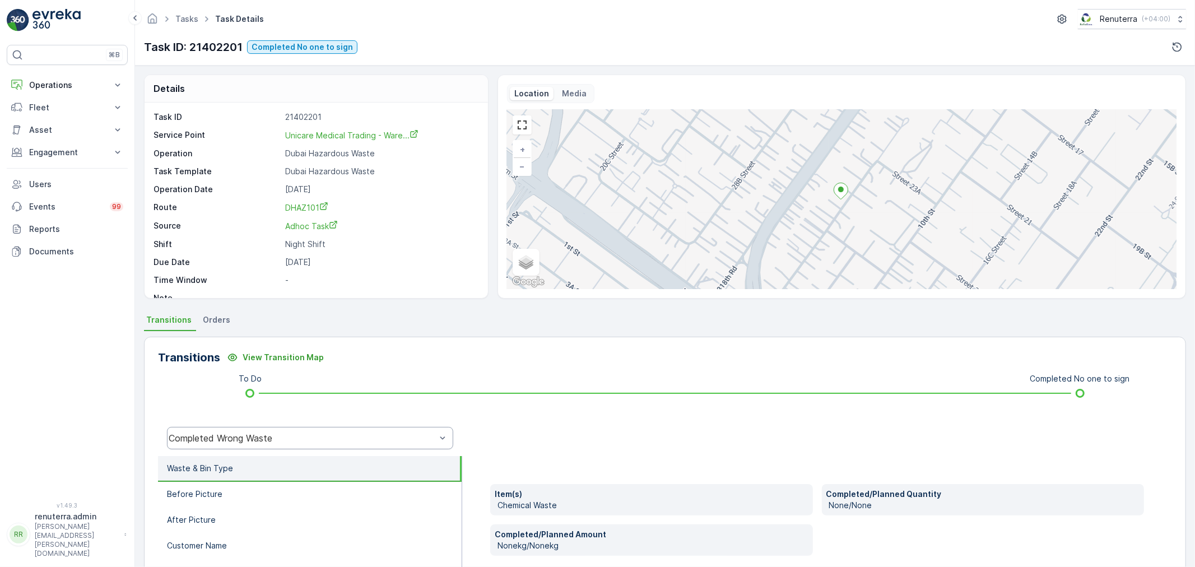
drag, startPoint x: 284, startPoint y: 424, endPoint x: 281, endPoint y: 435, distance: 11.2
click at [284, 425] on div "Completed Wrong Waste" at bounding box center [310, 438] width 304 height 36
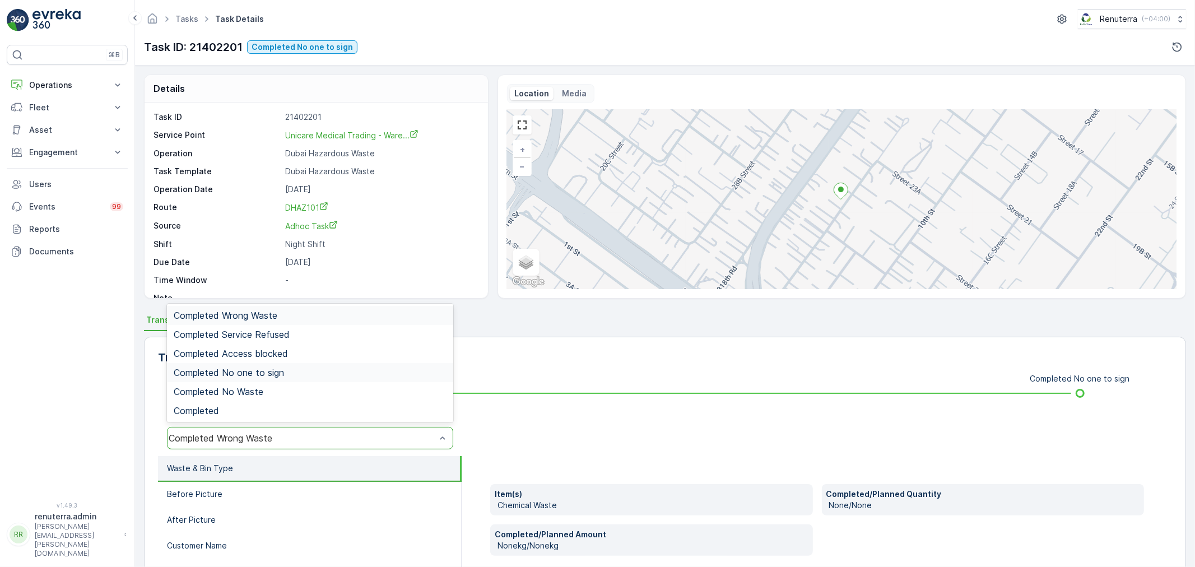
click at [272, 374] on span "Completed No one to sign" at bounding box center [229, 372] width 110 height 10
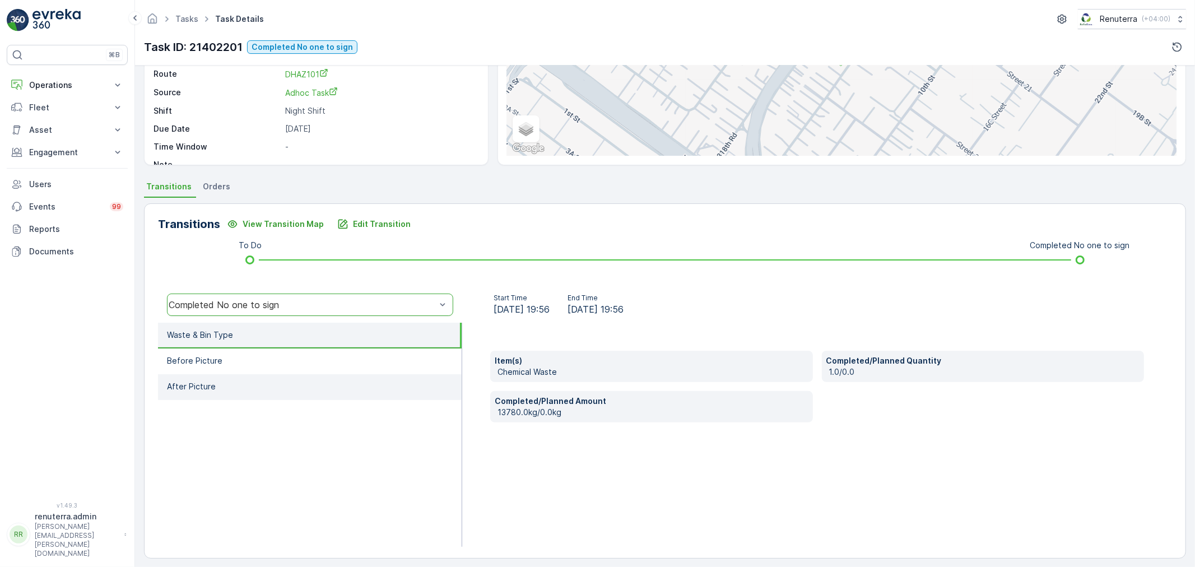
scroll to position [138, 0]
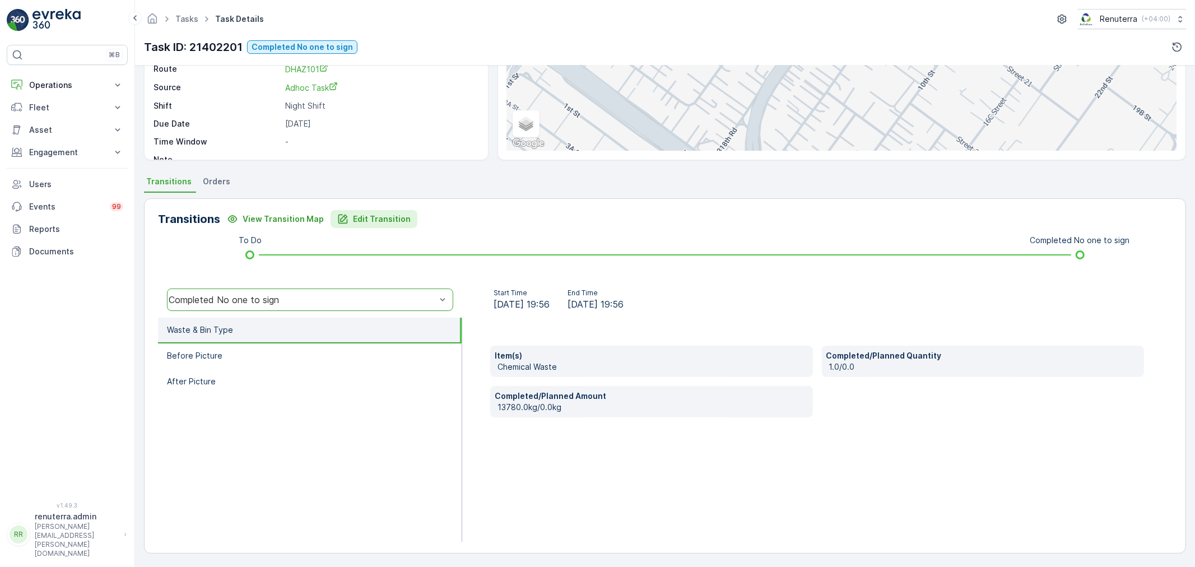
click at [349, 226] on button "Edit Transition" at bounding box center [373, 219] width 87 height 18
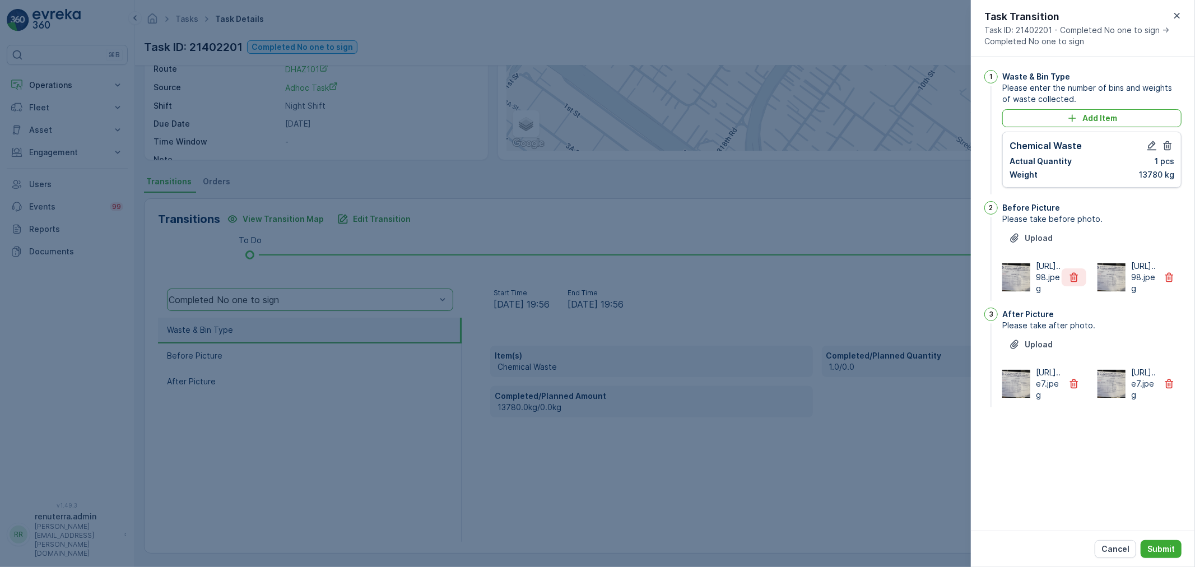
click at [1065, 282] on button "button" at bounding box center [1073, 277] width 25 height 18
click at [1071, 389] on icon "button" at bounding box center [1073, 383] width 11 height 11
click at [1162, 540] on button "Submit" at bounding box center [1160, 549] width 41 height 18
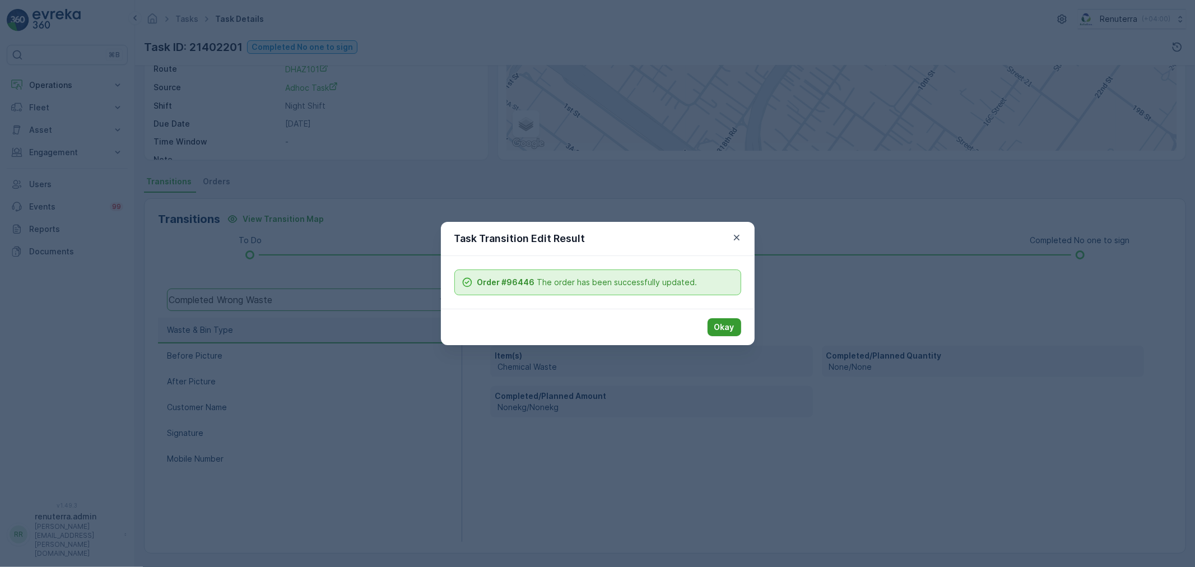
click at [717, 323] on p "Okay" at bounding box center [724, 326] width 20 height 11
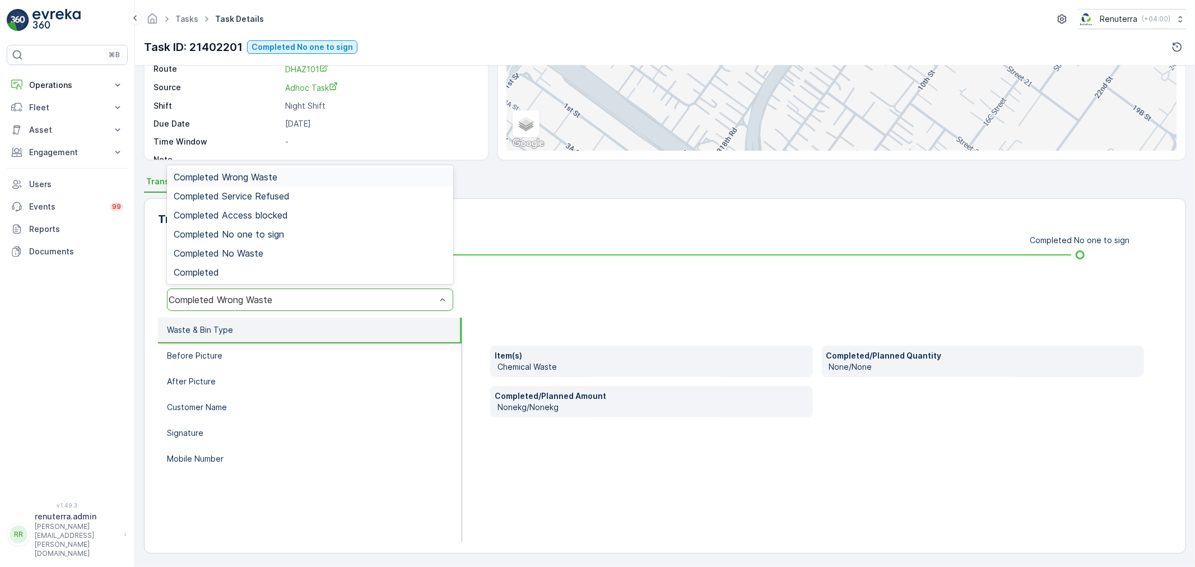
click at [243, 302] on div "Completed Wrong Waste" at bounding box center [310, 299] width 286 height 22
click at [248, 231] on span "Completed No one to sign" at bounding box center [229, 234] width 110 height 10
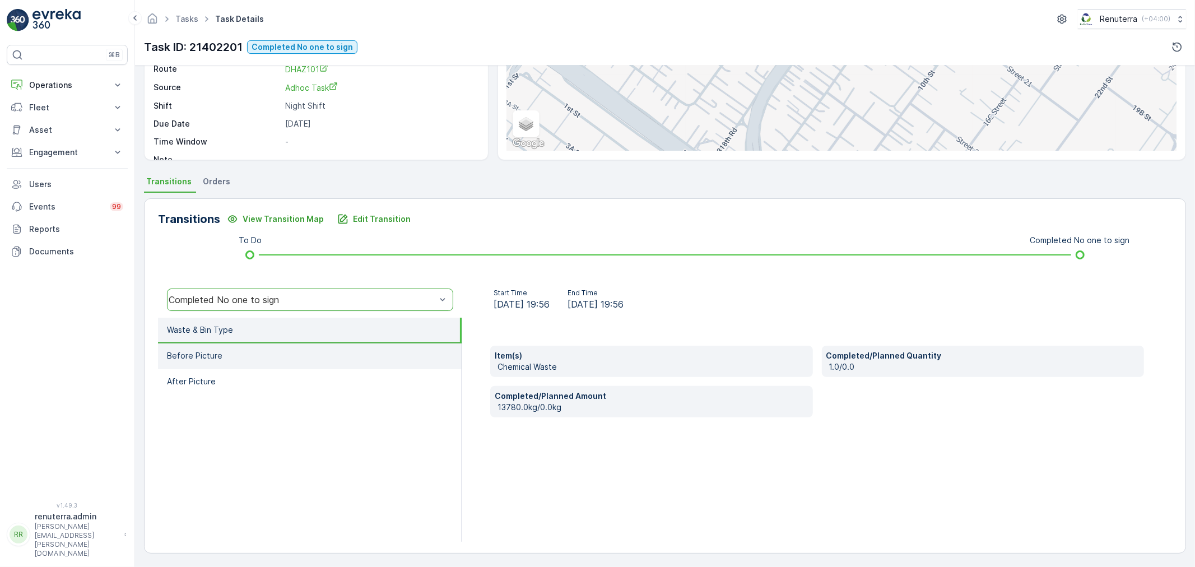
click at [232, 348] on li "Before Picture" at bounding box center [310, 356] width 304 height 26
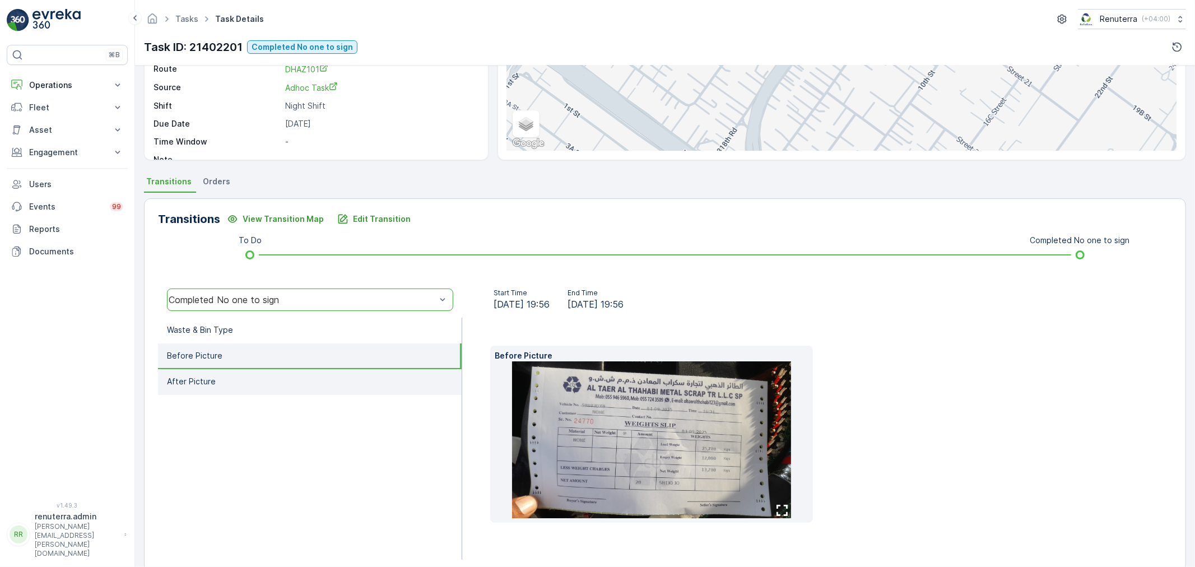
click at [243, 372] on li "After Picture" at bounding box center [310, 382] width 304 height 26
click at [236, 349] on li "Before Picture" at bounding box center [310, 356] width 304 height 26
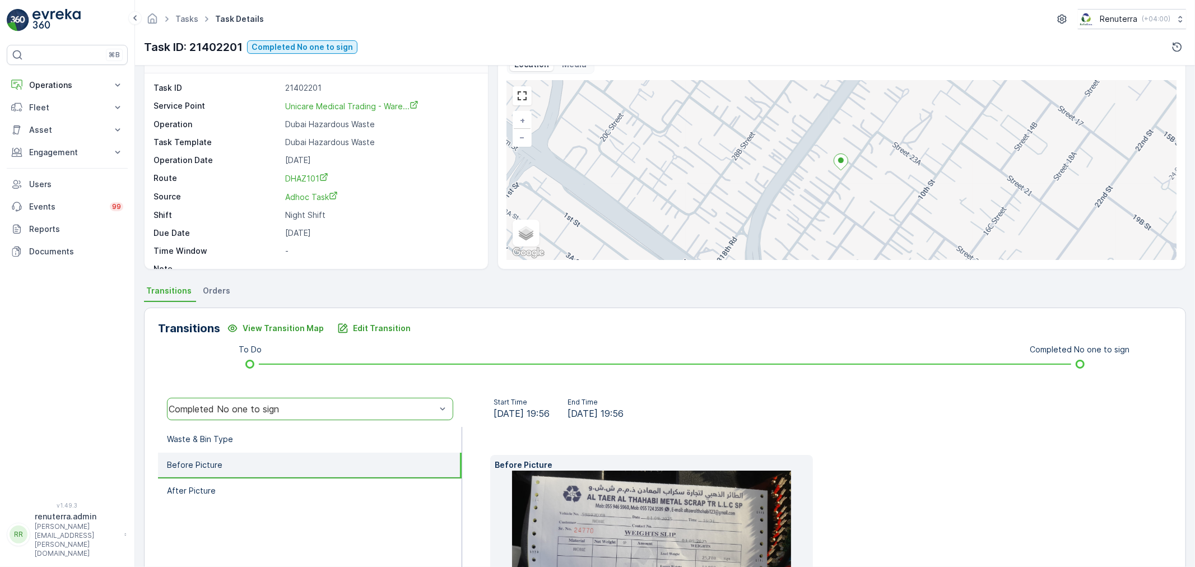
scroll to position [14, 0]
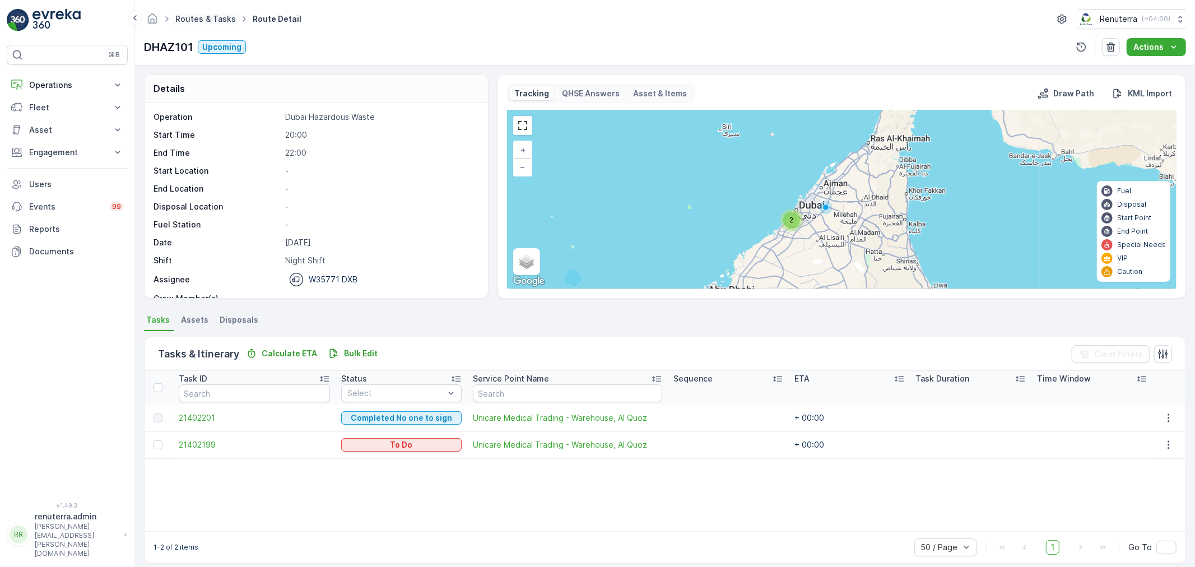
click at [221, 17] on link "Routes & Tasks" at bounding box center [205, 19] width 60 height 10
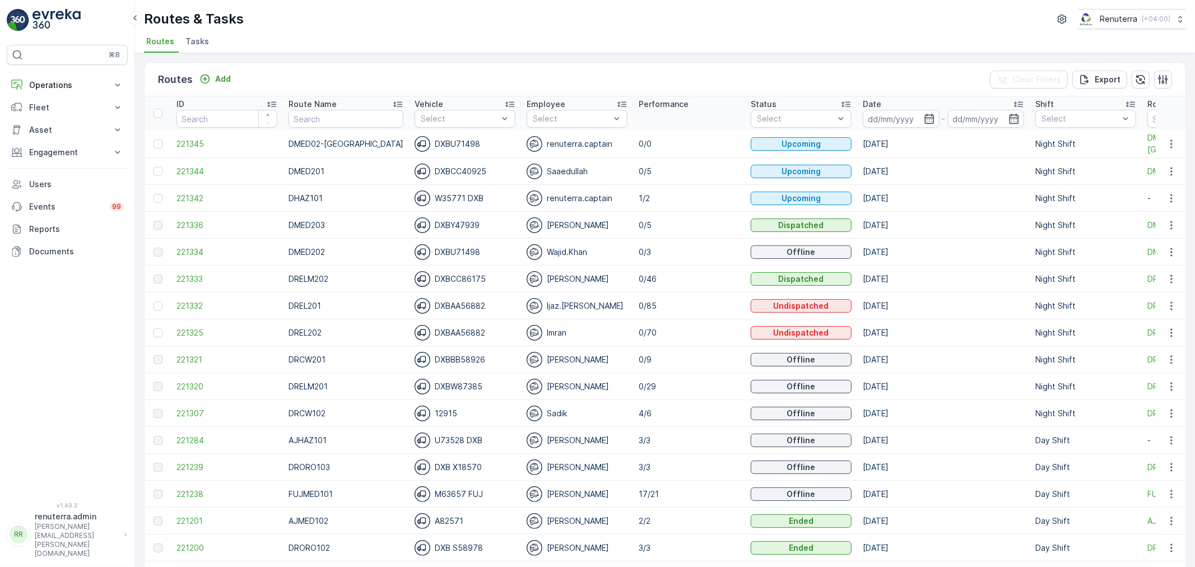
click at [360, 127] on th "Route Name" at bounding box center [346, 113] width 126 height 34
click at [353, 118] on input "text" at bounding box center [345, 119] width 115 height 18
type input "DRCW"
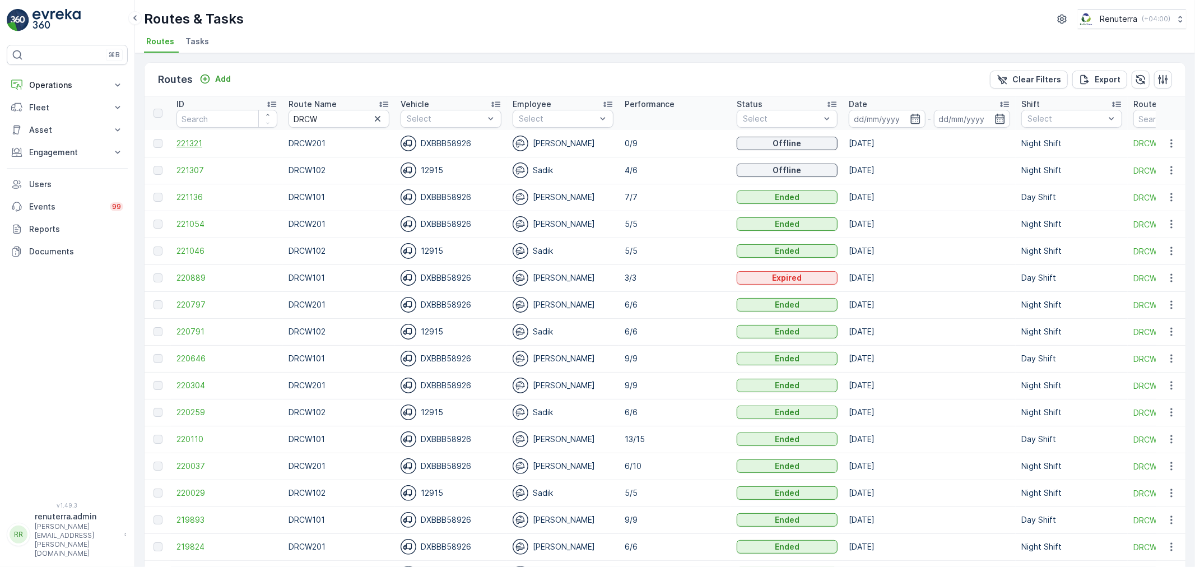
click at [199, 144] on span "221321" at bounding box center [226, 143] width 101 height 11
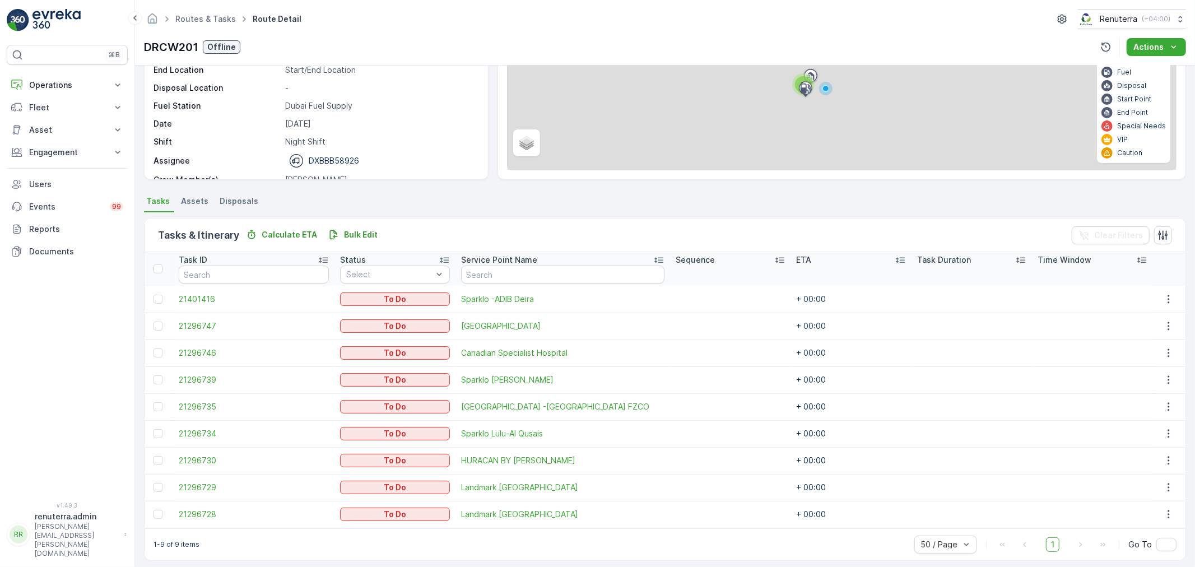
scroll to position [126, 0]
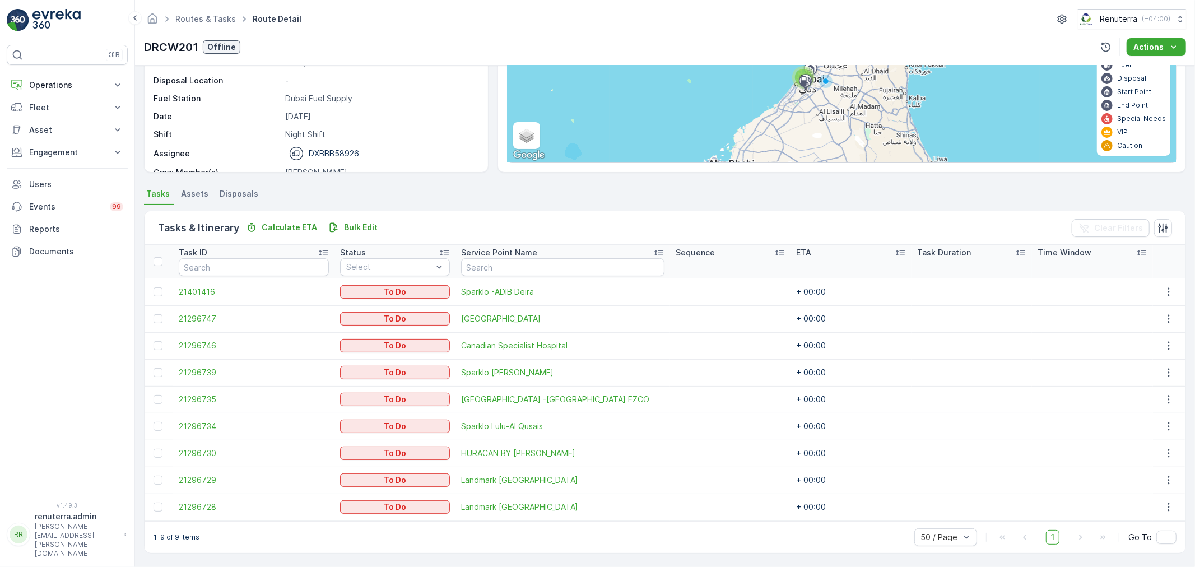
click at [152, 452] on td at bounding box center [158, 453] width 29 height 27
click at [158, 450] on div at bounding box center [157, 453] width 9 height 9
click at [153, 449] on input "checkbox" at bounding box center [153, 449] width 0 height 0
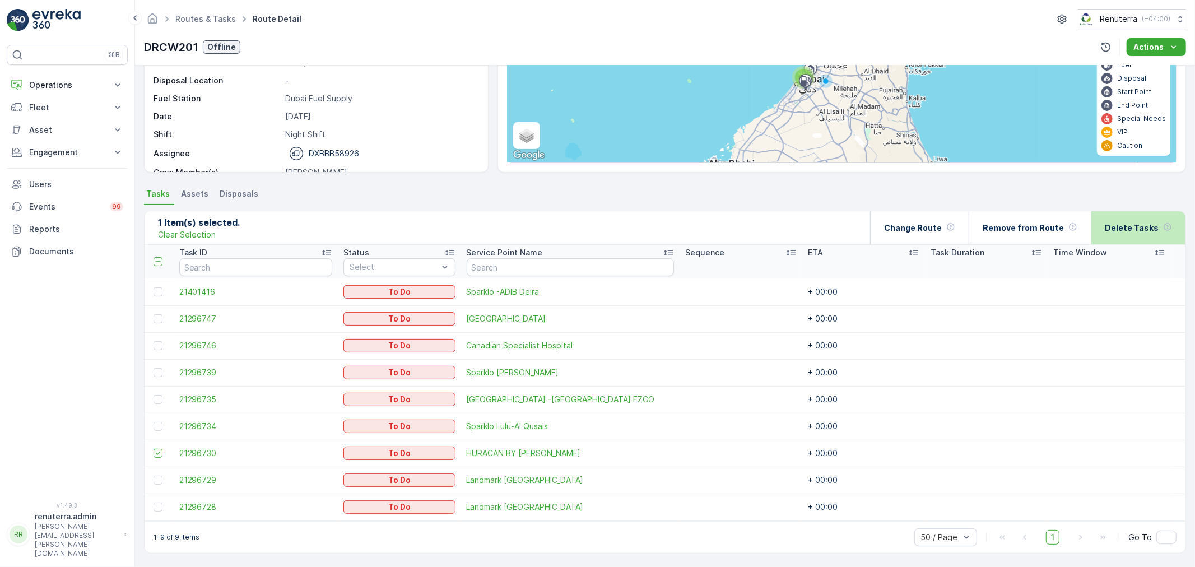
click at [1095, 227] on div "Delete Tasks" at bounding box center [1137, 227] width 95 height 33
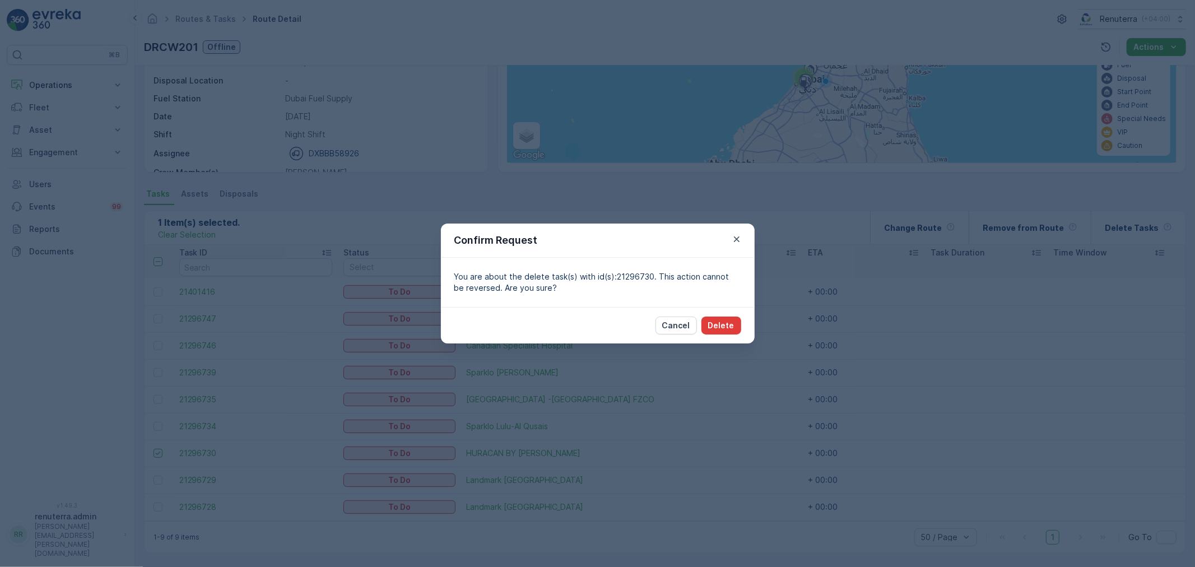
click at [723, 327] on p "Delete" at bounding box center [721, 325] width 26 height 11
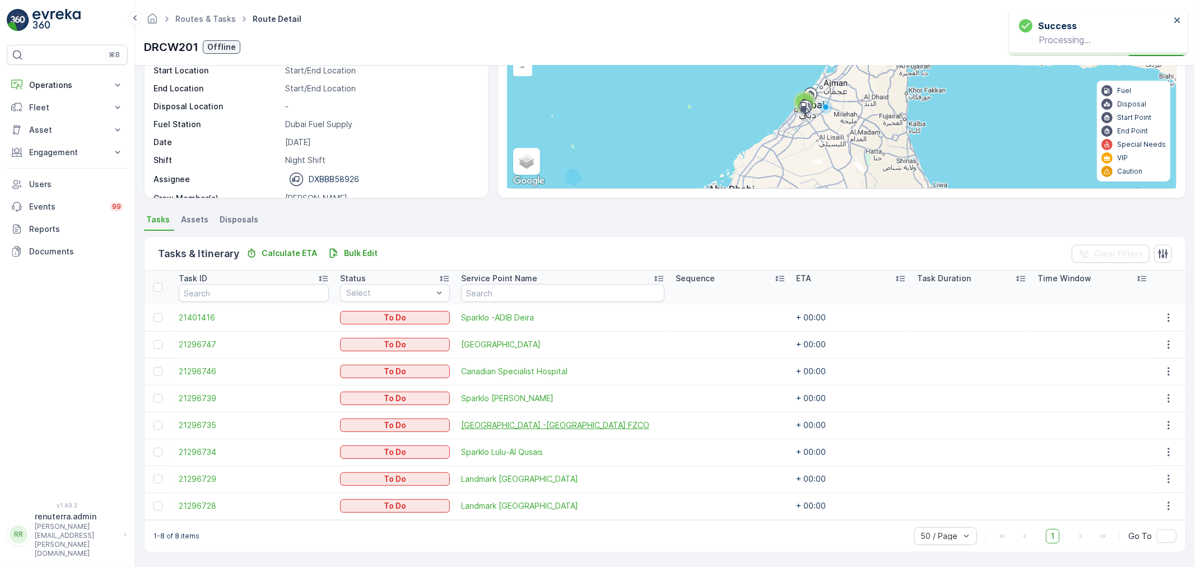
scroll to position [100, 0]
click at [227, 20] on link "Routes & Tasks" at bounding box center [205, 19] width 60 height 10
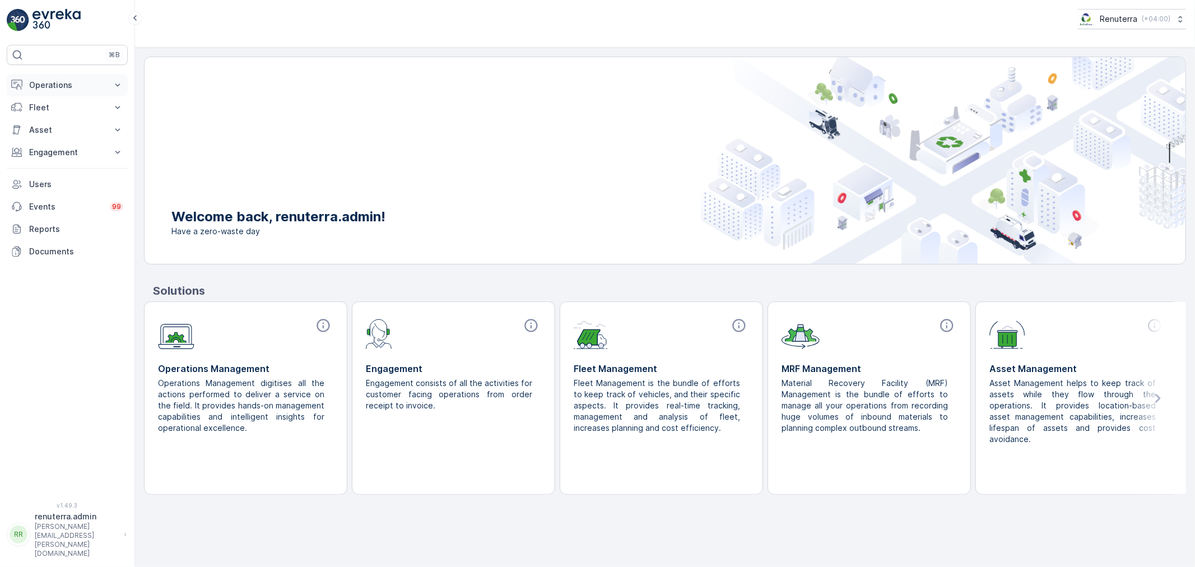
click at [64, 85] on p "Operations" at bounding box center [67, 85] width 76 height 11
click at [49, 120] on p "Planning" at bounding box center [44, 119] width 31 height 11
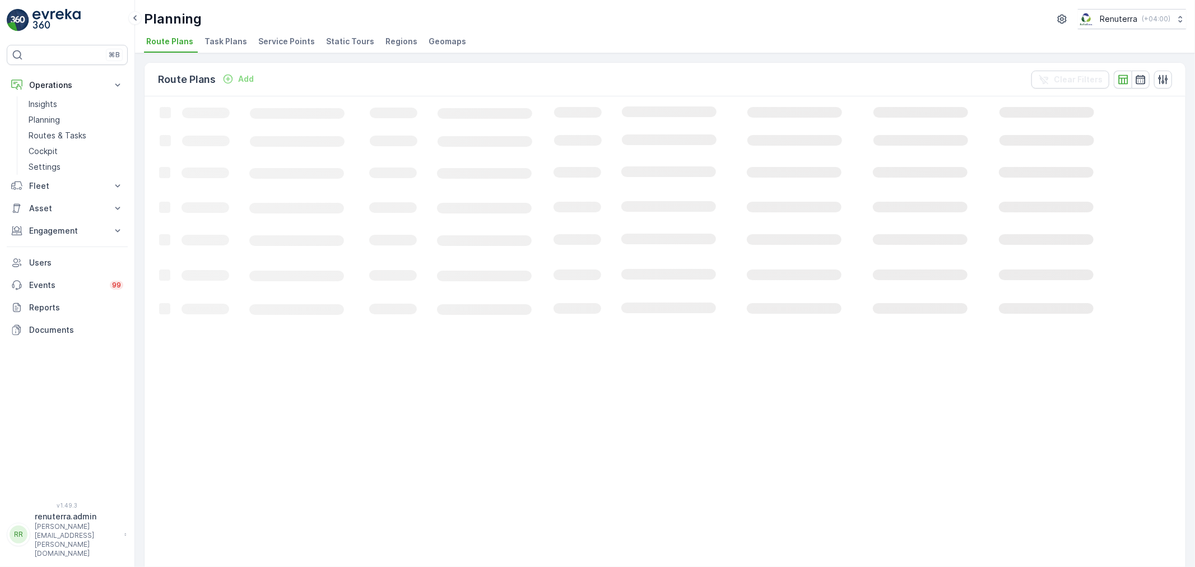
click at [269, 43] on span "Service Points" at bounding box center [286, 41] width 57 height 11
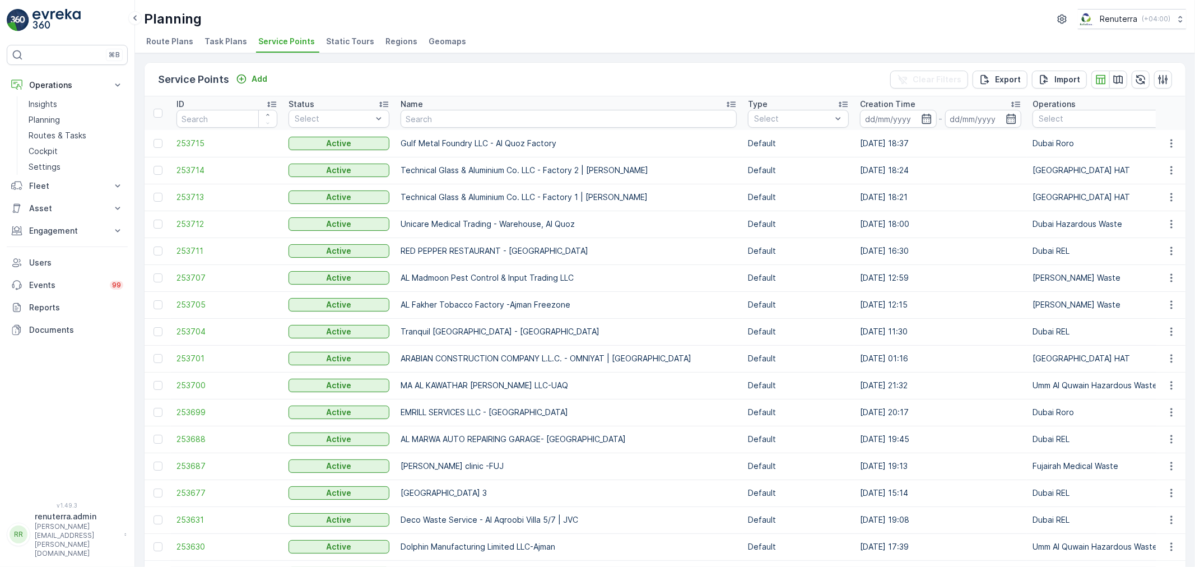
click at [420, 126] on input "text" at bounding box center [568, 119] width 336 height 18
type input "Zahrat"
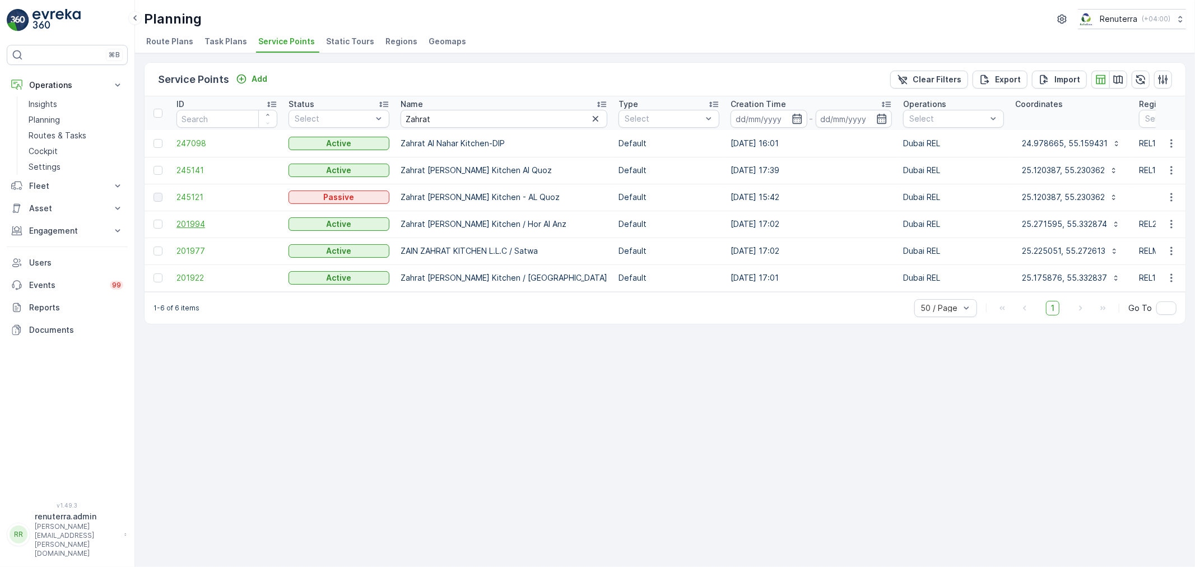
click at [245, 227] on span "201994" at bounding box center [226, 223] width 101 height 11
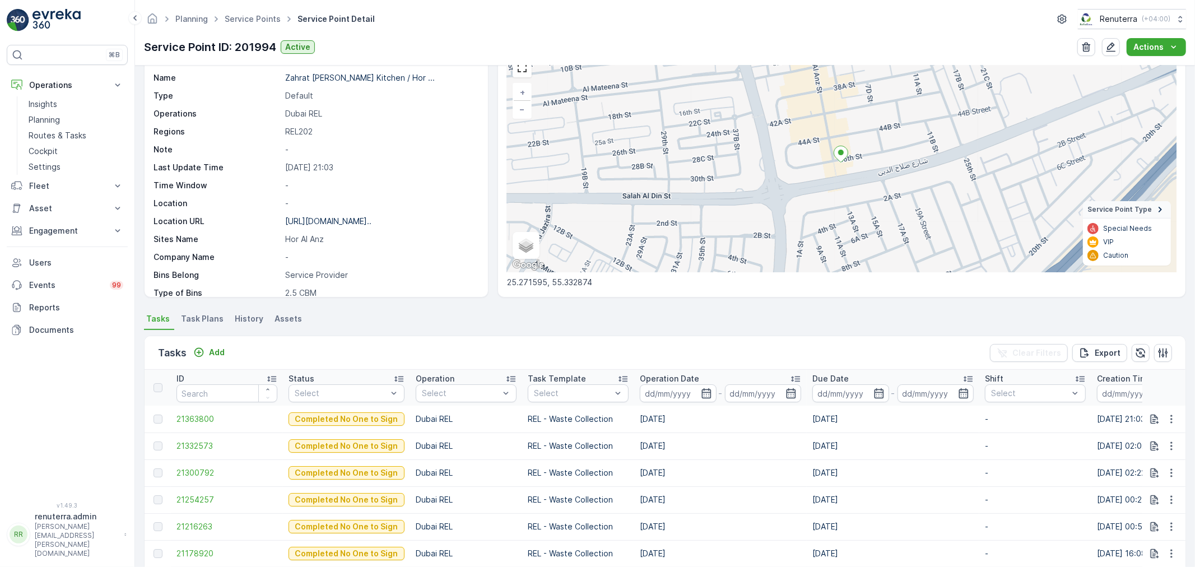
scroll to position [124, 0]
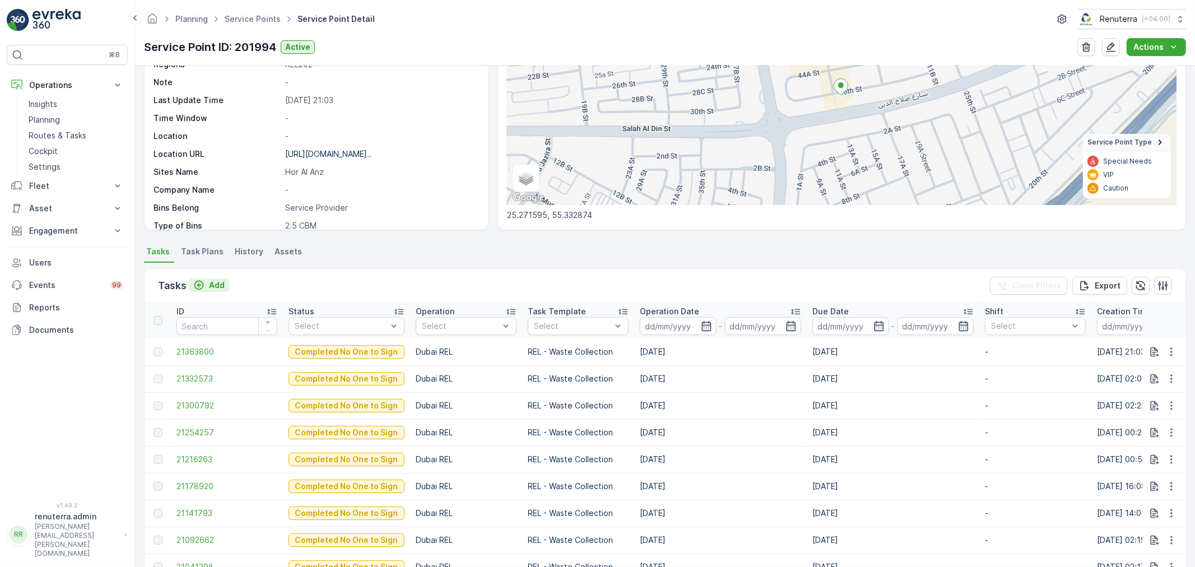
click at [206, 288] on div "Add" at bounding box center [208, 284] width 31 height 11
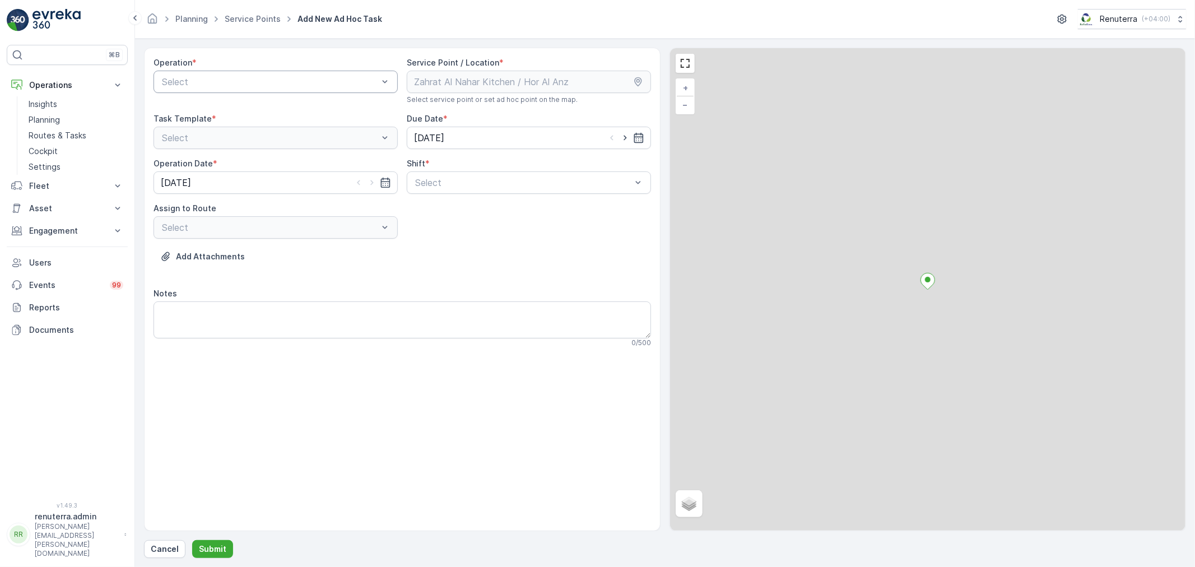
click at [248, 90] on div "Select" at bounding box center [275, 82] width 244 height 22
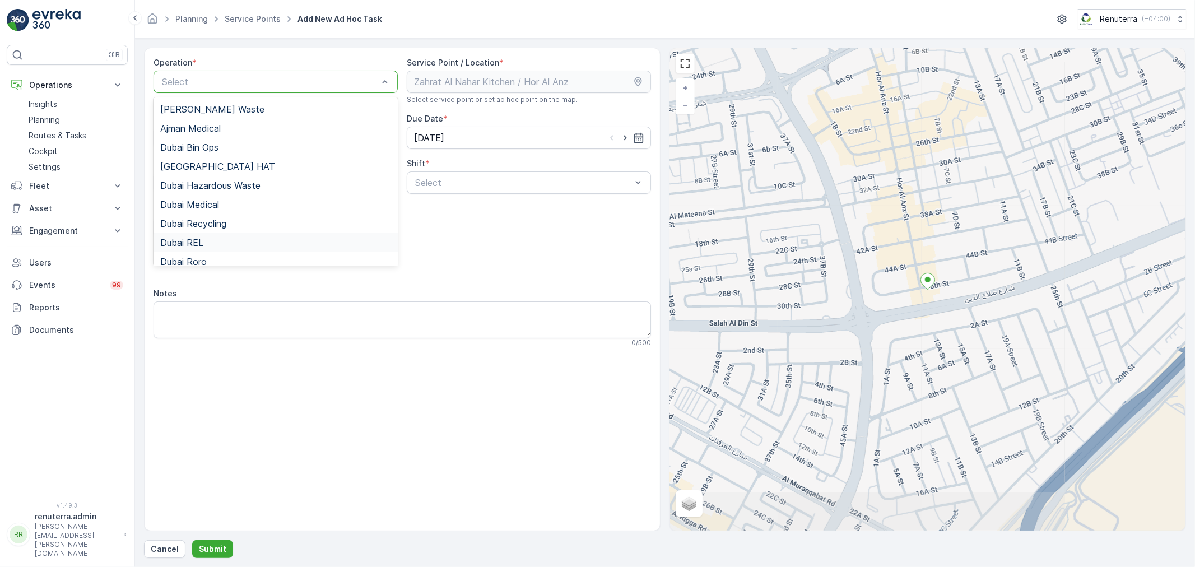
click at [197, 245] on span "Dubai REL" at bounding box center [181, 242] width 43 height 10
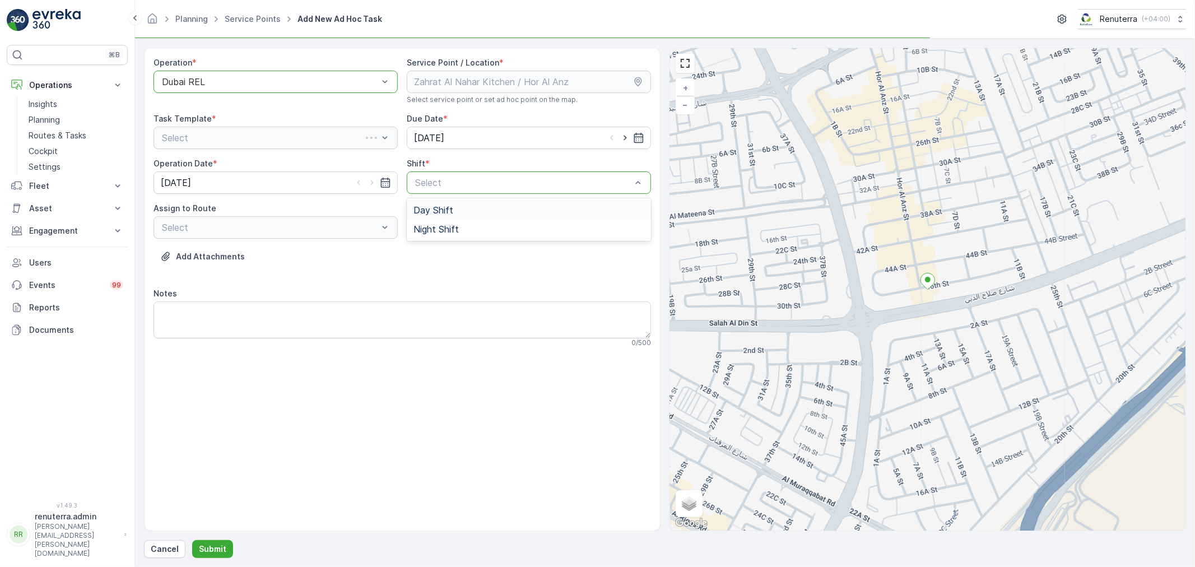
click at [433, 209] on span "Day Shift" at bounding box center [433, 210] width 40 height 10
click at [466, 189] on div "Day Shift" at bounding box center [529, 182] width 244 height 22
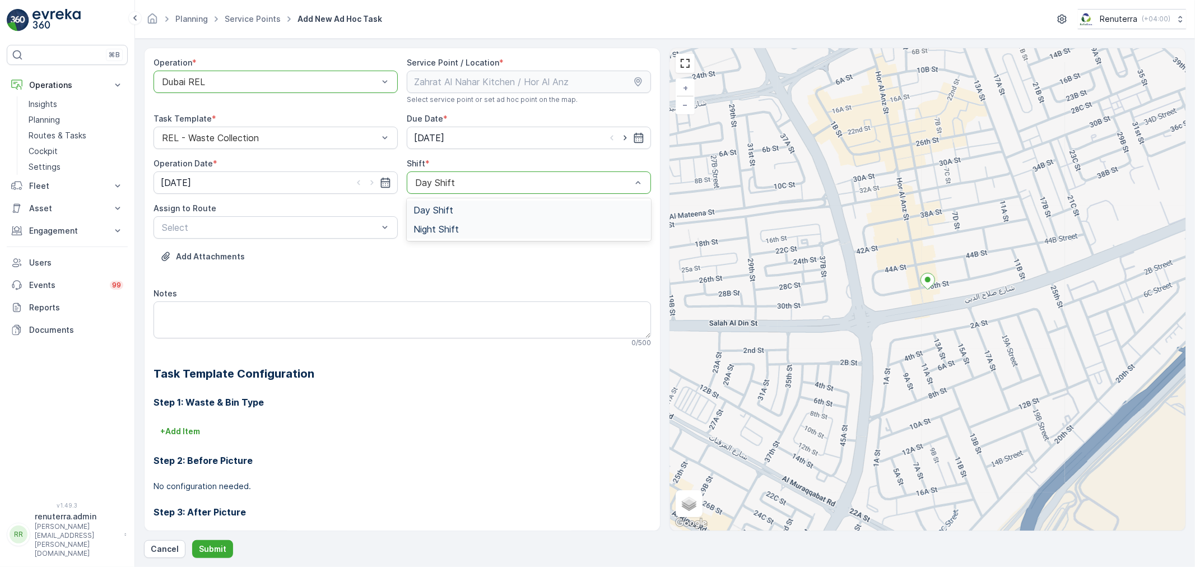
click at [454, 234] on span "Night Shift" at bounding box center [435, 229] width 45 height 10
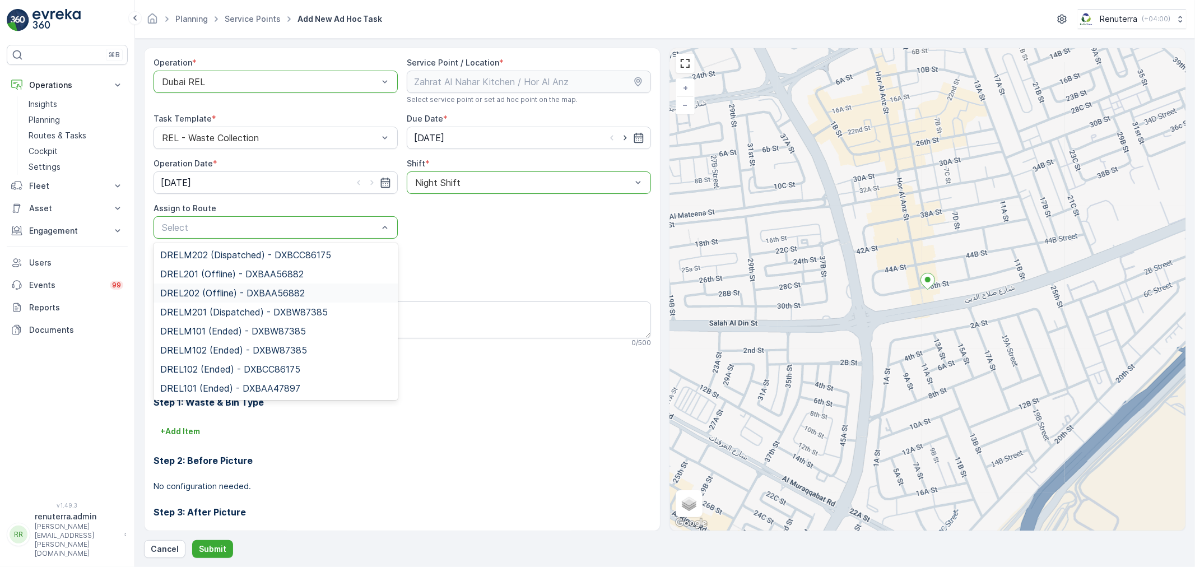
click at [274, 290] on span "DREL202 (Offline) - DXBAA56882" at bounding box center [232, 293] width 144 height 10
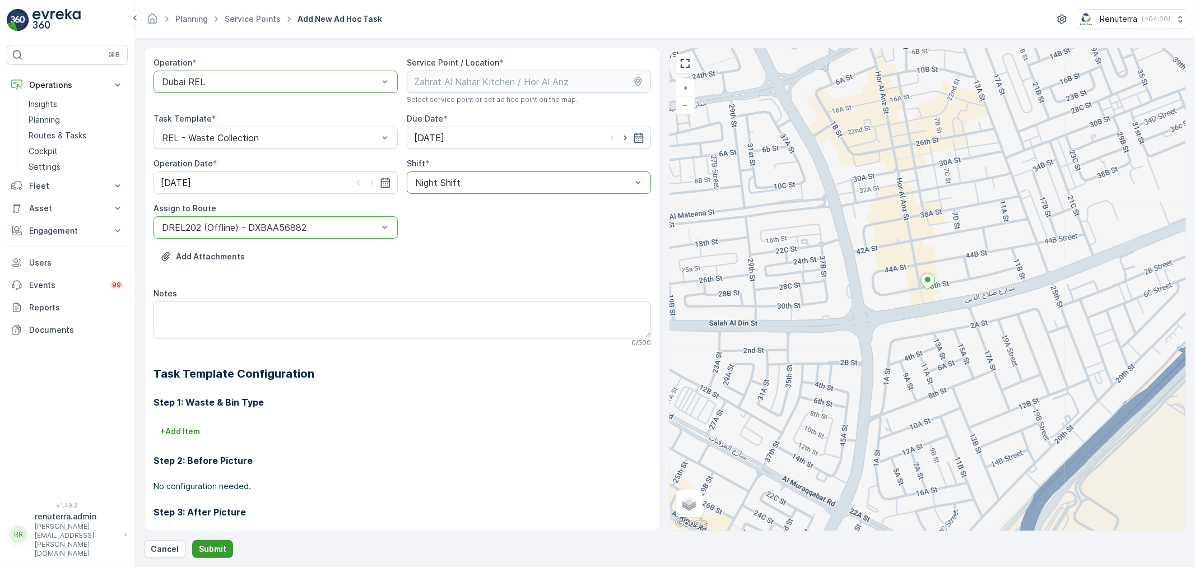
click at [199, 544] on p "Submit" at bounding box center [212, 548] width 27 height 11
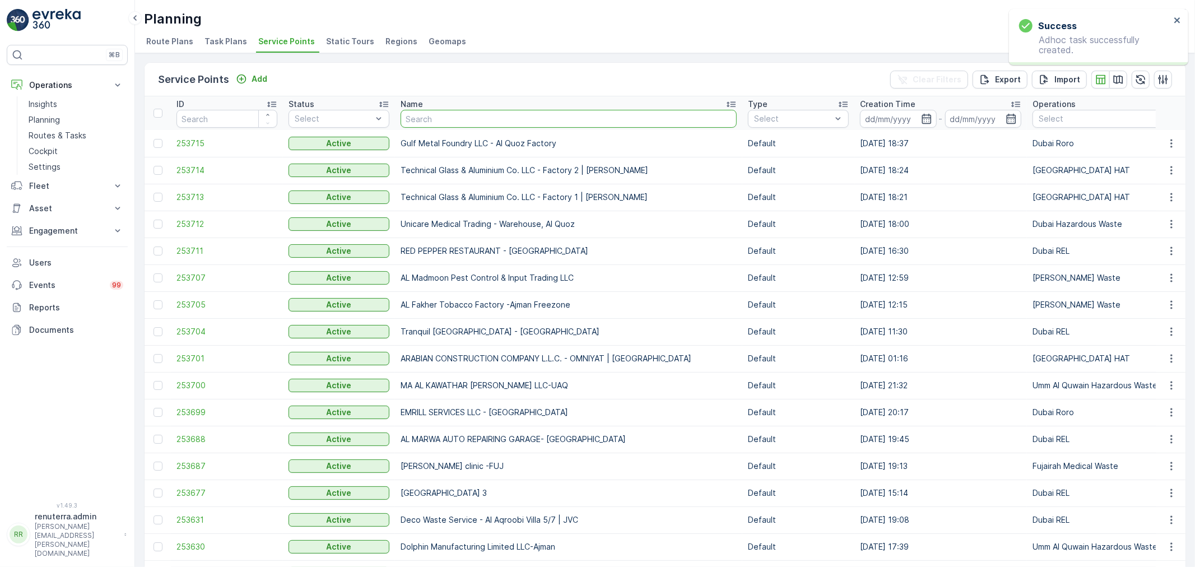
click at [400, 119] on input "text" at bounding box center [568, 119] width 336 height 18
click at [418, 127] on input "text" at bounding box center [568, 119] width 336 height 18
type input "Qutt"
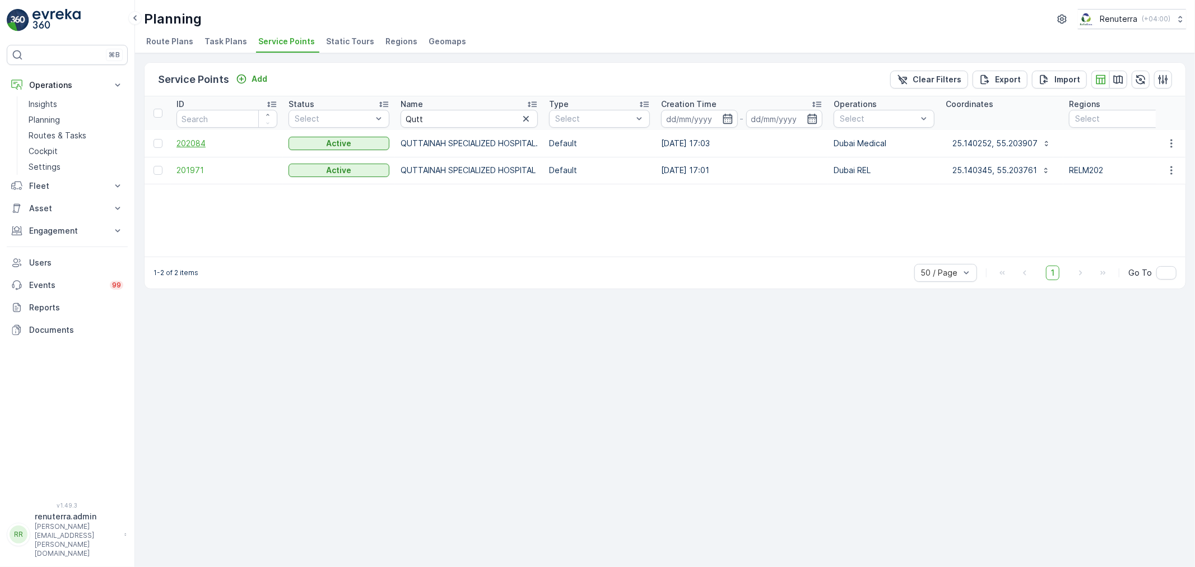
click at [214, 147] on span "202084" at bounding box center [226, 143] width 101 height 11
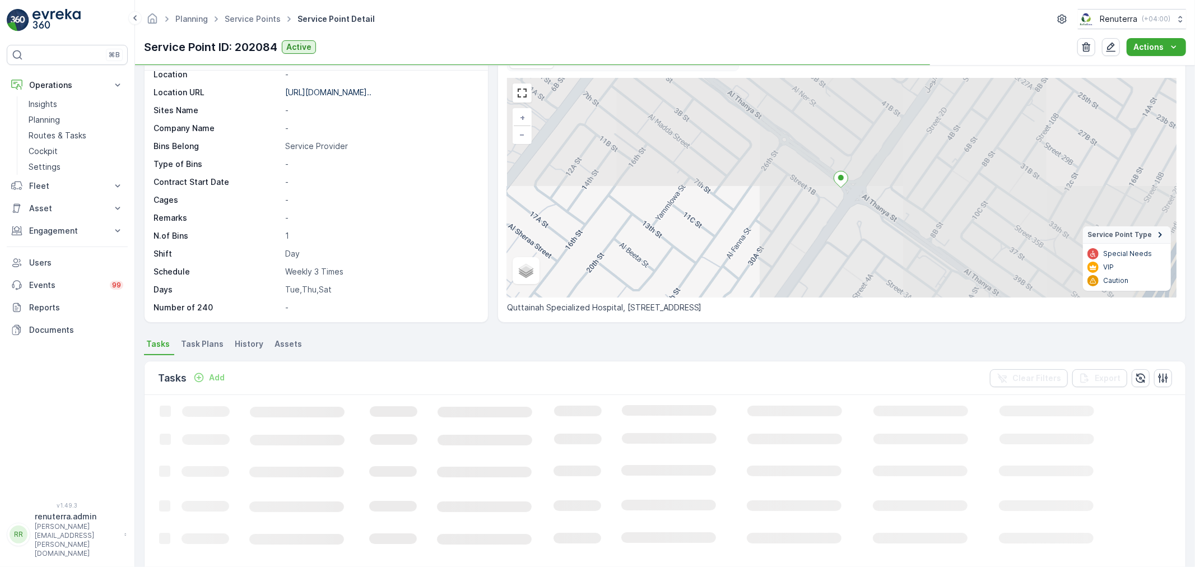
scroll to position [124, 0]
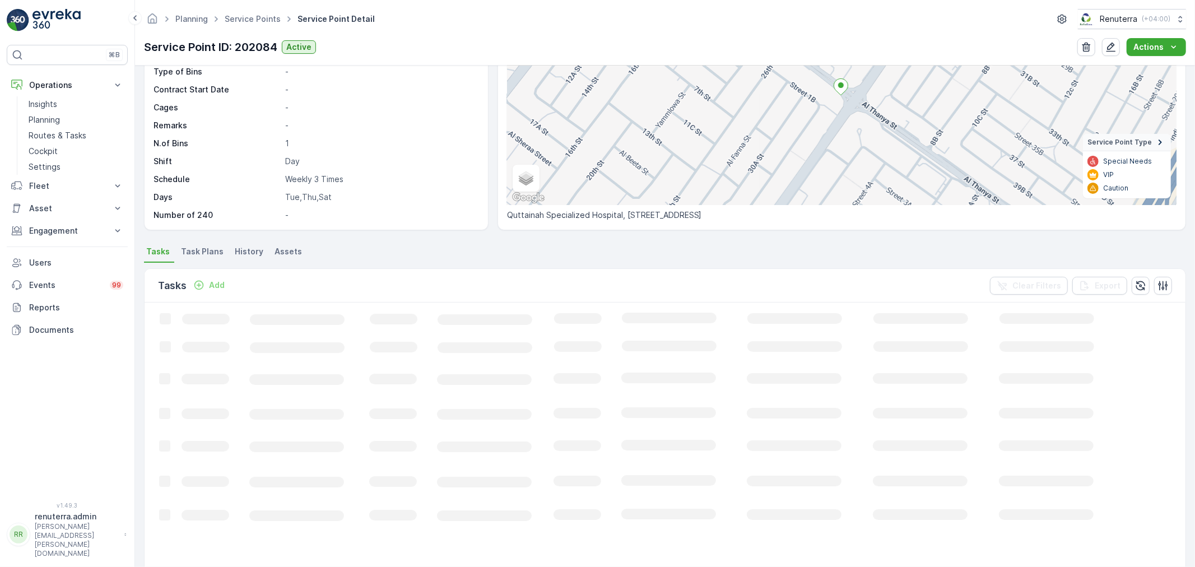
click at [202, 254] on span "Task Plans" at bounding box center [202, 251] width 43 height 11
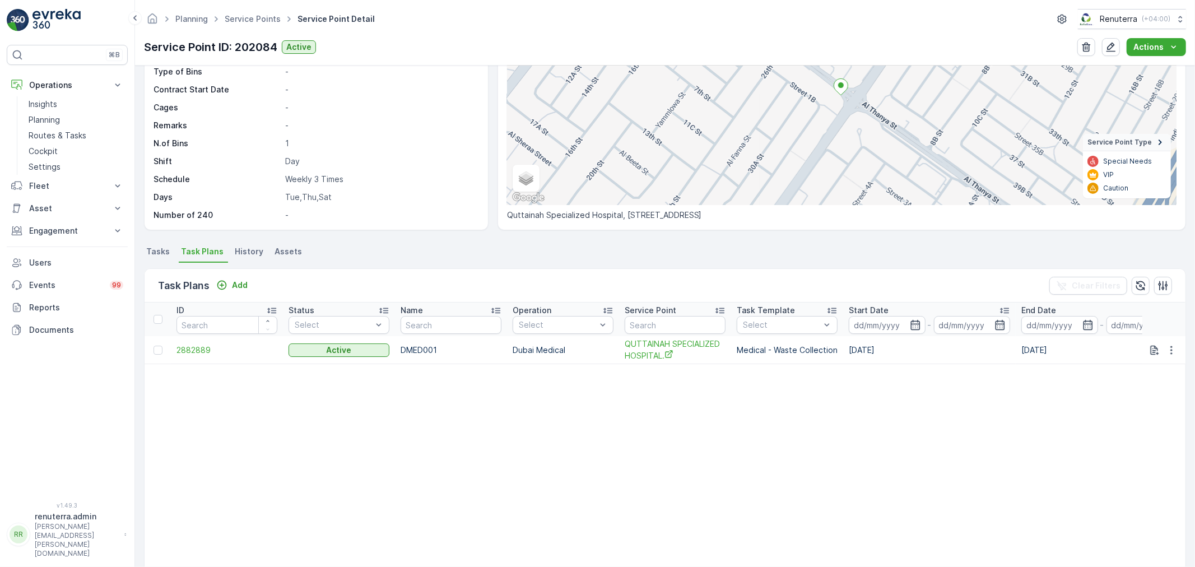
click at [203, 339] on td "2882889" at bounding box center [227, 350] width 112 height 28
click at [204, 344] on span "2882889" at bounding box center [226, 349] width 101 height 11
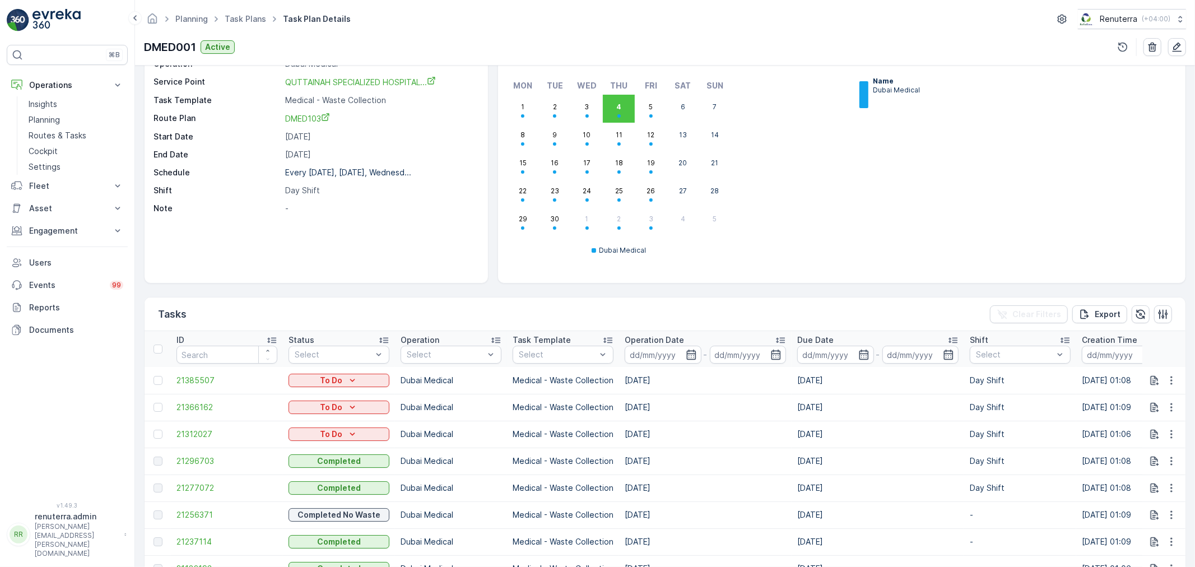
scroll to position [187, 0]
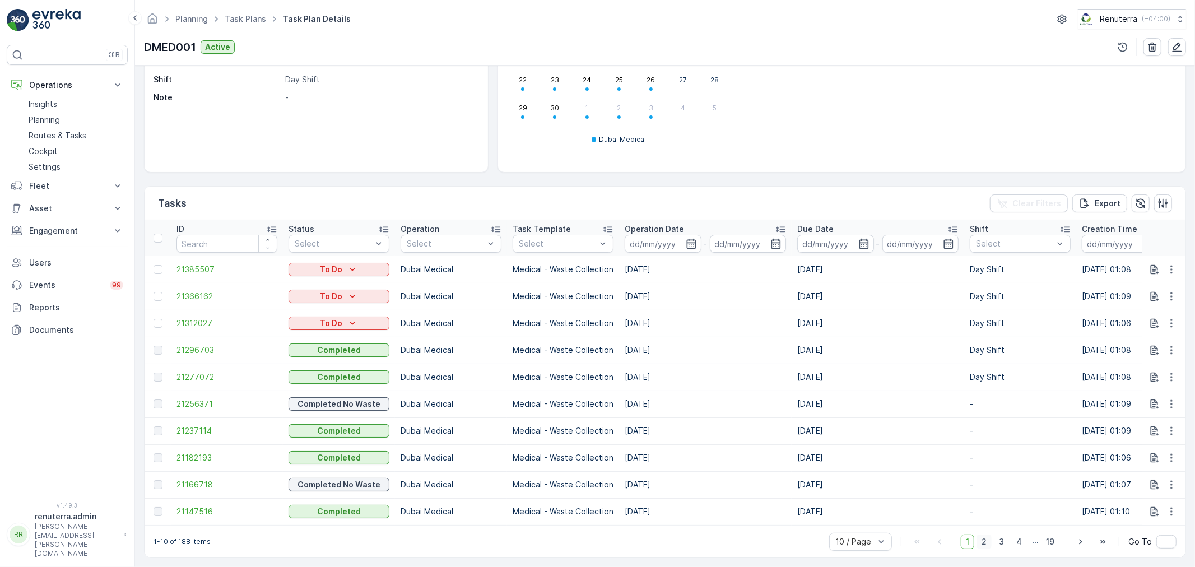
click at [979, 542] on span "2" at bounding box center [983, 541] width 15 height 15
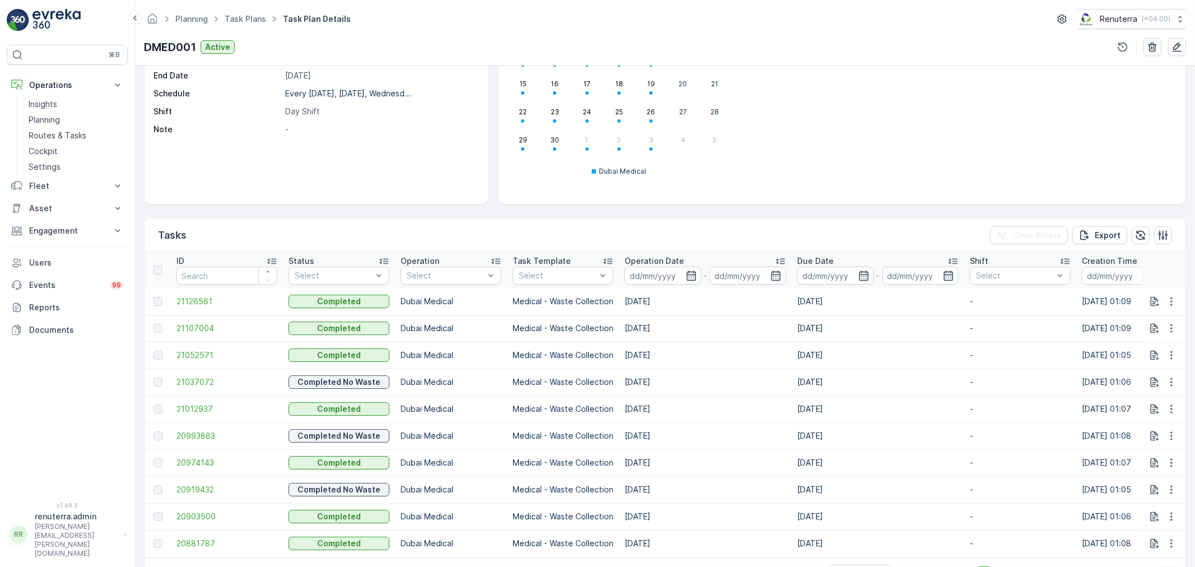
scroll to position [187, 0]
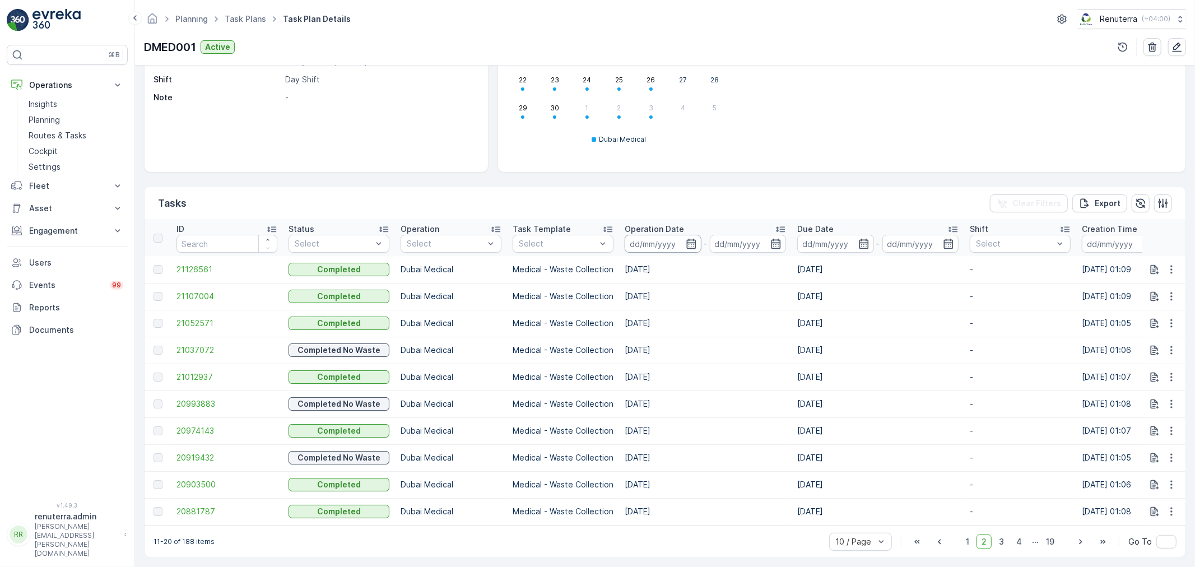
click at [679, 239] on input at bounding box center [662, 244] width 77 height 18
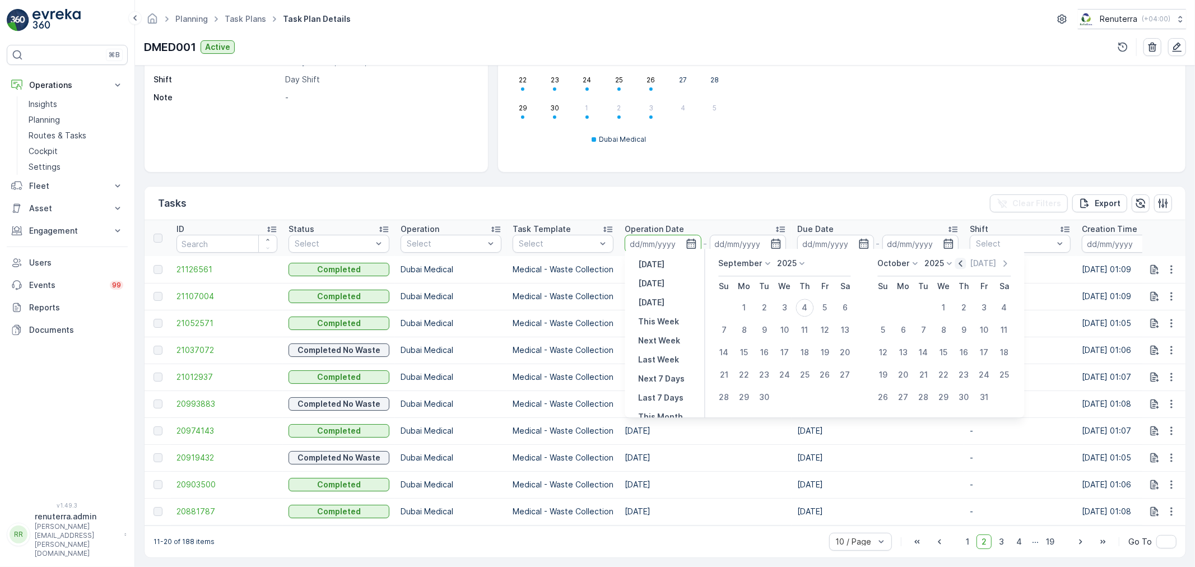
click at [963, 260] on icon "button" at bounding box center [960, 263] width 11 height 11
click at [813, 307] on td at bounding box center [805, 307] width 20 height 22
click at [819, 310] on div "1" at bounding box center [825, 307] width 18 height 18
type input "[DATE]"
click at [727, 419] on div "31" at bounding box center [724, 420] width 18 height 18
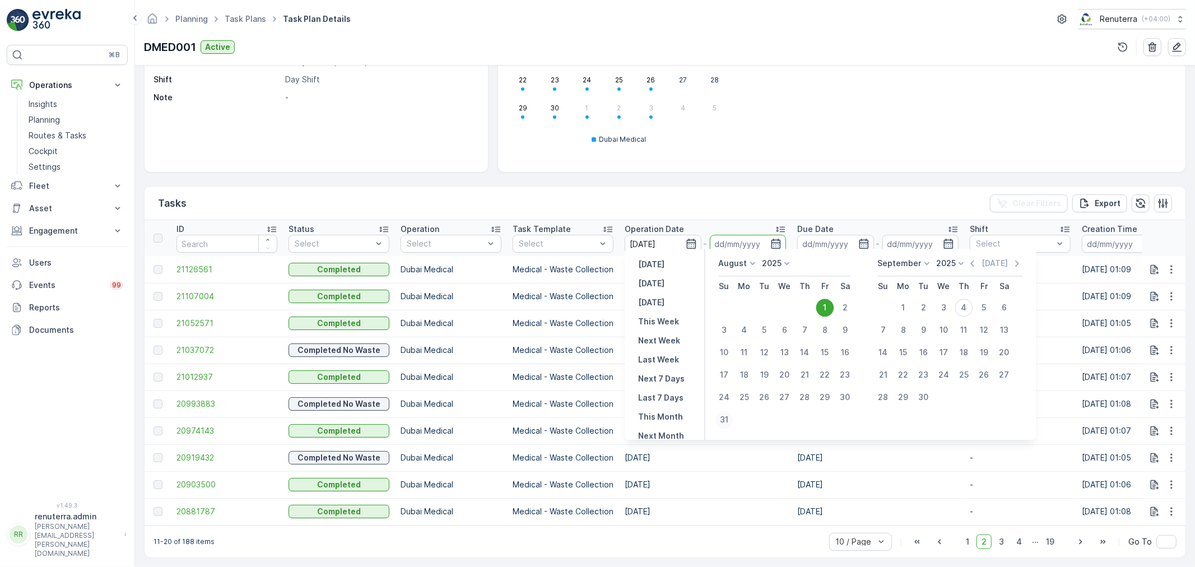
type input "[DATE]"
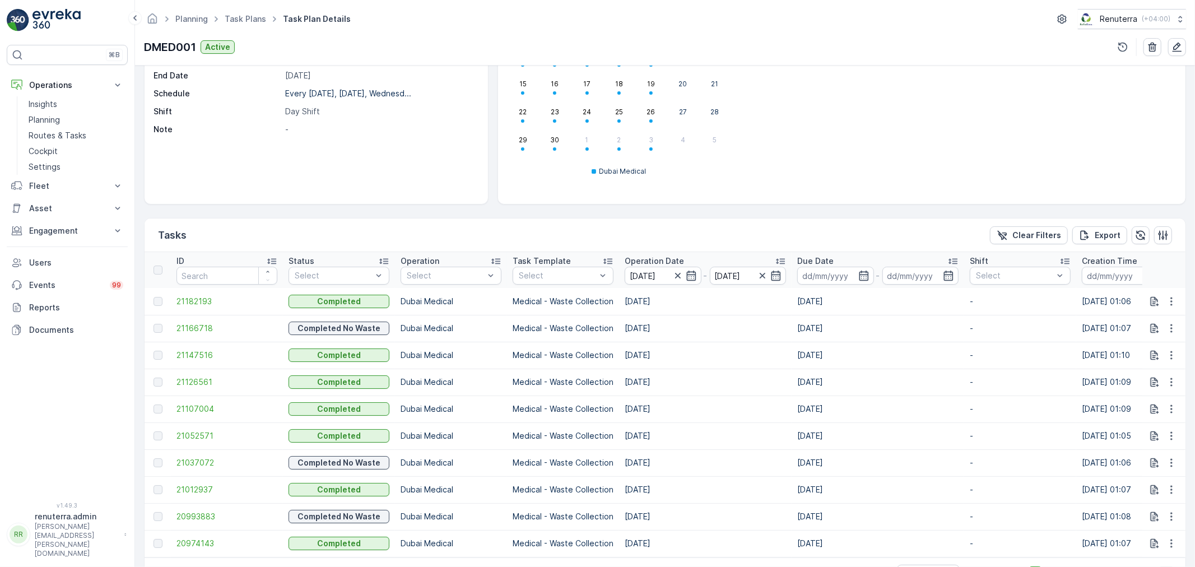
scroll to position [187, 0]
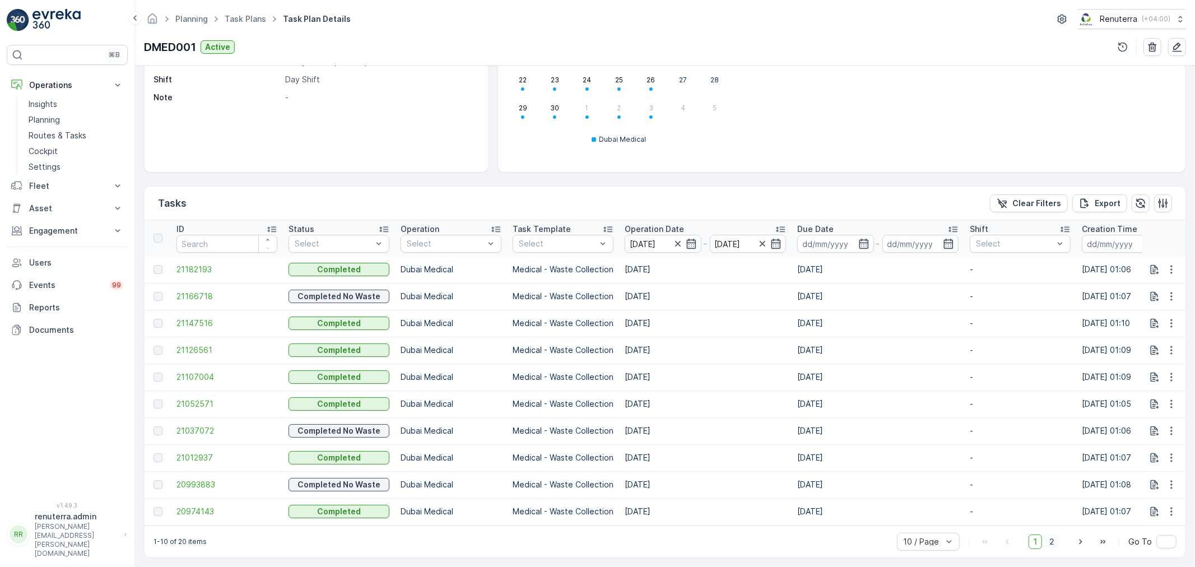
click at [1049, 534] on span "2" at bounding box center [1051, 541] width 15 height 15
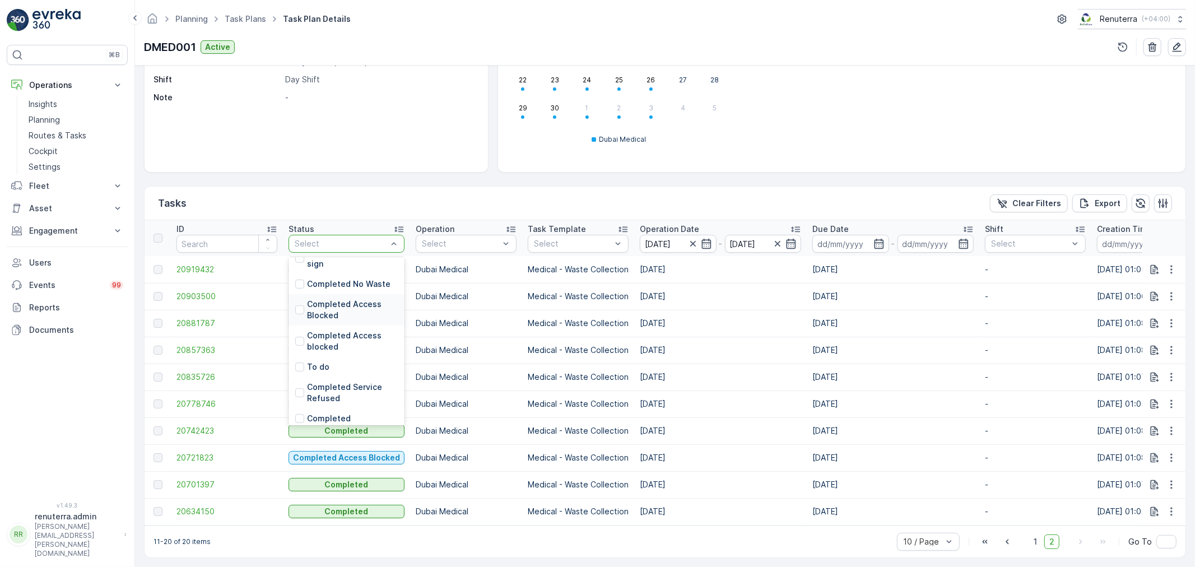
scroll to position [105, 0]
click at [351, 405] on div "Completed" at bounding box center [346, 413] width 116 height 20
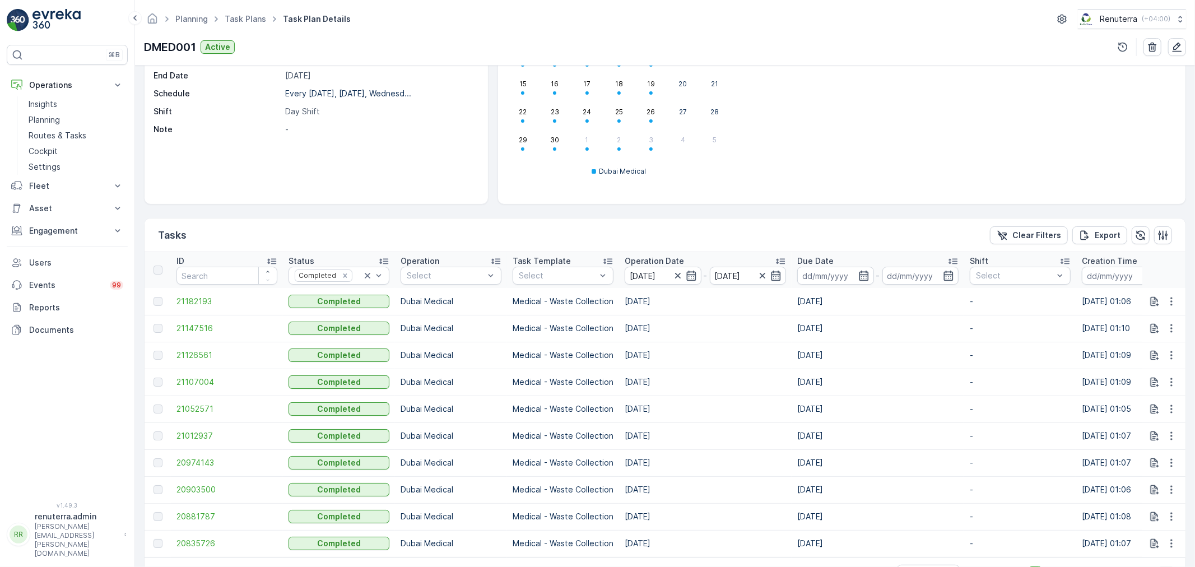
scroll to position [187, 0]
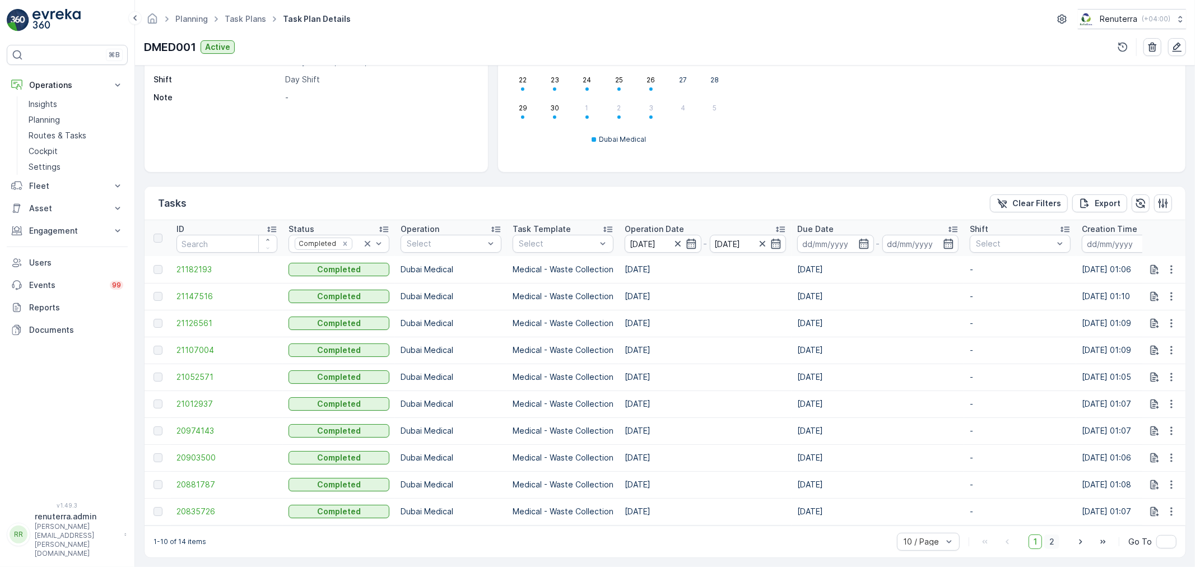
click at [1051, 542] on span "2" at bounding box center [1051, 541] width 15 height 15
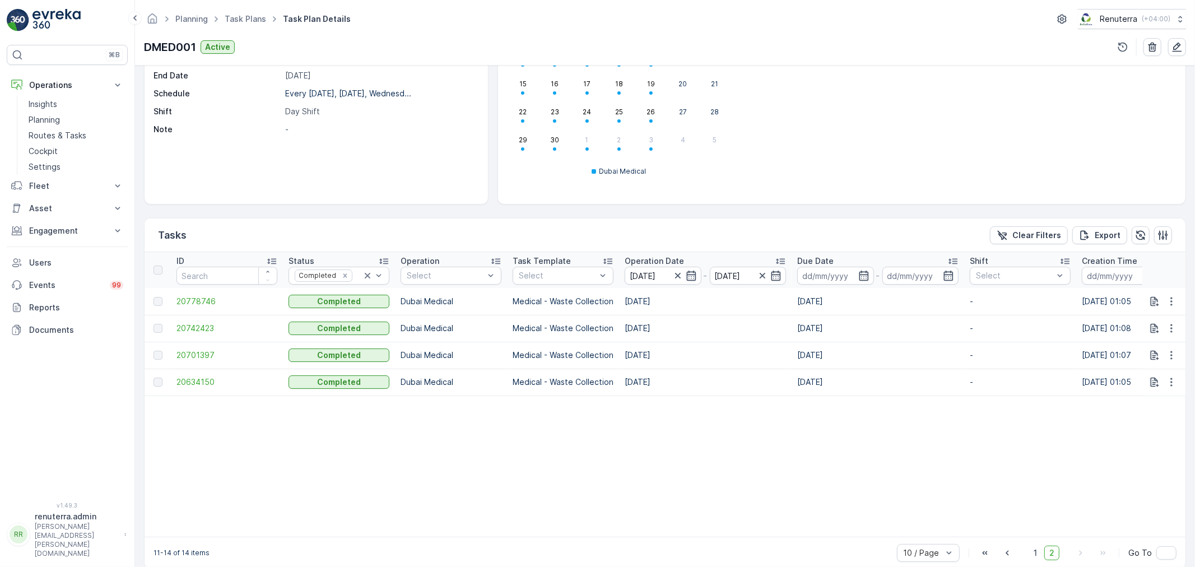
scroll to position [167, 0]
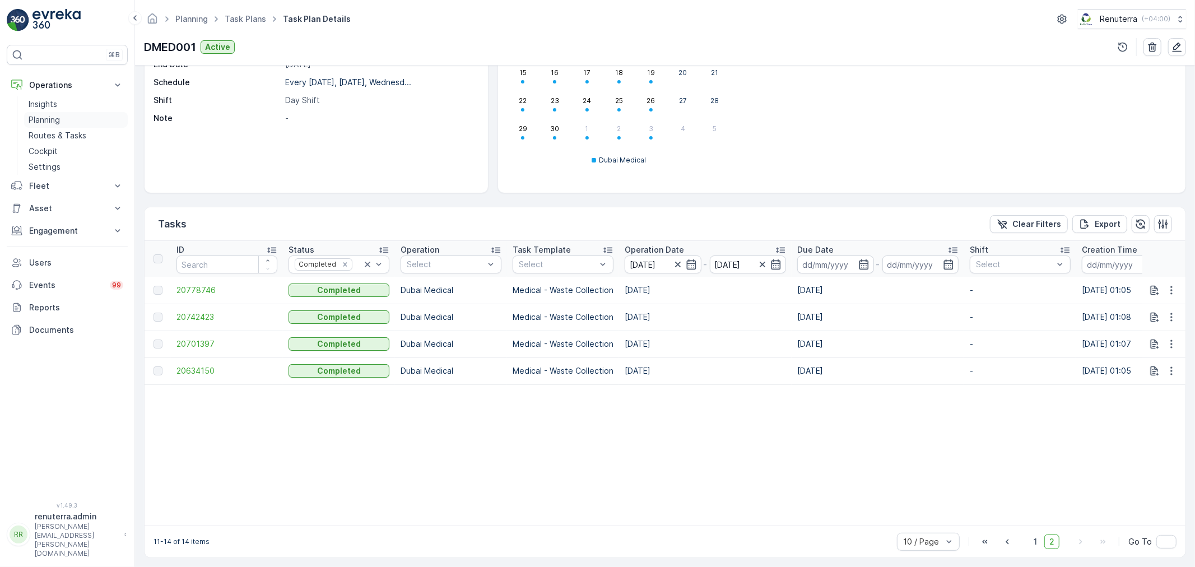
click at [36, 120] on p "Planning" at bounding box center [44, 119] width 31 height 11
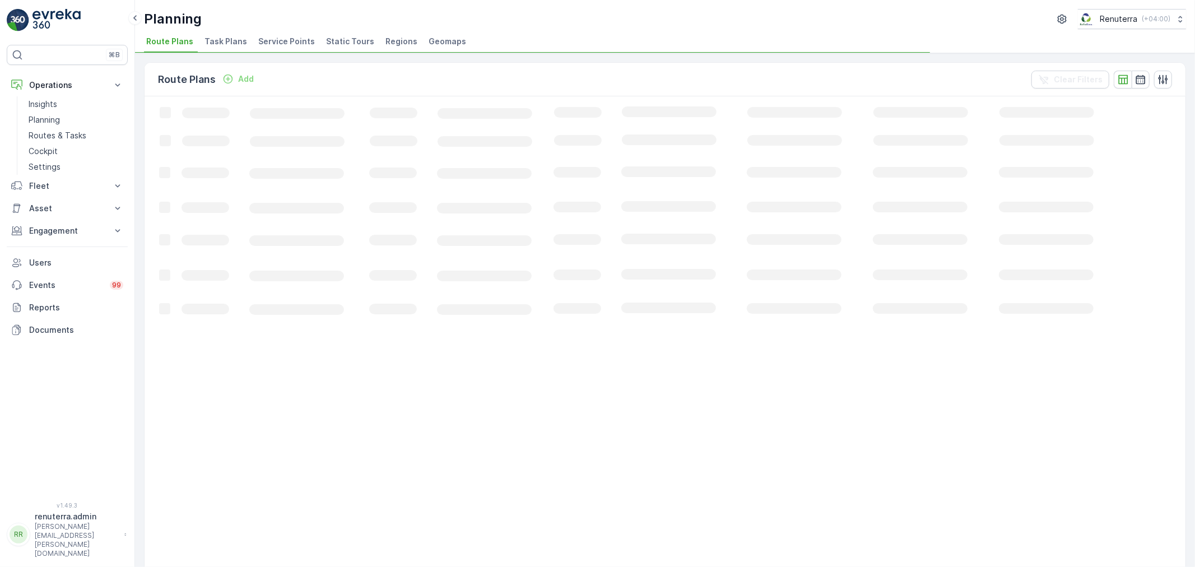
click at [269, 36] on span "Service Points" at bounding box center [286, 41] width 57 height 11
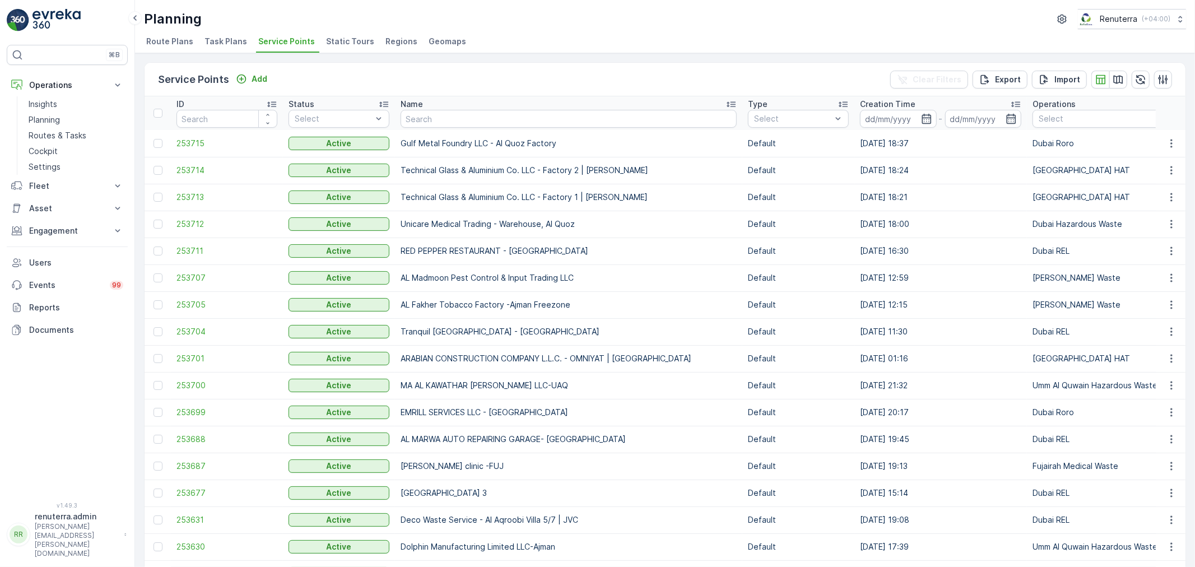
click at [414, 119] on input "text" at bounding box center [568, 119] width 336 height 18
type input "zahrat"
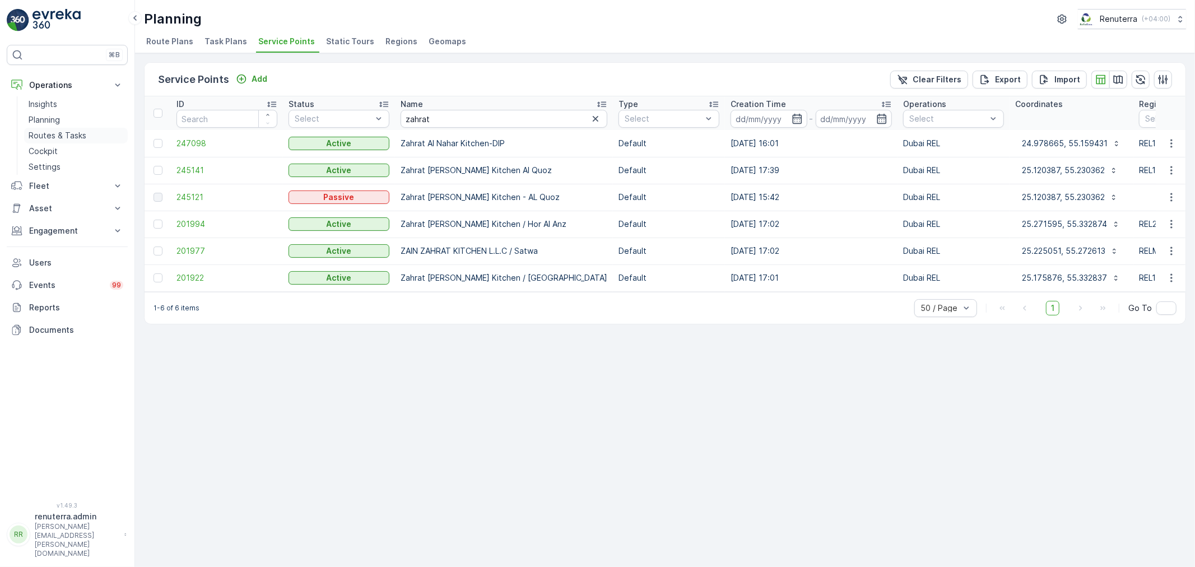
click at [41, 130] on link "Routes & Tasks" at bounding box center [76, 136] width 104 height 16
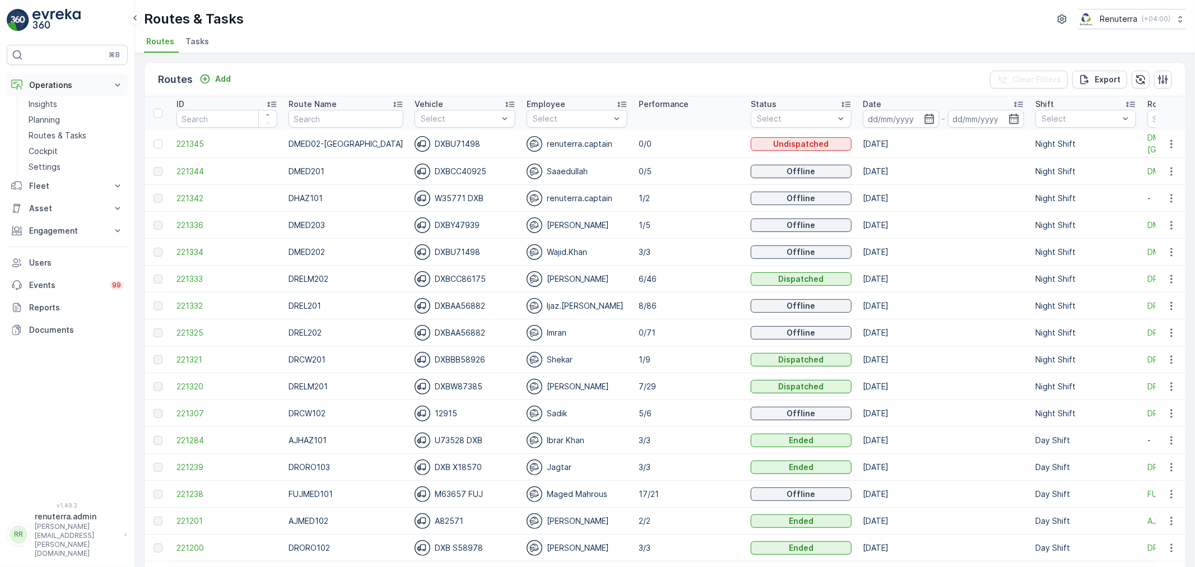
click at [66, 85] on p "Operations" at bounding box center [67, 85] width 76 height 11
click at [73, 79] on button "Operations" at bounding box center [67, 85] width 121 height 22
click at [52, 119] on p "Planning" at bounding box center [44, 119] width 31 height 11
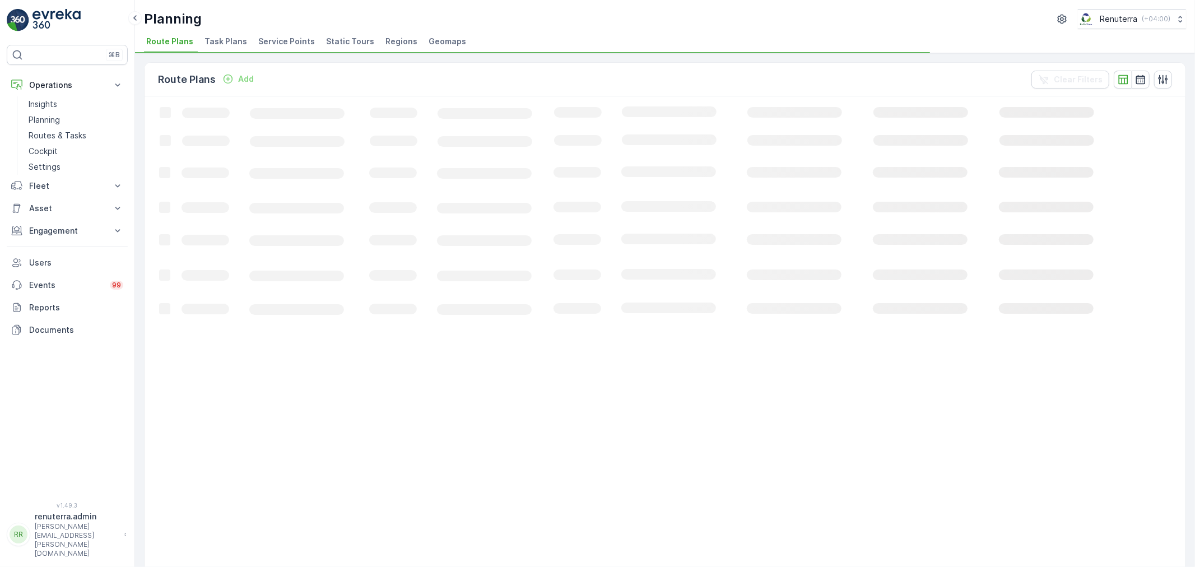
click at [276, 43] on span "Service Points" at bounding box center [286, 41] width 57 height 11
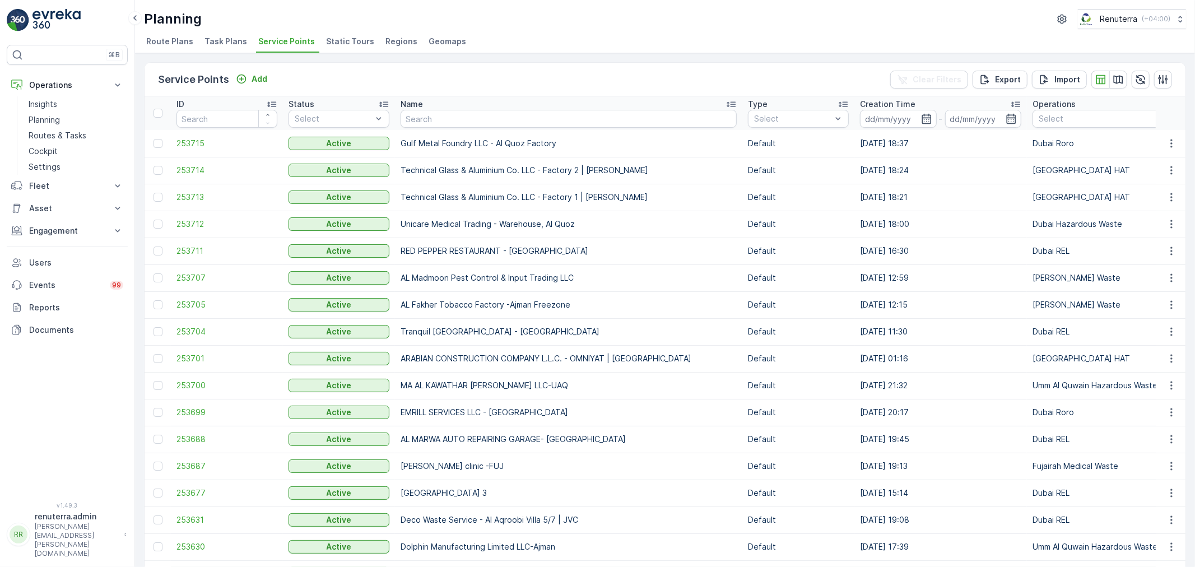
drag, startPoint x: 476, startPoint y: 135, endPoint x: 477, endPoint y: 124, distance: 10.7
click at [476, 132] on td "Gulf Metal Foundry LLC - Al Quoz Factory" at bounding box center [568, 143] width 347 height 27
click at [477, 124] on input "text" at bounding box center [568, 119] width 336 height 18
type input "d"
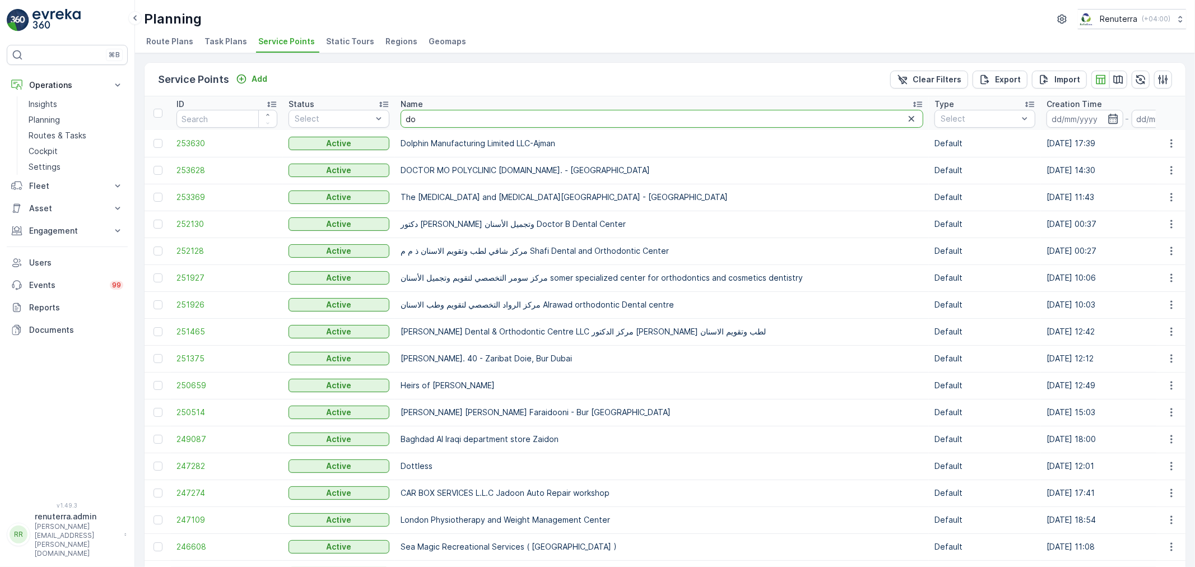
click at [424, 125] on input "do" at bounding box center [661, 119] width 523 height 18
type input "dott"
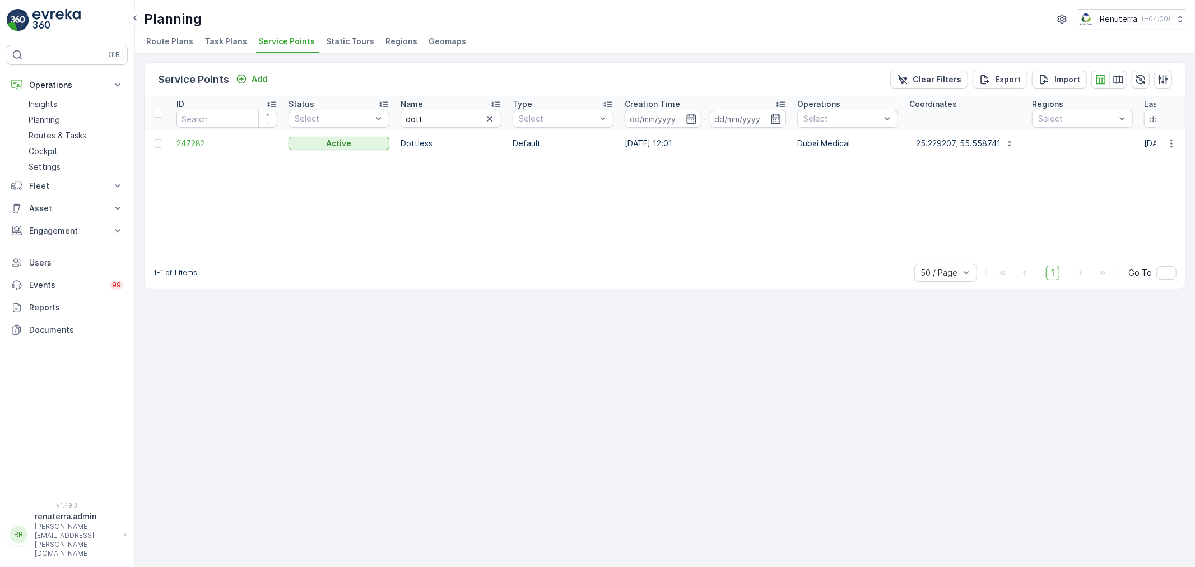
click at [184, 144] on span "247282" at bounding box center [226, 143] width 101 height 11
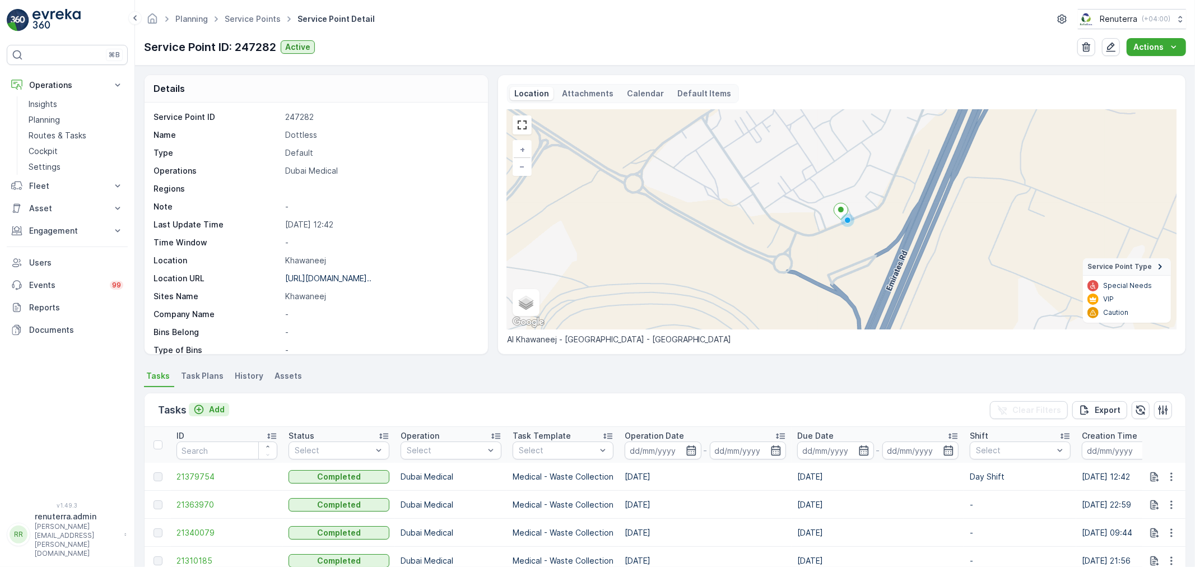
click at [220, 404] on p "Add" at bounding box center [217, 409] width 16 height 11
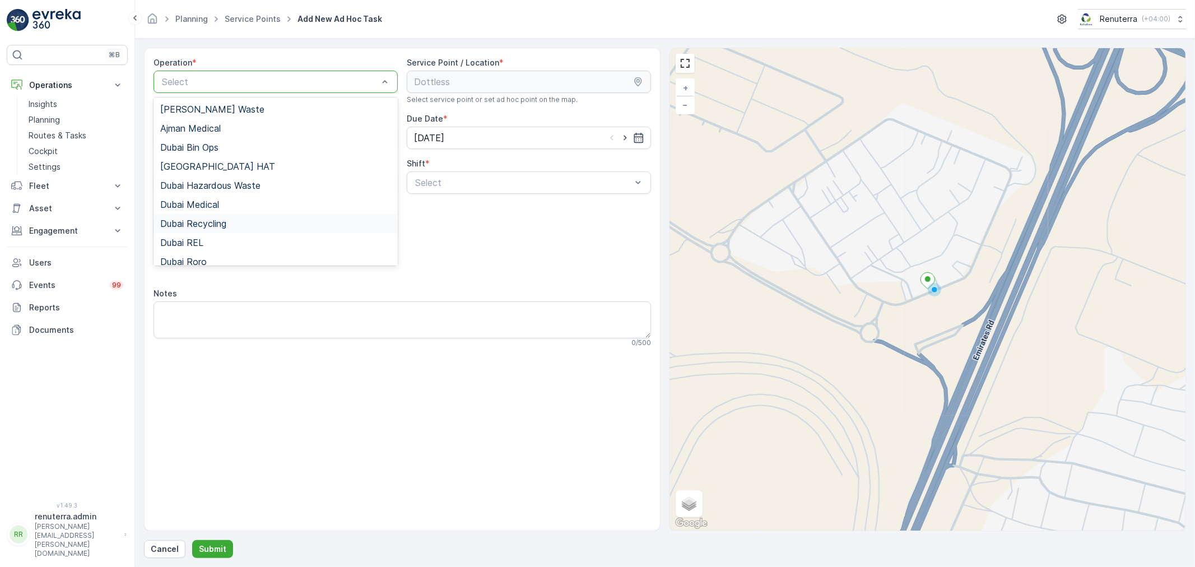
click at [248, 226] on div "Dubai Recycling" at bounding box center [275, 223] width 231 height 10
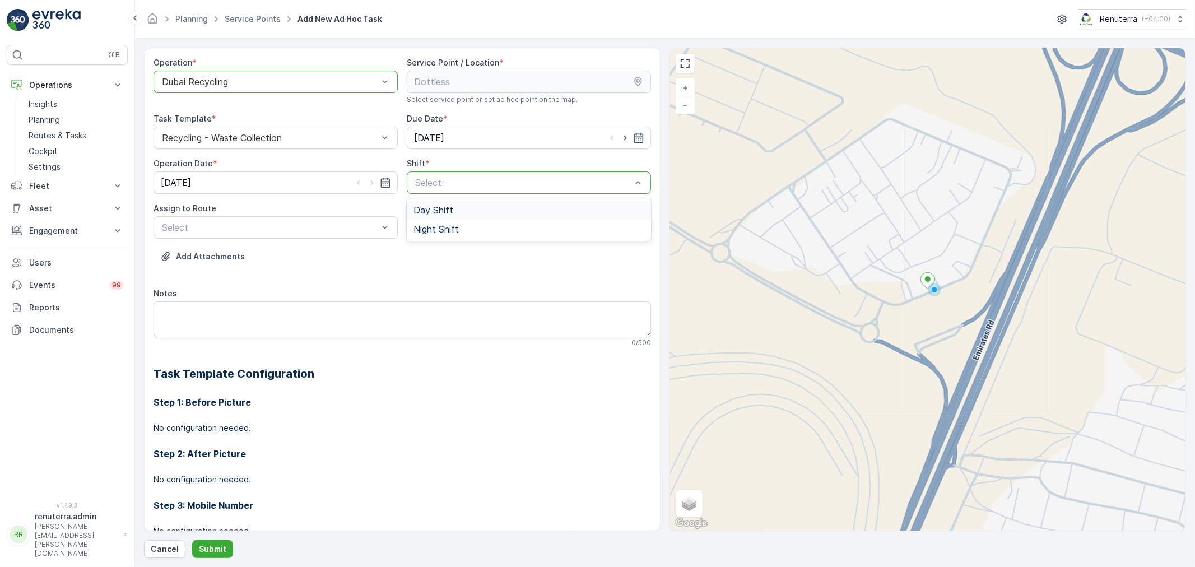
click at [266, 92] on div "Dubai Recycling" at bounding box center [275, 82] width 244 height 22
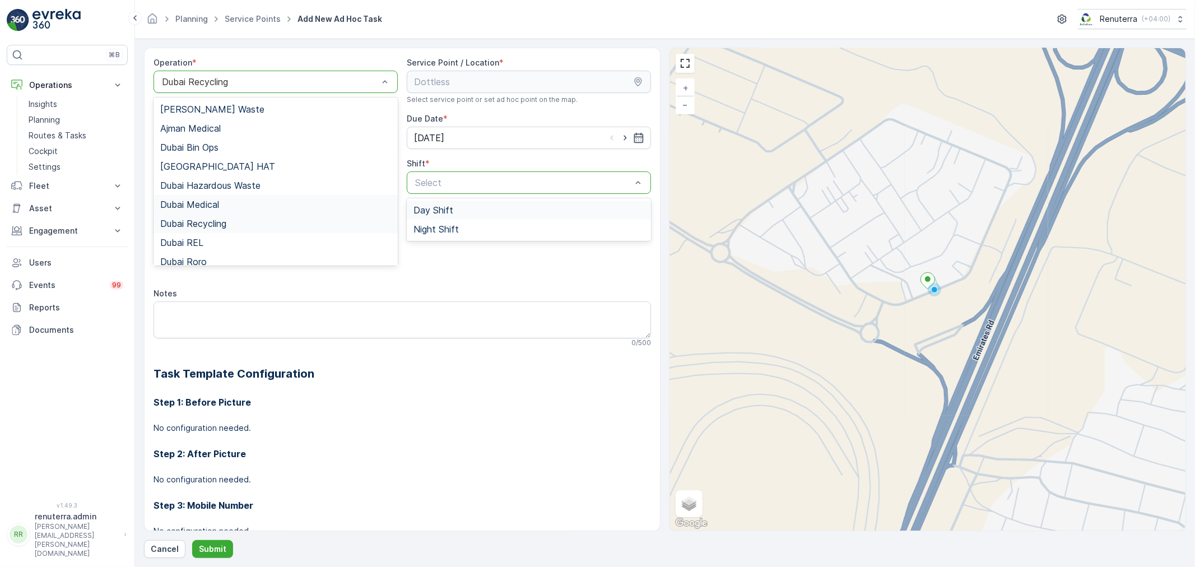
click at [237, 208] on div "Dubai Medical" at bounding box center [275, 204] width 231 height 10
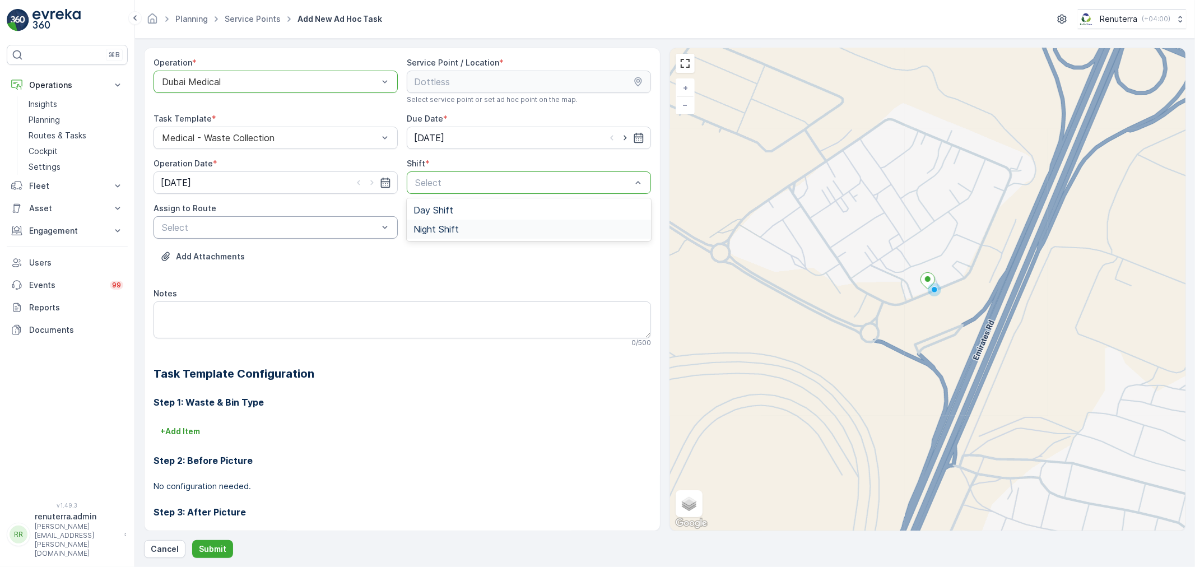
click at [432, 230] on span "Night Shift" at bounding box center [435, 229] width 45 height 10
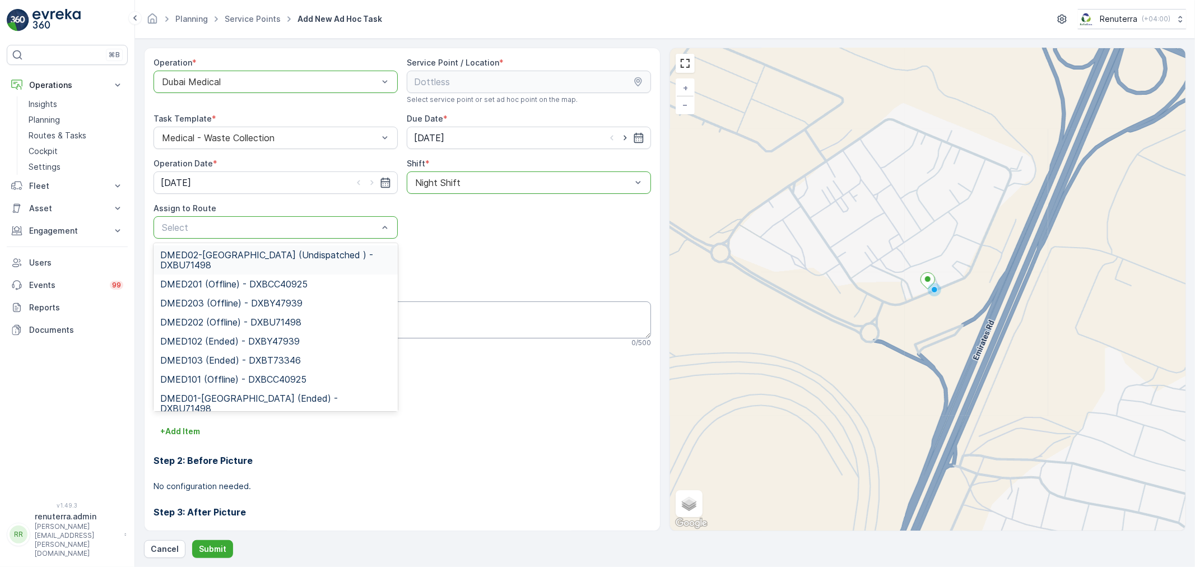
drag, startPoint x: 286, startPoint y: 248, endPoint x: 269, endPoint y: 325, distance: 79.1
click at [284, 251] on div "DMED02-[GEOGRAPHIC_DATA] (Undispatched ) - DXBU71498" at bounding box center [275, 259] width 244 height 29
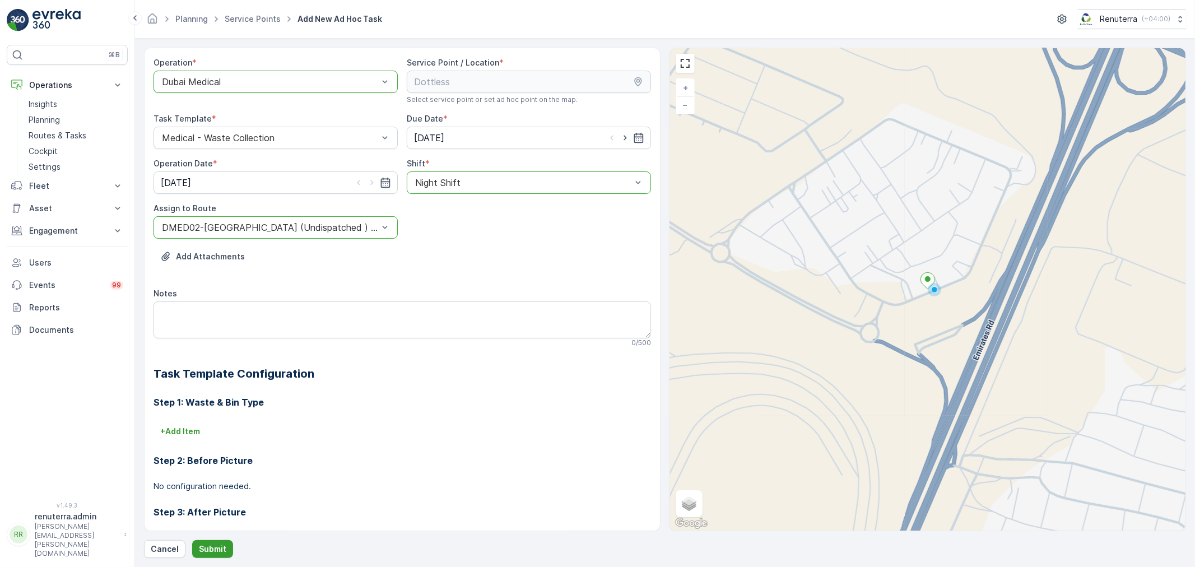
click at [214, 545] on p "Submit" at bounding box center [212, 548] width 27 height 11
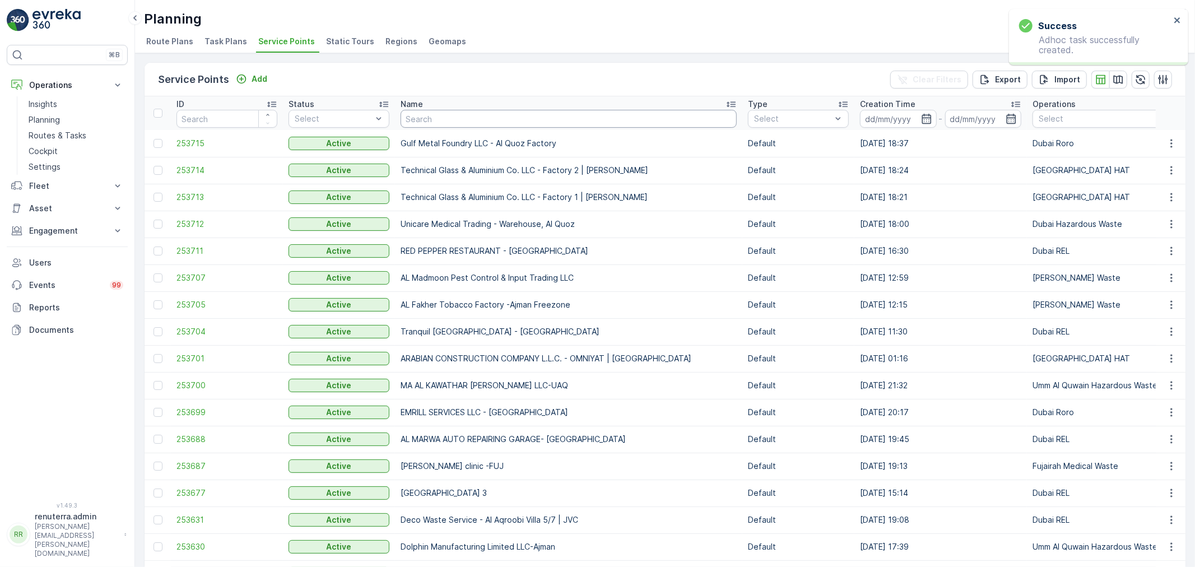
click at [453, 115] on input "text" at bounding box center [568, 119] width 336 height 18
type input "salam"
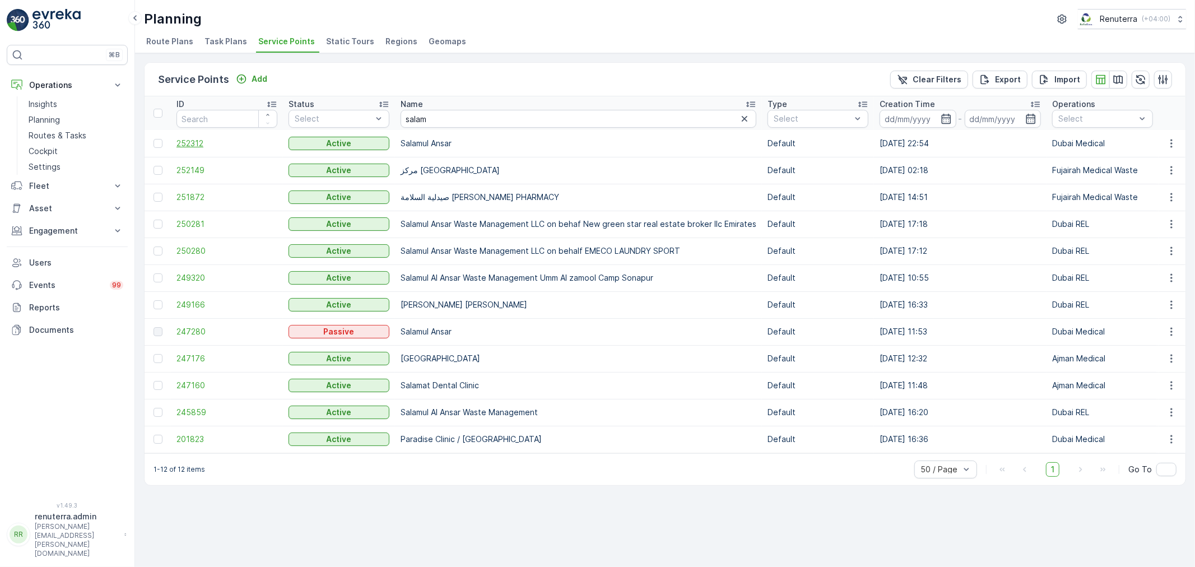
click at [188, 146] on span "252312" at bounding box center [226, 143] width 101 height 11
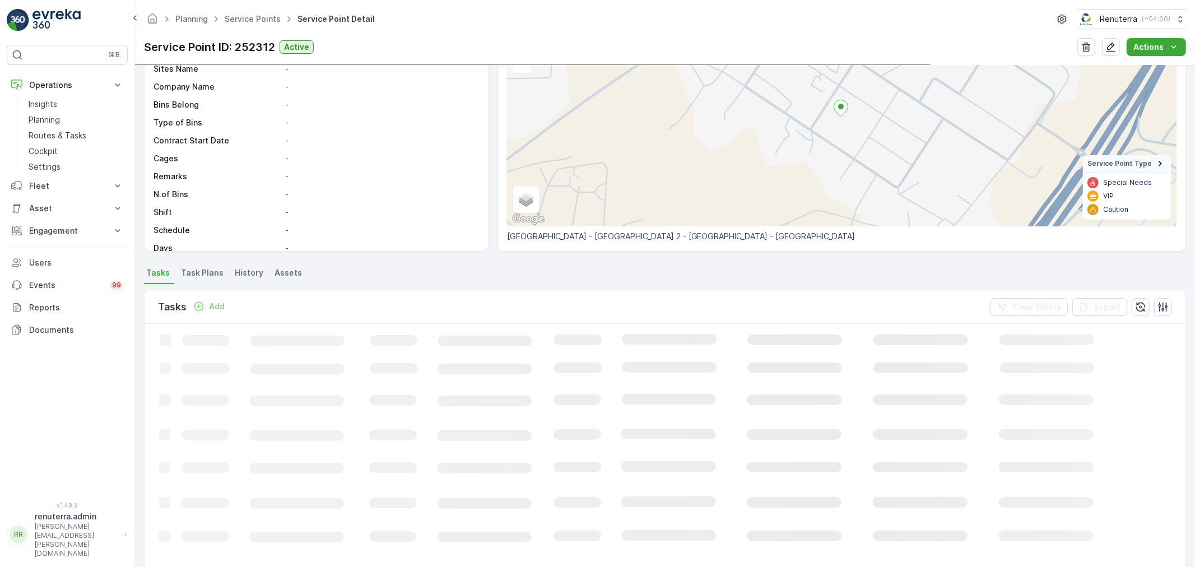
scroll to position [124, 0]
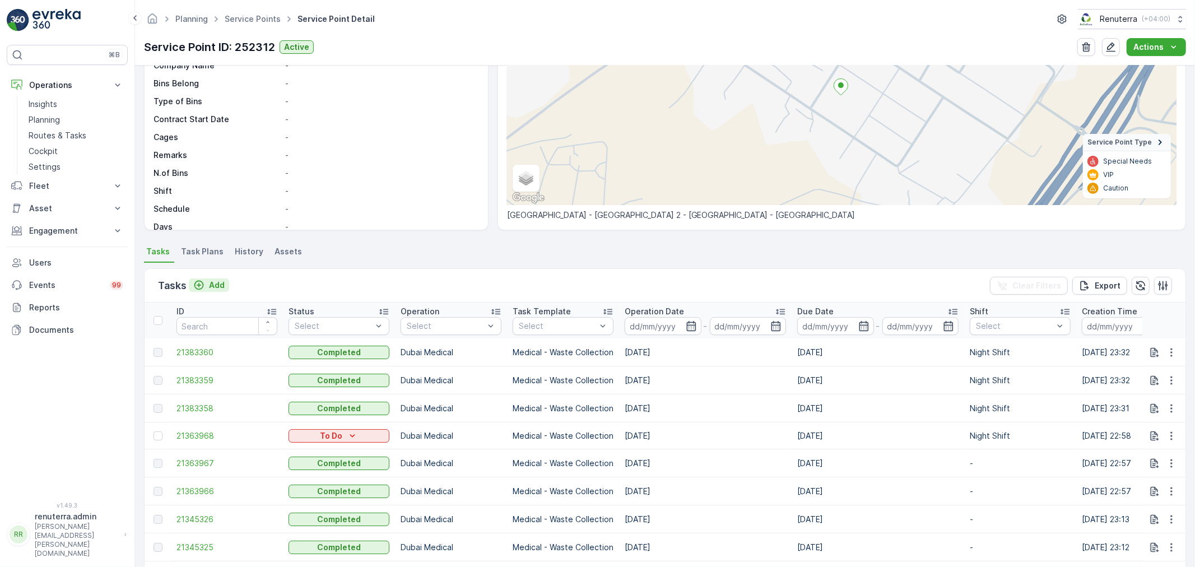
click at [222, 286] on p "Add" at bounding box center [217, 284] width 16 height 11
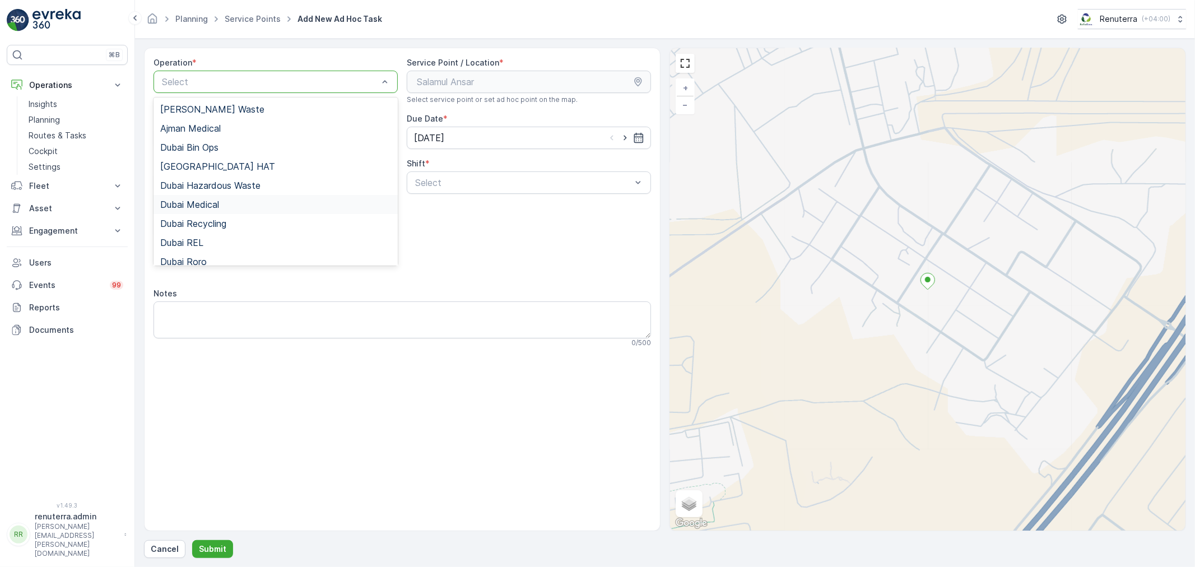
click at [243, 207] on div "Dubai Medical" at bounding box center [275, 204] width 231 height 10
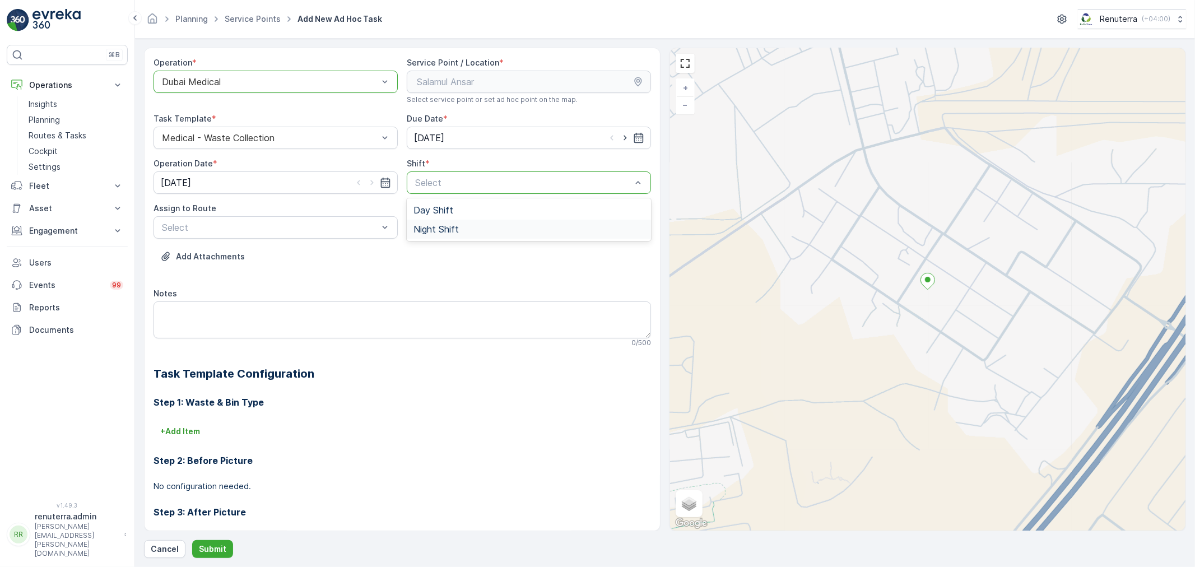
click at [427, 236] on div "Night Shift" at bounding box center [529, 229] width 244 height 19
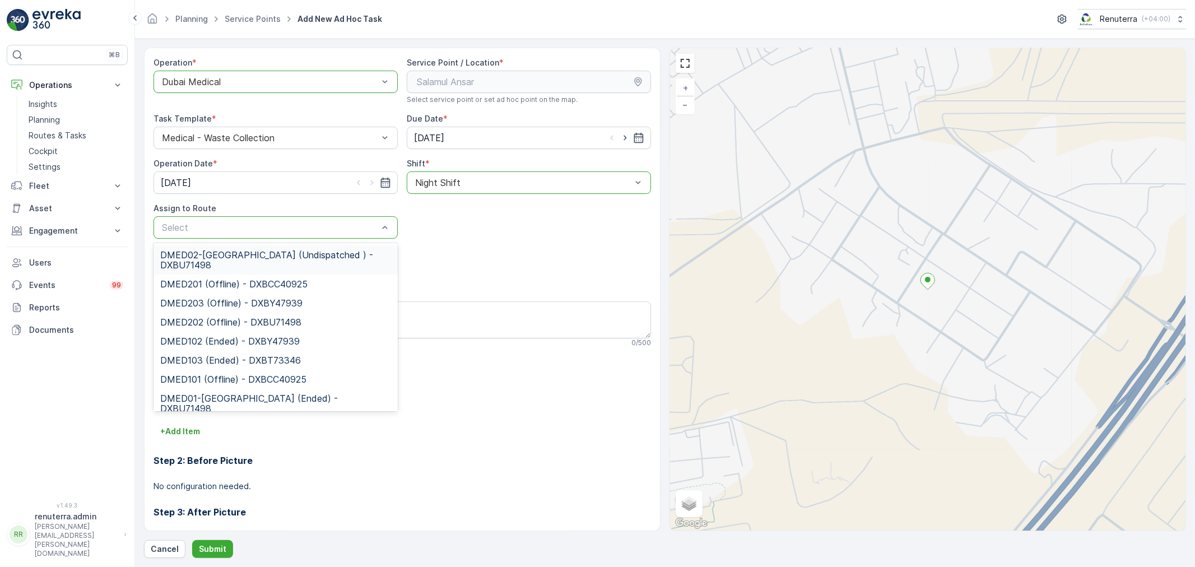
click at [254, 261] on span "DMED02-[GEOGRAPHIC_DATA] (Undispatched ) - DXBU71498" at bounding box center [275, 260] width 231 height 20
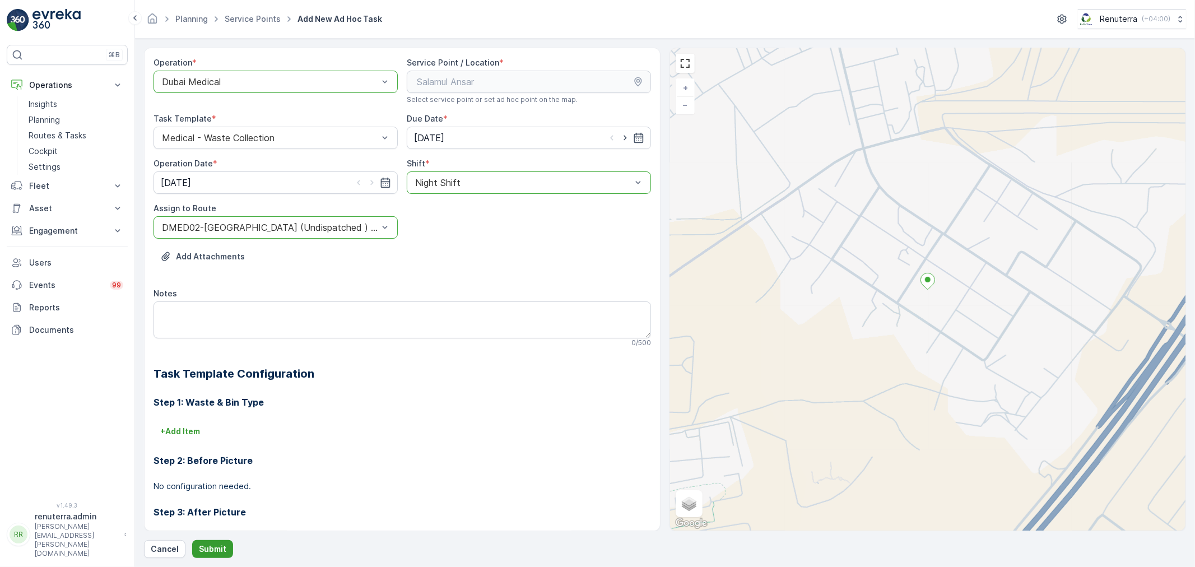
click at [207, 548] on p "Submit" at bounding box center [212, 548] width 27 height 11
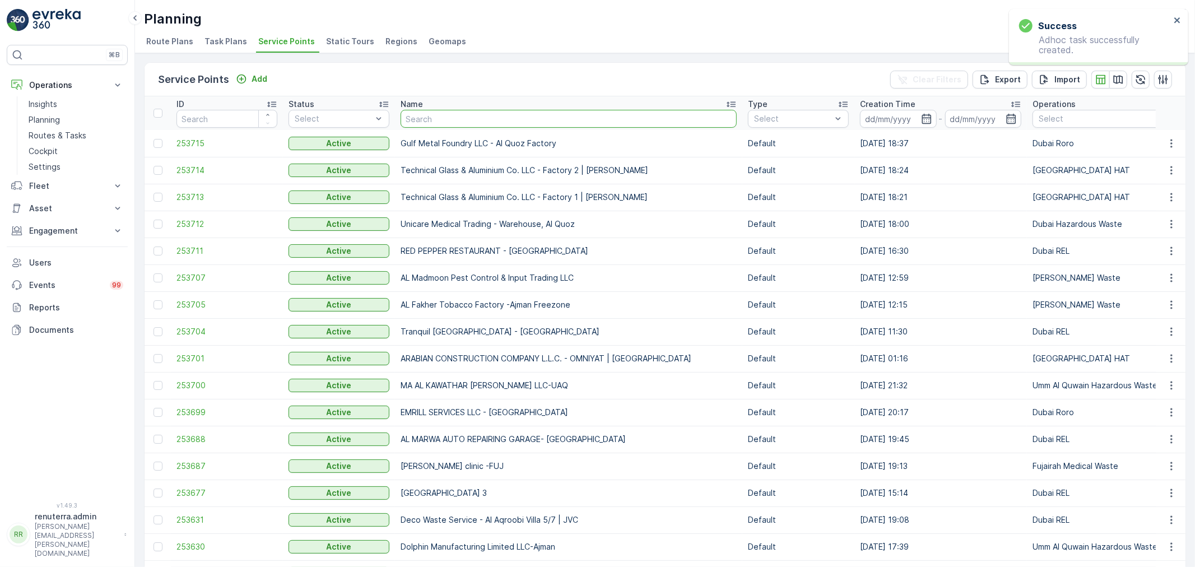
click at [432, 121] on input "text" at bounding box center [568, 119] width 336 height 18
click at [437, 119] on input "text" at bounding box center [568, 119] width 336 height 18
type input "salam"
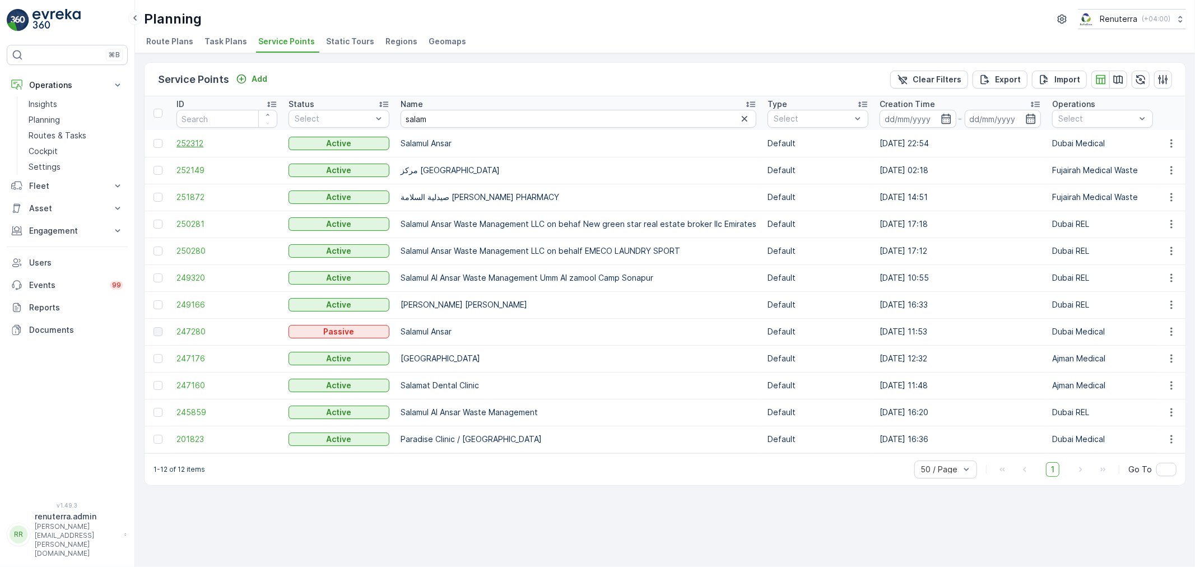
click at [199, 147] on span "252312" at bounding box center [226, 143] width 101 height 11
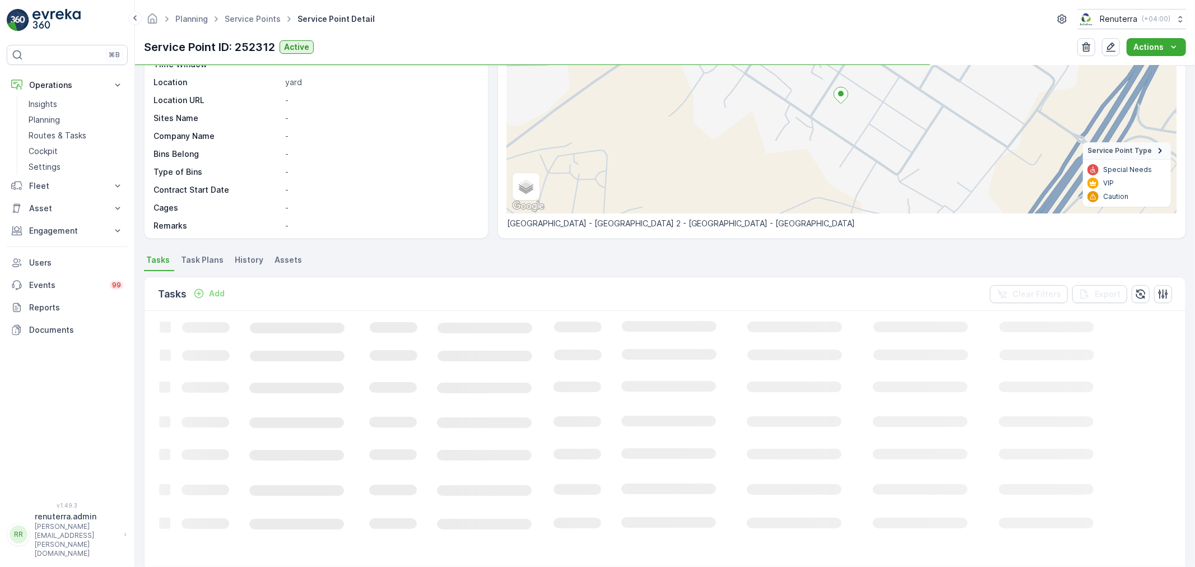
scroll to position [124, 0]
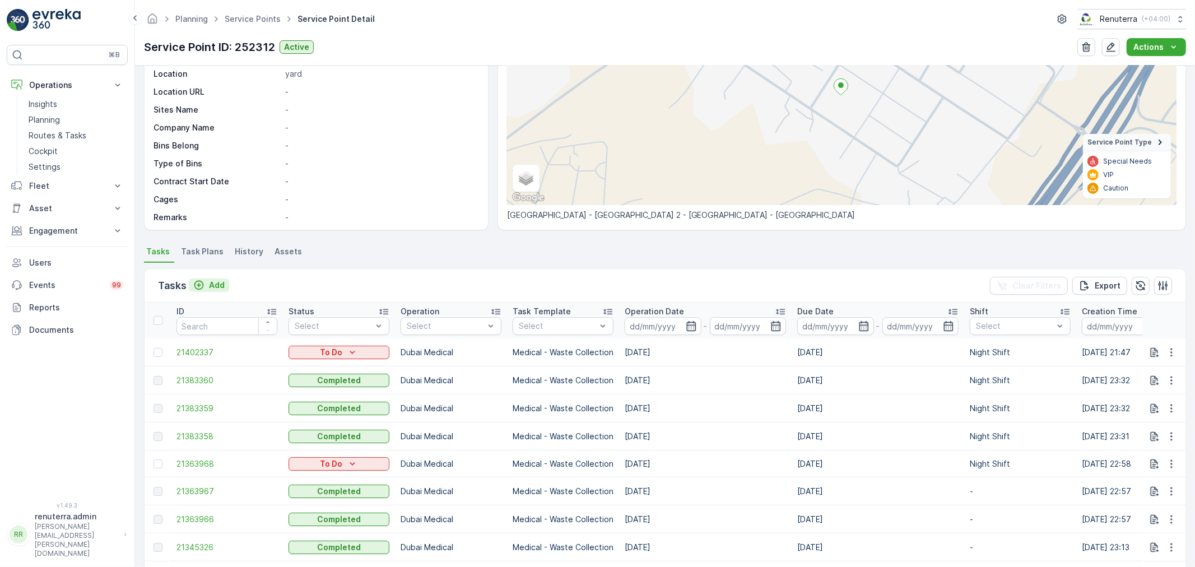
click at [214, 290] on p "Add" at bounding box center [217, 284] width 16 height 11
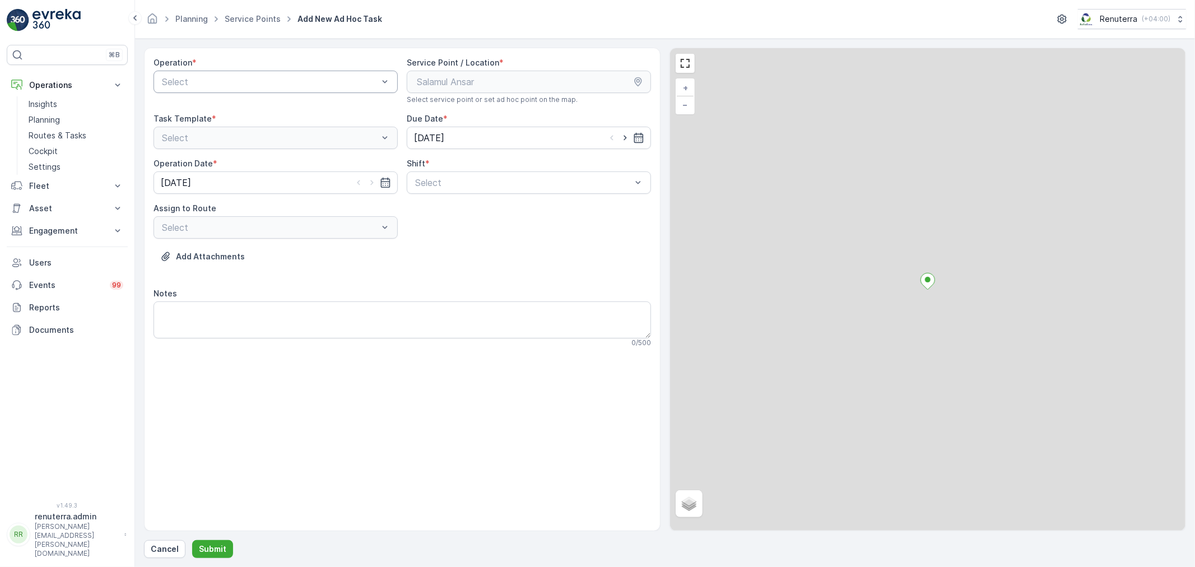
drag, startPoint x: 246, startPoint y: 96, endPoint x: 250, endPoint y: 90, distance: 6.5
click at [247, 95] on div "Operation * Select" at bounding box center [275, 80] width 244 height 47
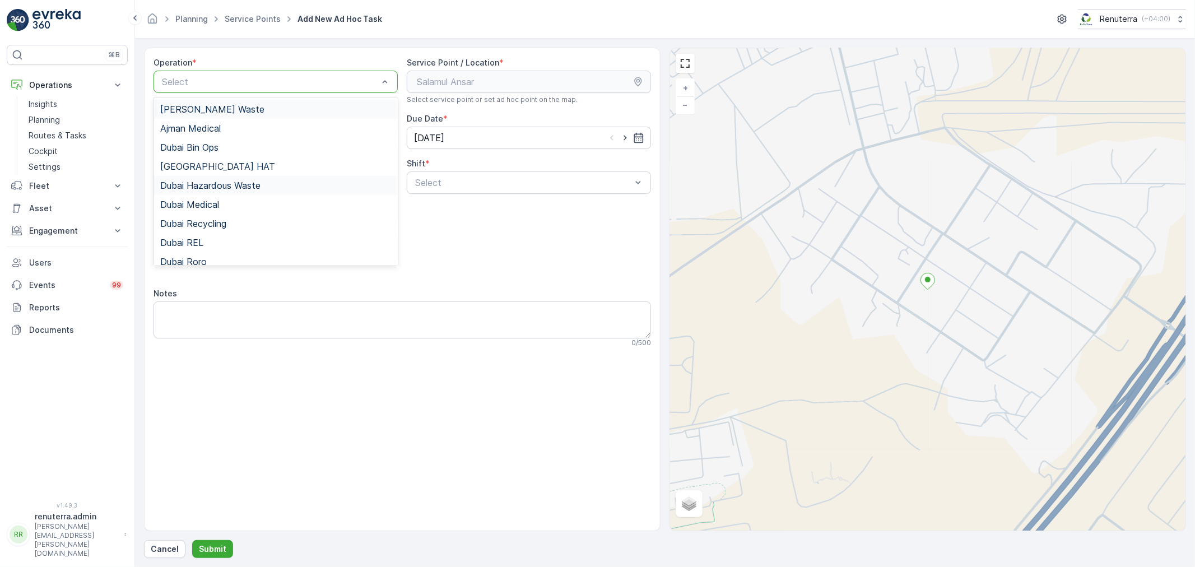
drag, startPoint x: 250, startPoint y: 90, endPoint x: 234, endPoint y: 194, distance: 104.9
click at [247, 93] on div "16 results available. Use Up and Down to choose options, press Enter to select …" at bounding box center [275, 82] width 244 height 22
click at [231, 226] on div "Dubai Recycling" at bounding box center [275, 223] width 231 height 10
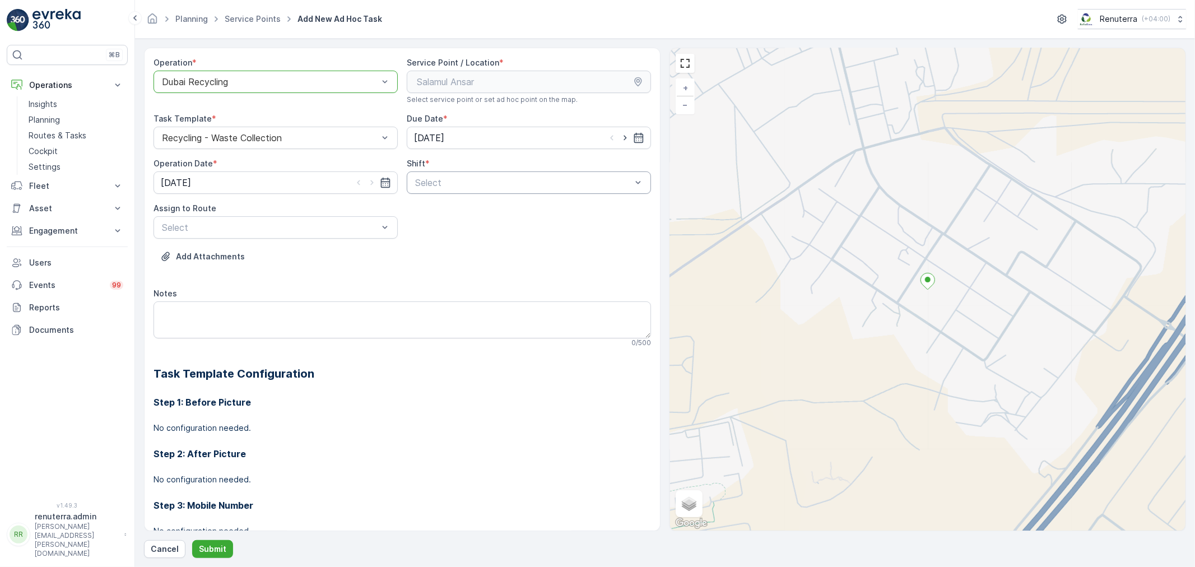
drag, startPoint x: 439, startPoint y: 197, endPoint x: 445, endPoint y: 189, distance: 9.9
drag, startPoint x: 445, startPoint y: 193, endPoint x: 440, endPoint y: 222, distance: 30.0
click at [445, 194] on div "2 results available. Use Up and Down to choose options, press Enter to select t…" at bounding box center [529, 182] width 244 height 22
drag, startPoint x: 440, startPoint y: 224, endPoint x: 320, endPoint y: 239, distance: 121.3
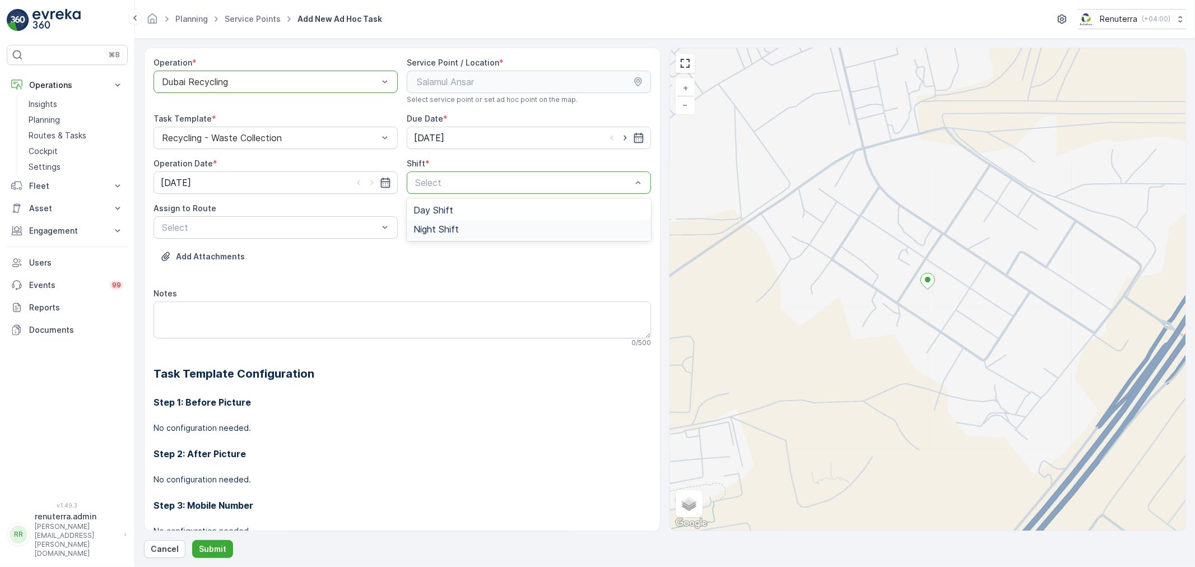
click at [432, 227] on span "Night Shift" at bounding box center [435, 229] width 45 height 10
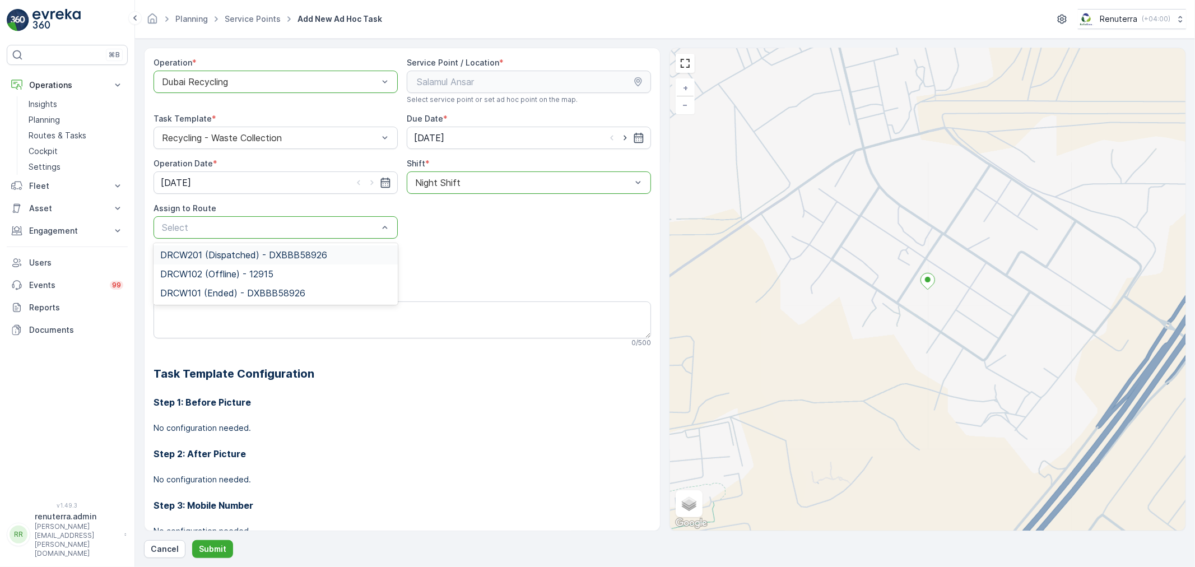
click at [270, 234] on div "Select" at bounding box center [275, 227] width 244 height 22
click at [240, 258] on span "DRCW201 (Dispatched) - DXBBB58926" at bounding box center [243, 255] width 167 height 10
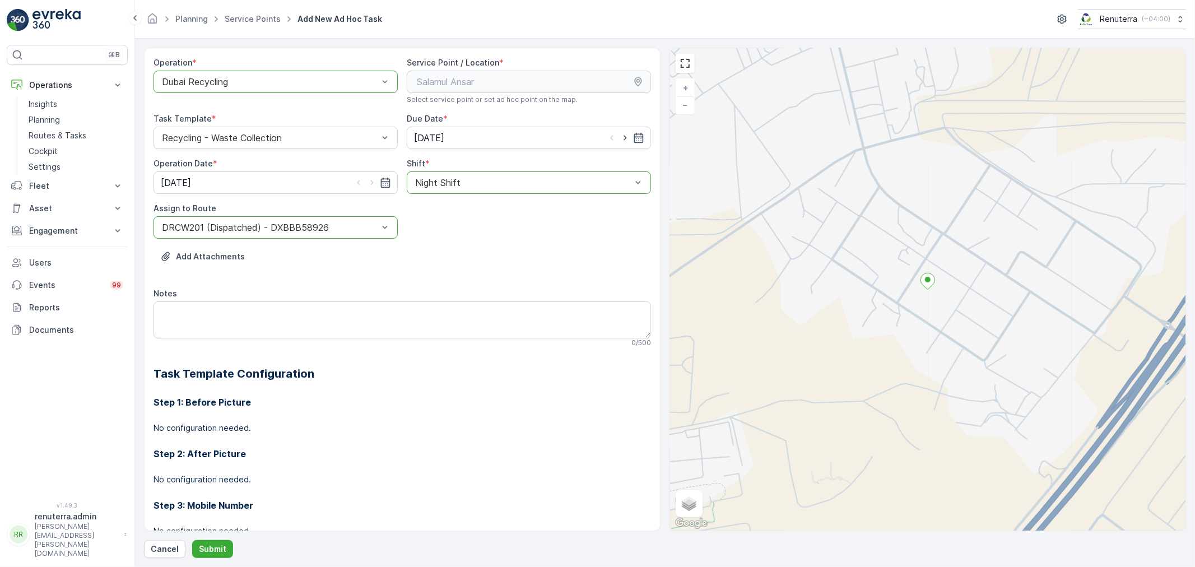
click at [246, 80] on div at bounding box center [270, 82] width 218 height 10
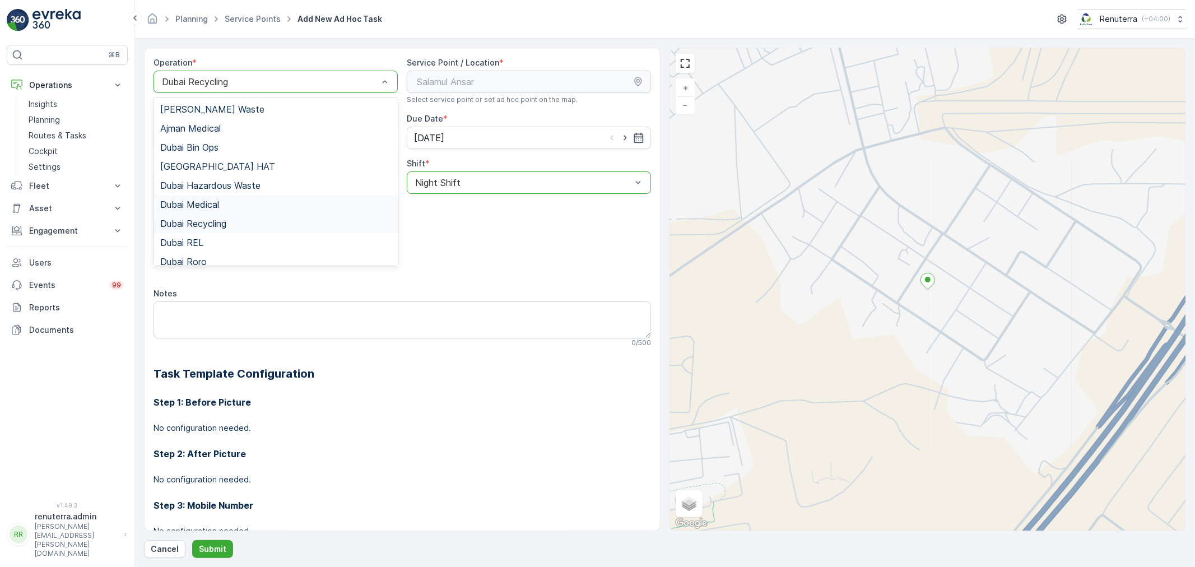
click at [203, 207] on span "Dubai Medical" at bounding box center [189, 204] width 59 height 10
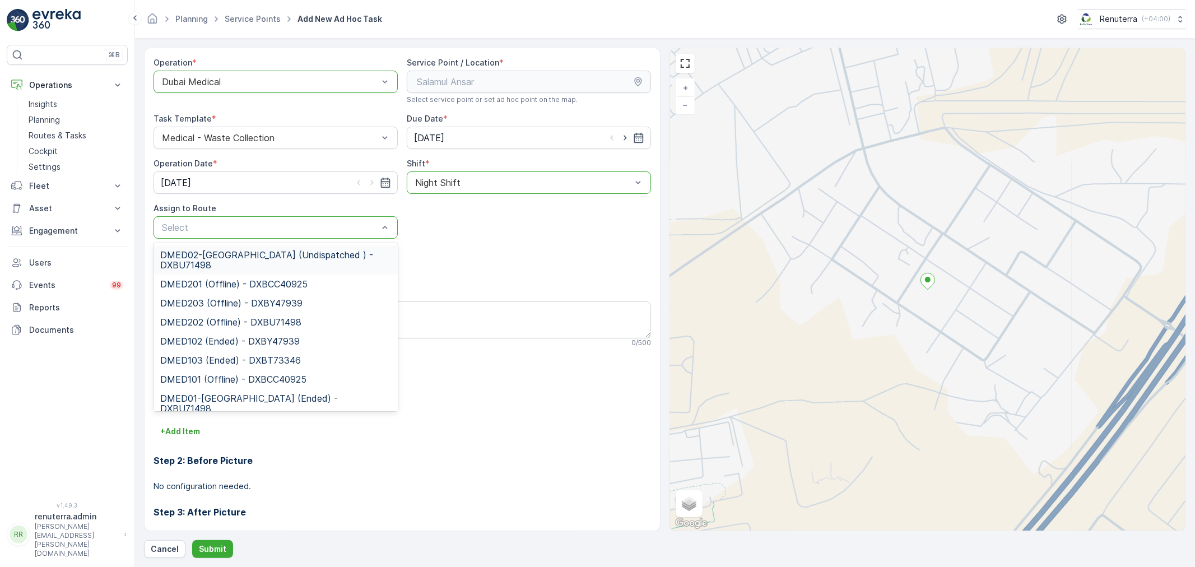
click at [250, 233] on p "Select" at bounding box center [270, 227] width 216 height 13
click at [230, 261] on span "DMED02-[GEOGRAPHIC_DATA] (Undispatched ) - DXBU71498" at bounding box center [275, 260] width 231 height 20
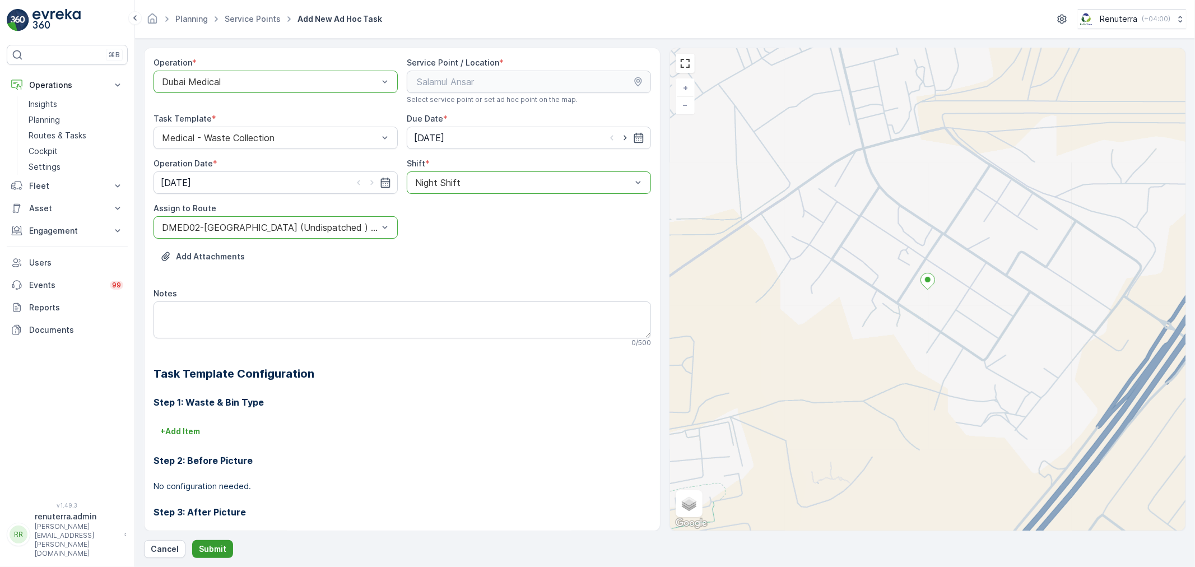
click at [211, 554] on button "Submit" at bounding box center [212, 549] width 41 height 18
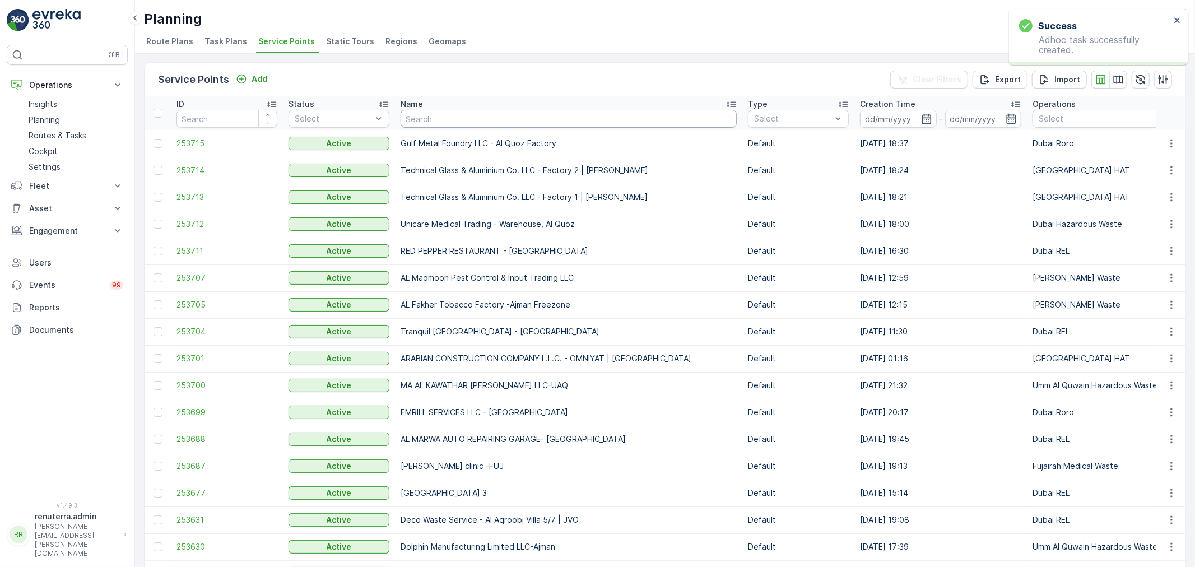
click at [478, 115] on input "text" at bounding box center [568, 119] width 336 height 18
type input "salam"
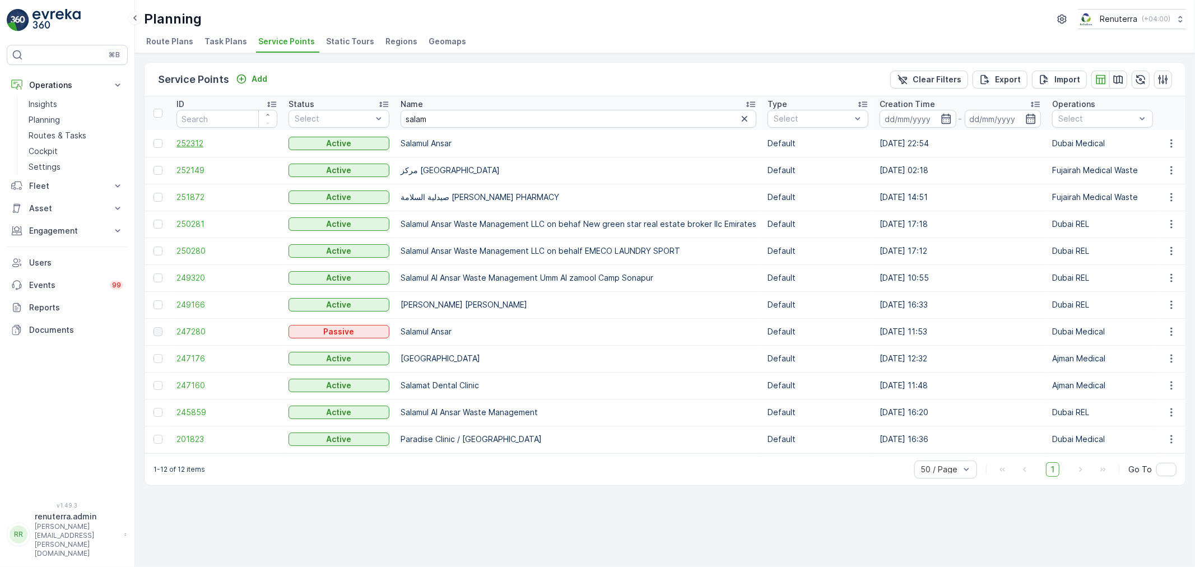
click at [184, 147] on span "252312" at bounding box center [226, 143] width 101 height 11
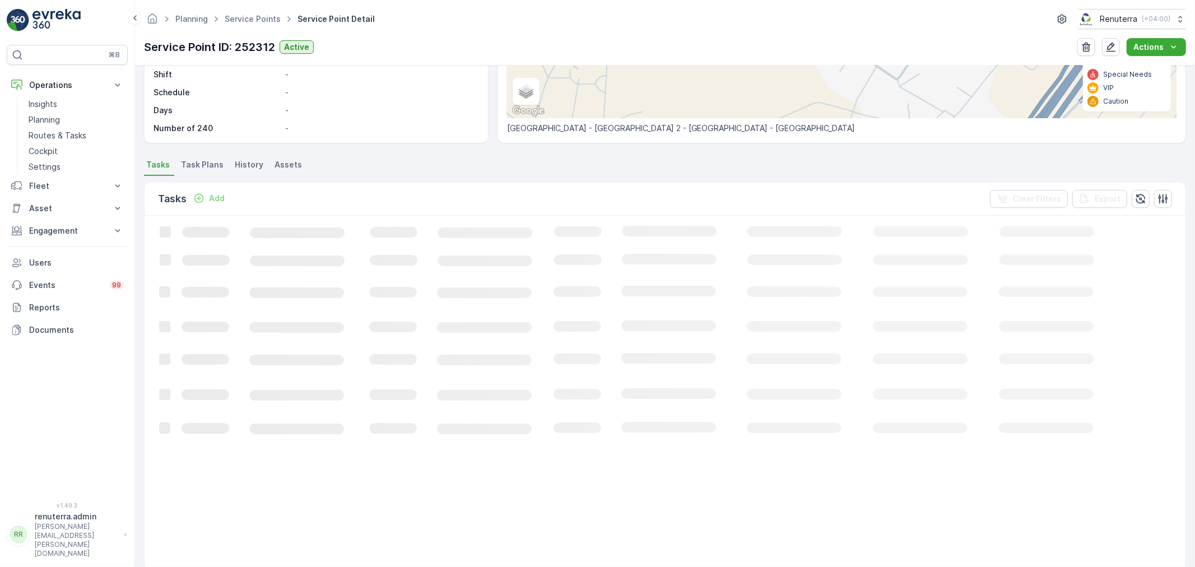
scroll to position [191, 0]
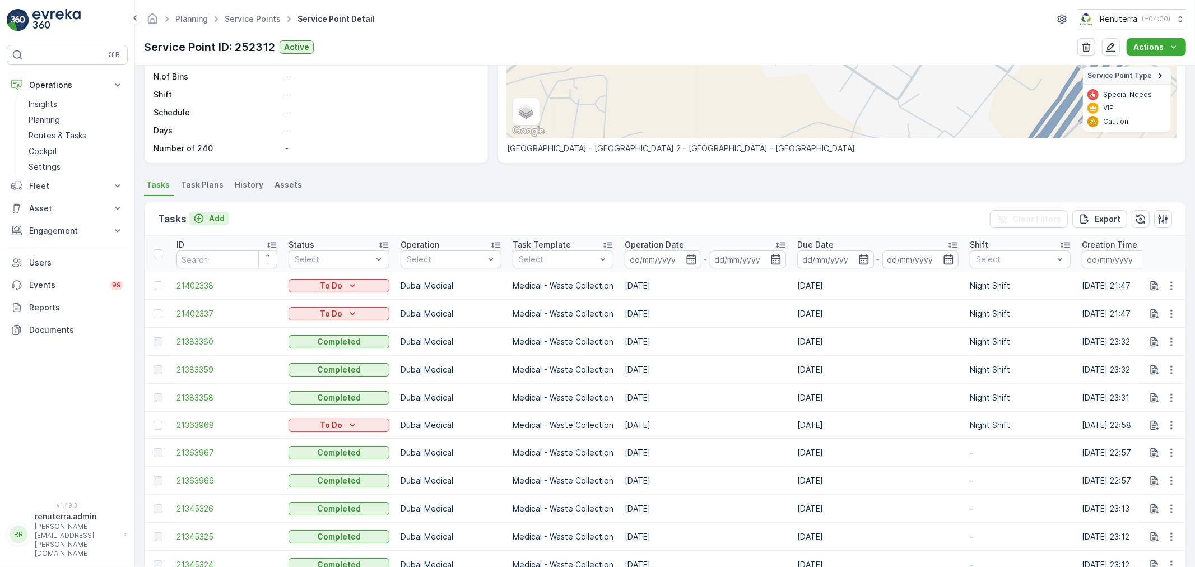
click at [225, 213] on button "Add" at bounding box center [209, 218] width 40 height 13
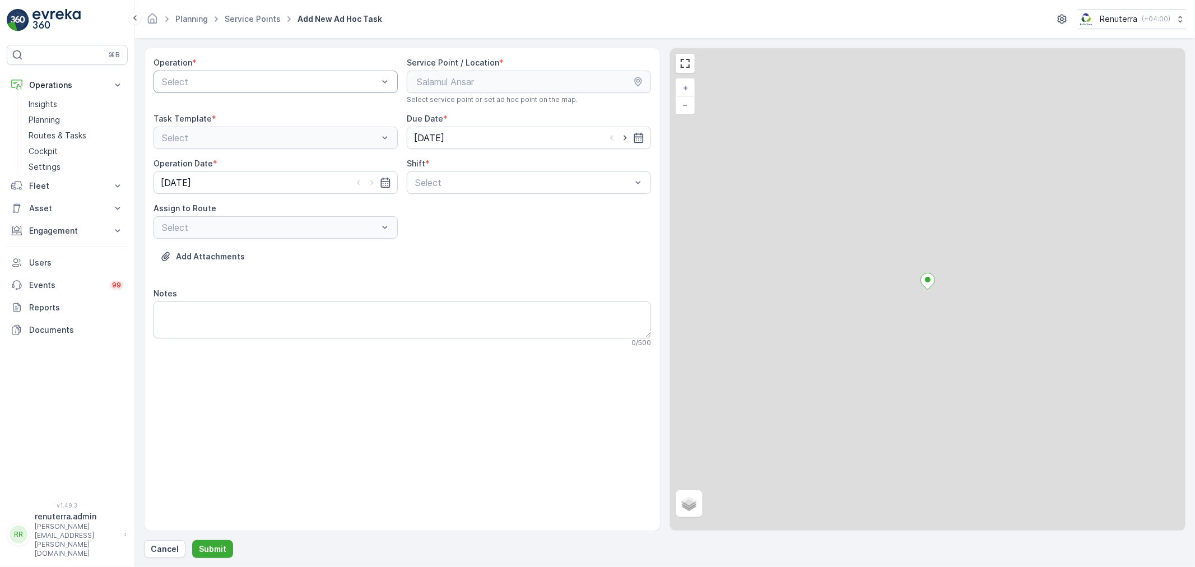
drag, startPoint x: 281, startPoint y: 60, endPoint x: 273, endPoint y: 71, distance: 13.7
click at [278, 64] on div "Operation *" at bounding box center [275, 62] width 244 height 11
click at [270, 74] on div "Select" at bounding box center [275, 82] width 244 height 22
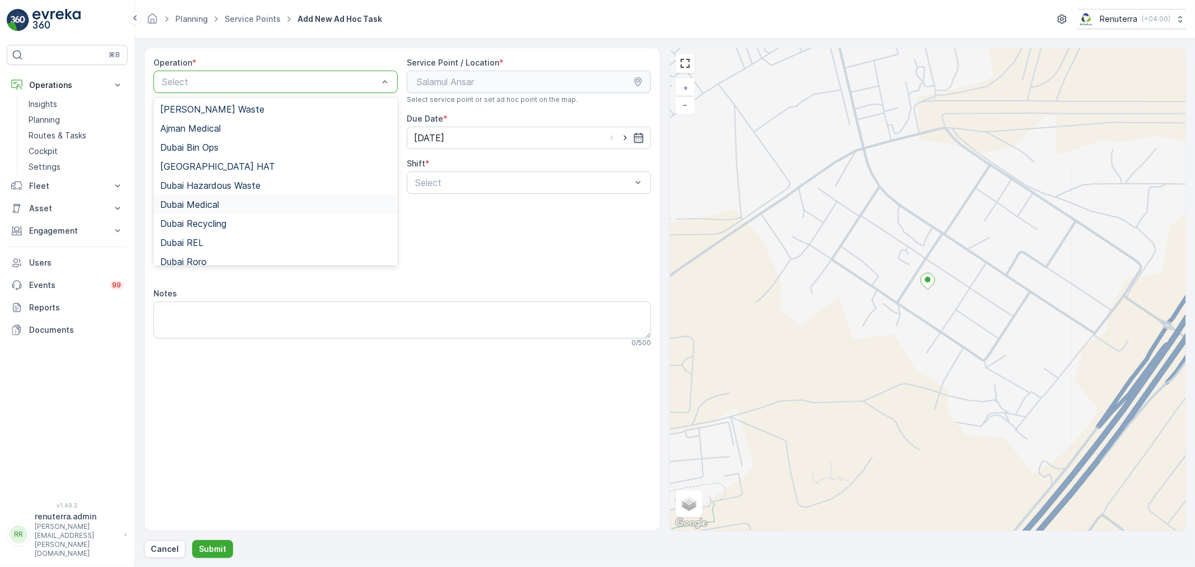
click at [235, 200] on div "Dubai Medical" at bounding box center [275, 204] width 231 height 10
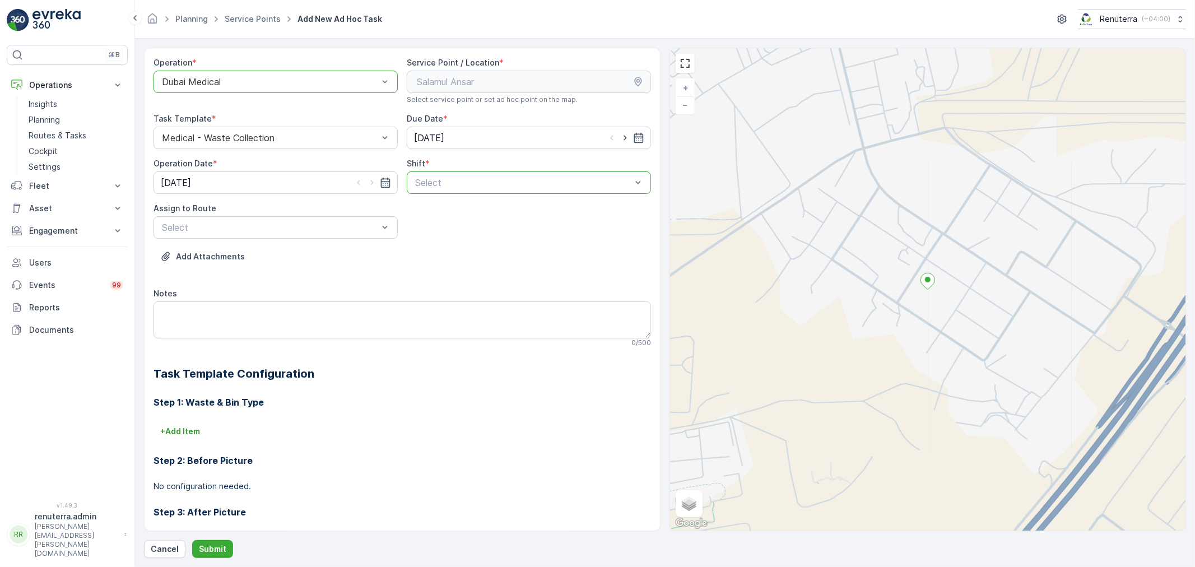
click at [474, 177] on div "Select" at bounding box center [523, 182] width 218 height 13
drag, startPoint x: 443, startPoint y: 225, endPoint x: 360, endPoint y: 225, distance: 83.4
click at [439, 225] on span "Night Shift" at bounding box center [435, 229] width 45 height 10
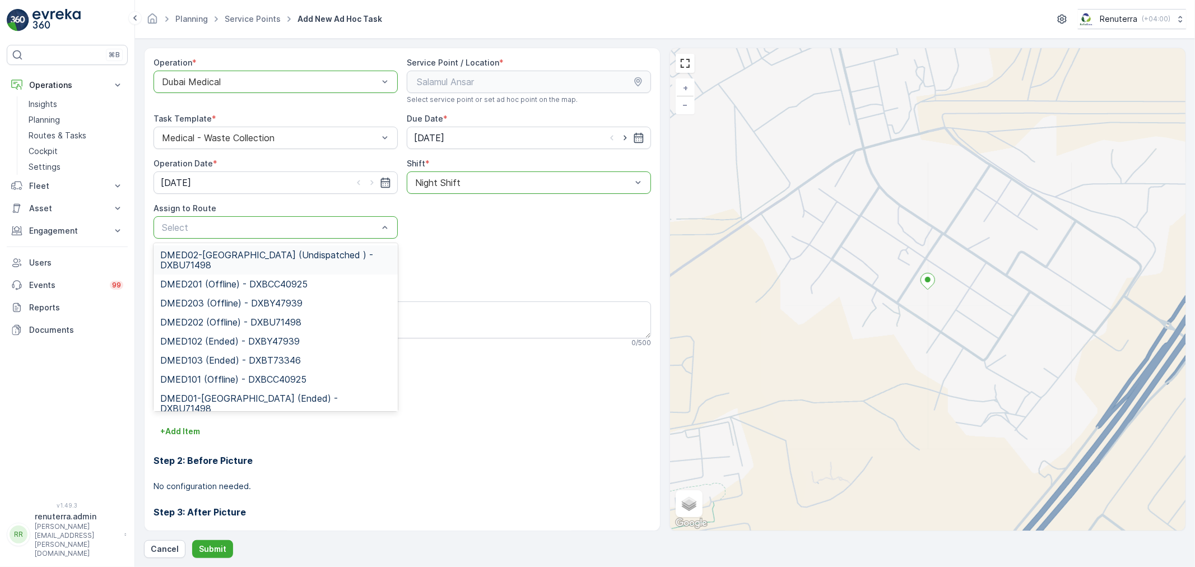
drag, startPoint x: 289, startPoint y: 226, endPoint x: 276, endPoint y: 226, distance: 13.4
type input "02"
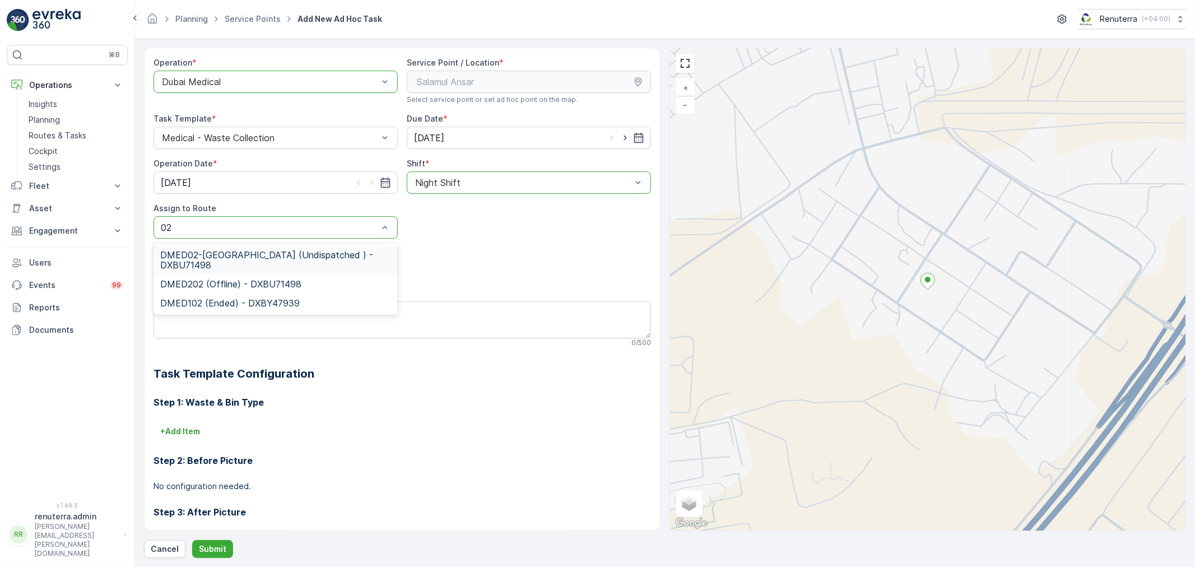
click at [256, 256] on span "DMED02-[GEOGRAPHIC_DATA] (Undispatched ) - DXBU71498" at bounding box center [275, 260] width 231 height 20
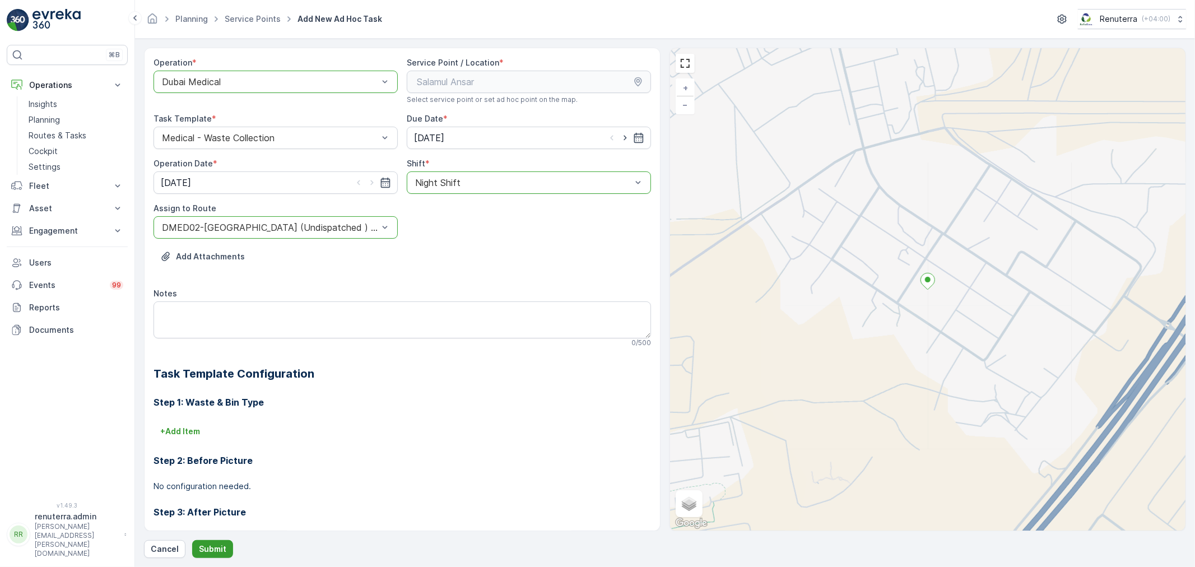
click at [217, 553] on p "Submit" at bounding box center [212, 548] width 27 height 11
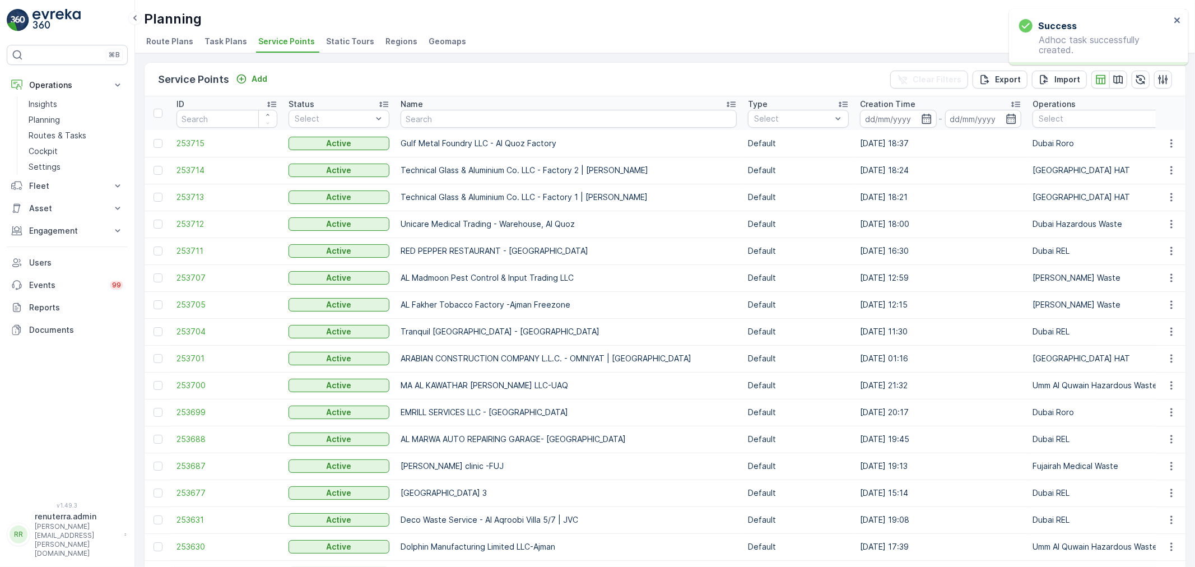
click at [460, 129] on th "Name" at bounding box center [568, 113] width 347 height 34
click at [459, 122] on input "text" at bounding box center [568, 119] width 336 height 18
type input "nep"
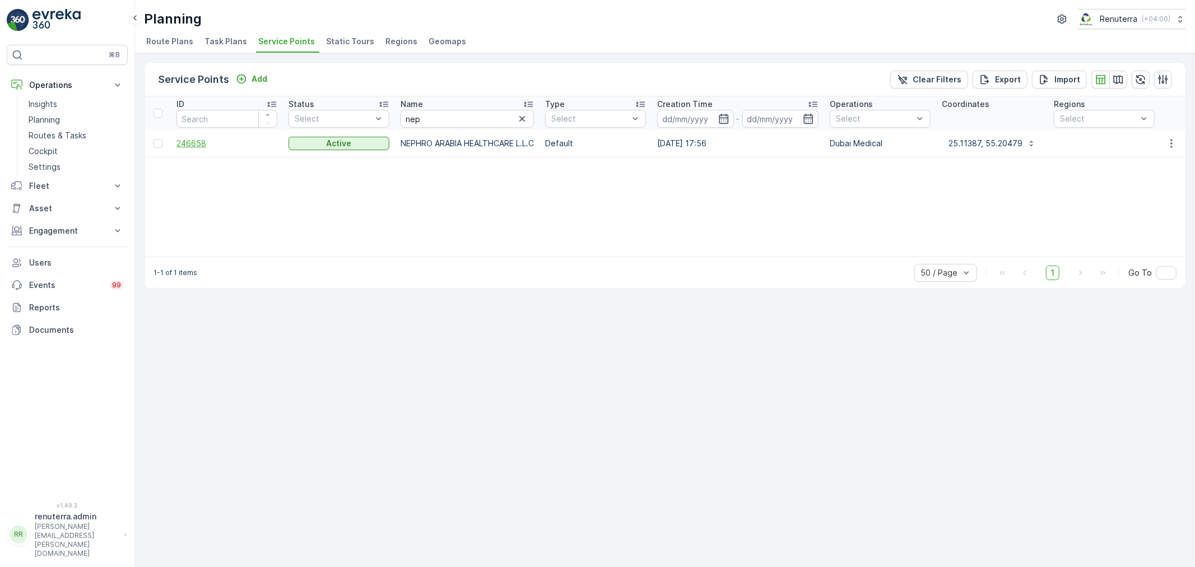
click at [196, 143] on span "246658" at bounding box center [226, 143] width 101 height 11
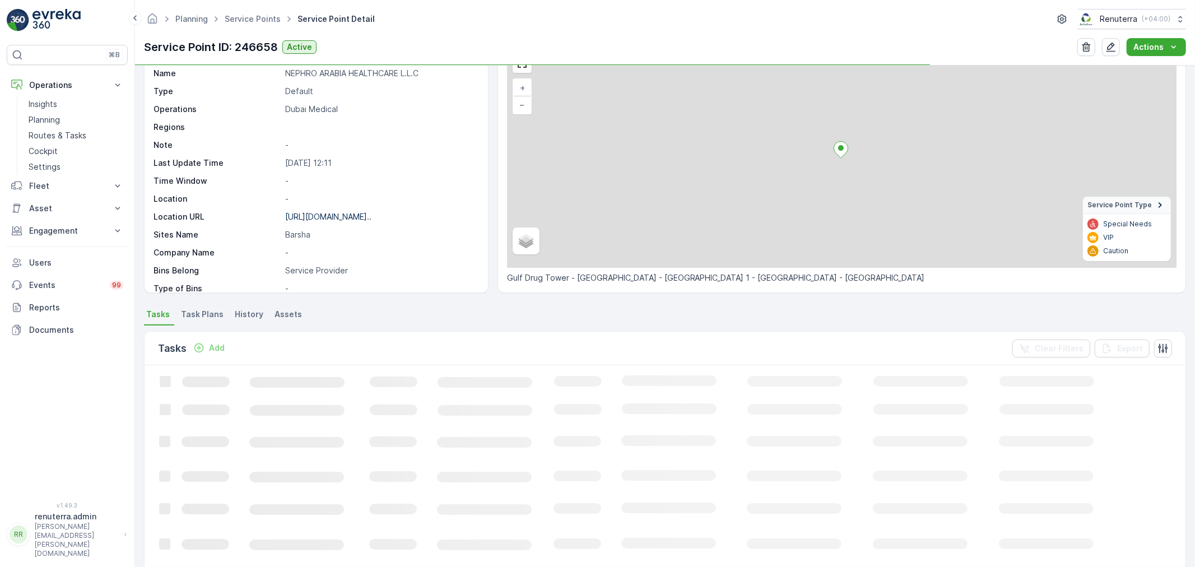
scroll to position [62, 0]
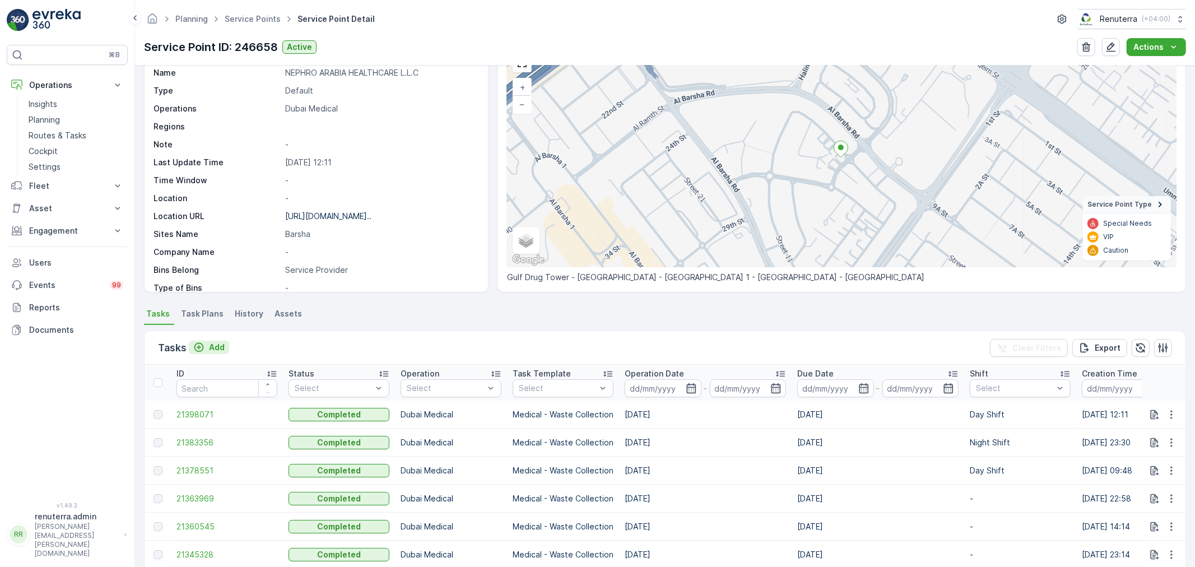
click at [223, 348] on p "Add" at bounding box center [217, 347] width 16 height 11
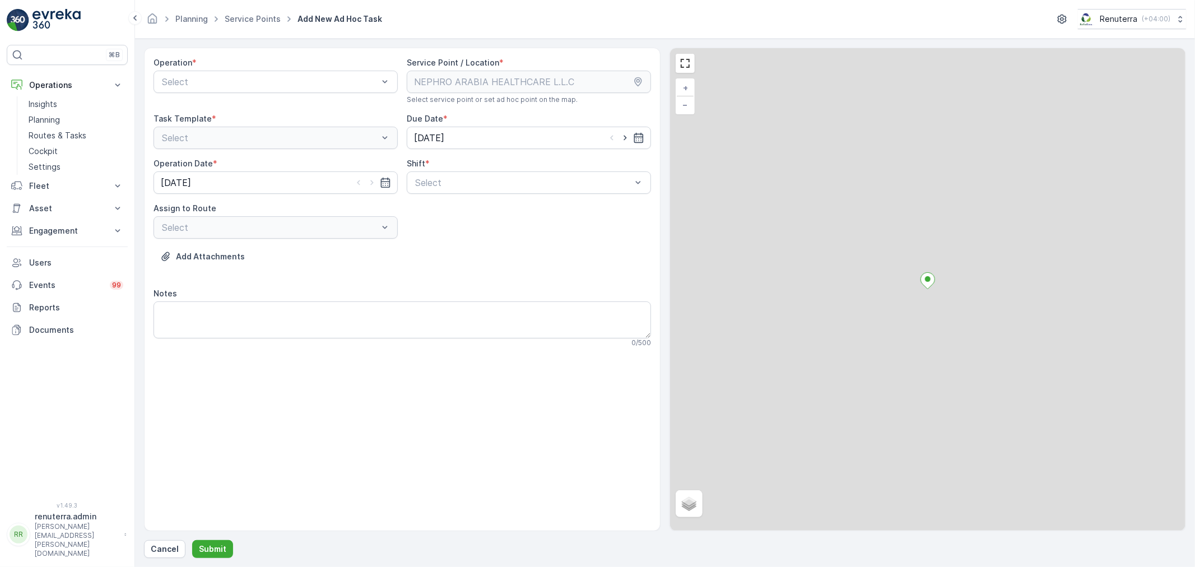
click at [213, 90] on div "Select" at bounding box center [275, 82] width 244 height 22
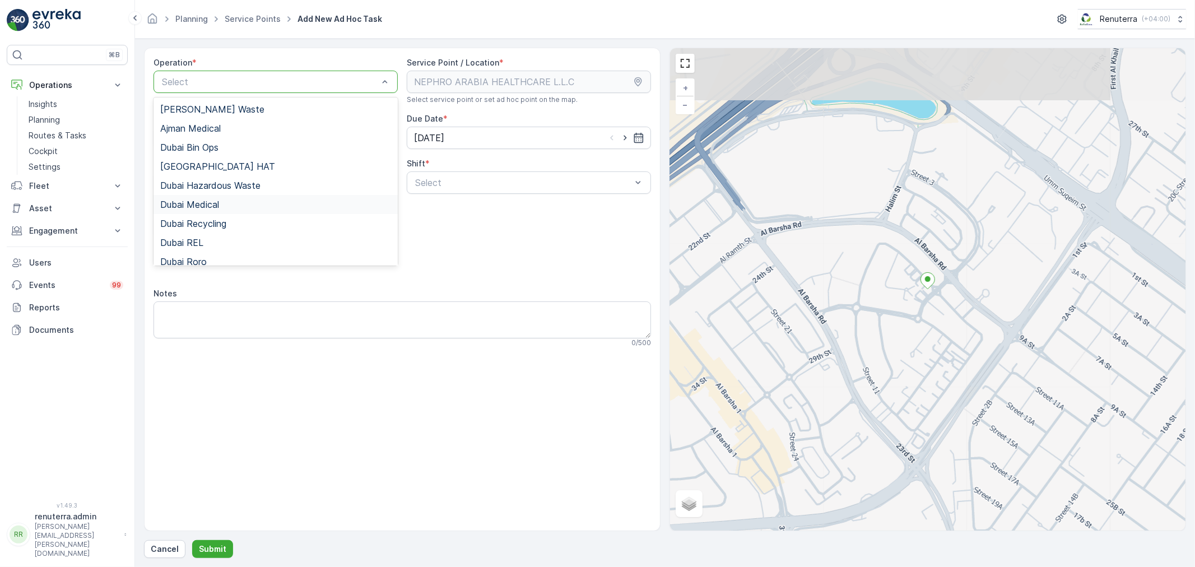
drag, startPoint x: 226, startPoint y: 207, endPoint x: 381, endPoint y: 203, distance: 155.2
click at [226, 206] on div "Dubai Medical" at bounding box center [275, 204] width 231 height 10
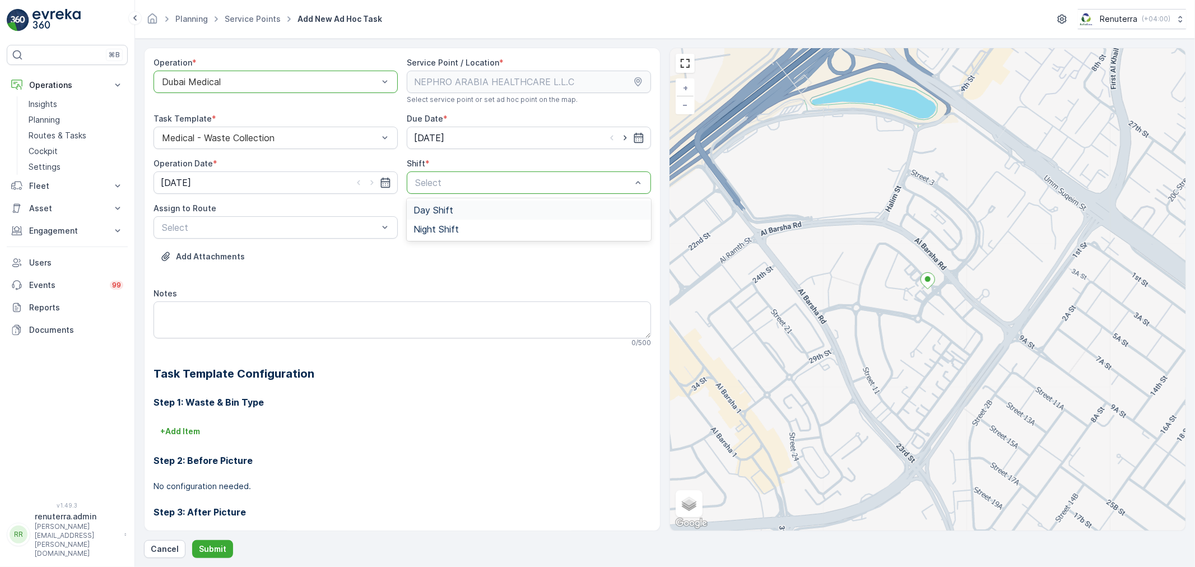
drag, startPoint x: 452, startPoint y: 191, endPoint x: 440, endPoint y: 214, distance: 26.6
click at [453, 190] on div "Select" at bounding box center [529, 182] width 244 height 22
click at [432, 227] on span "Night Shift" at bounding box center [435, 229] width 45 height 10
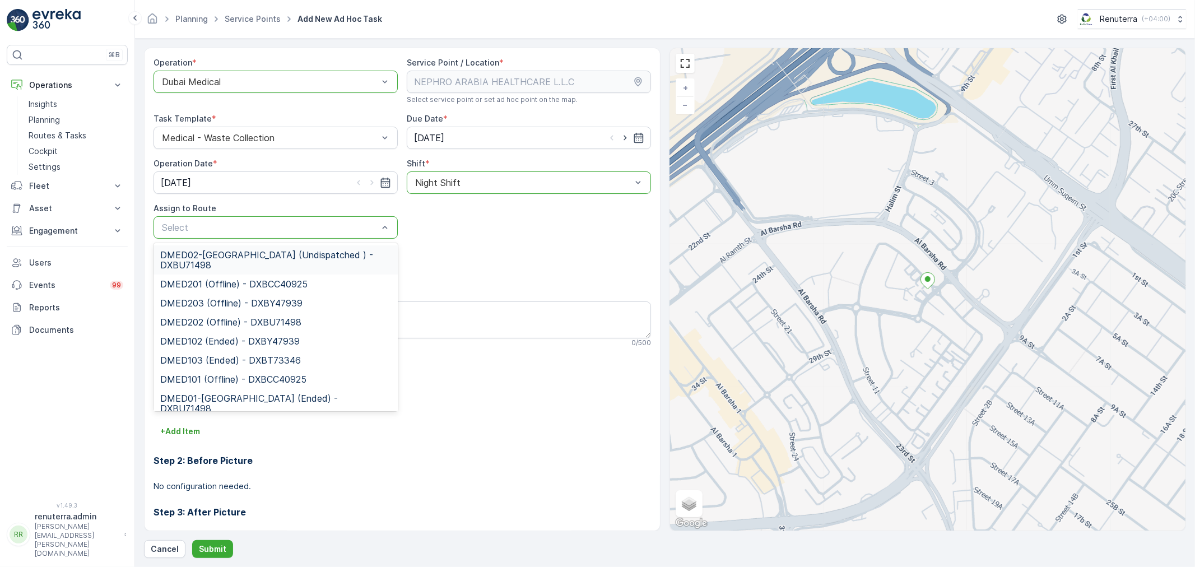
click at [222, 251] on span "DMED02-[GEOGRAPHIC_DATA] (Undispatched ) - DXBU71498" at bounding box center [275, 260] width 231 height 20
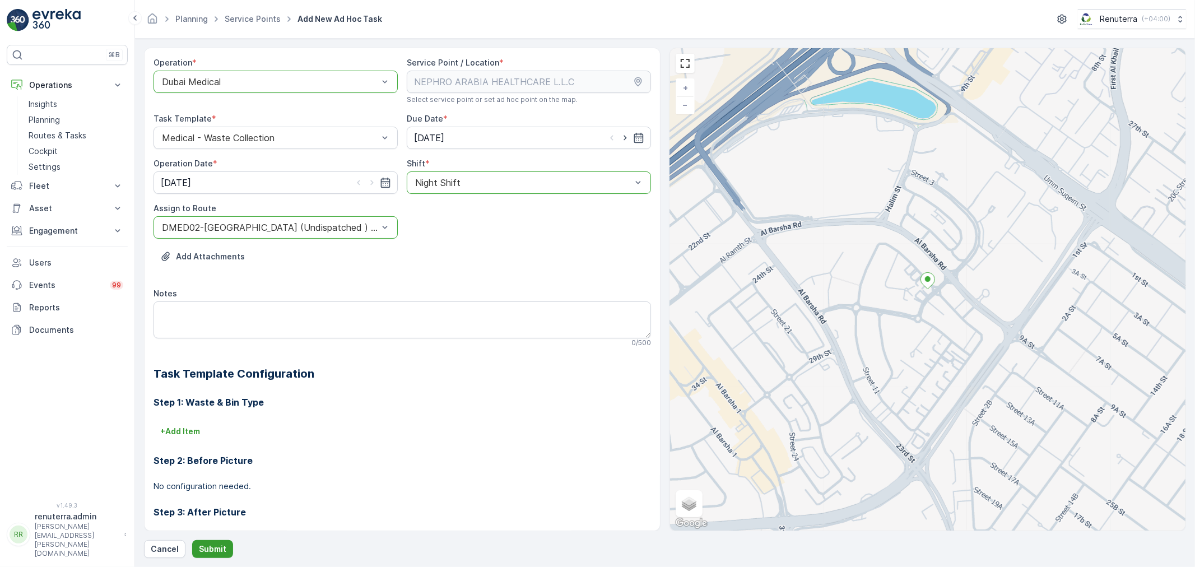
click at [222, 548] on p "Submit" at bounding box center [212, 548] width 27 height 11
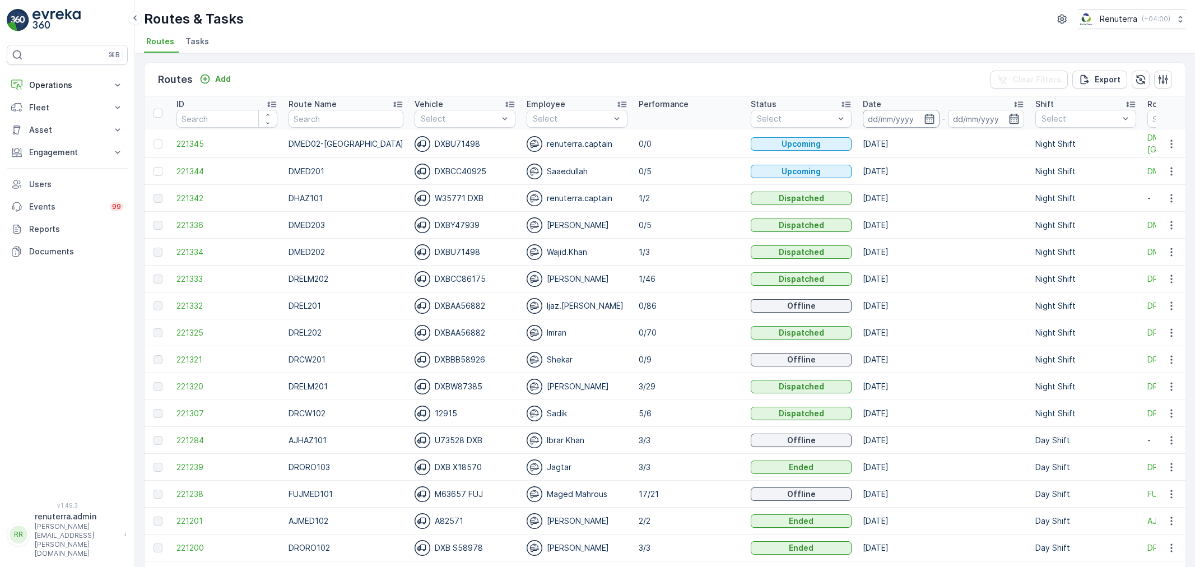
click at [892, 120] on input at bounding box center [900, 119] width 77 height 18
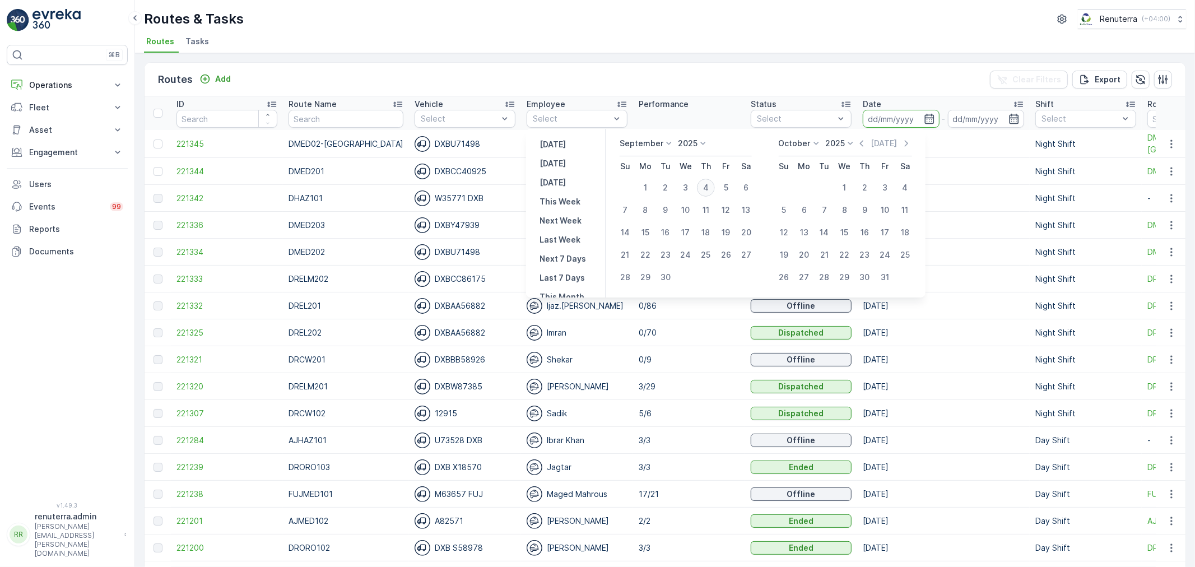
click at [704, 186] on div "4" at bounding box center [706, 188] width 18 height 18
type input "[DATE]"
click at [704, 186] on div "4" at bounding box center [706, 188] width 18 height 18
type input "[DATE]"
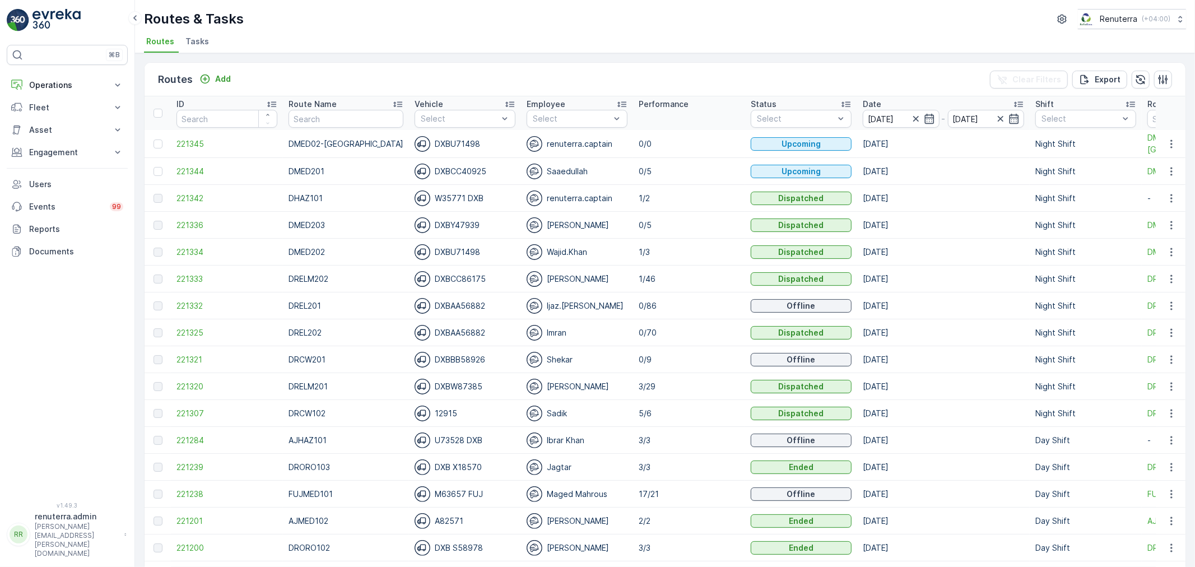
click at [670, 34] on ul "Routes Tasks" at bounding box center [660, 43] width 1033 height 19
click at [347, 124] on input "text" at bounding box center [345, 119] width 115 height 18
type input "med"
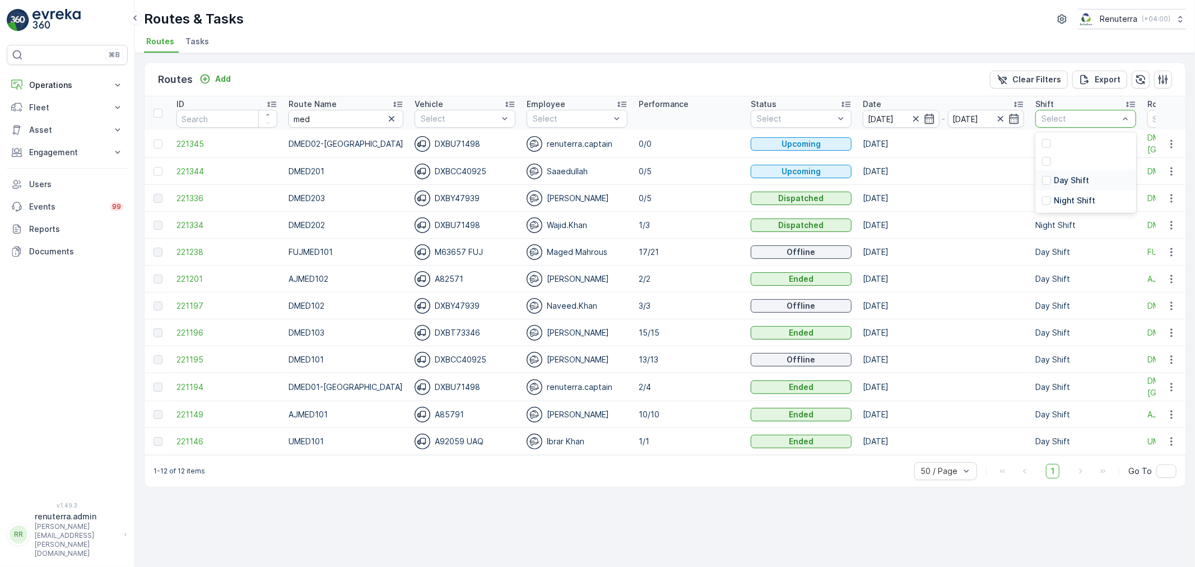
click at [1053, 180] on p "Day Shift" at bounding box center [1070, 180] width 35 height 11
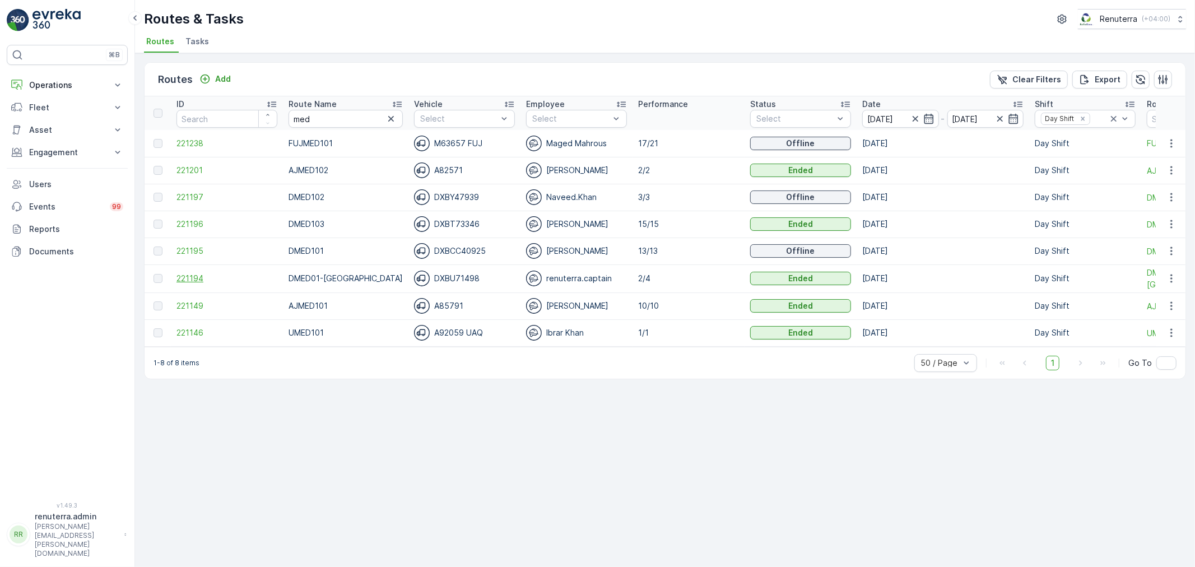
click at [198, 279] on span "221194" at bounding box center [226, 278] width 101 height 11
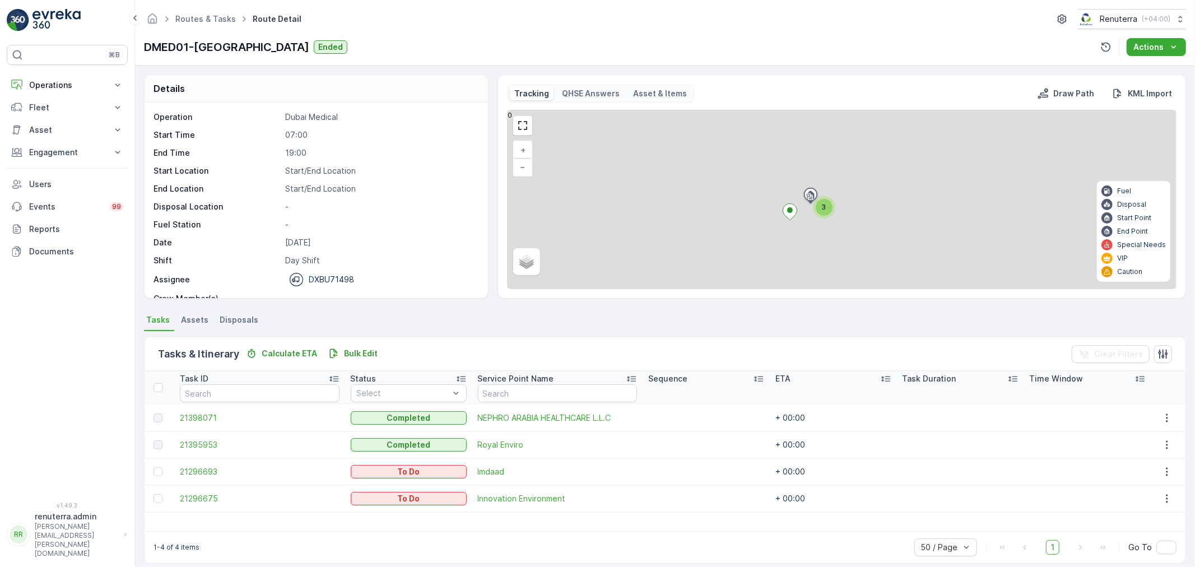
scroll to position [10, 0]
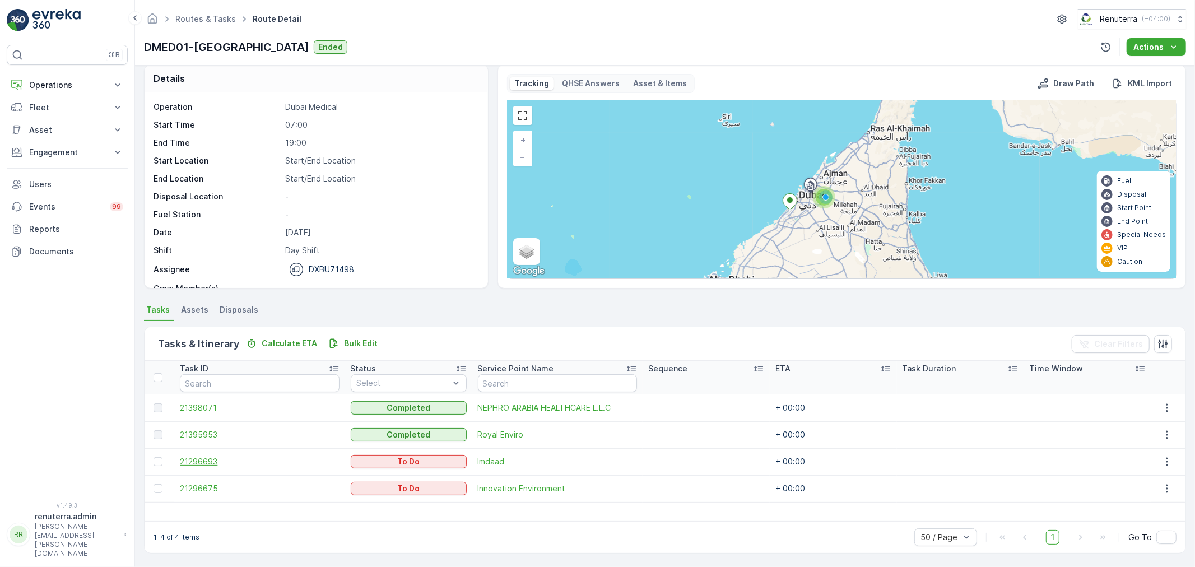
click at [205, 460] on span "21296693" at bounding box center [259, 461] width 159 height 11
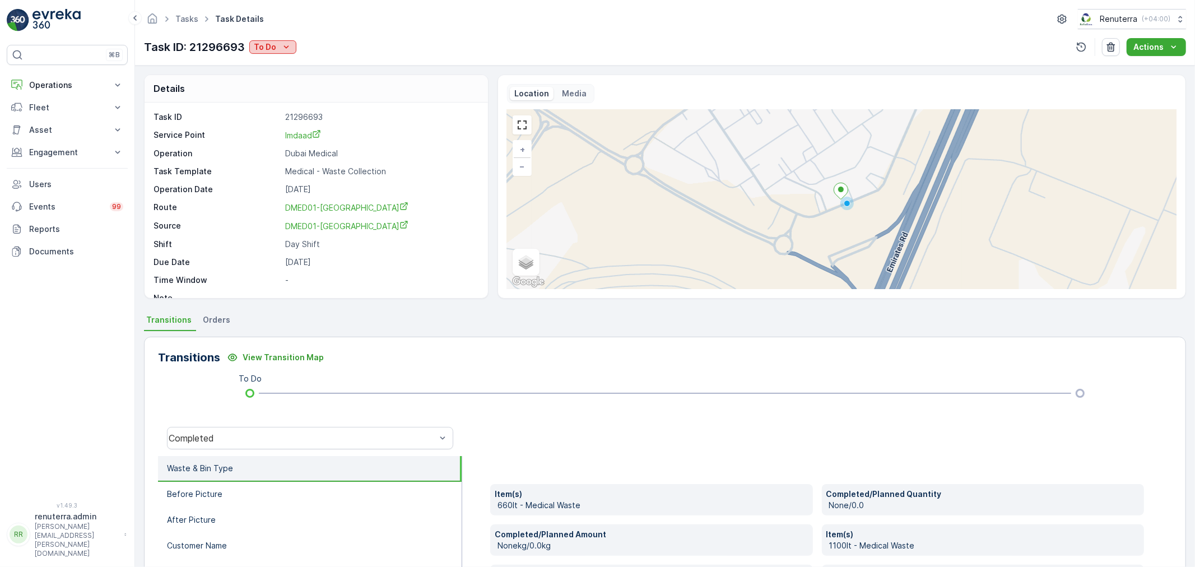
click at [282, 41] on icon "To Do" at bounding box center [286, 46] width 11 height 11
click at [284, 62] on span "Completed" at bounding box center [277, 63] width 42 height 11
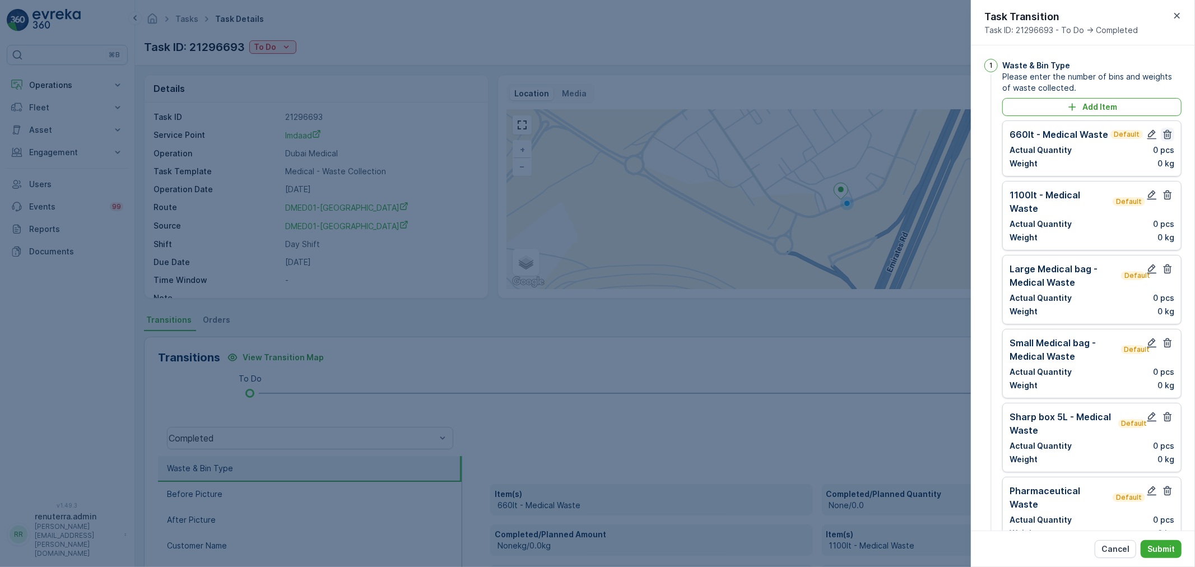
click at [1165, 133] on icon "button" at bounding box center [1167, 134] width 11 height 11
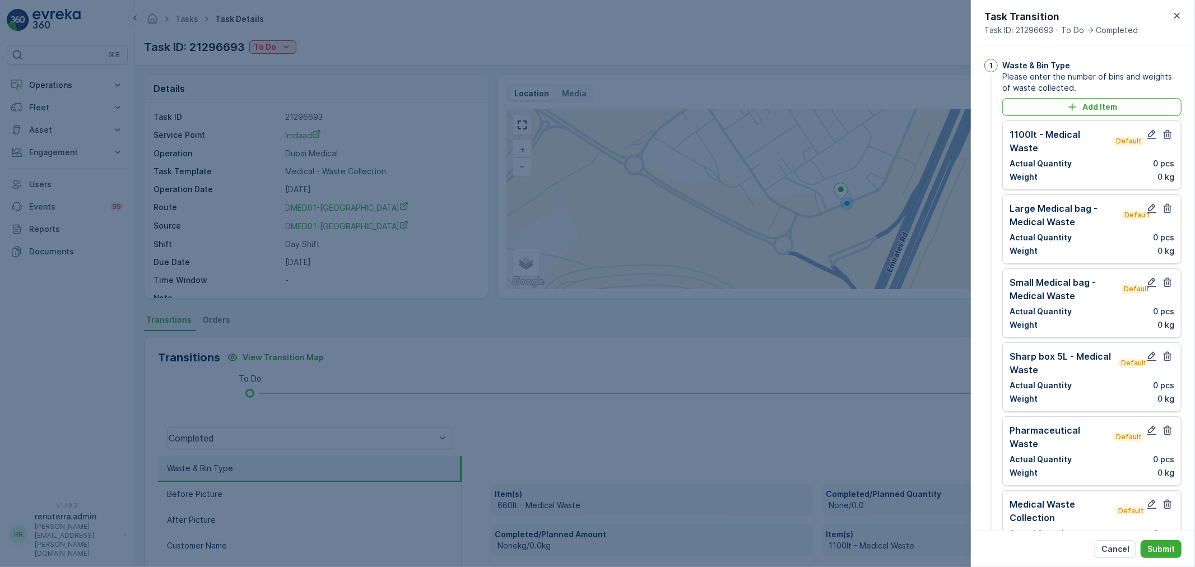
click at [1165, 133] on icon "button" at bounding box center [1167, 134] width 11 height 11
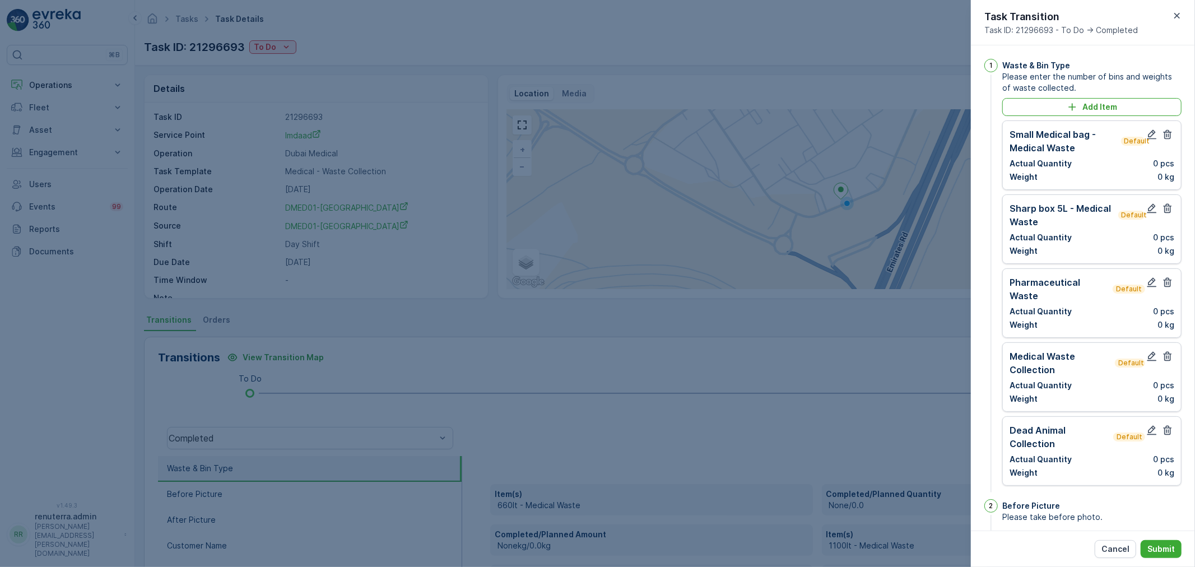
click at [1165, 133] on icon "button" at bounding box center [1167, 134] width 11 height 11
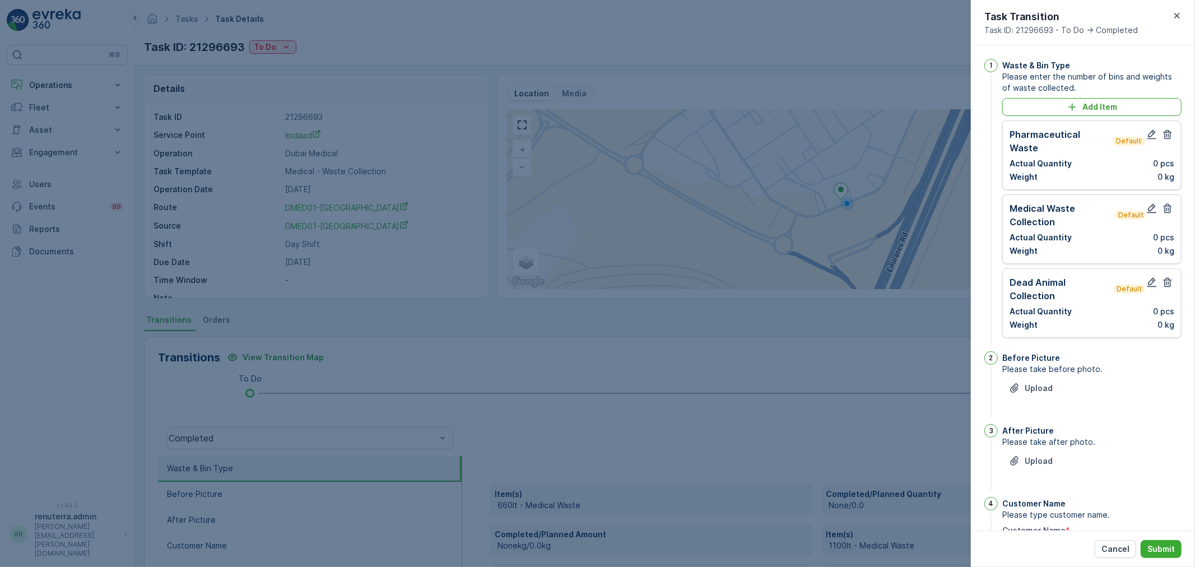
click at [1165, 133] on icon "button" at bounding box center [1167, 134] width 11 height 11
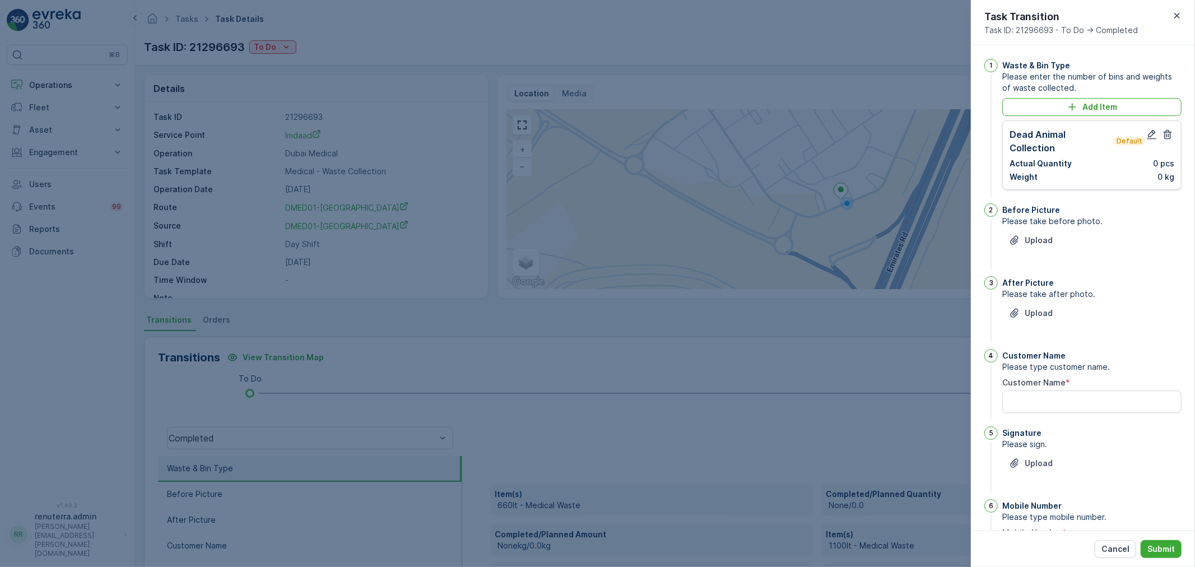
click at [1165, 133] on icon "button" at bounding box center [1167, 134] width 11 height 11
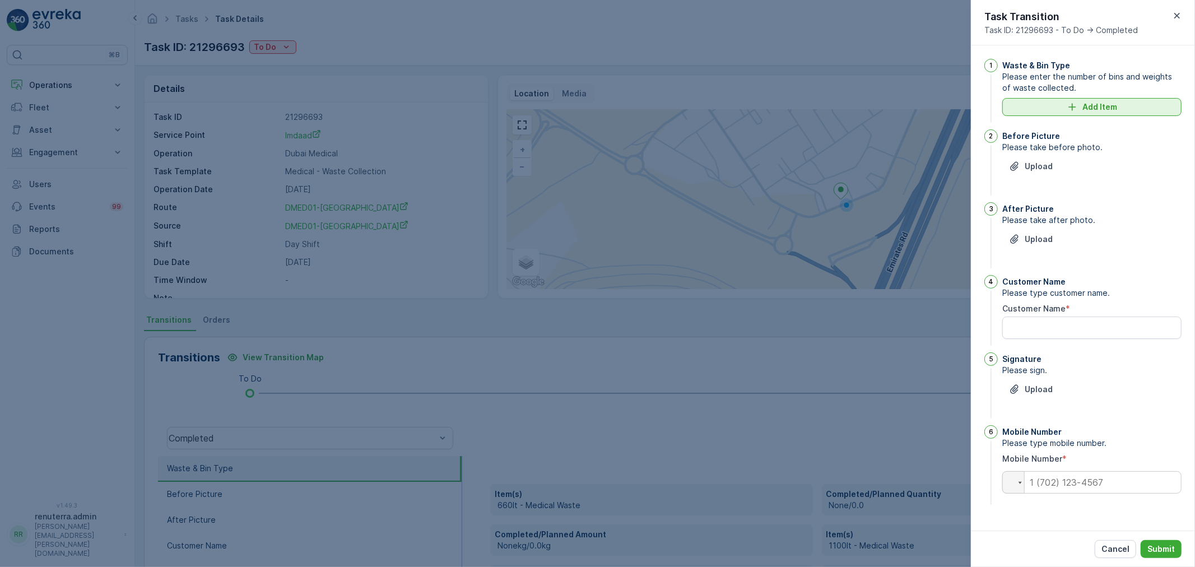
click at [1097, 105] on p "Add Item" at bounding box center [1099, 106] width 35 height 11
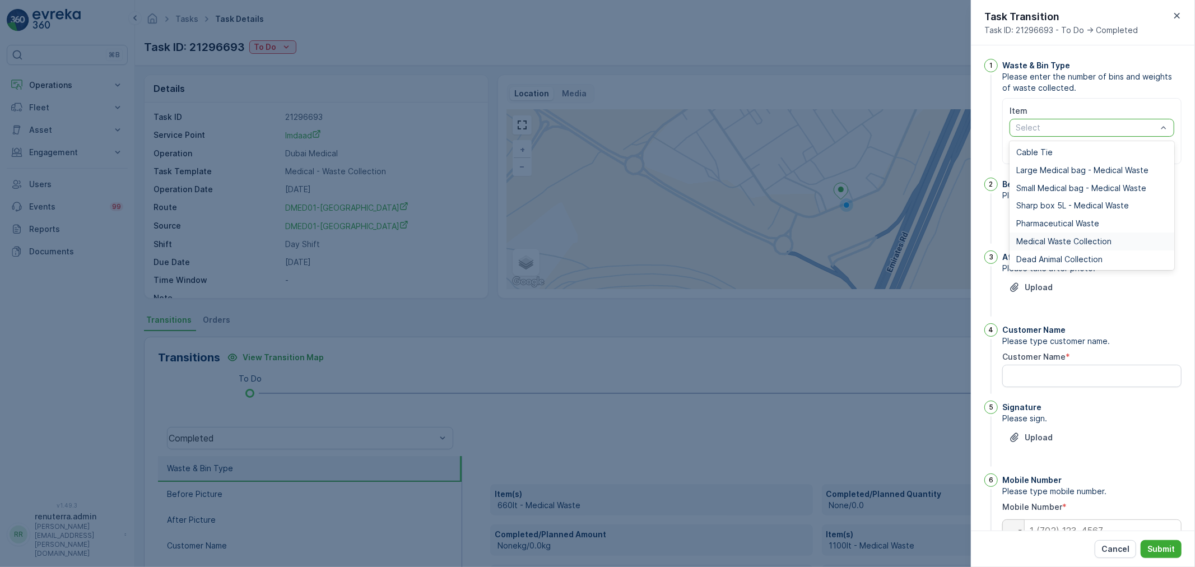
click at [1083, 239] on span "Medical Waste Collection" at bounding box center [1063, 241] width 95 height 9
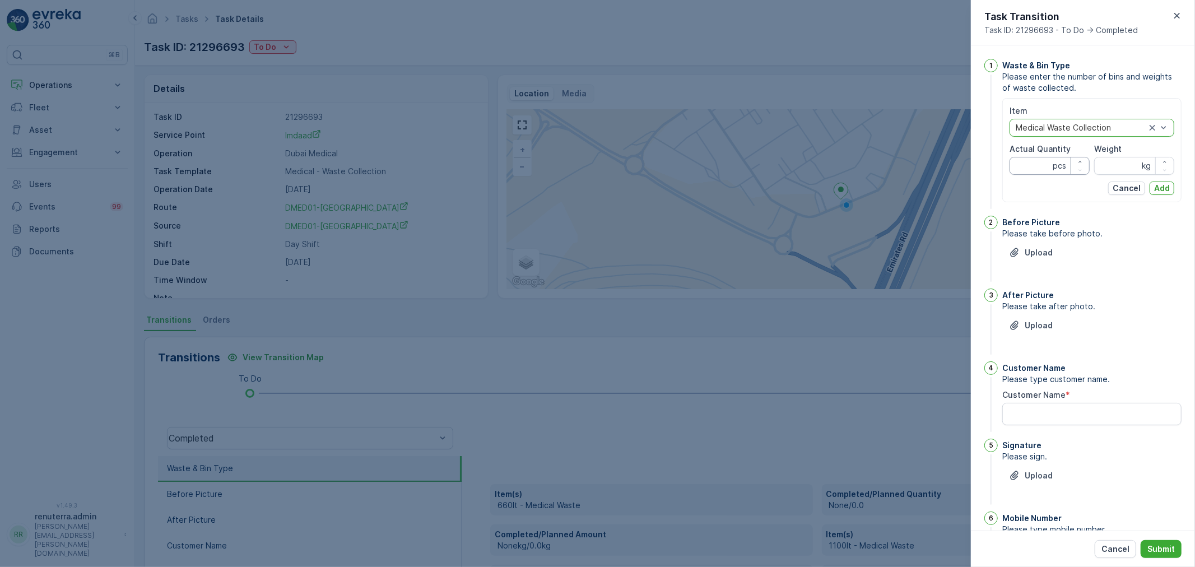
click at [1029, 161] on Quantity "Actual Quantity" at bounding box center [1049, 166] width 80 height 18
type Quantity "1"
click at [1107, 163] on input "Weight" at bounding box center [1134, 166] width 80 height 18
type input "1079"
click at [1165, 187] on p "Add" at bounding box center [1162, 188] width 16 height 11
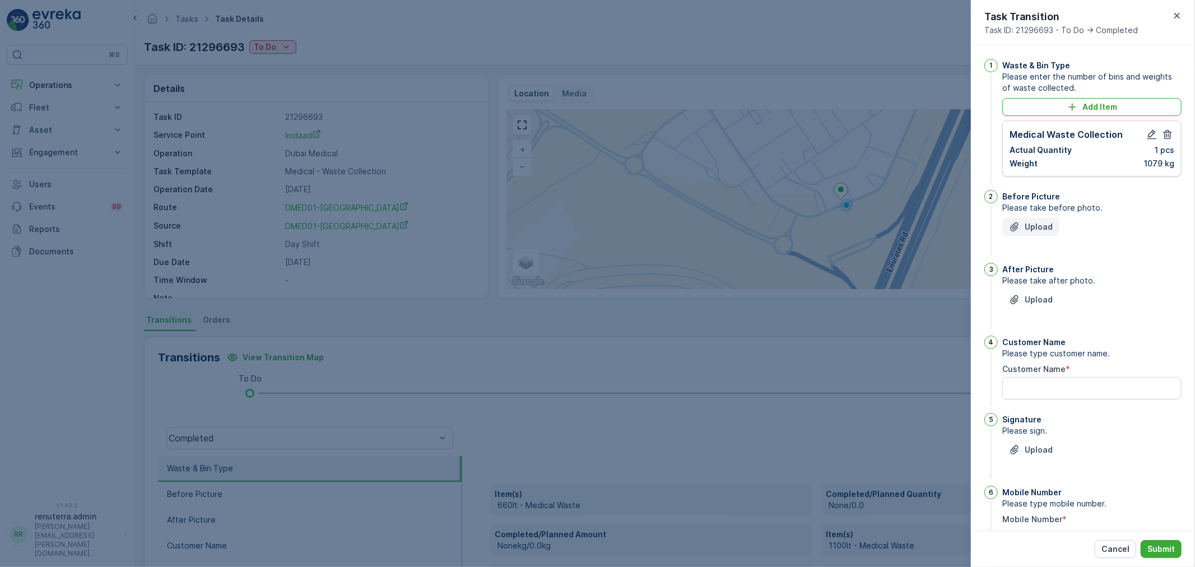
click at [1032, 222] on p "Upload" at bounding box center [1038, 226] width 28 height 11
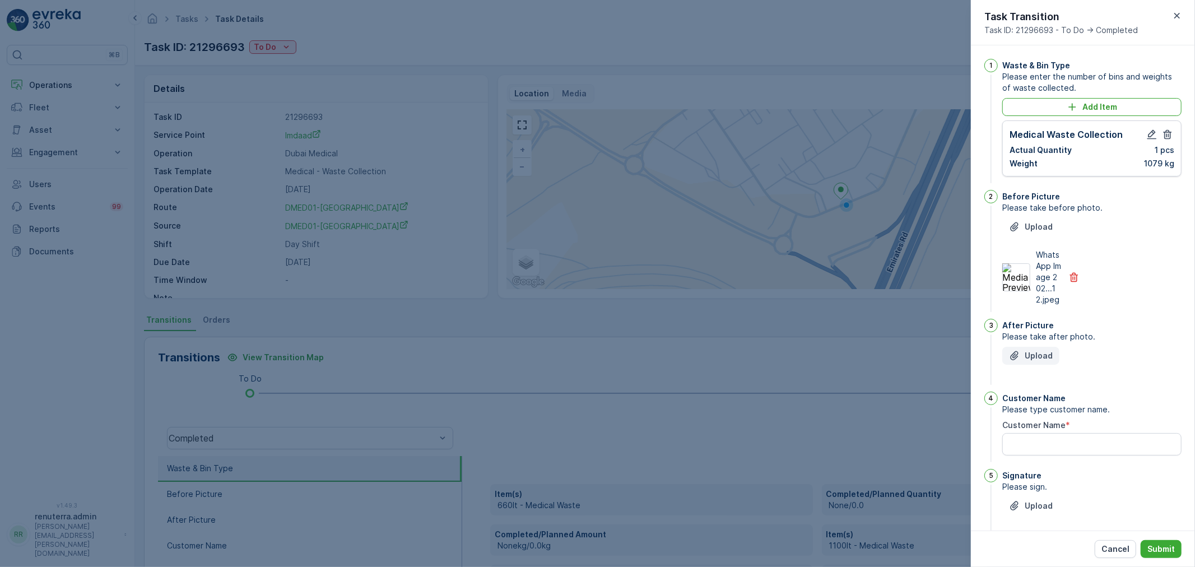
click at [1033, 351] on p "Upload" at bounding box center [1038, 355] width 28 height 11
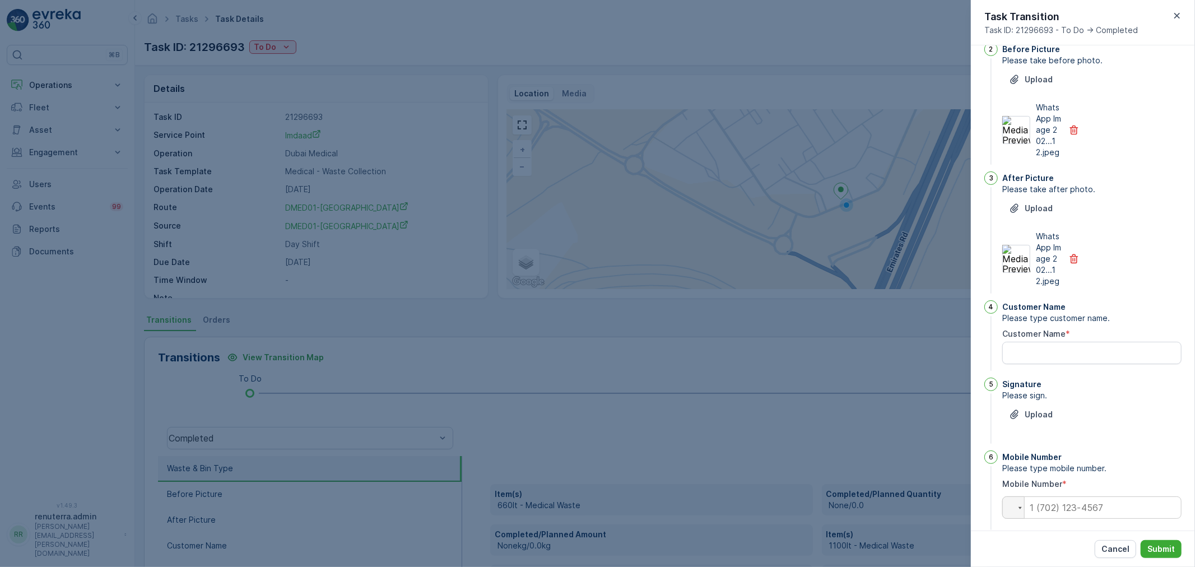
scroll to position [162, 0]
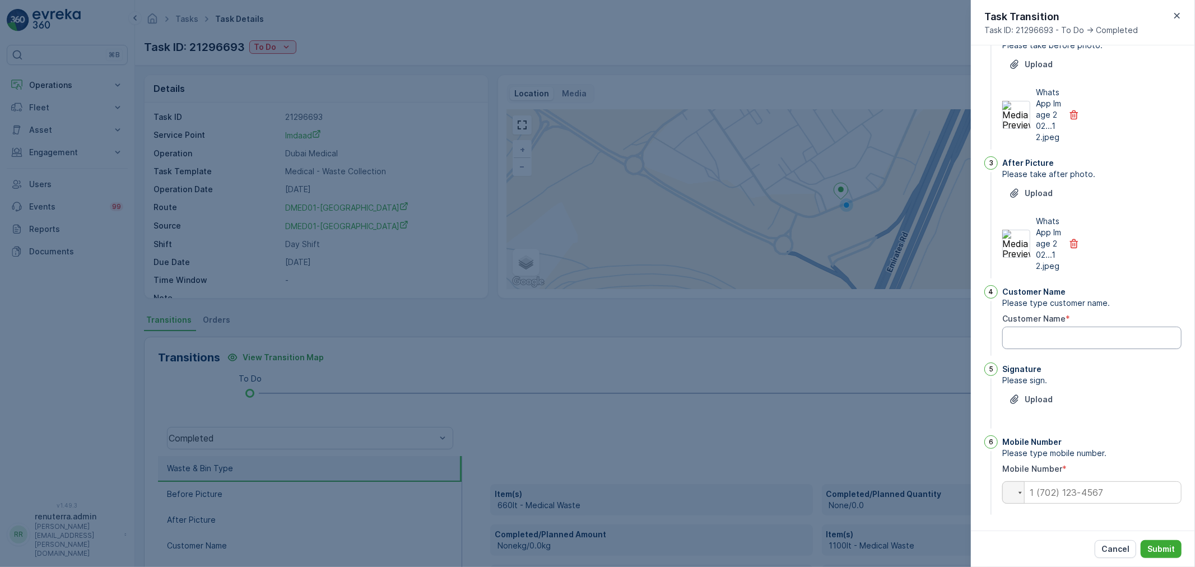
click at [1050, 343] on Name "Customer Name" at bounding box center [1091, 338] width 179 height 22
type Name "Ghayees"
click at [1037, 396] on p "Upload" at bounding box center [1038, 399] width 28 height 11
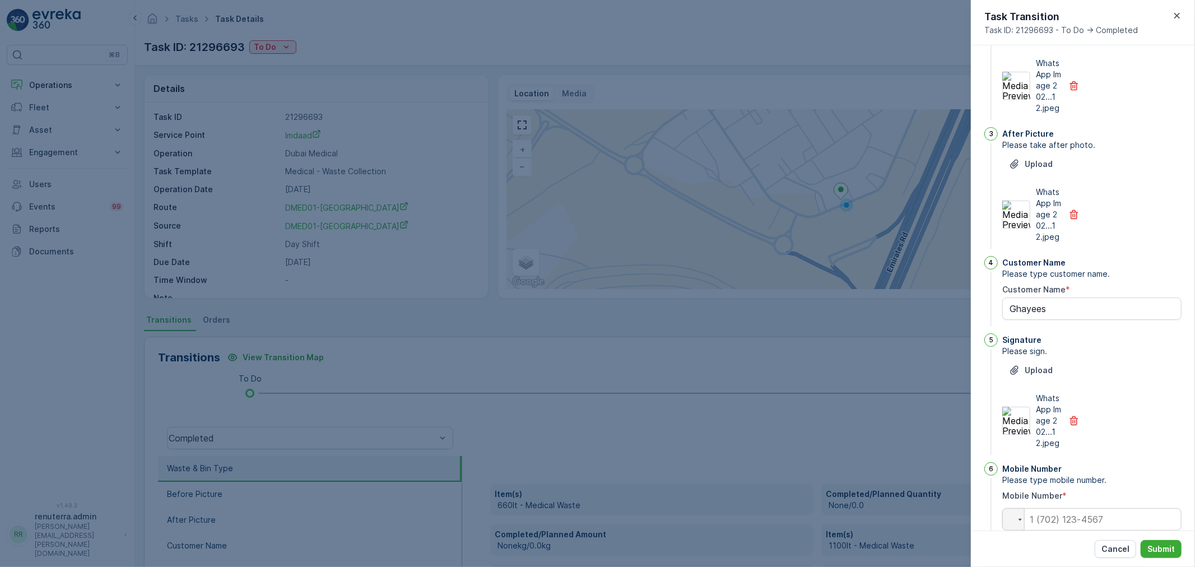
scroll to position [218, 0]
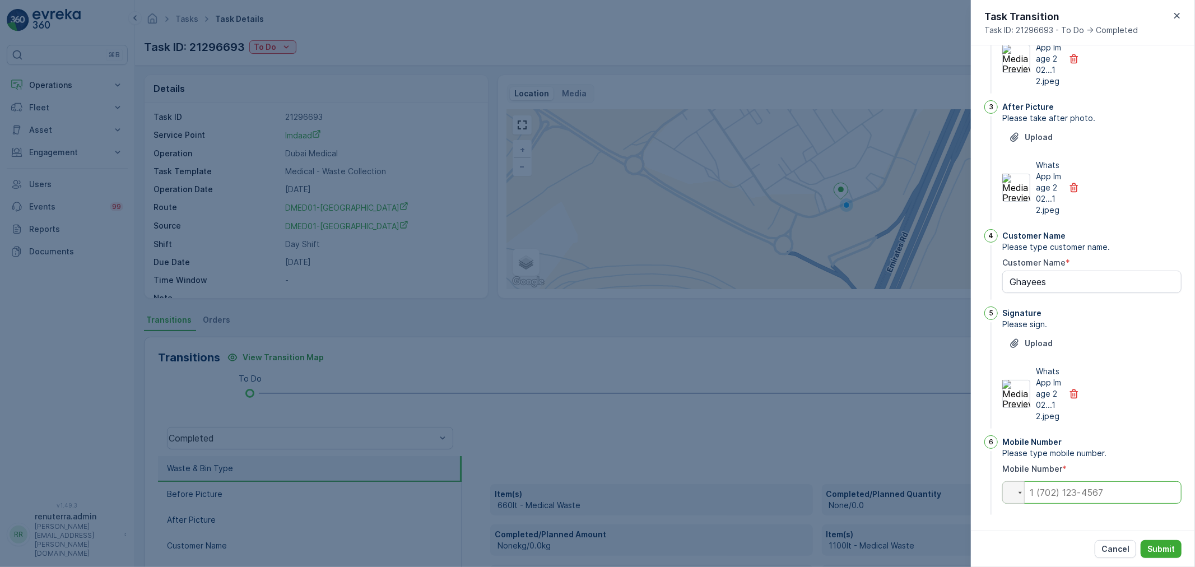
click at [1076, 497] on input "tel" at bounding box center [1091, 492] width 179 height 22
type input "0562084220"
click at [1160, 544] on p "Submit" at bounding box center [1160, 548] width 27 height 11
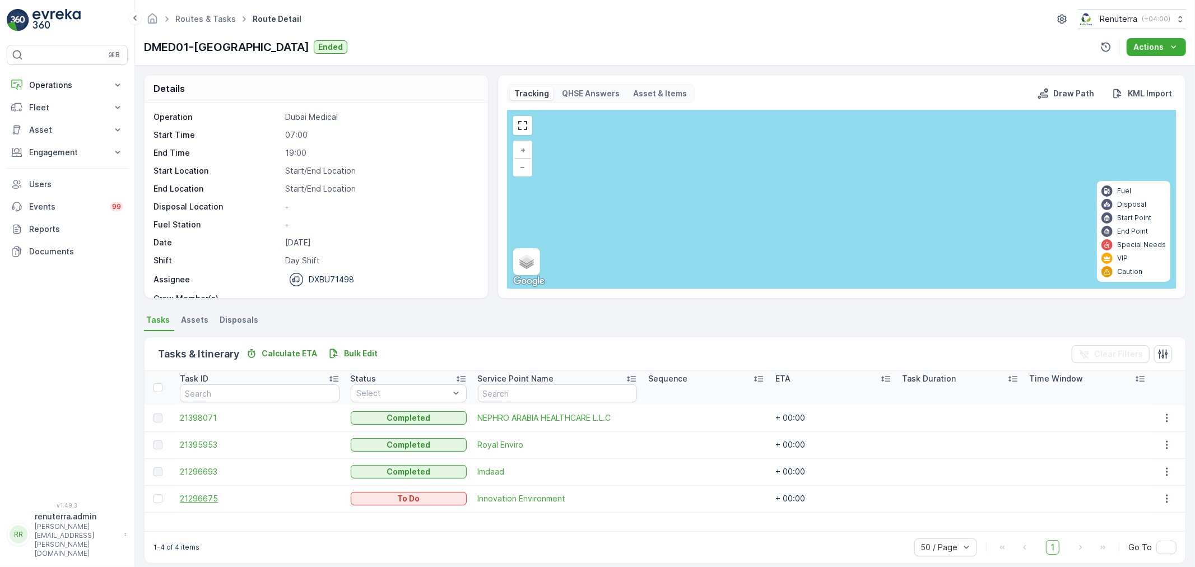
click at [200, 501] on span "21296675" at bounding box center [259, 498] width 159 height 11
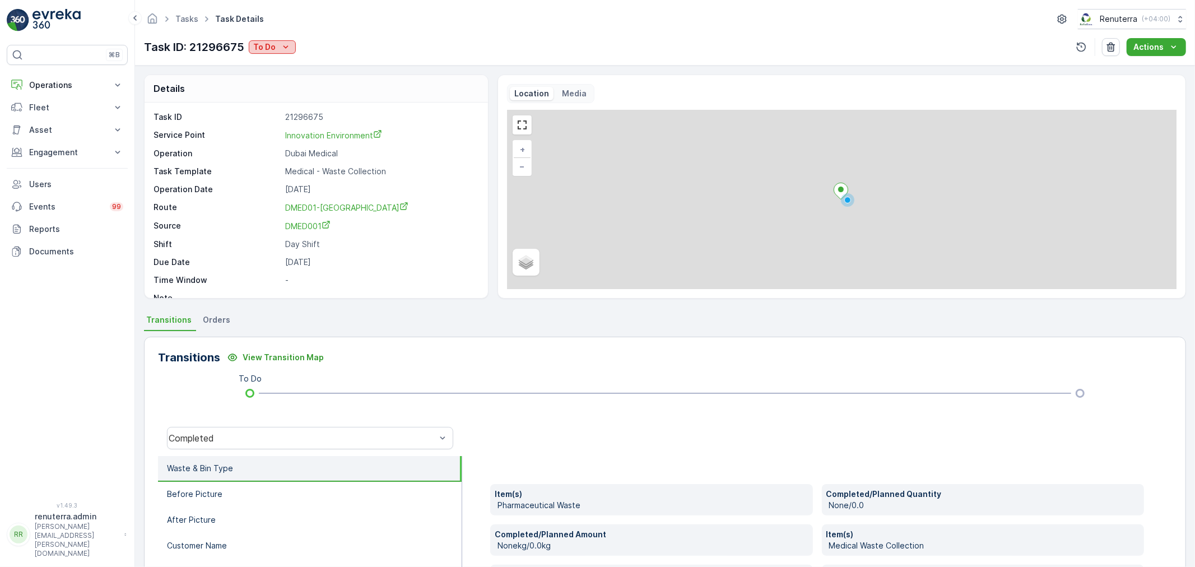
click at [276, 46] on div "To Do" at bounding box center [272, 46] width 38 height 11
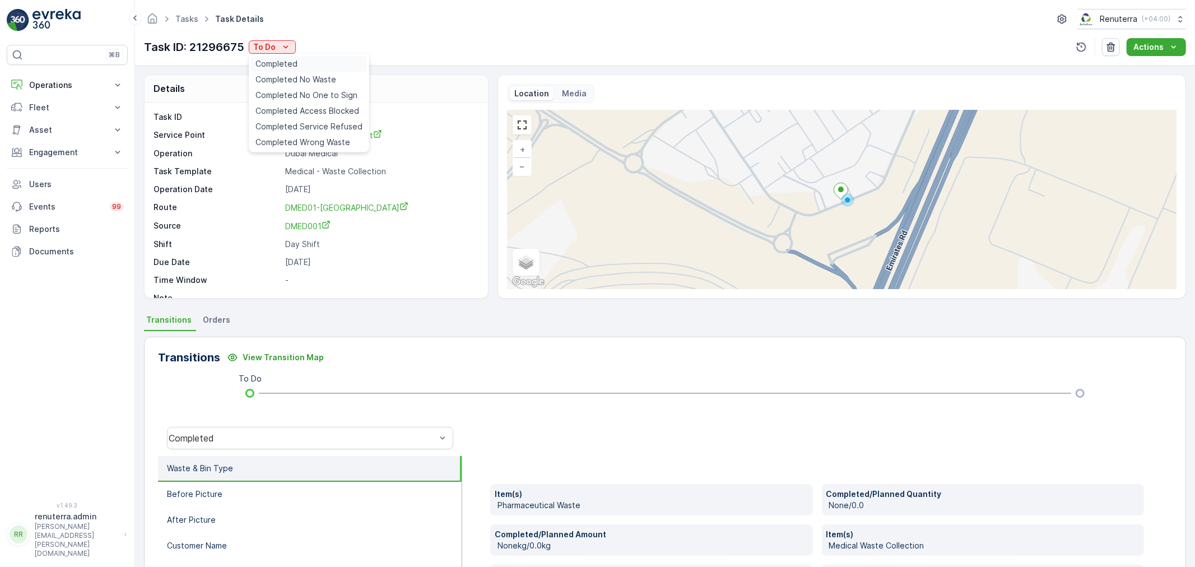
click at [266, 65] on span "Completed" at bounding box center [276, 63] width 42 height 11
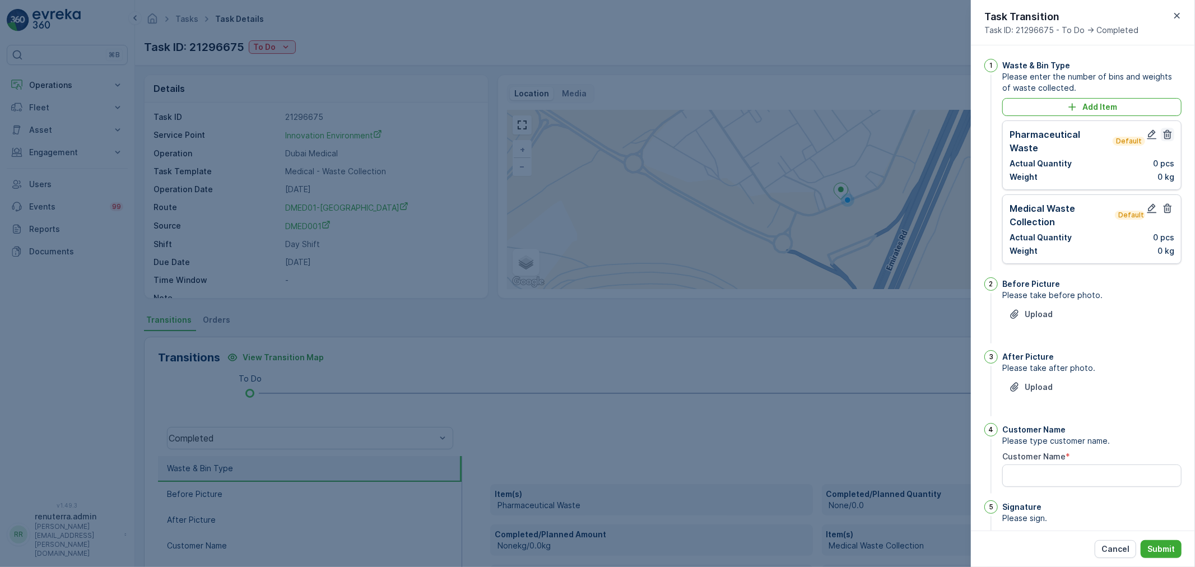
click at [1163, 133] on icon "button" at bounding box center [1167, 135] width 8 height 10
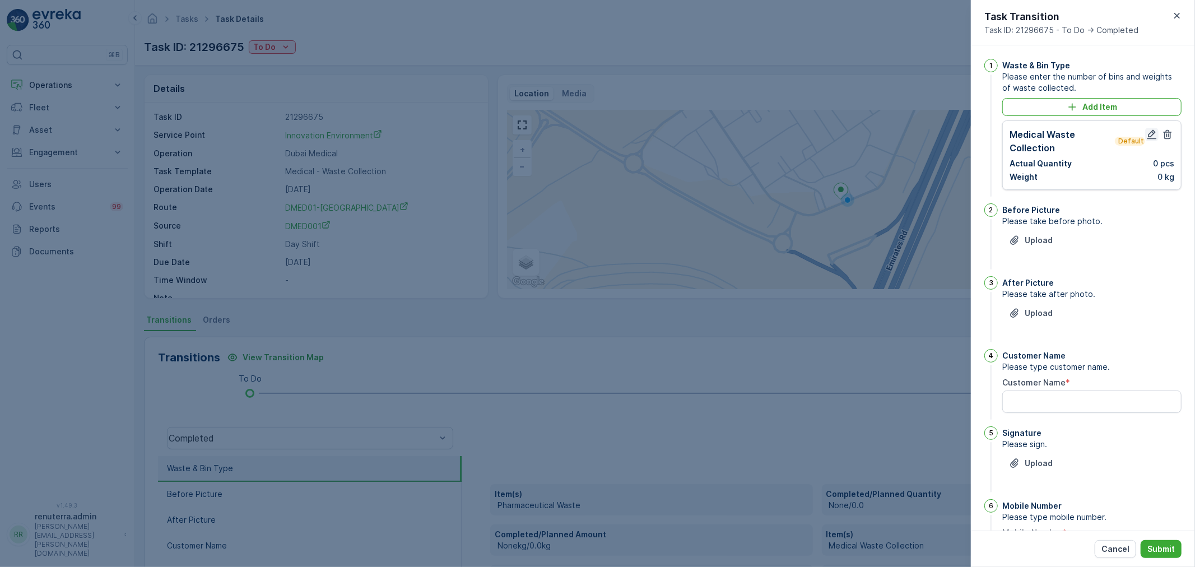
click at [1145, 136] on button "button" at bounding box center [1151, 134] width 13 height 13
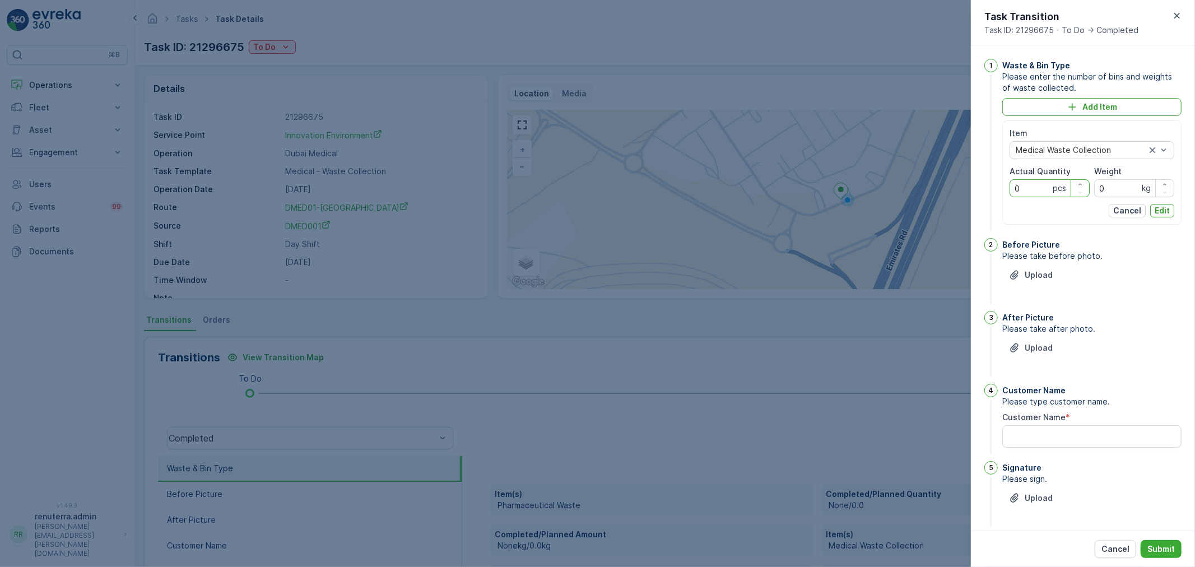
drag, startPoint x: 1029, startPoint y: 189, endPoint x: 1000, endPoint y: 185, distance: 29.3
click at [1000, 185] on div "1 Waste & Bin Type Please enter the number of bins and weights of waste collect…" at bounding box center [1082, 146] width 197 height 175
type Quantity "1"
drag, startPoint x: 1112, startPoint y: 188, endPoint x: 1082, endPoint y: 184, distance: 30.0
click at [1082, 184] on div "Item Medical Waste Collection Actual Quantity 1 pcs Weight 0 kg" at bounding box center [1091, 162] width 165 height 69
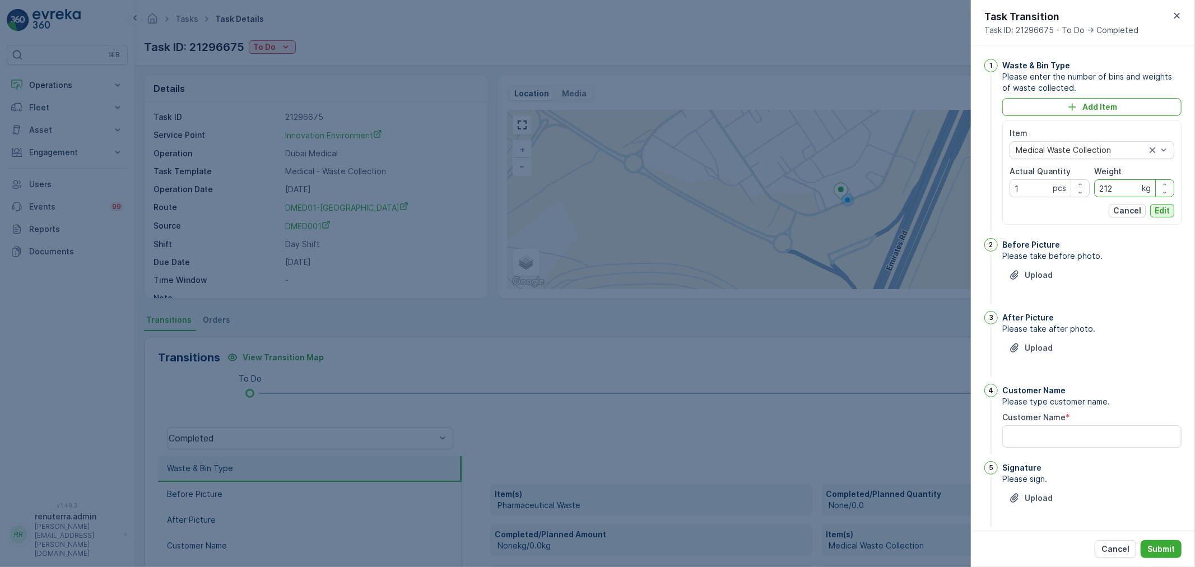
type input "212"
click at [1156, 209] on p "Edit" at bounding box center [1161, 210] width 15 height 11
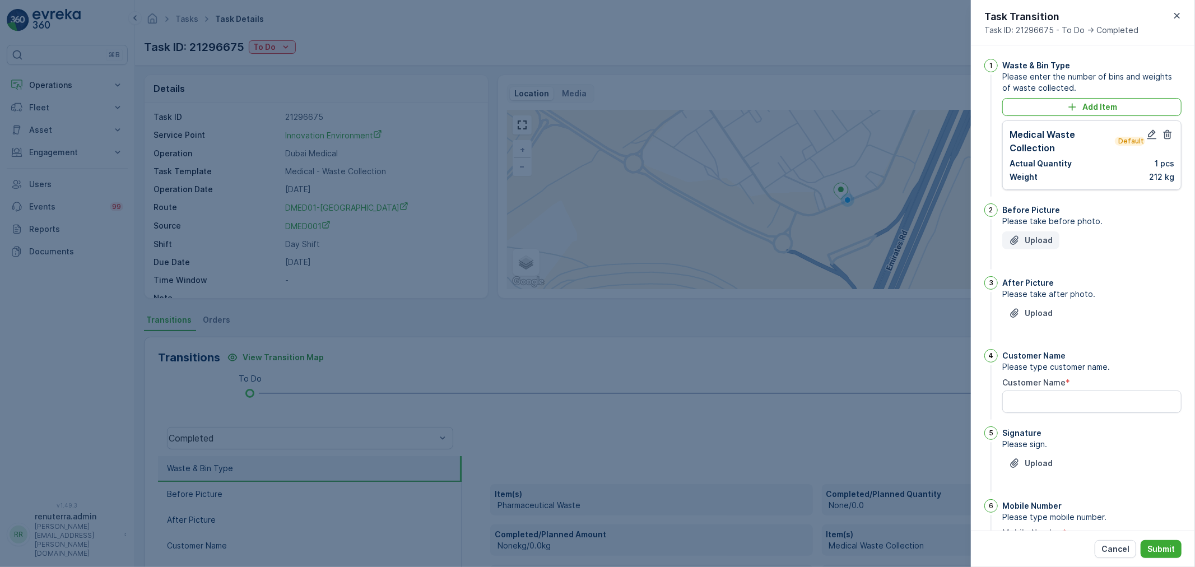
click at [1042, 239] on p "Upload" at bounding box center [1038, 240] width 28 height 11
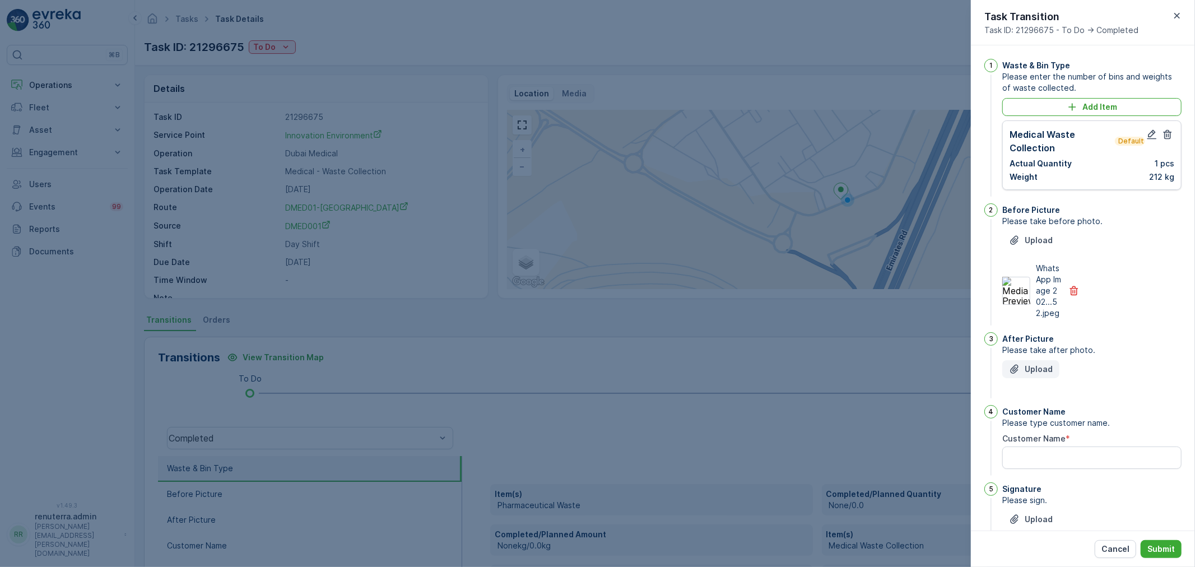
click at [1038, 375] on p "Upload" at bounding box center [1038, 368] width 28 height 11
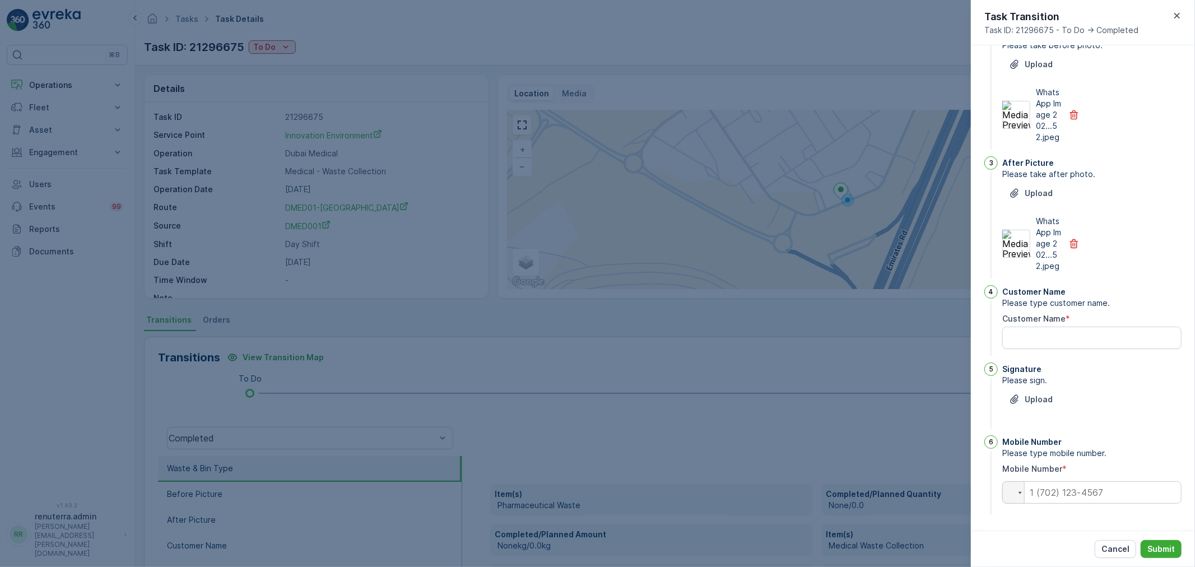
scroll to position [198, 0]
click at [1046, 335] on Name "Customer Name" at bounding box center [1091, 338] width 179 height 22
type Name "Dipak"
click at [1042, 402] on p "Upload" at bounding box center [1038, 399] width 28 height 11
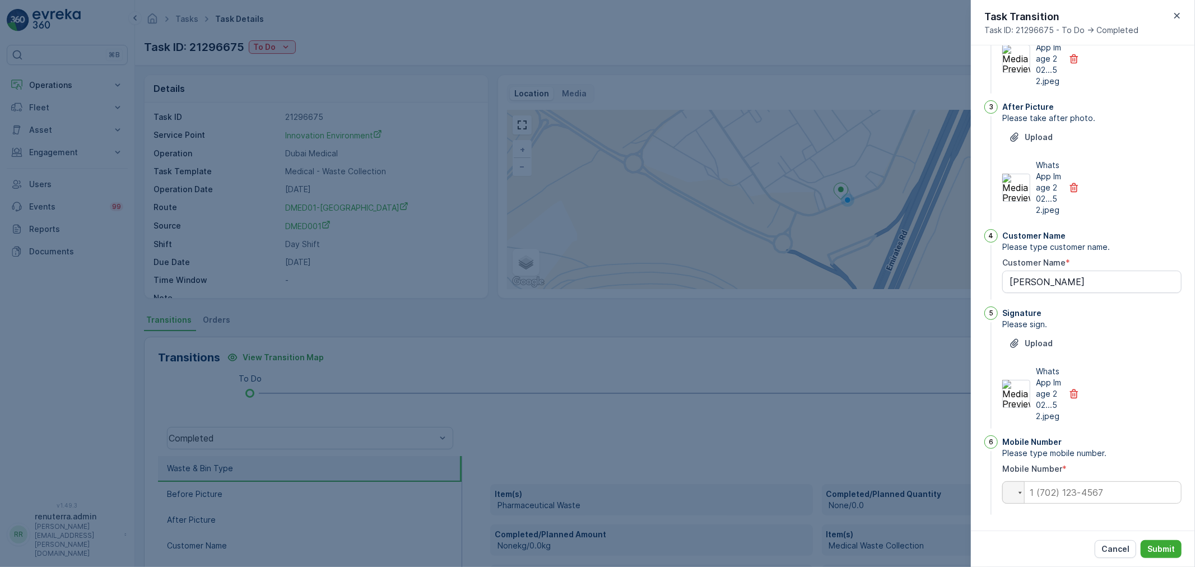
scroll to position [265, 0]
click at [1060, 496] on input "tel" at bounding box center [1091, 492] width 179 height 22
type input "0"
click at [1155, 542] on button "Submit" at bounding box center [1160, 549] width 41 height 18
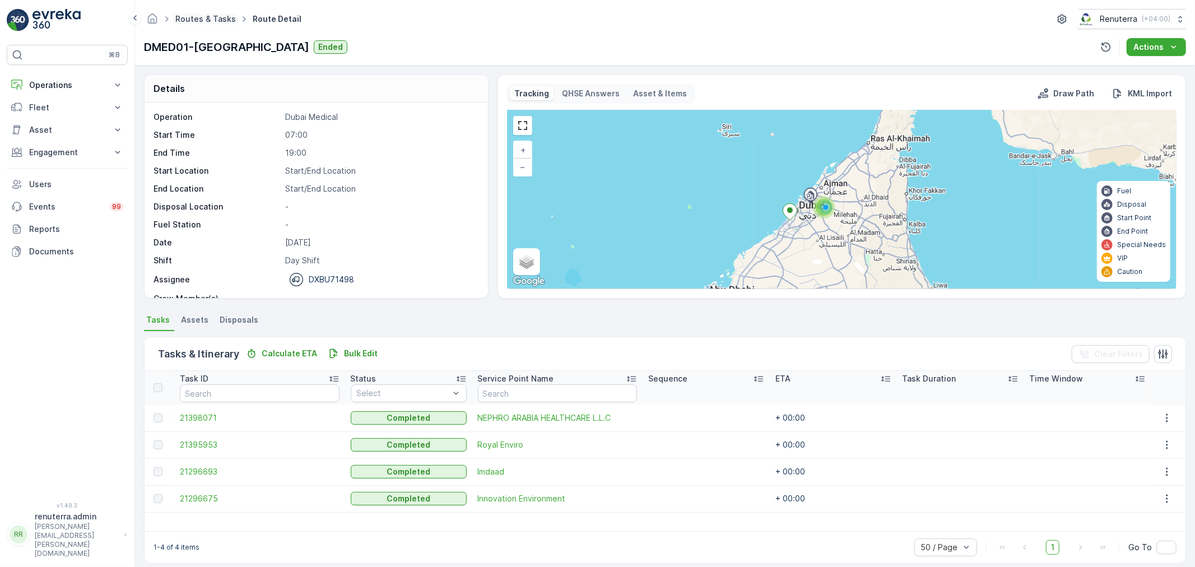
click at [232, 17] on ul "Routes & Tasks" at bounding box center [211, 19] width 77 height 16
click at [227, 17] on link "Routes & Tasks" at bounding box center [205, 19] width 60 height 10
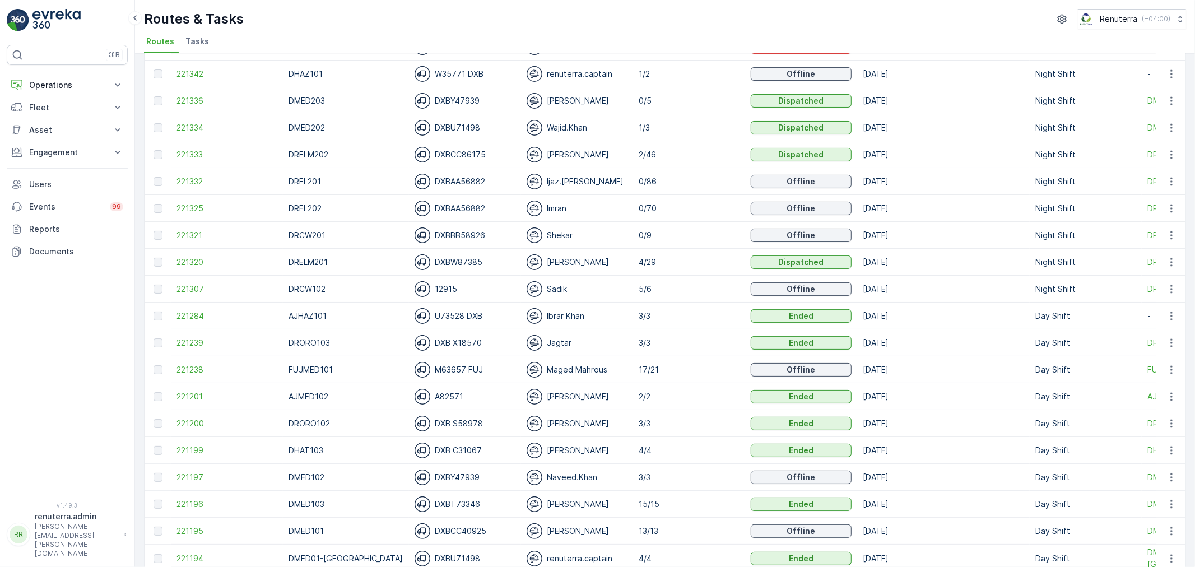
scroll to position [186, 0]
